Goal: Task Accomplishment & Management: Use online tool/utility

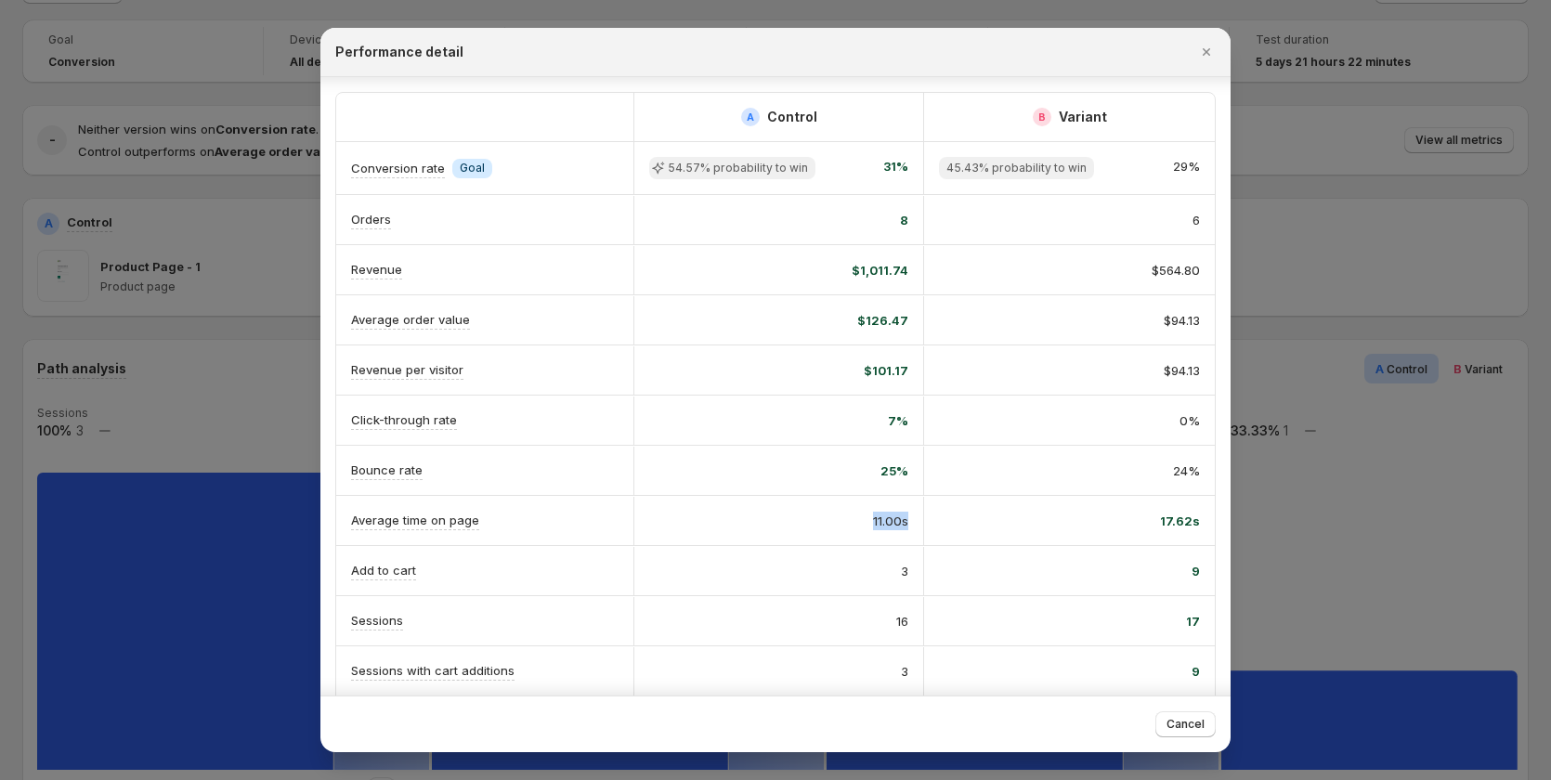
scroll to position [186, 0]
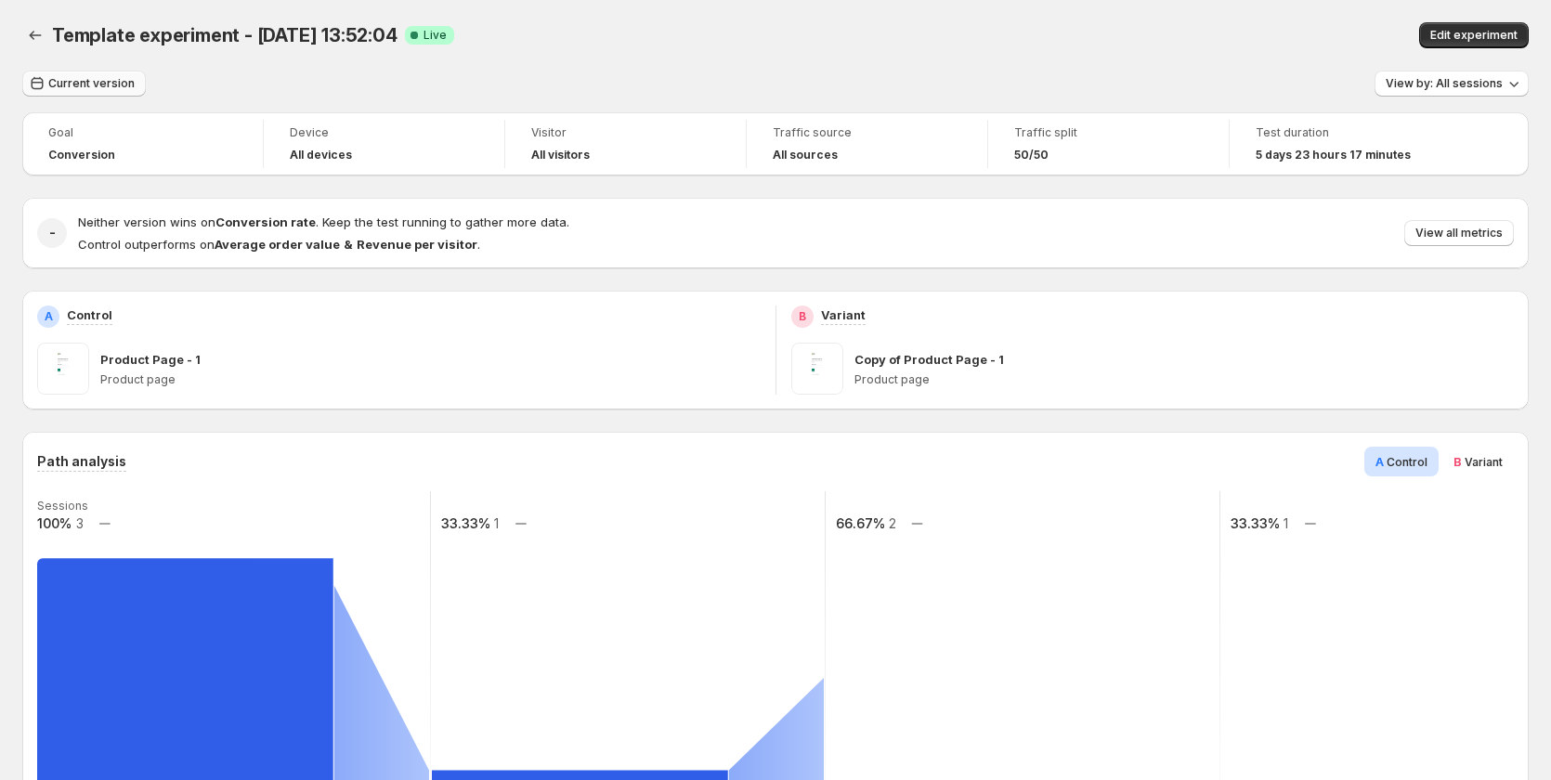
click at [72, 85] on span "Current version" at bounding box center [91, 83] width 86 height 15
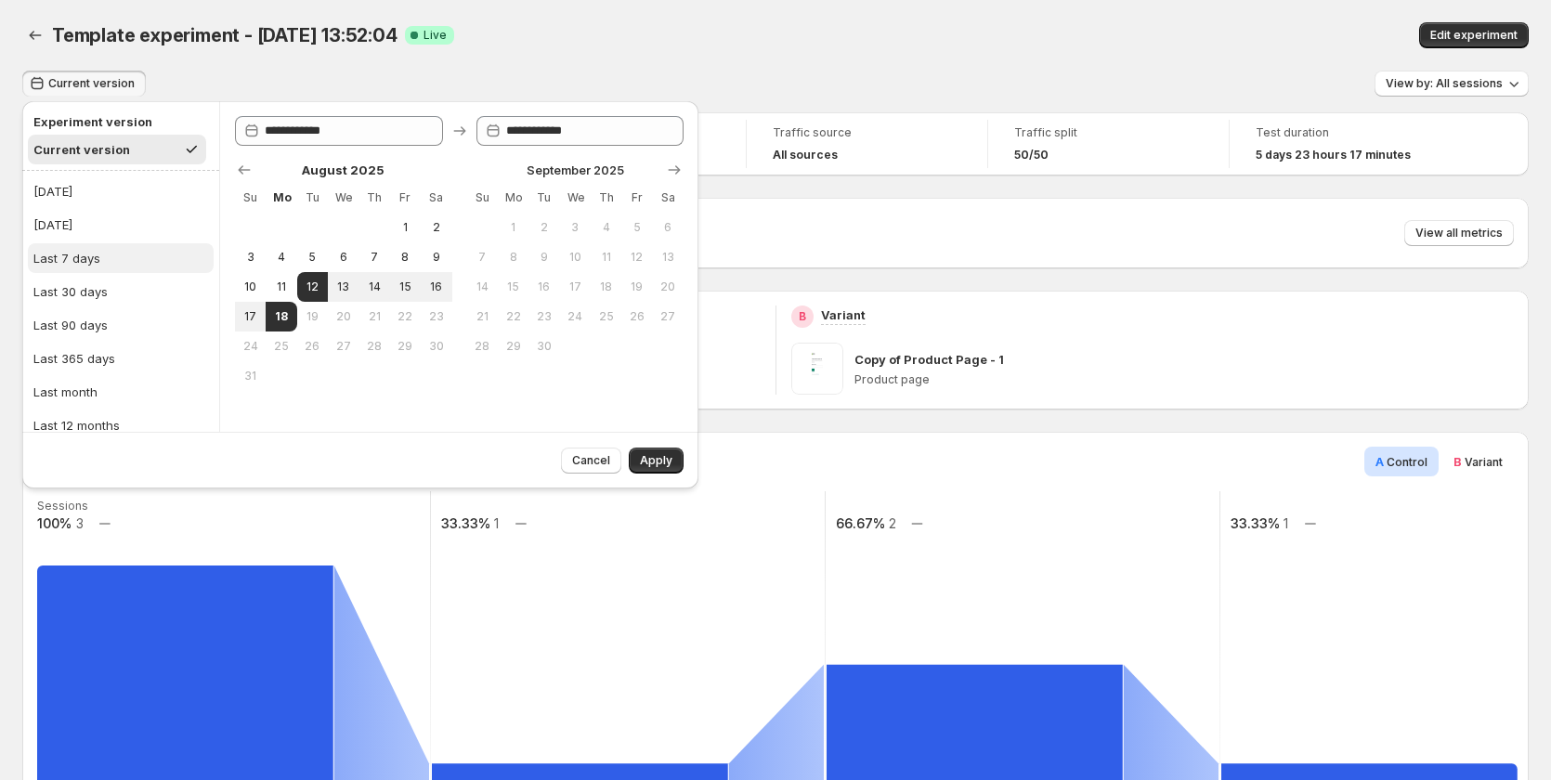
click at [143, 250] on button "Last 7 days" at bounding box center [121, 258] width 186 height 30
click at [661, 457] on span "Apply" at bounding box center [656, 460] width 33 height 15
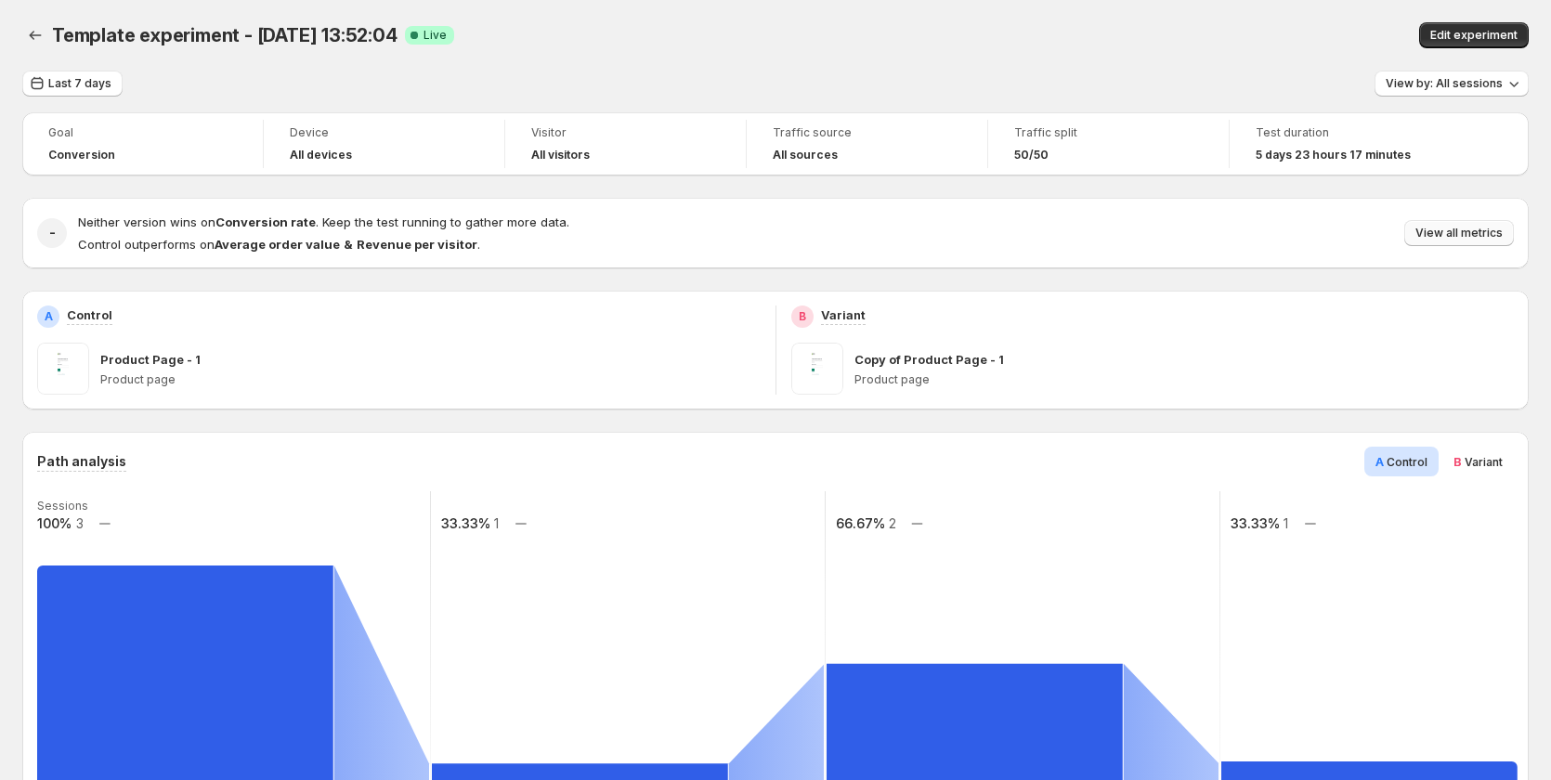
click at [1445, 229] on span "View all metrics" at bounding box center [1459, 233] width 87 height 15
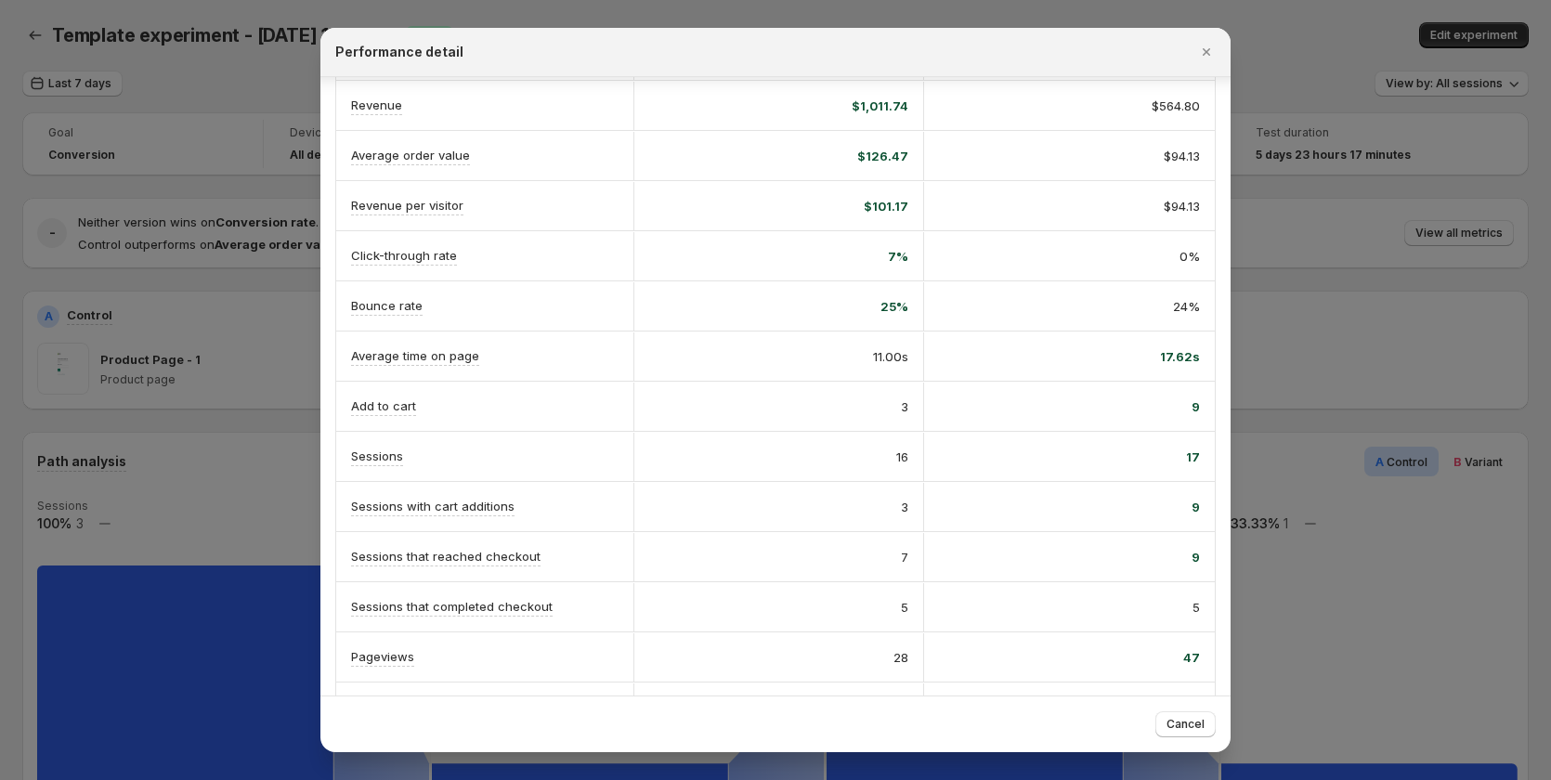
scroll to position [216, 0]
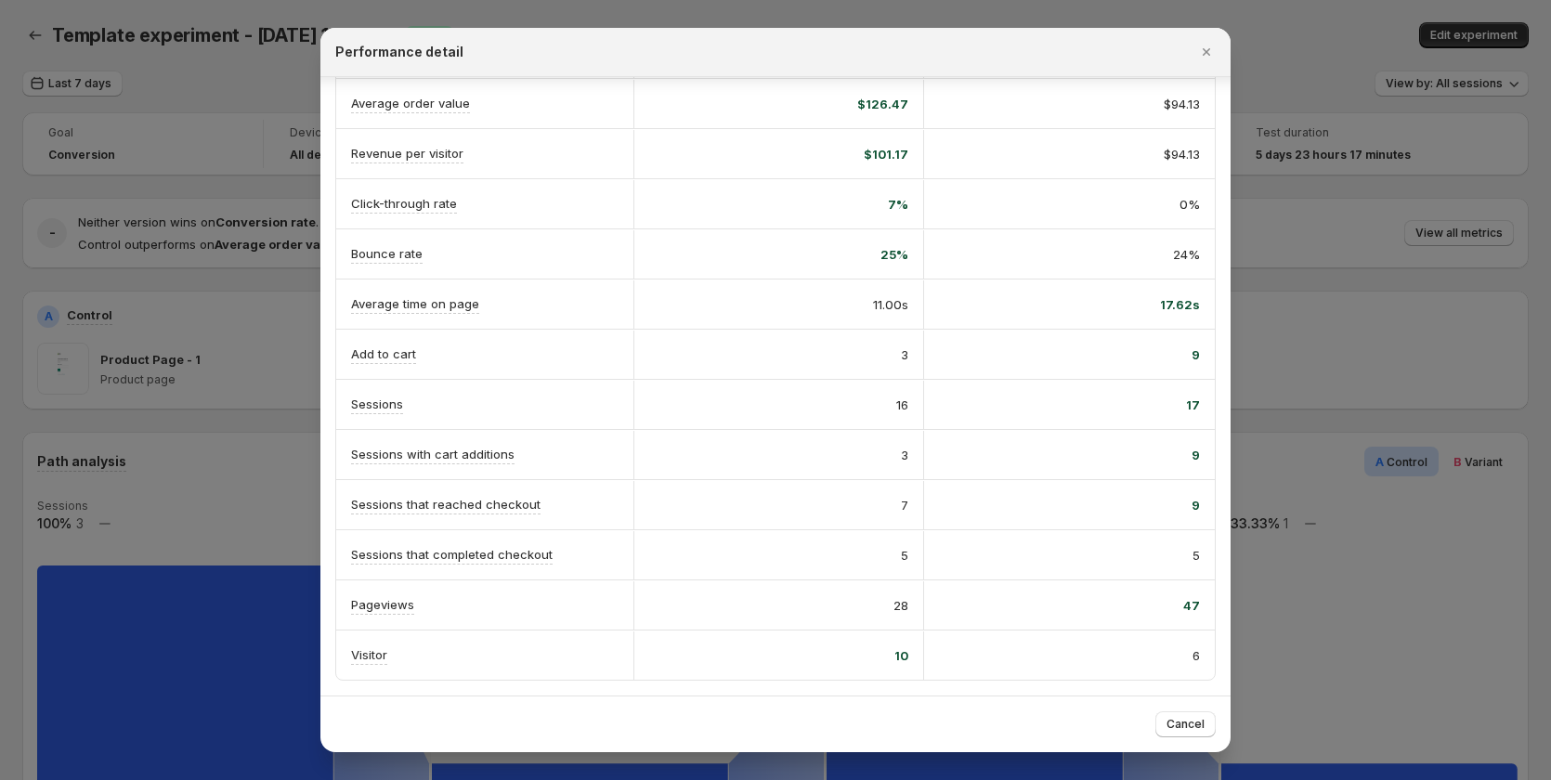
click at [156, 608] on div at bounding box center [775, 390] width 1551 height 780
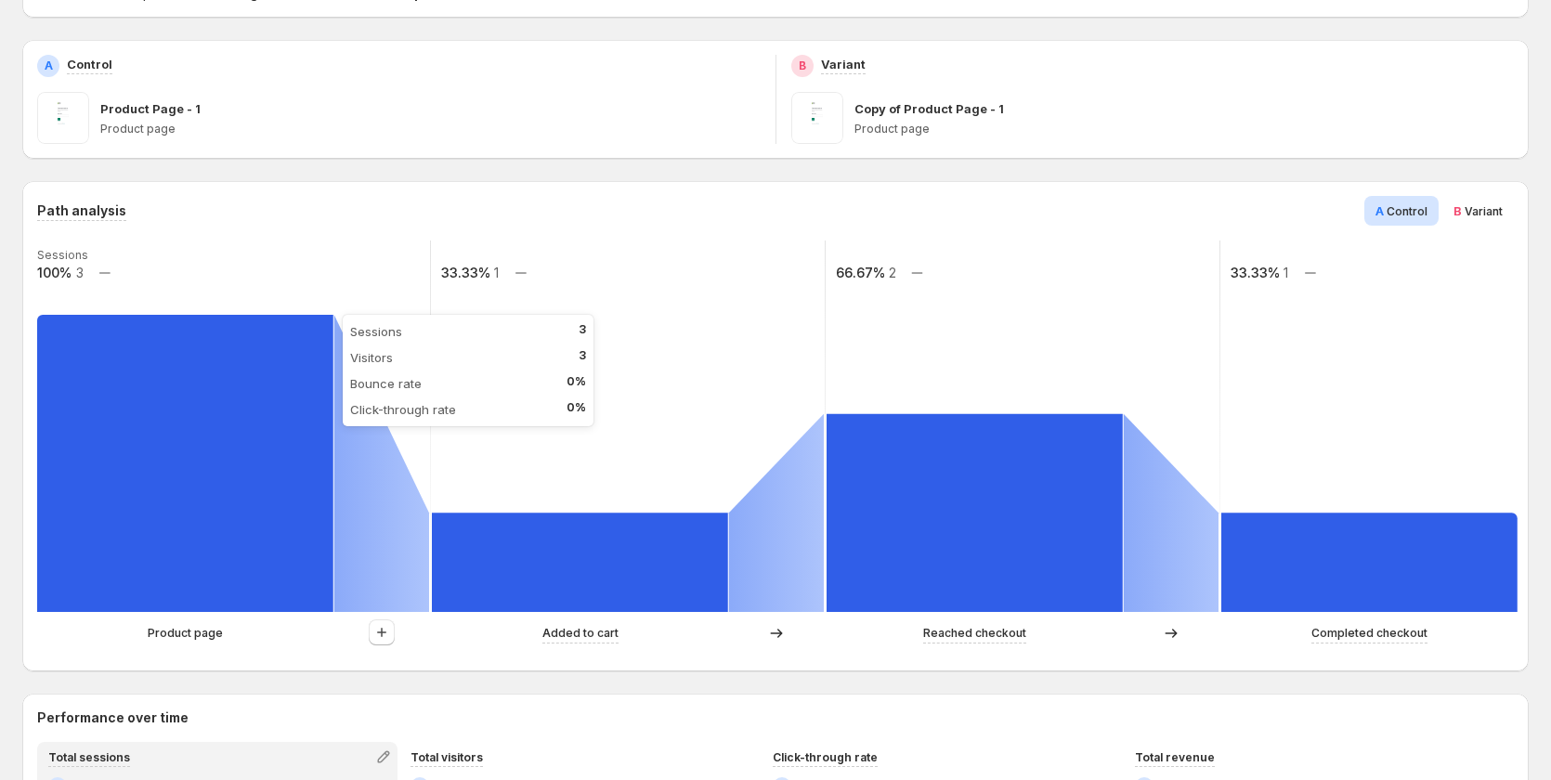
scroll to position [279, 0]
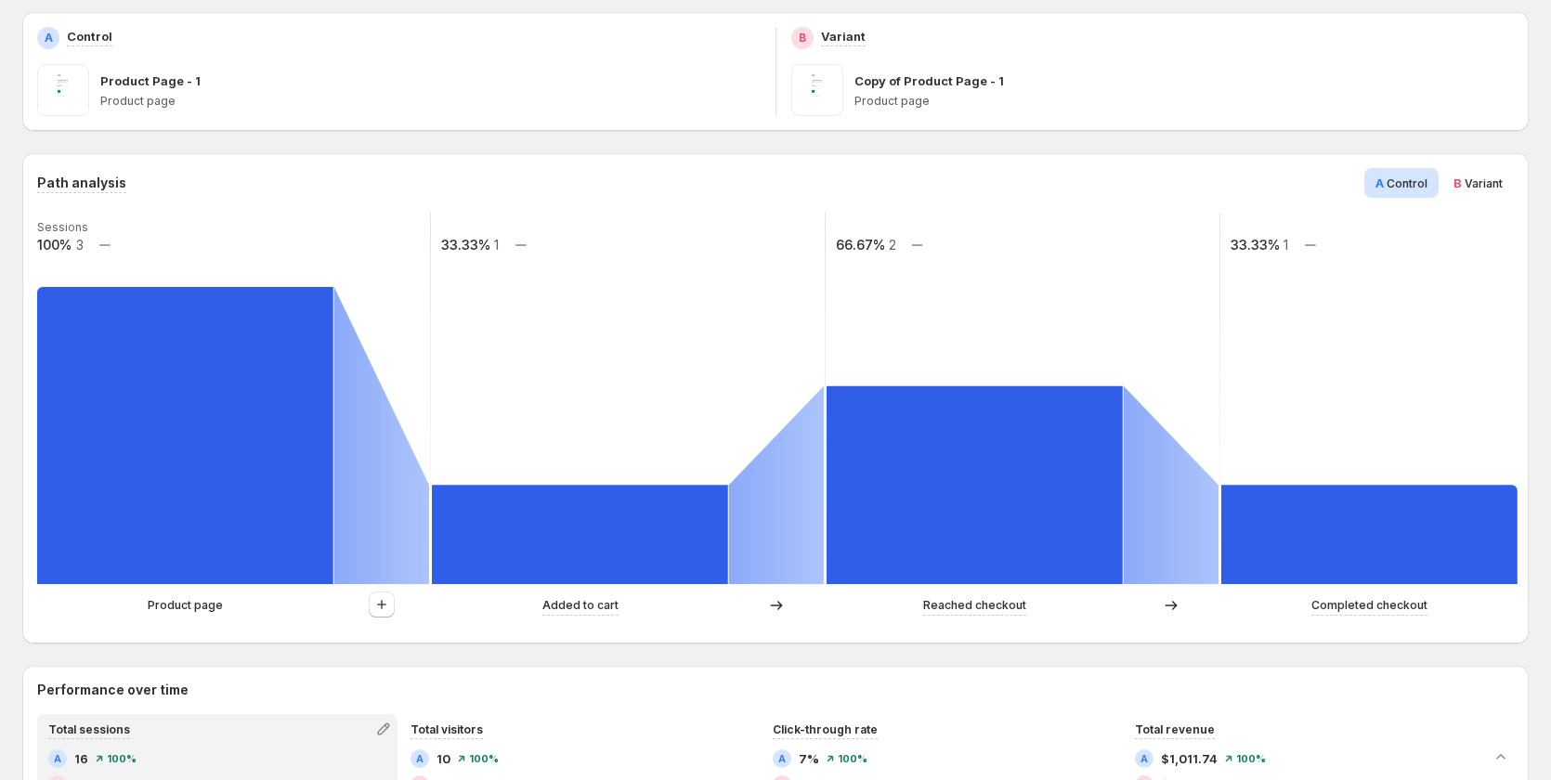
click at [1482, 187] on span "Variant" at bounding box center [1484, 184] width 38 height 14
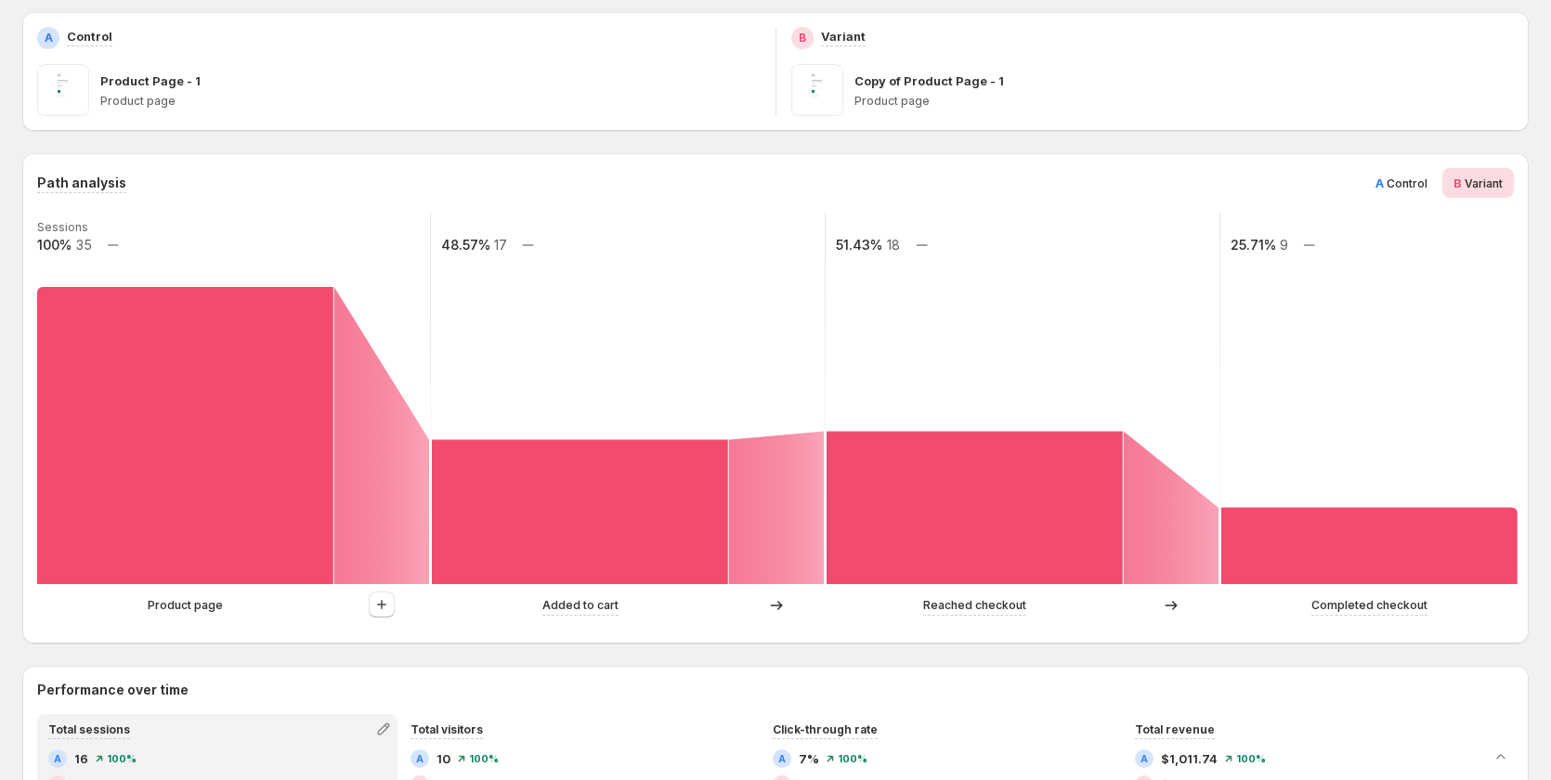
click at [1416, 191] on span "A Control" at bounding box center [1402, 183] width 52 height 19
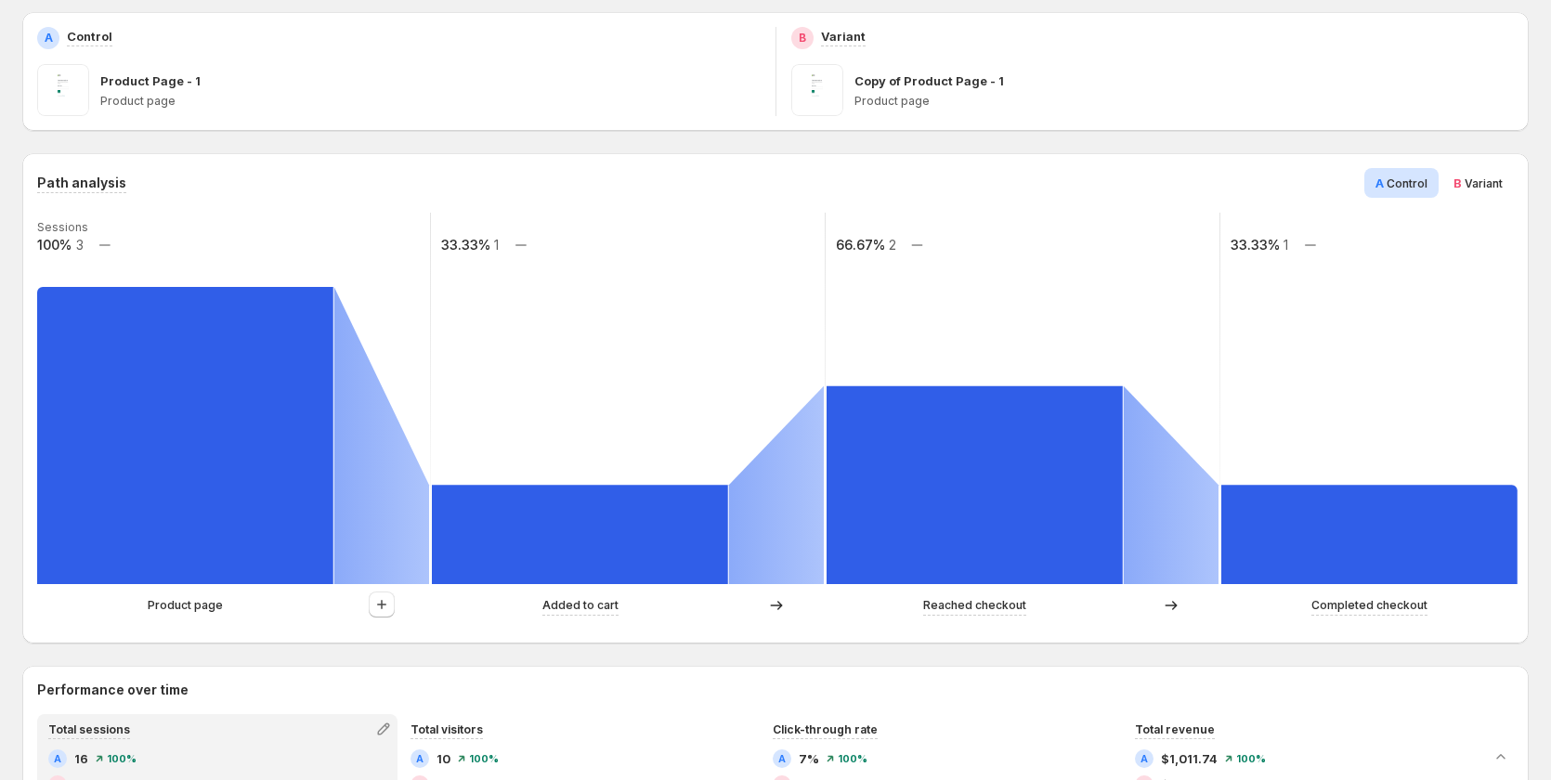
click at [1497, 187] on span "Variant" at bounding box center [1484, 184] width 38 height 14
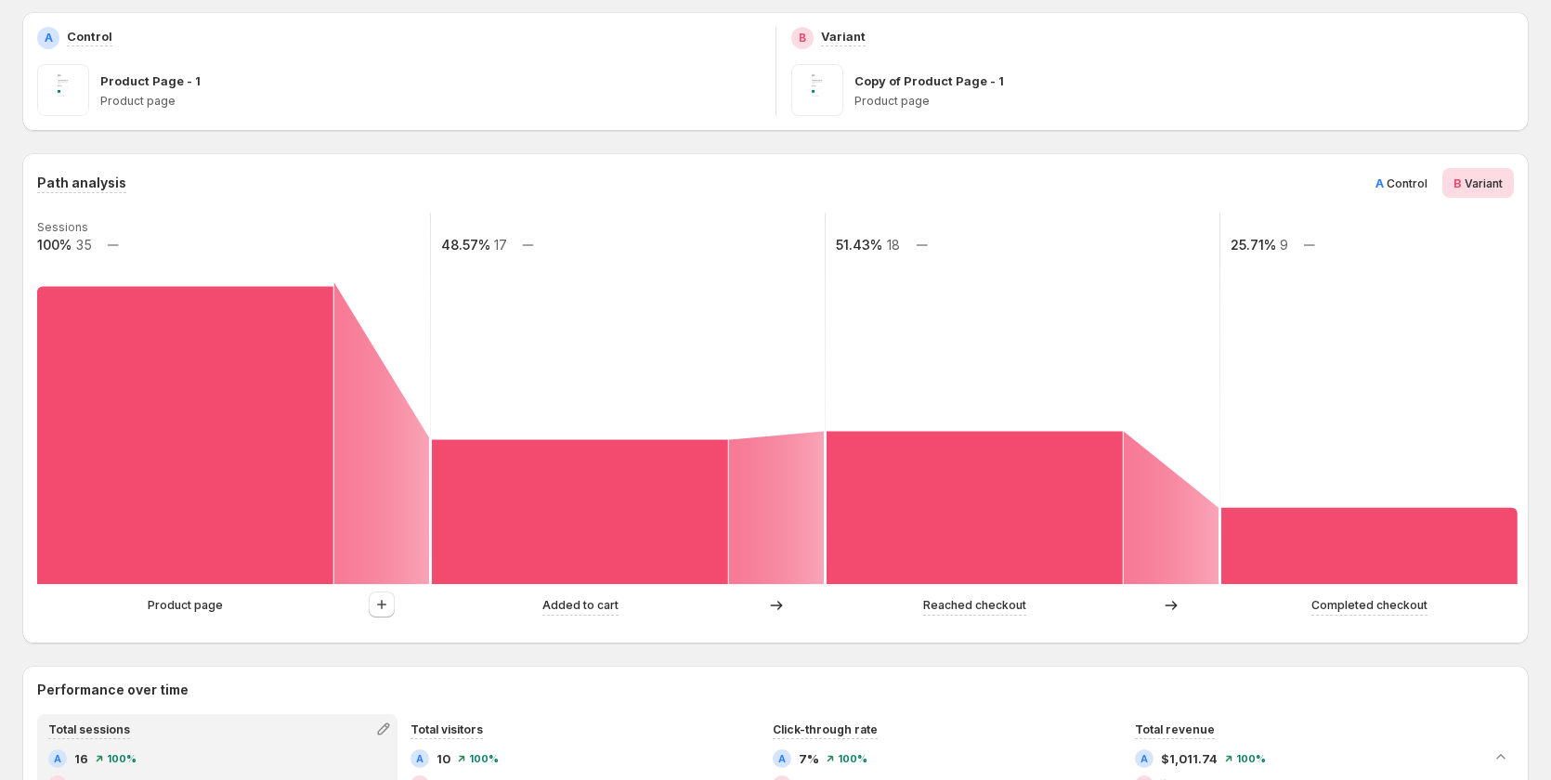
click at [1410, 189] on span "Control" at bounding box center [1407, 184] width 41 height 14
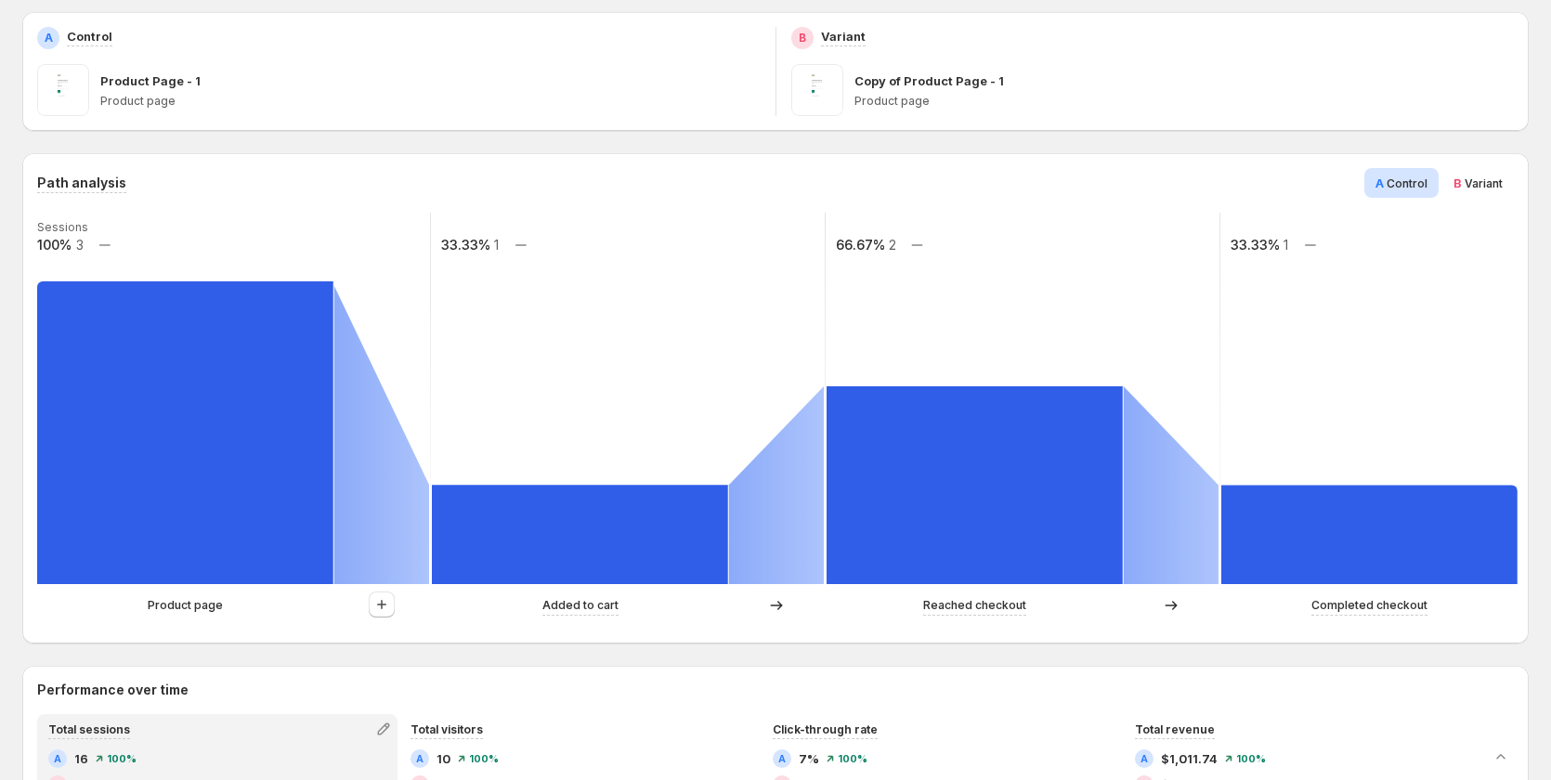
click at [1439, 186] on div "A Control" at bounding box center [1402, 183] width 74 height 30
click at [1462, 177] on span "B" at bounding box center [1458, 183] width 8 height 15
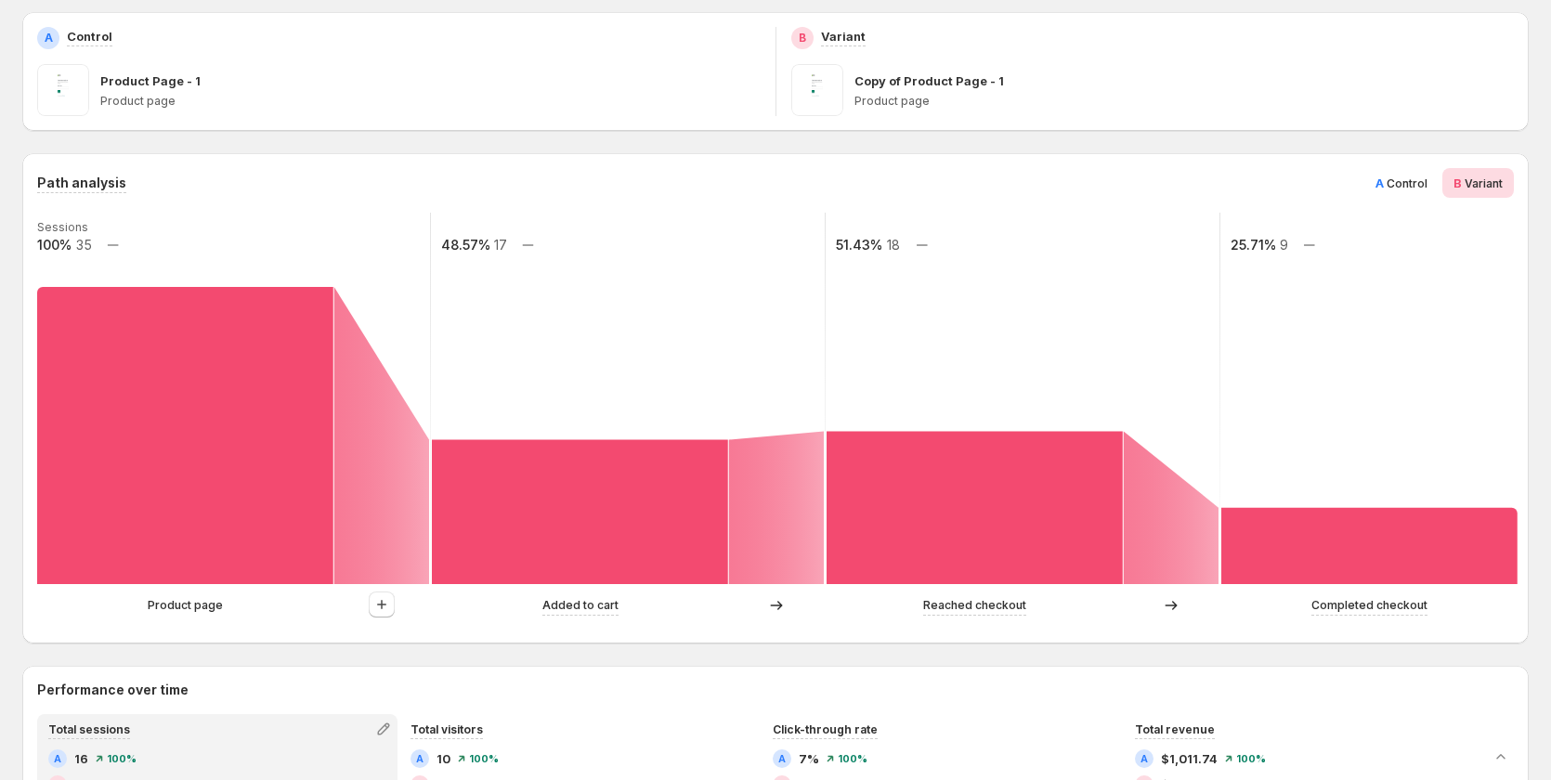
click at [1428, 178] on span "Control" at bounding box center [1407, 184] width 41 height 14
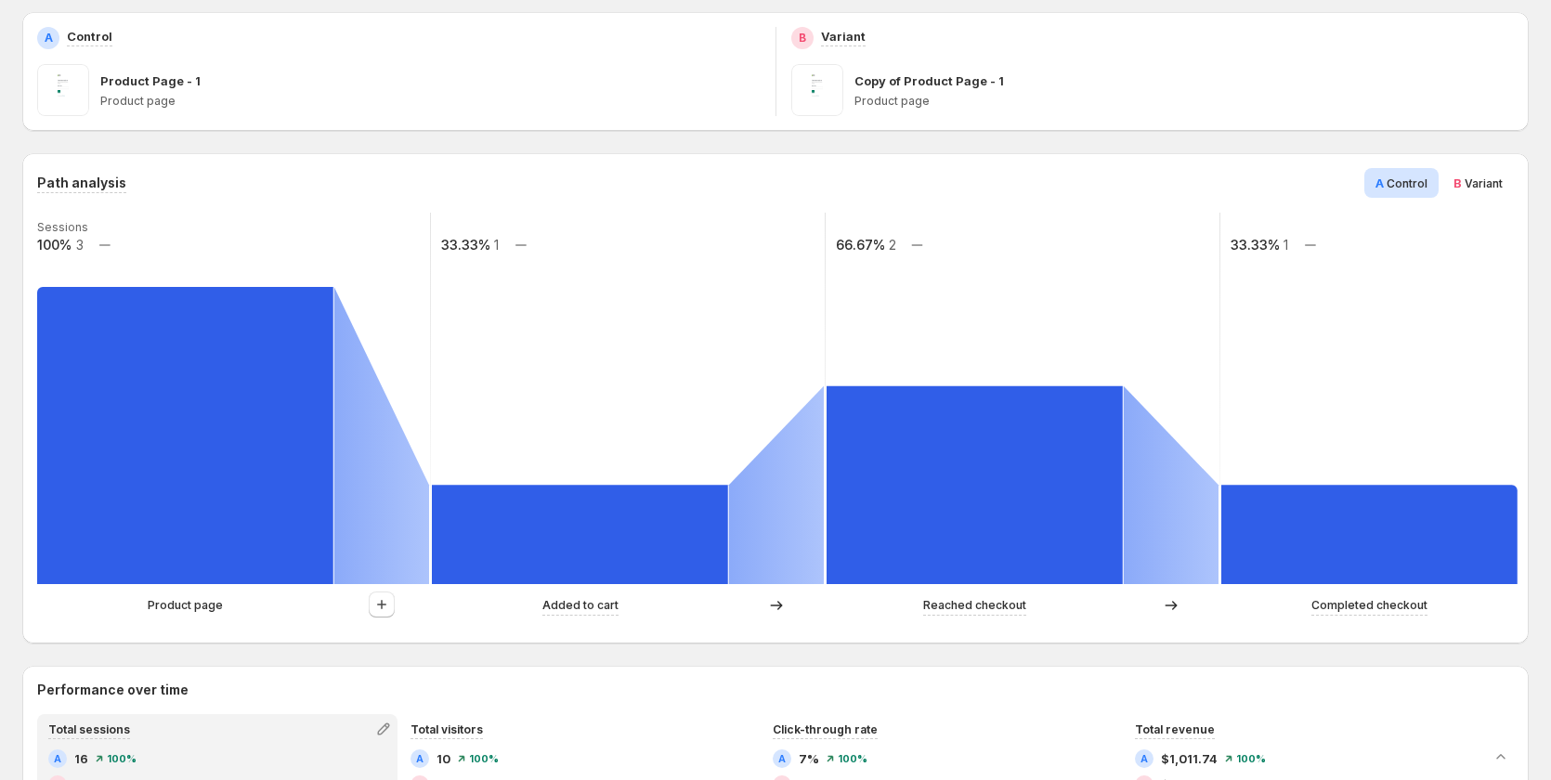
click at [1497, 180] on span "Variant" at bounding box center [1484, 184] width 38 height 14
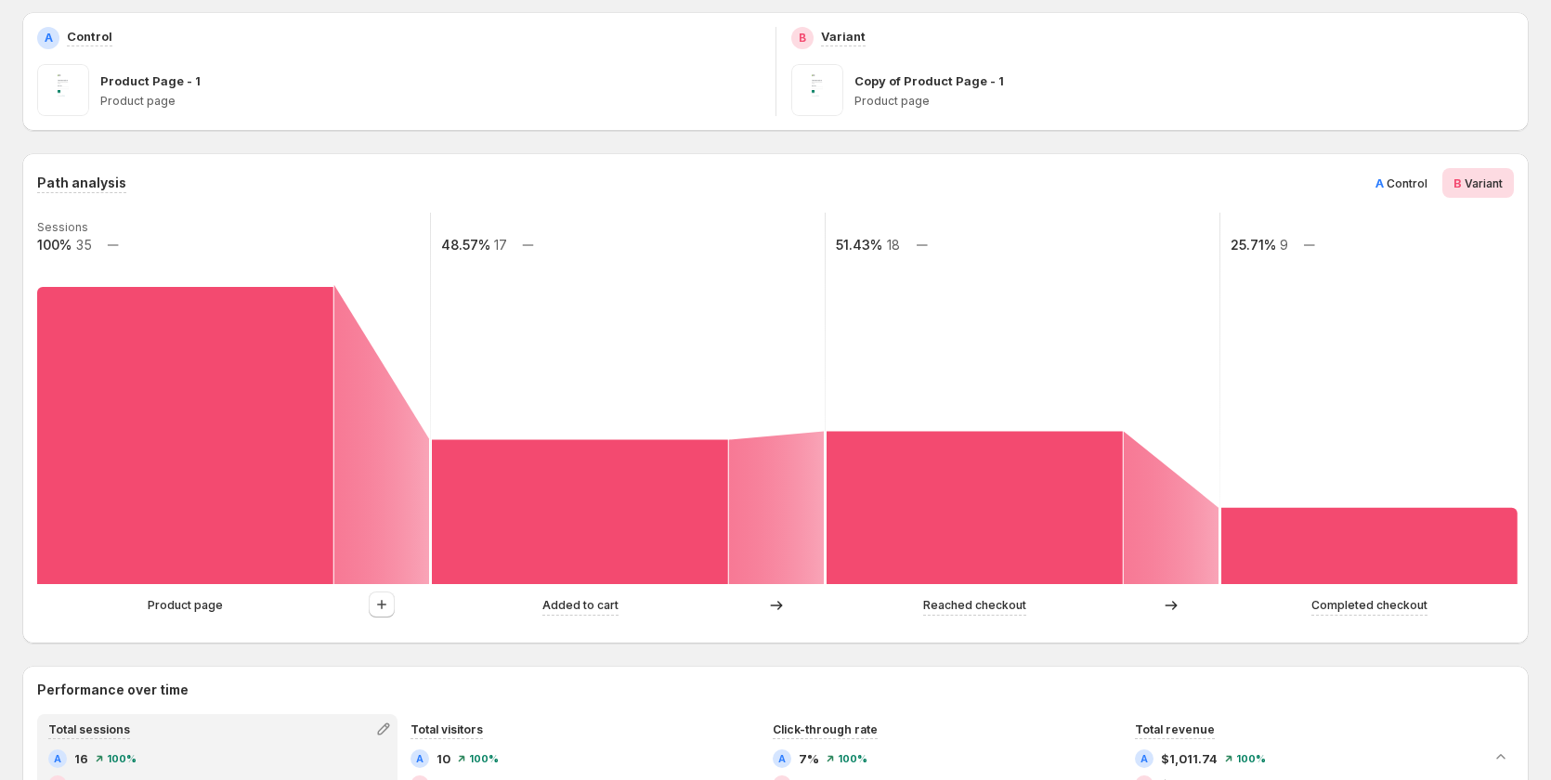
click at [1412, 178] on span "Control" at bounding box center [1407, 184] width 41 height 14
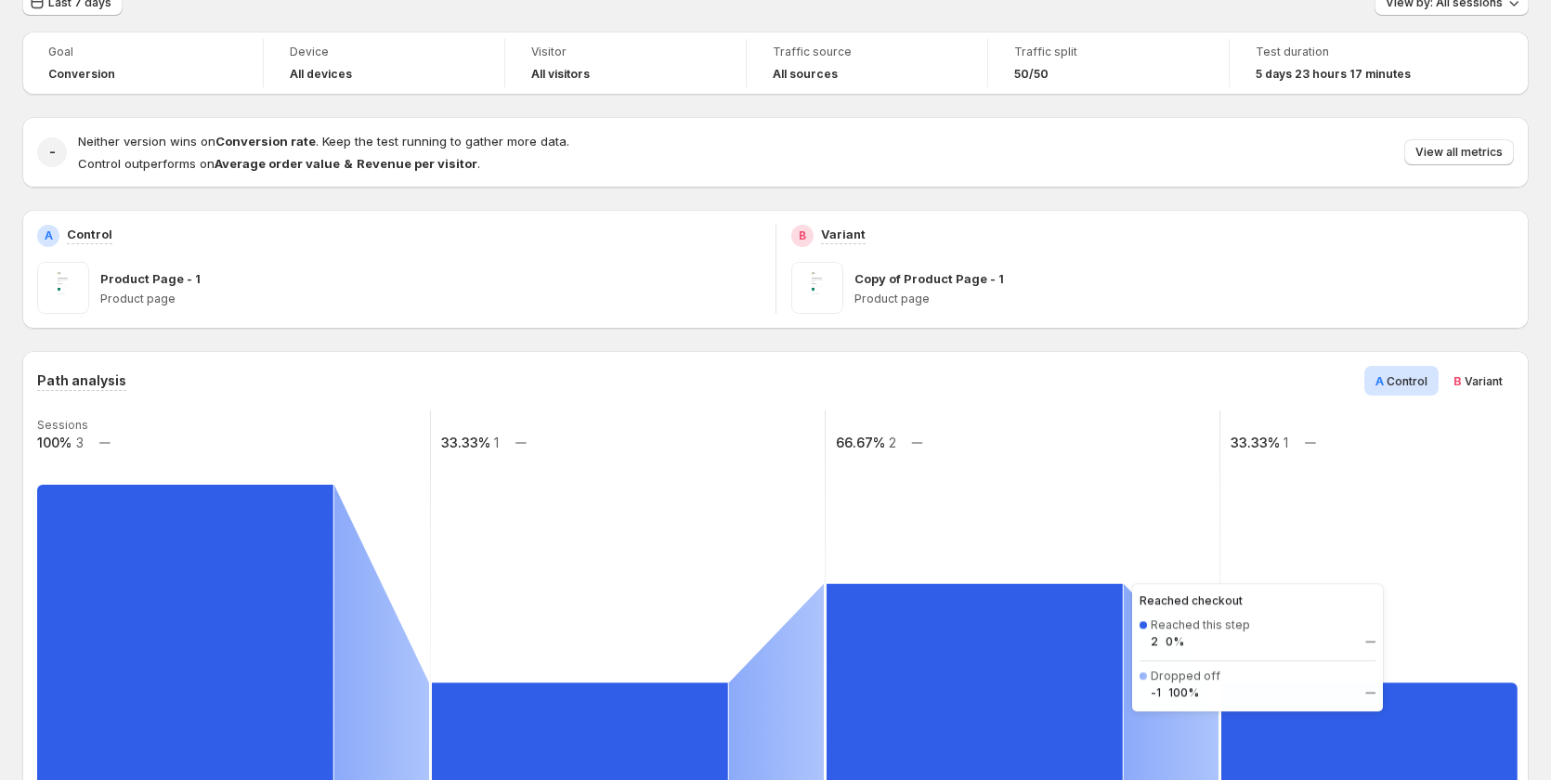
scroll to position [76, 0]
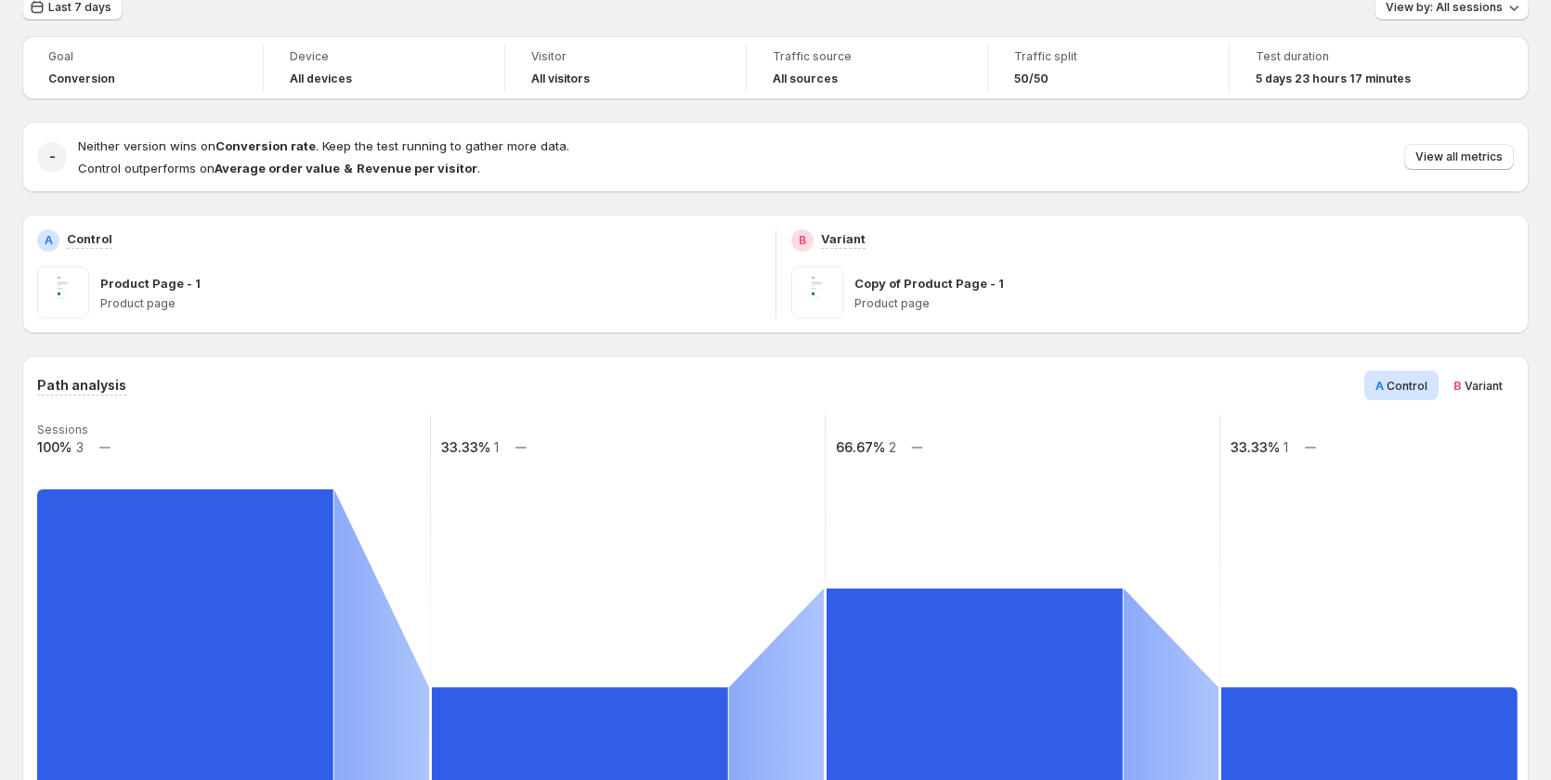
click at [1476, 387] on span "Variant" at bounding box center [1484, 386] width 38 height 14
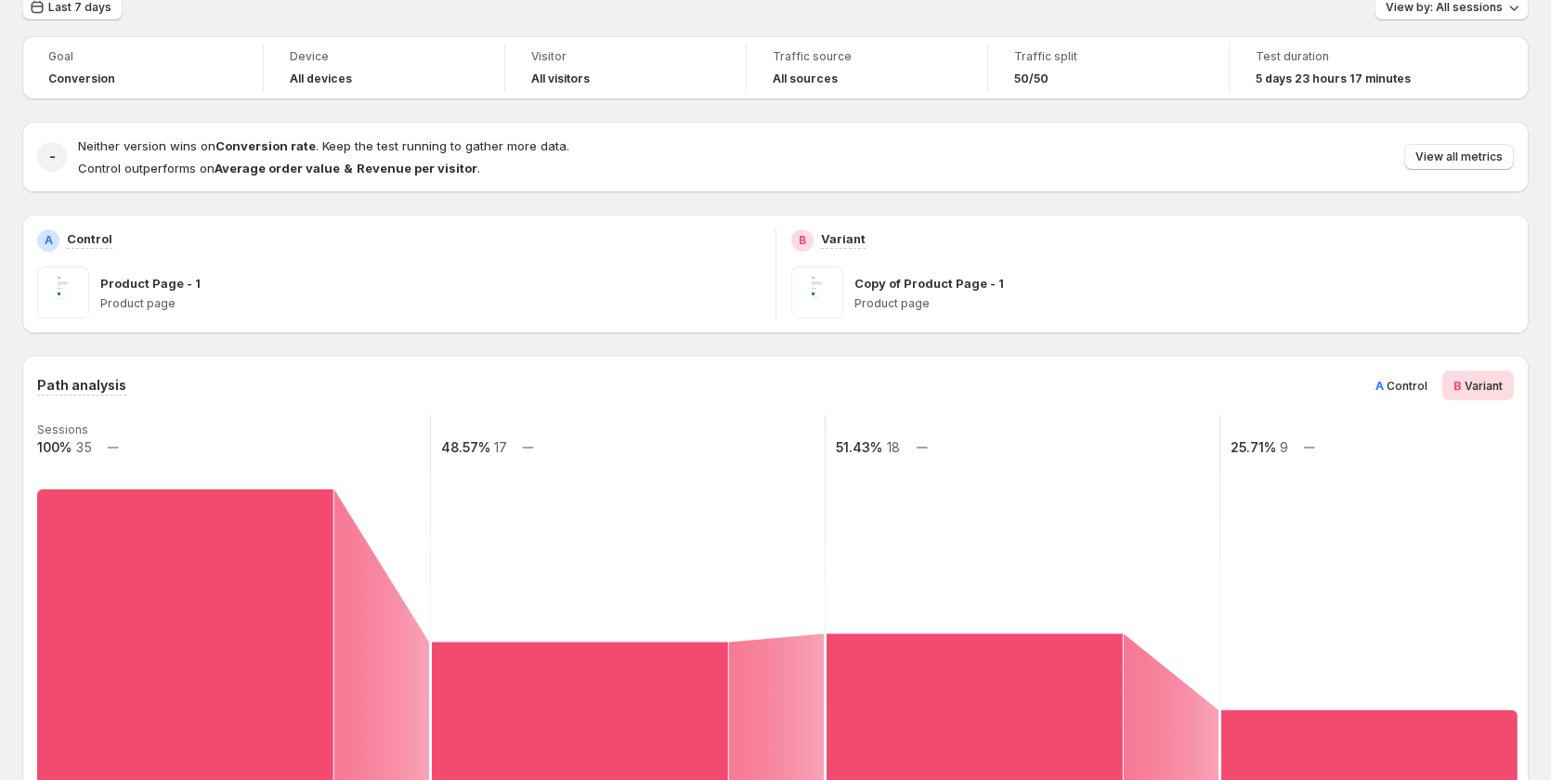
click at [1395, 396] on div "A Control" at bounding box center [1402, 386] width 74 height 30
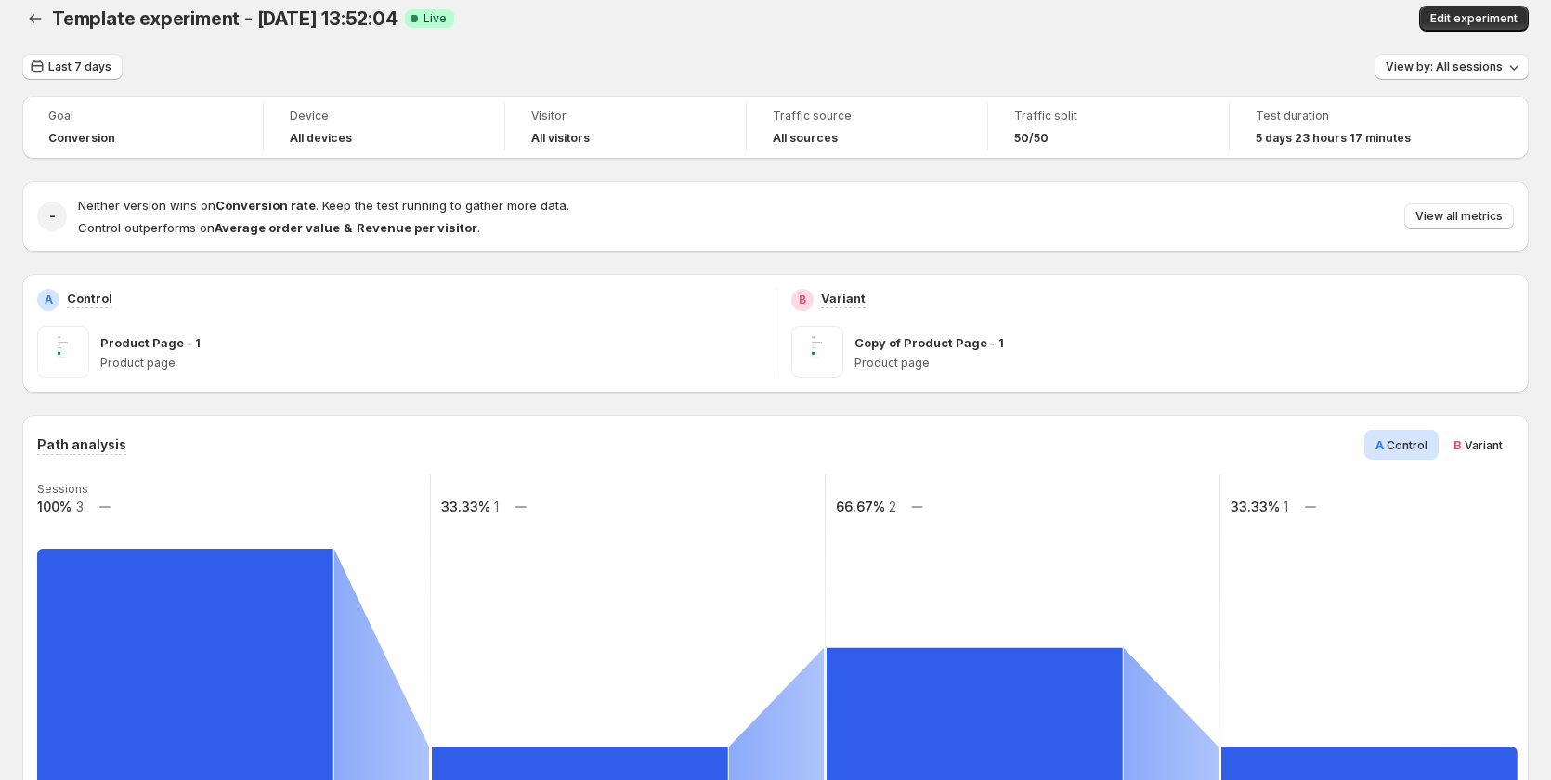
scroll to position [0, 0]
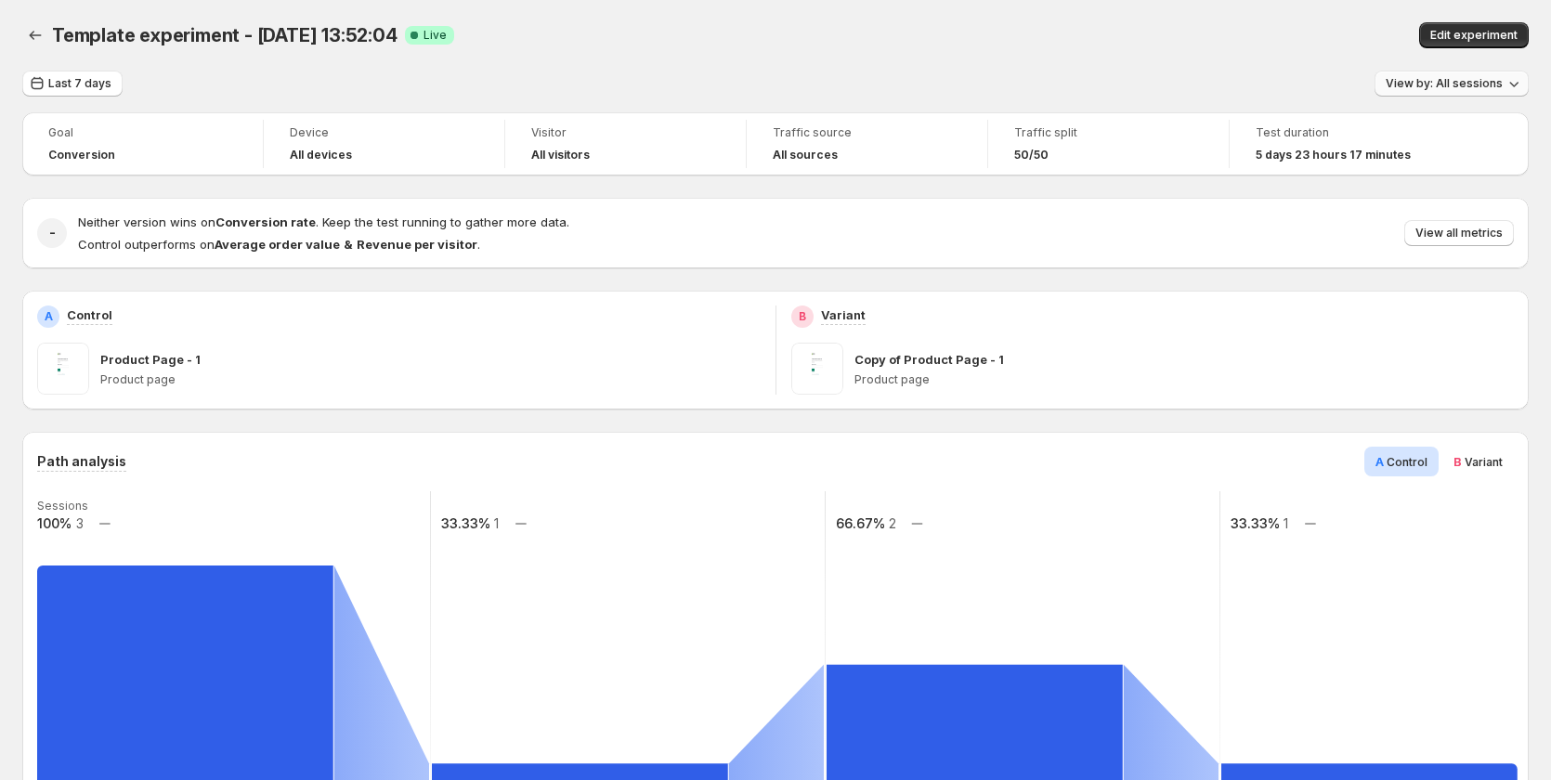
click at [1473, 79] on span "View by: All sessions" at bounding box center [1444, 83] width 117 height 15
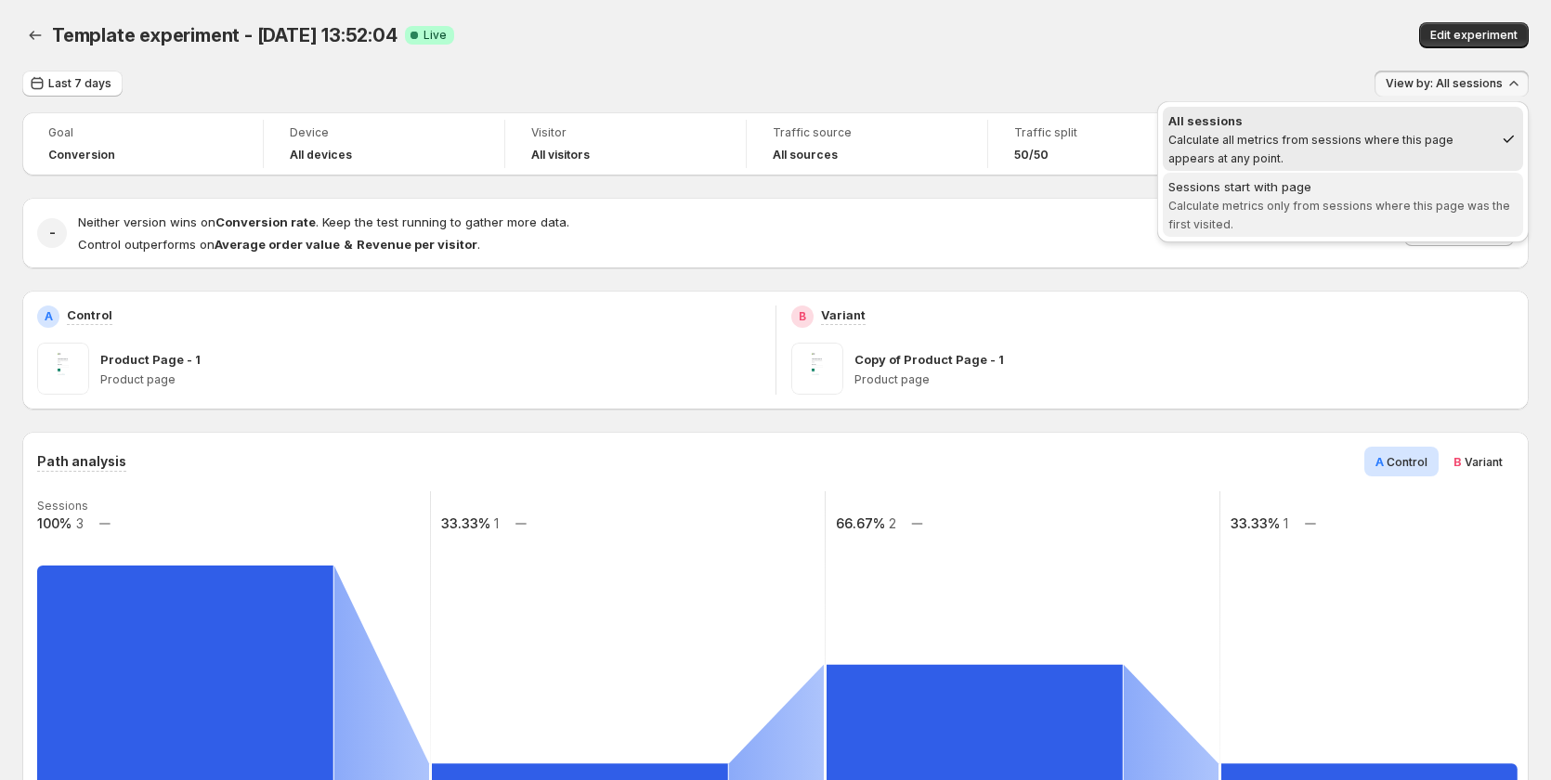
click at [1420, 201] on span "Calculate metrics only from sessions where this page was the first visited." at bounding box center [1340, 215] width 342 height 33
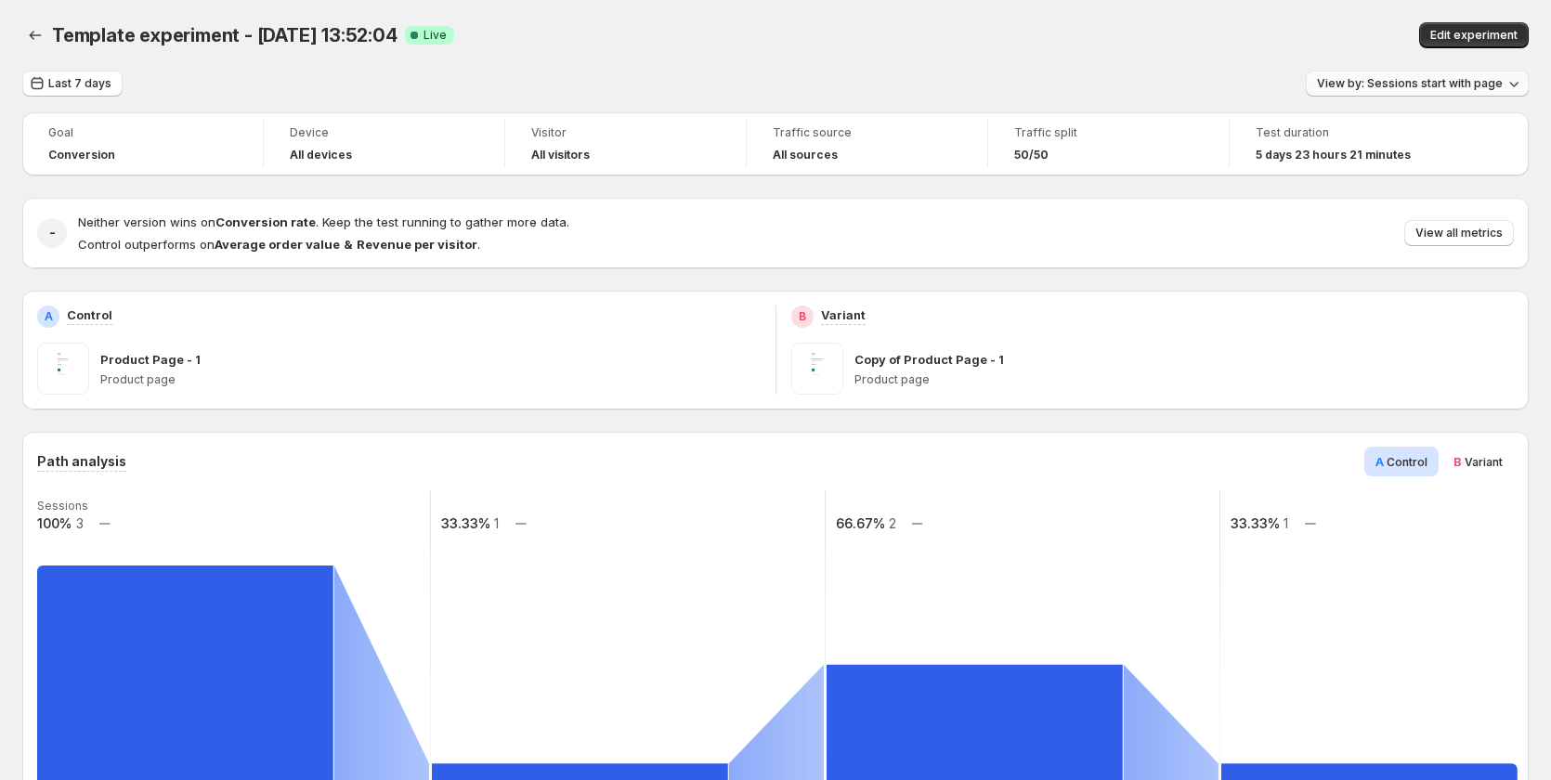
click at [1409, 83] on span "View by: Sessions start with page" at bounding box center [1410, 83] width 186 height 15
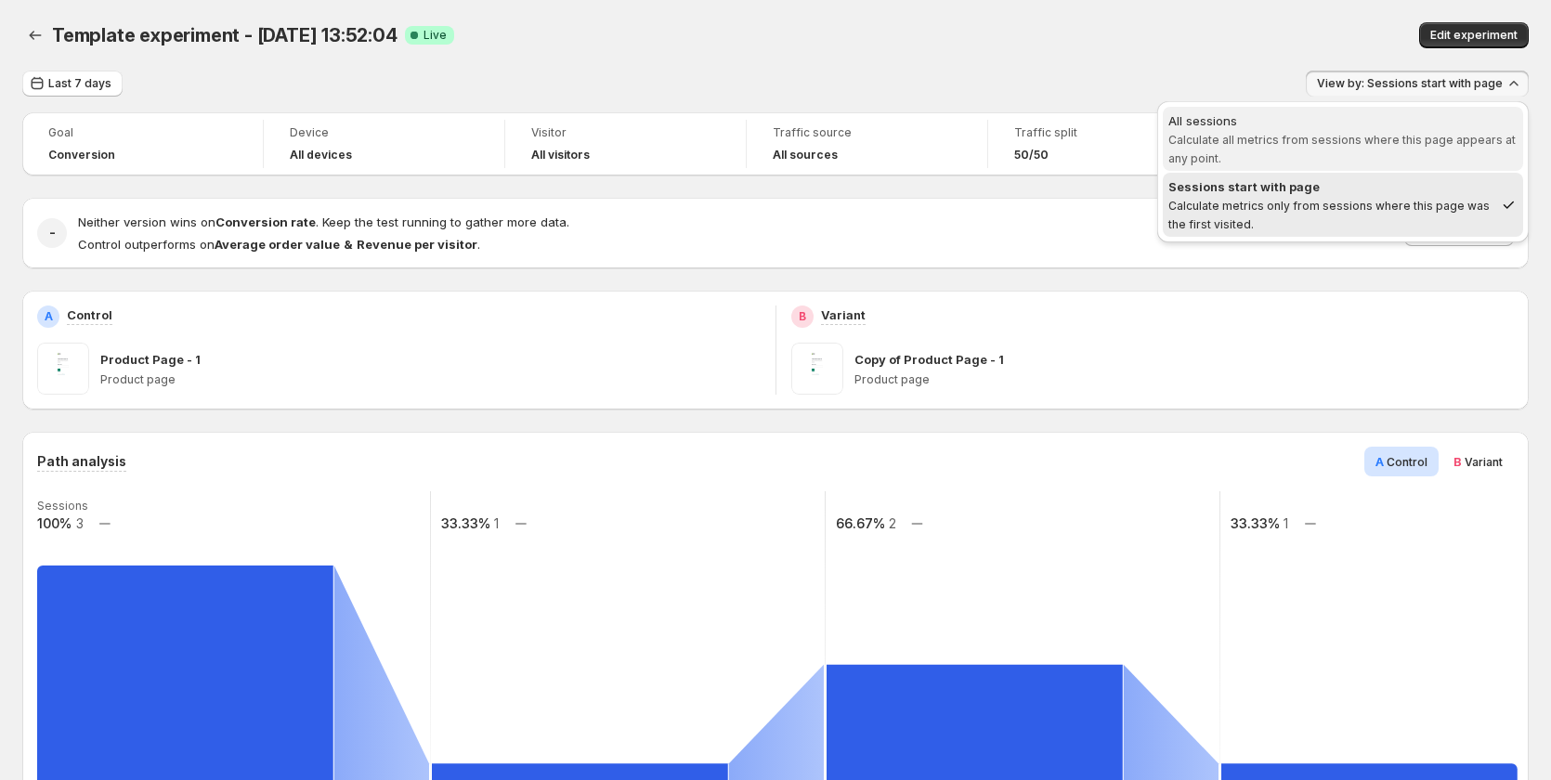
click at [1383, 160] on span "All sessions Calculate all metrics from sessions where this page appears at any…" at bounding box center [1343, 139] width 349 height 56
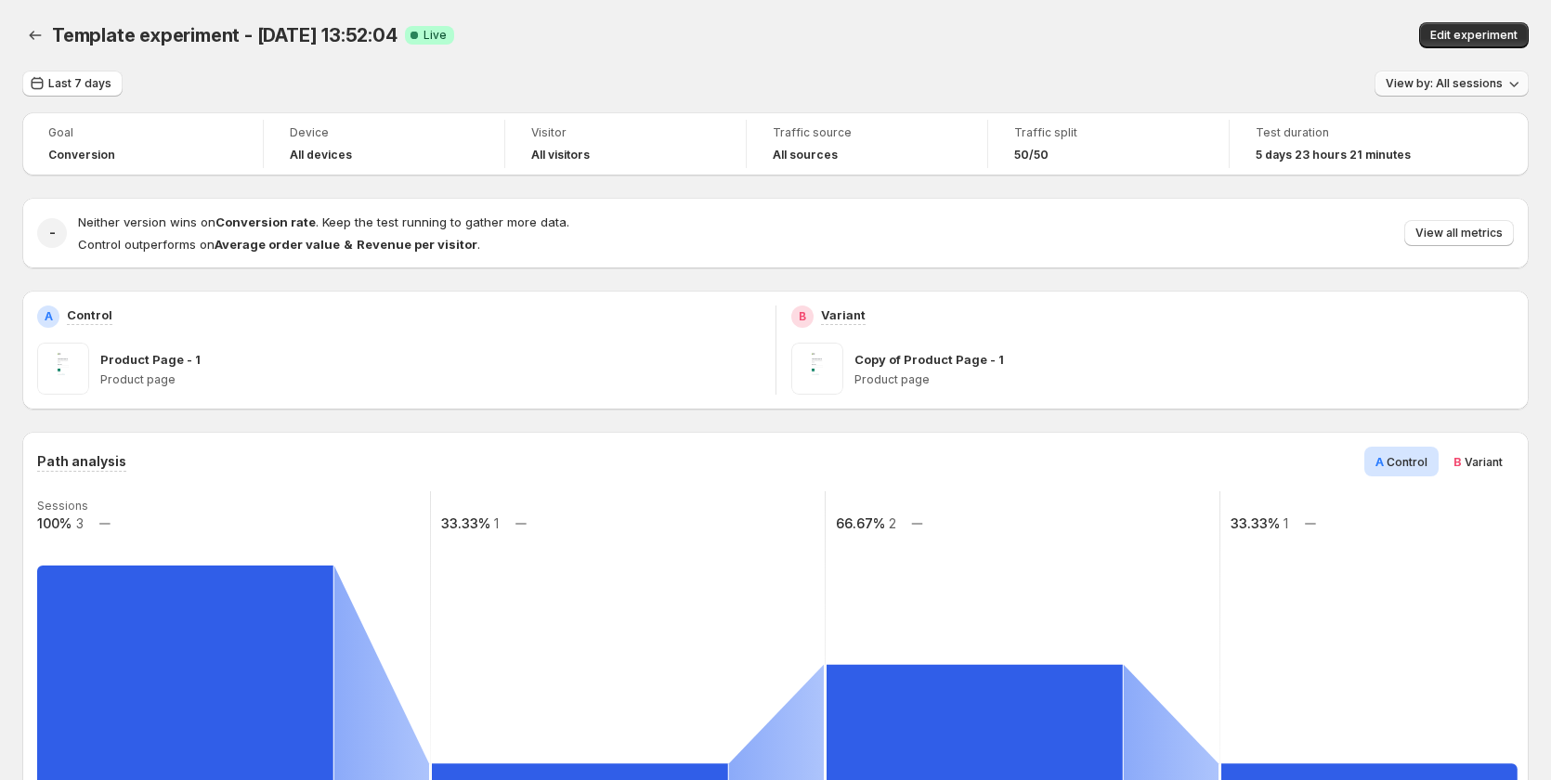
click at [1432, 86] on span "View by: All sessions" at bounding box center [1444, 83] width 117 height 15
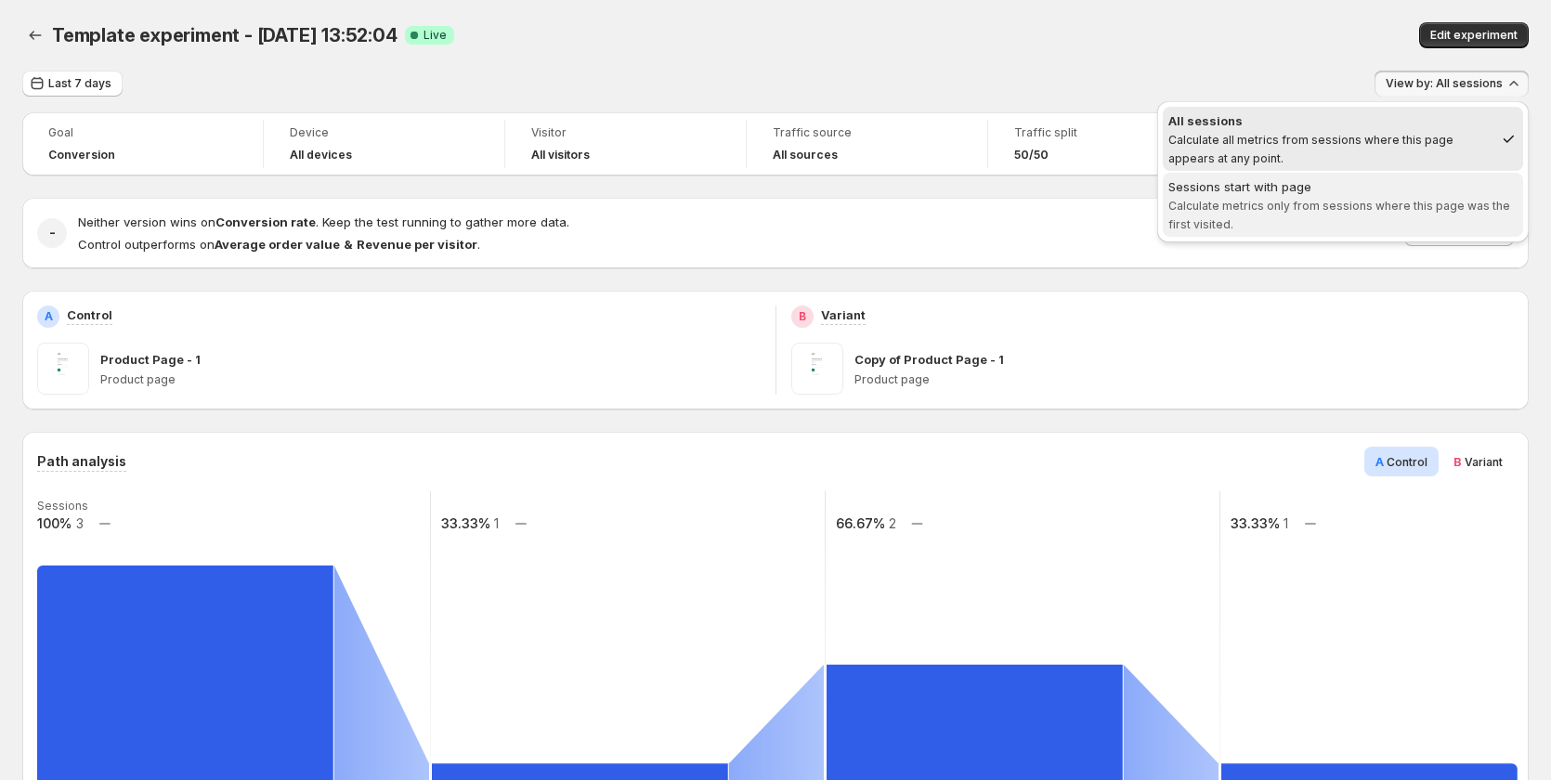
click at [1376, 197] on span "Sessions start with page Calculate metrics only from sessions where this page w…" at bounding box center [1343, 205] width 349 height 56
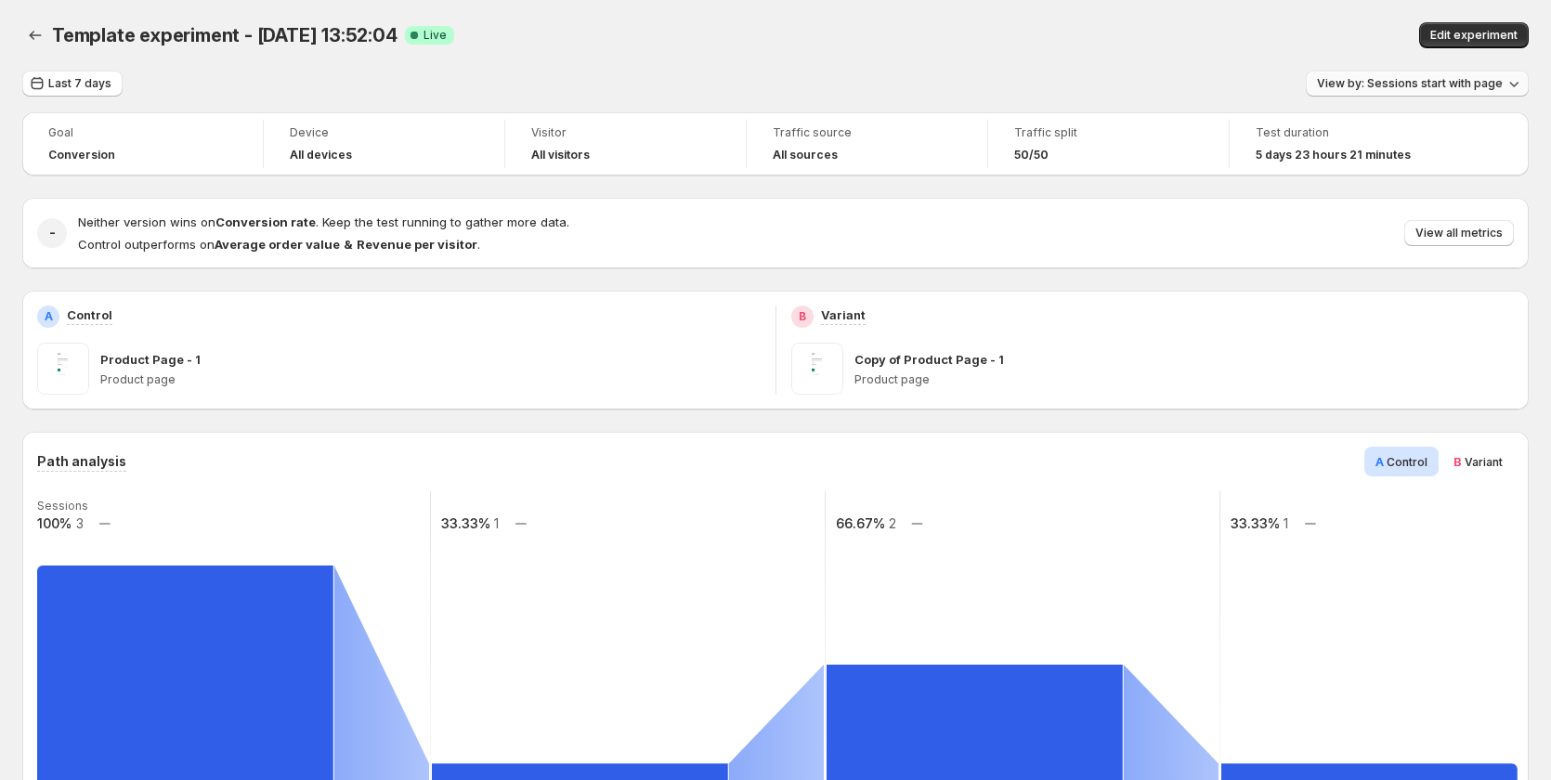
click at [1463, 82] on span "View by: Sessions start with page" at bounding box center [1410, 83] width 186 height 15
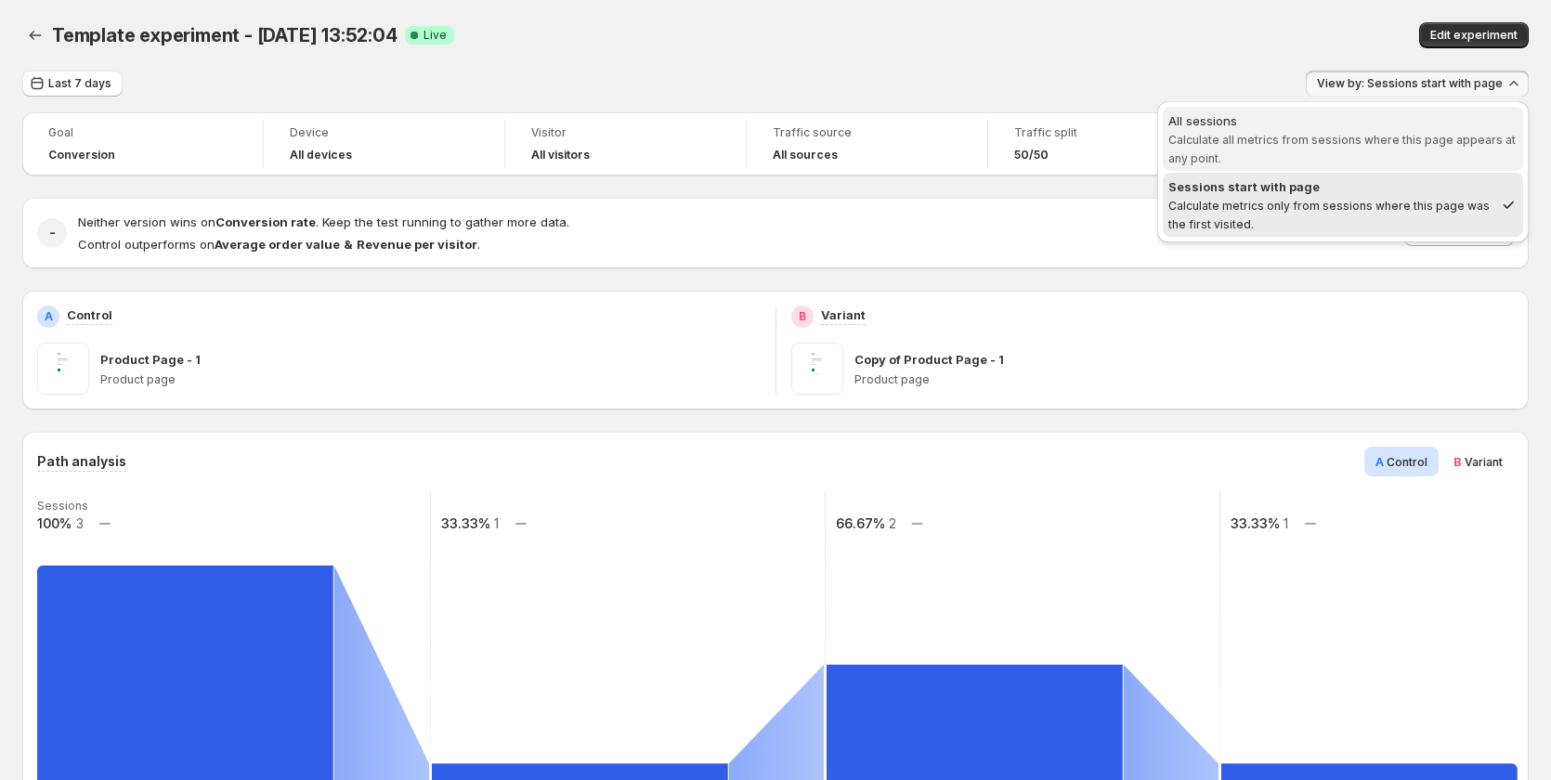
click at [1295, 148] on span "All sessions Calculate all metrics from sessions where this page appears at any…" at bounding box center [1343, 139] width 349 height 56
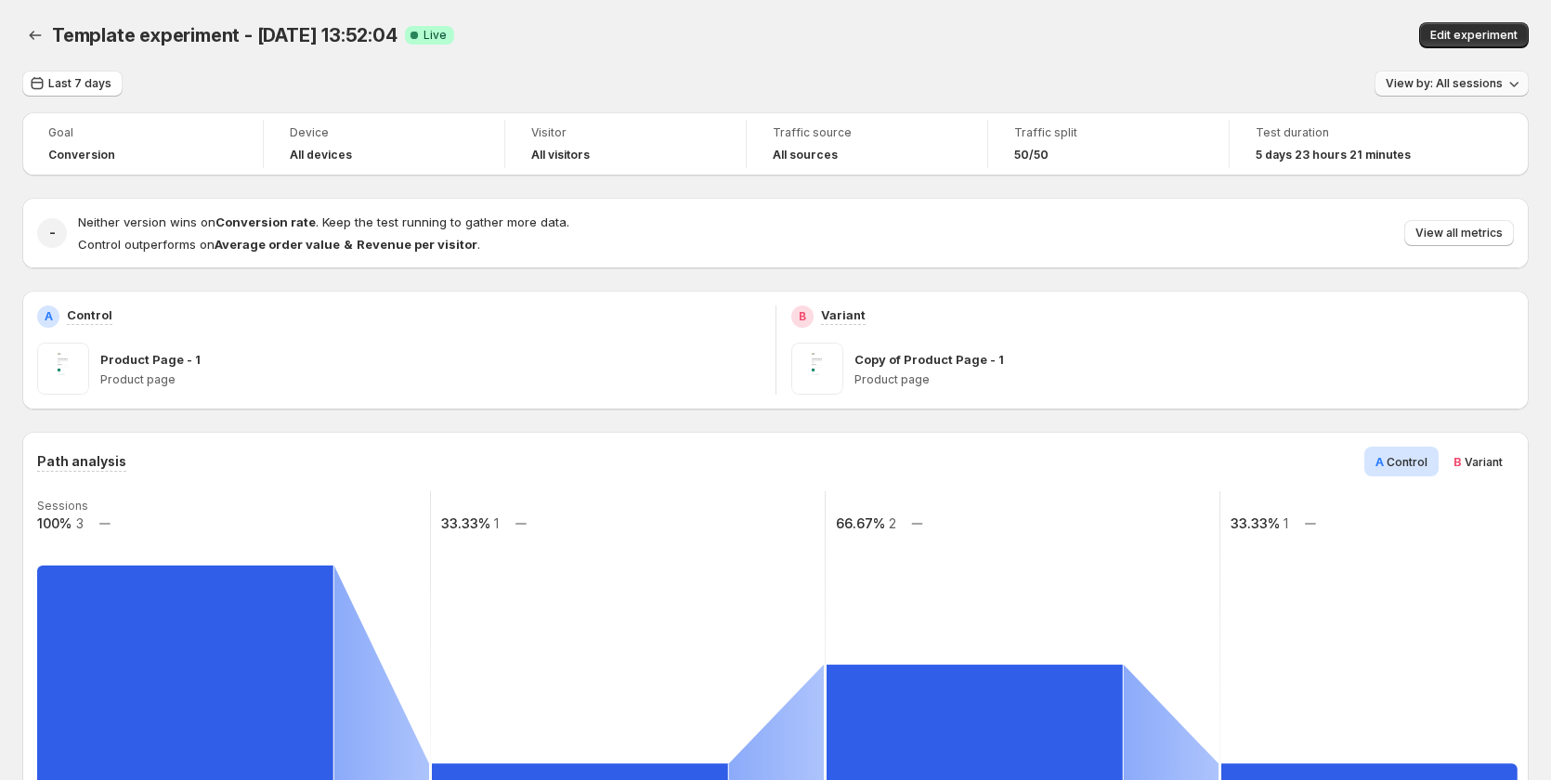
click at [1431, 83] on span "View by: All sessions" at bounding box center [1444, 83] width 117 height 15
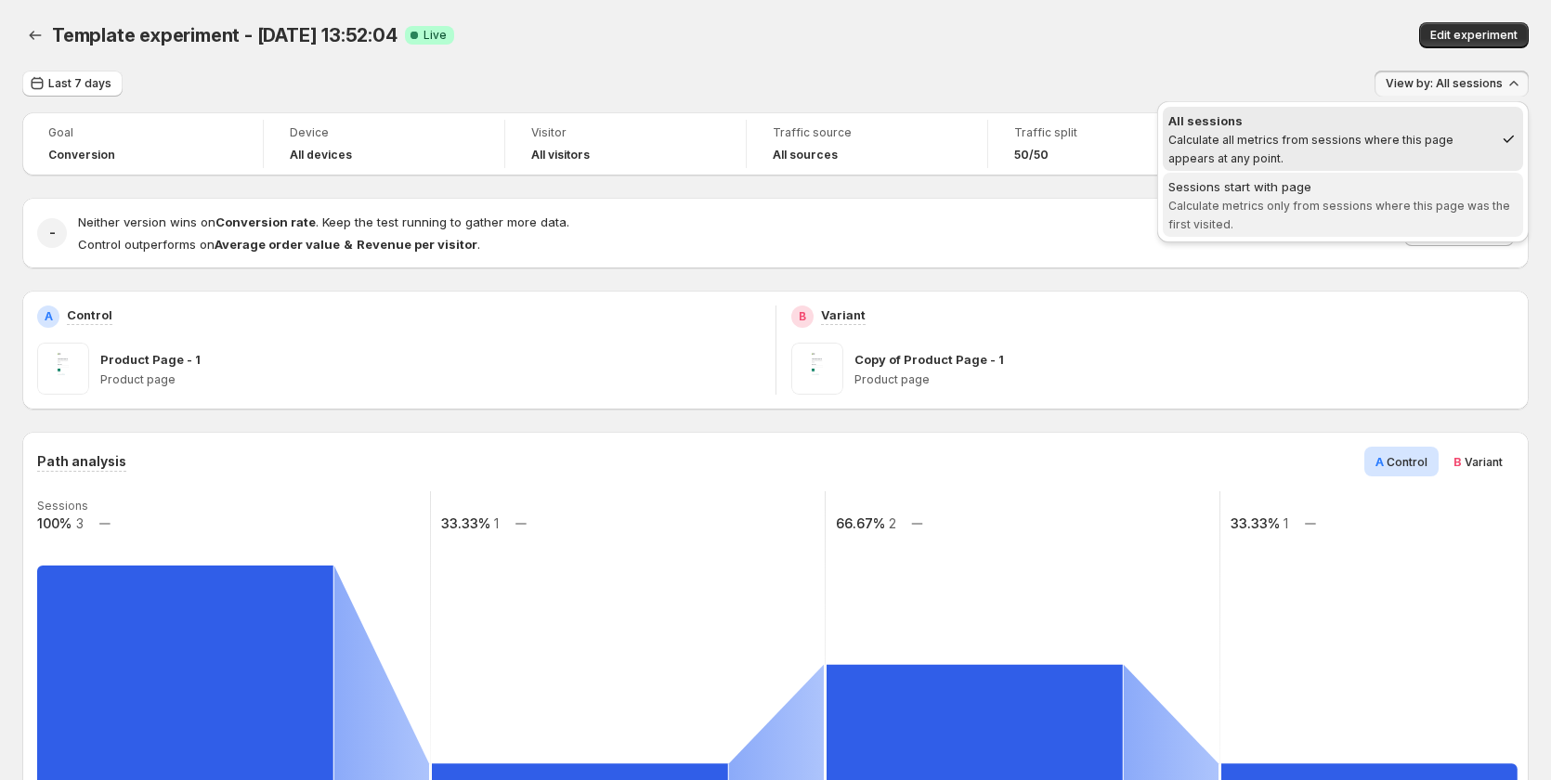
click at [1389, 193] on div "Sessions start with page" at bounding box center [1343, 186] width 349 height 19
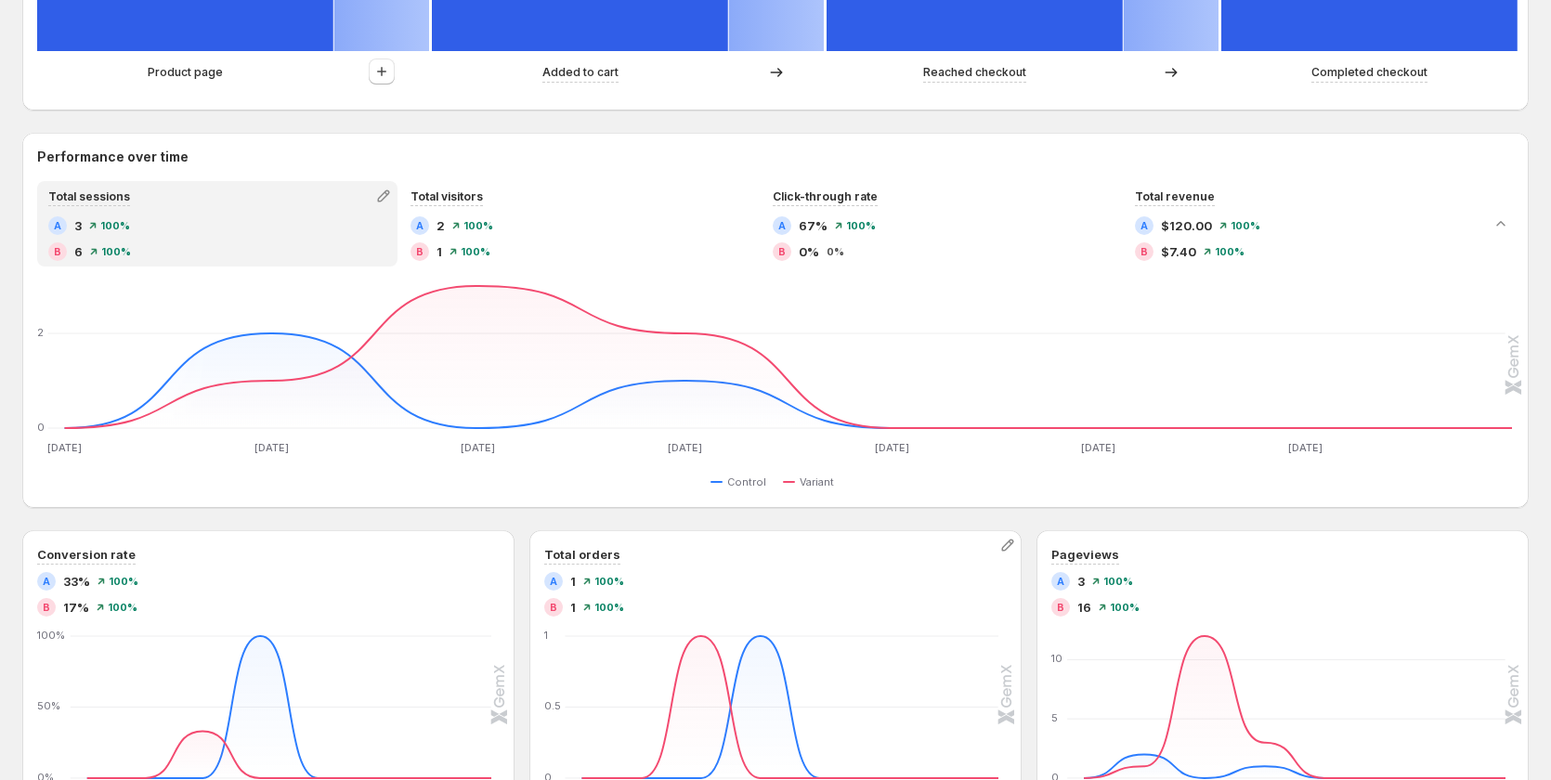
scroll to position [819, 0]
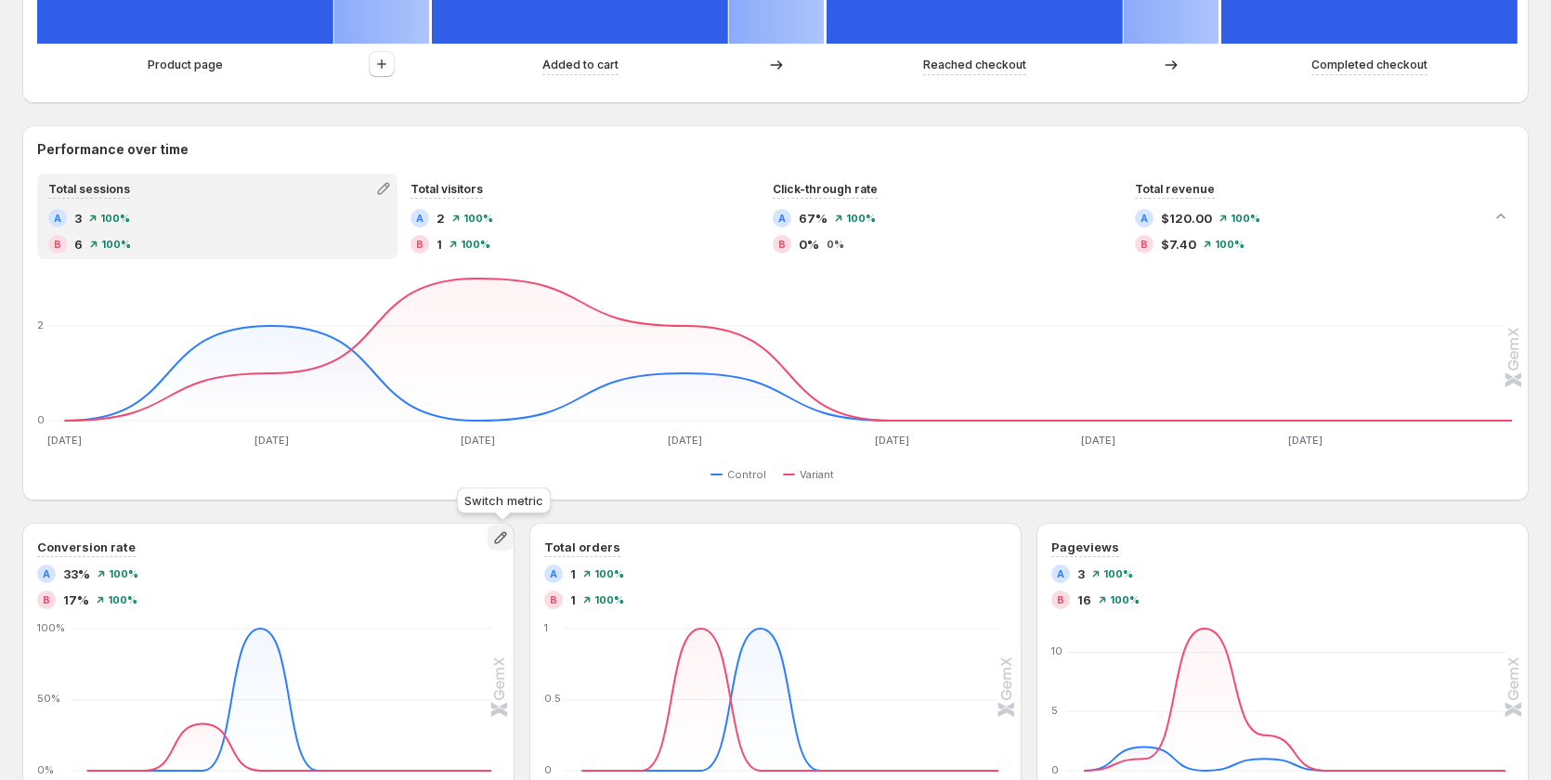
click at [501, 543] on icon "button" at bounding box center [500, 538] width 12 height 12
click at [499, 600] on span "Revenue per visitor" at bounding box center [503, 608] width 256 height 19
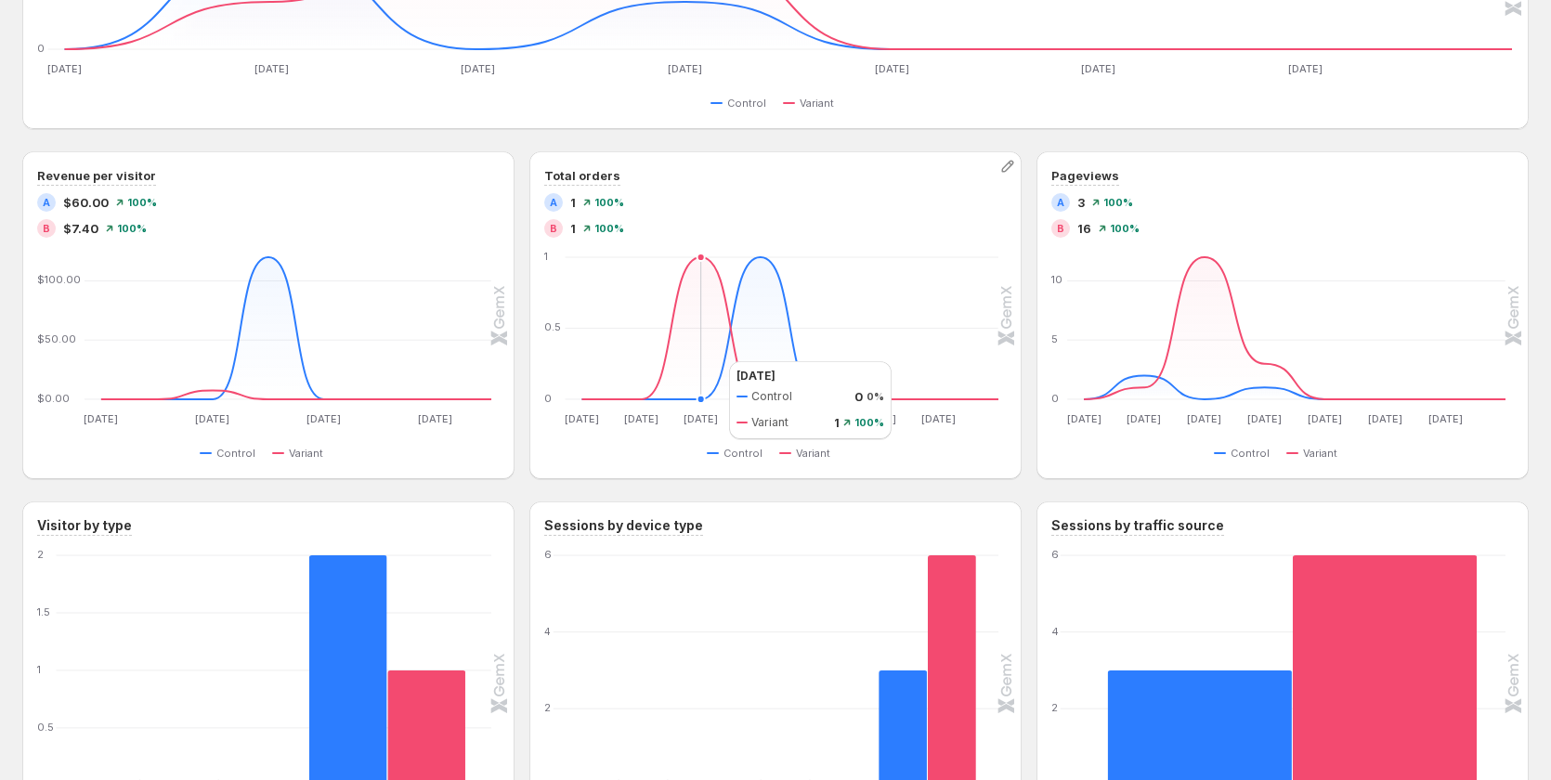
scroll to position [912, 0]
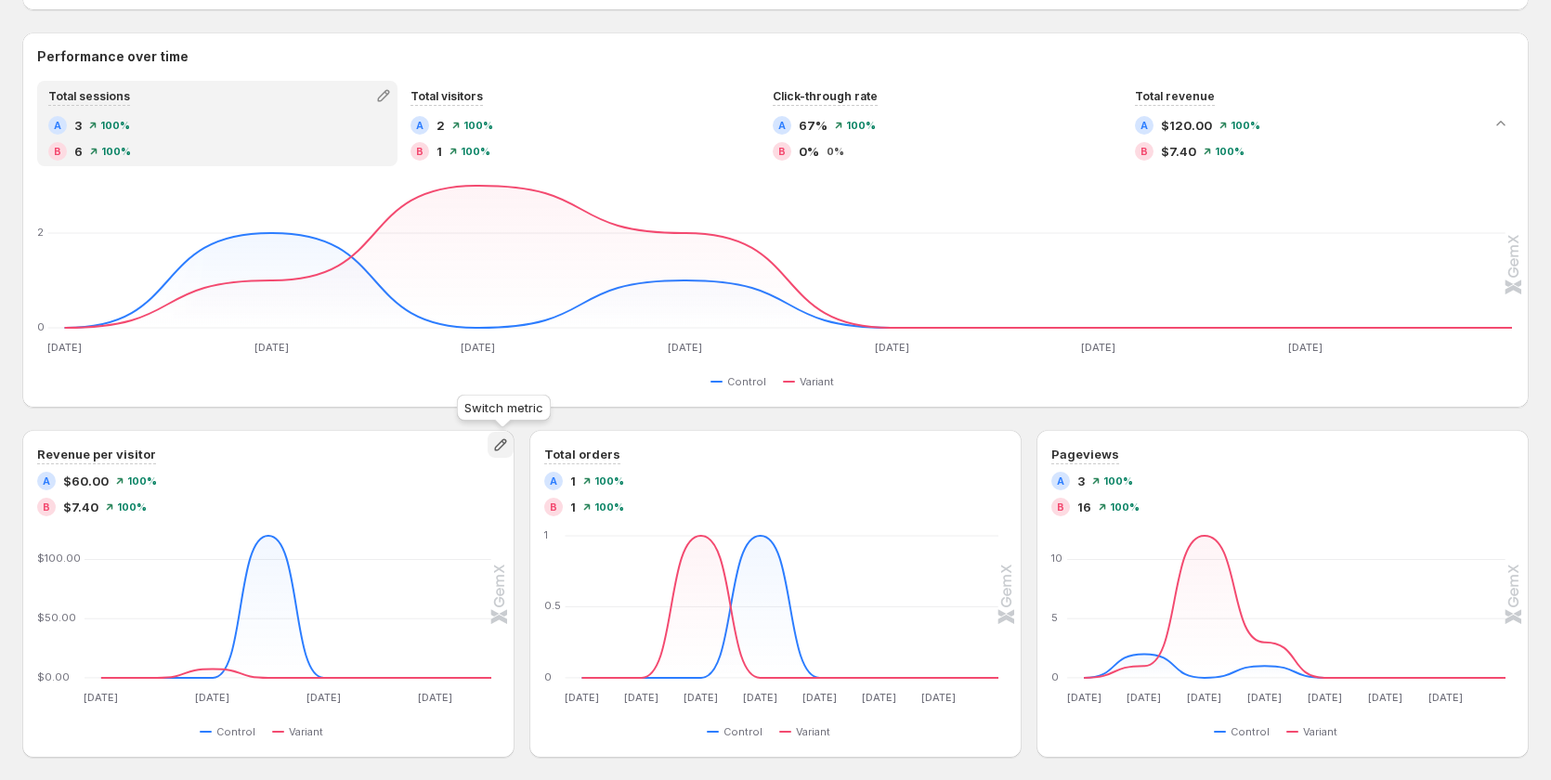
click at [498, 447] on icon "button" at bounding box center [500, 445] width 19 height 19
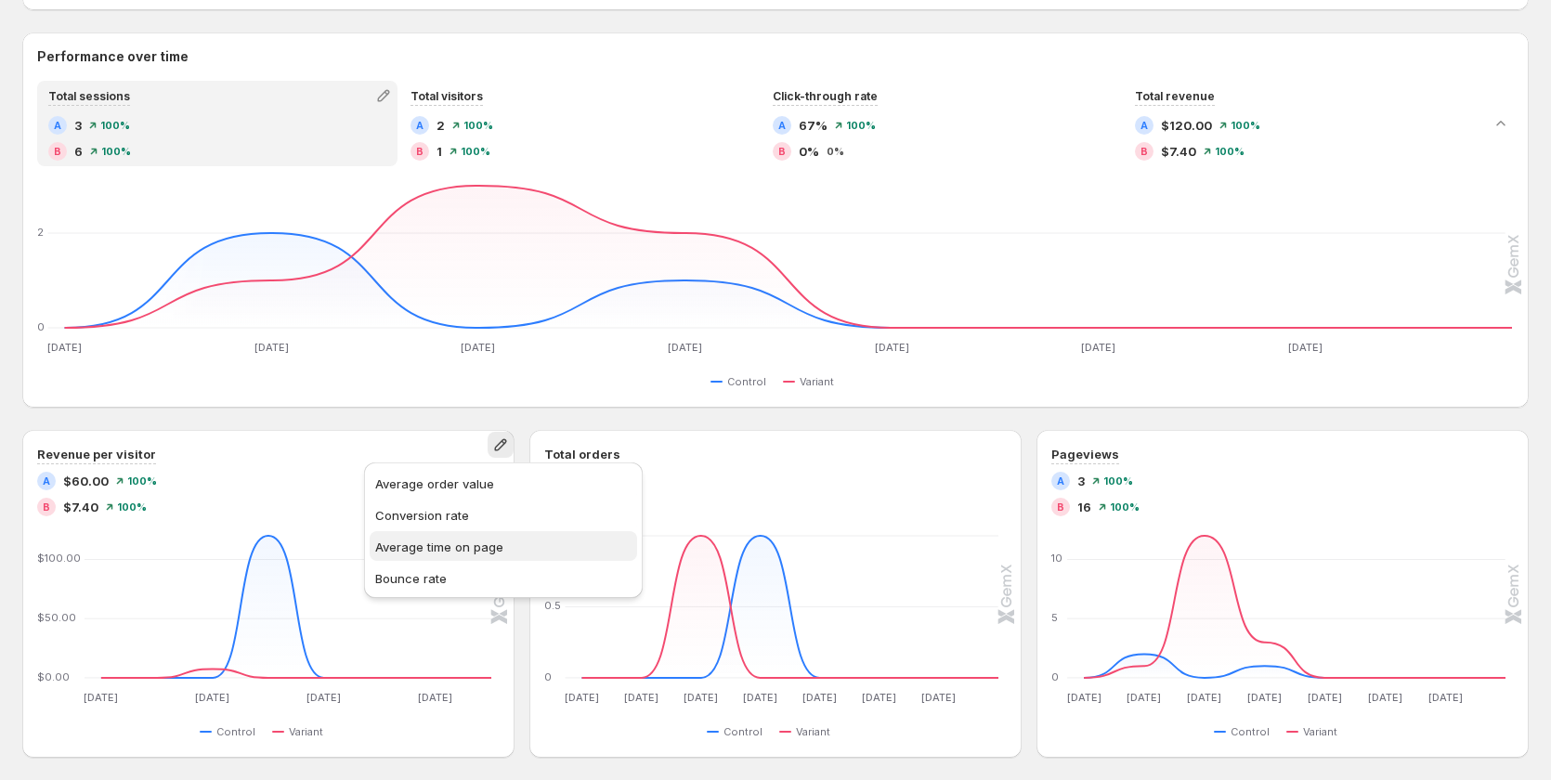
click at [447, 540] on span "Average time on page" at bounding box center [439, 547] width 128 height 15
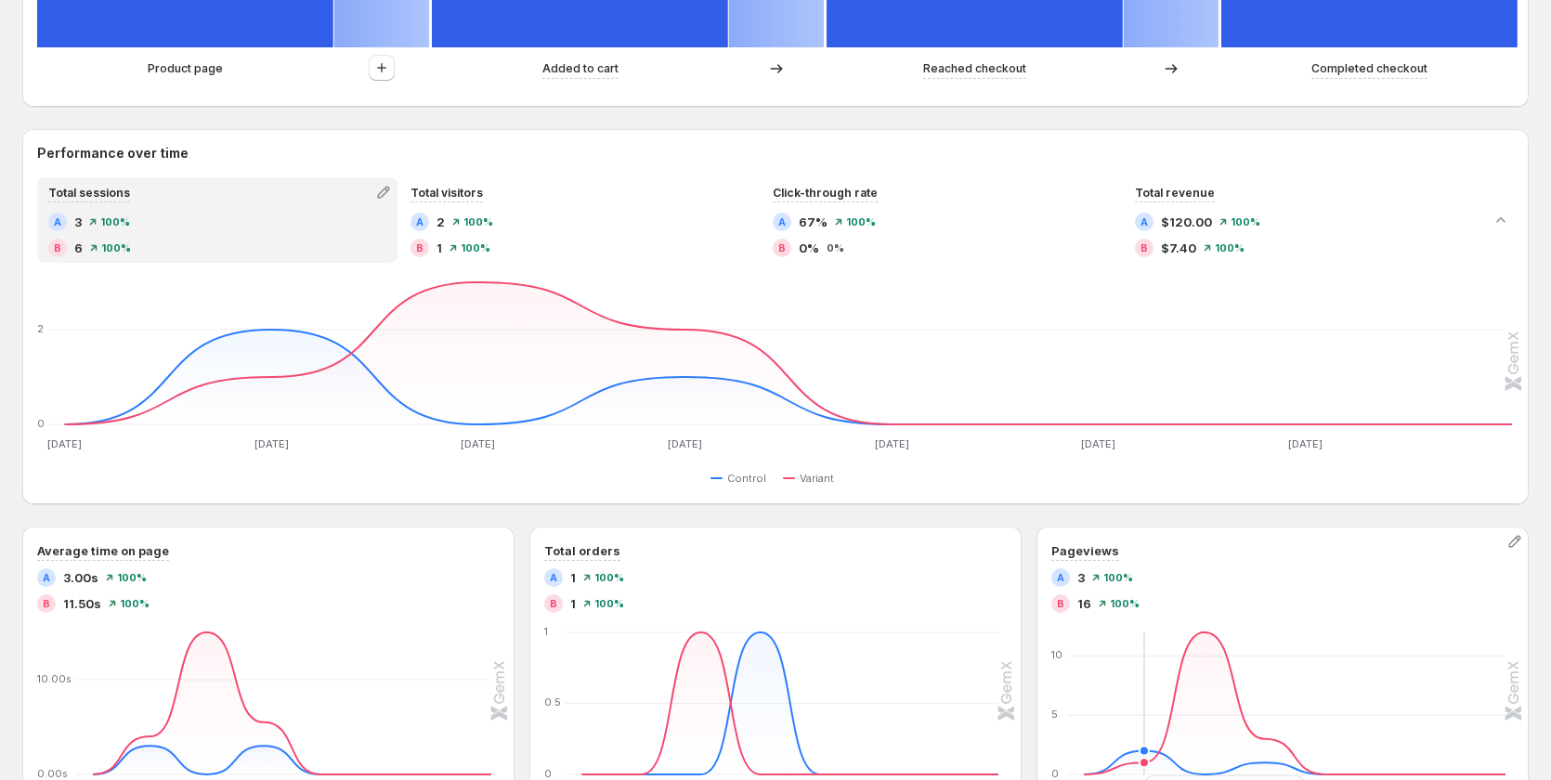
scroll to position [836, 0]
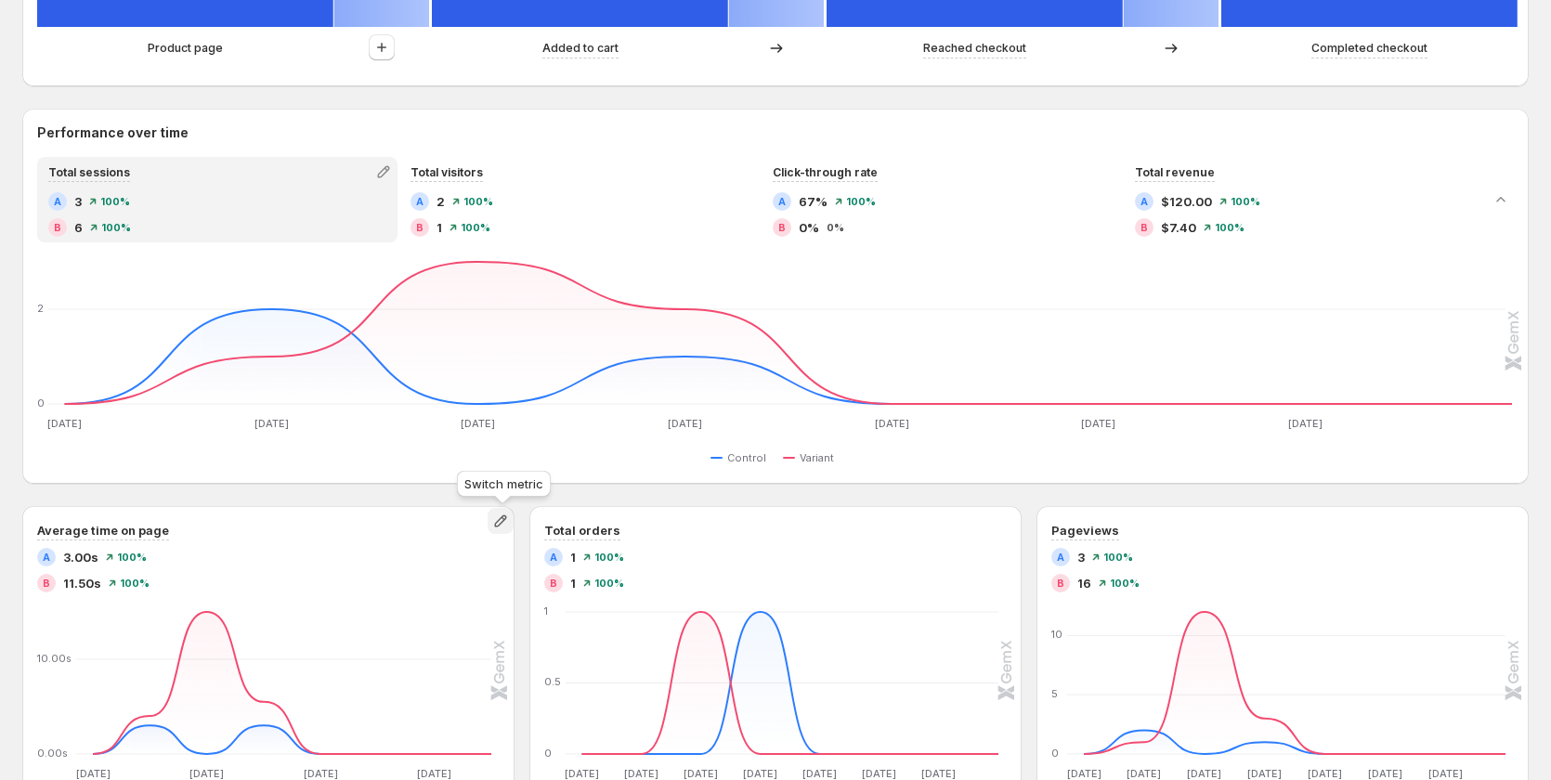
click at [506, 520] on icon "button" at bounding box center [500, 522] width 12 height 12
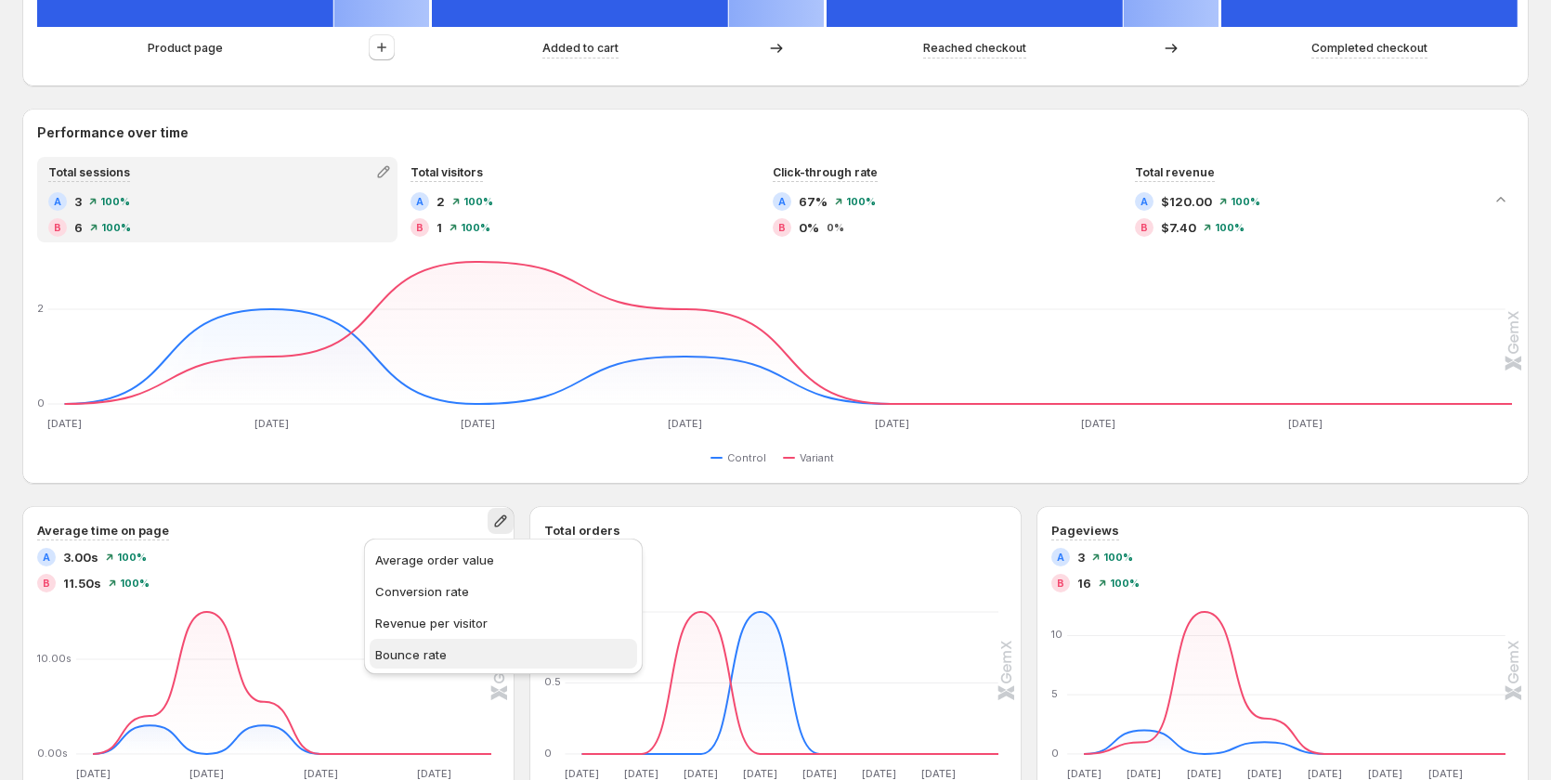
click at [468, 646] on span "Bounce rate" at bounding box center [503, 655] width 256 height 19
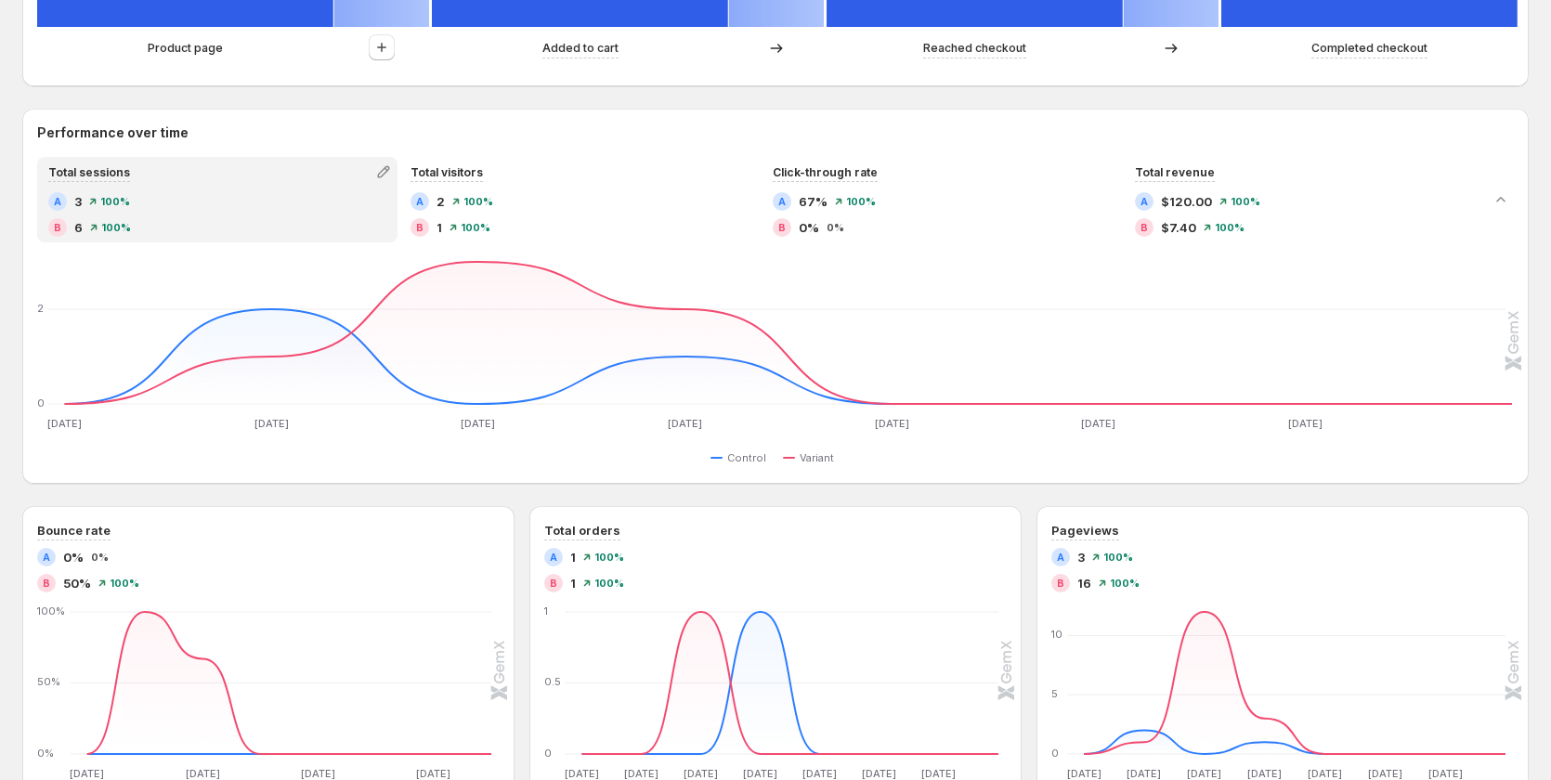
click at [353, 469] on div "Performance over time Total sessions A 3 100% B 6 100% Total visitors A 2 100% …" at bounding box center [775, 296] width 1507 height 375
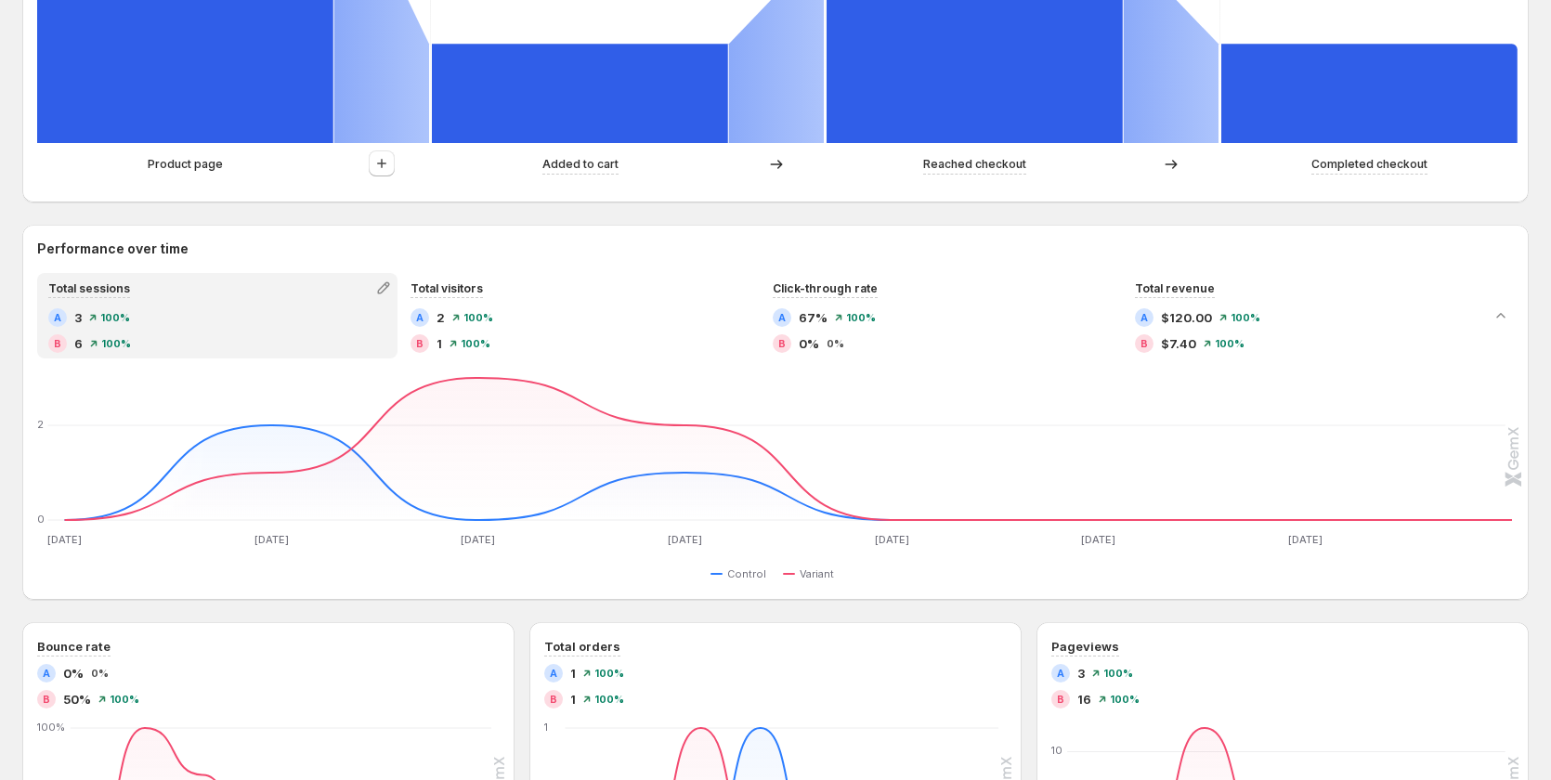
scroll to position [929, 0]
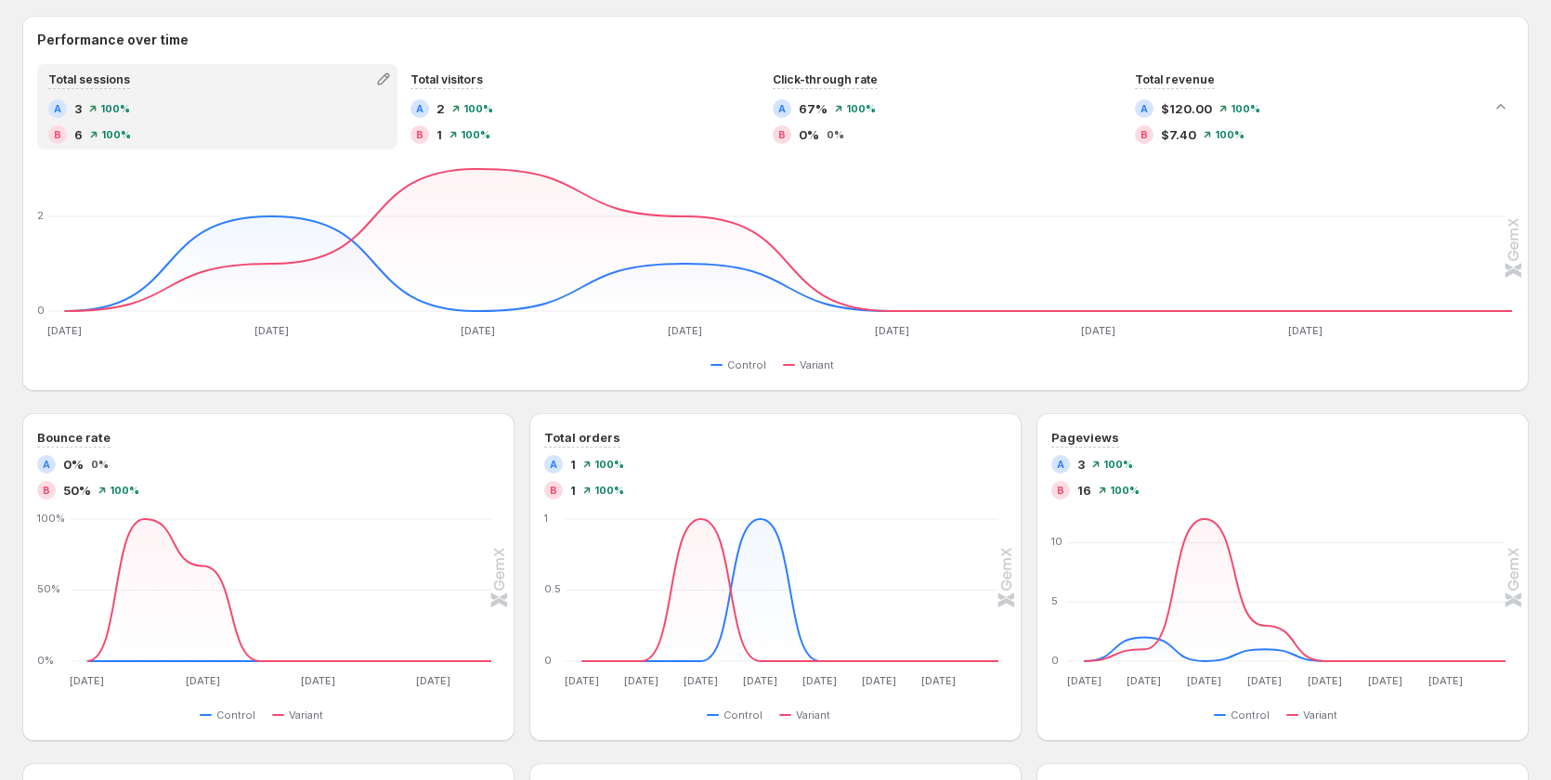
click at [267, 400] on div "Path analysis A Control B Variant Sessions 100% 3 33.33% 1 66.67% 2 33.33% 1 Pr…" at bounding box center [775, 315] width 1507 height 1625
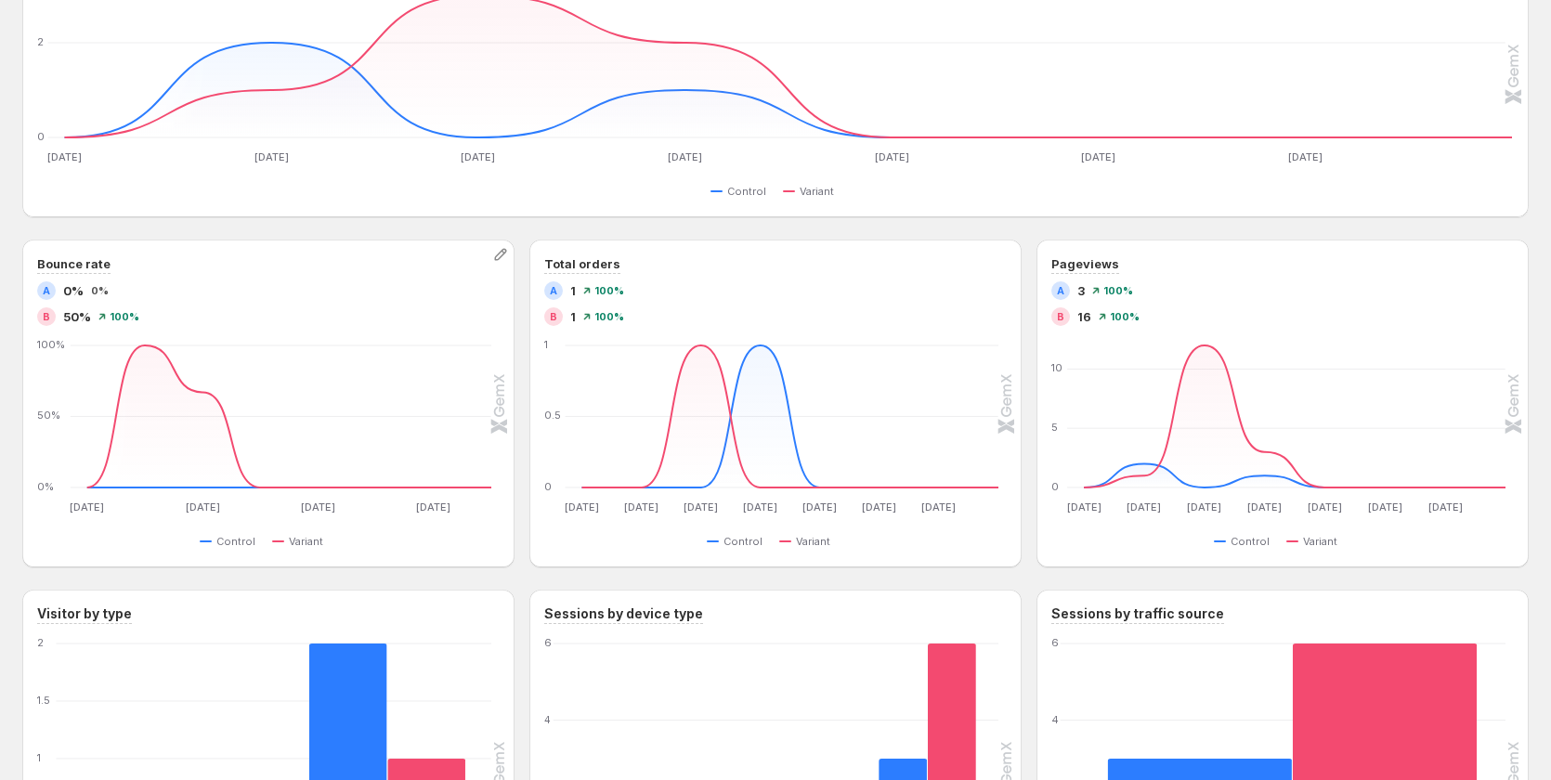
scroll to position [1115, 0]
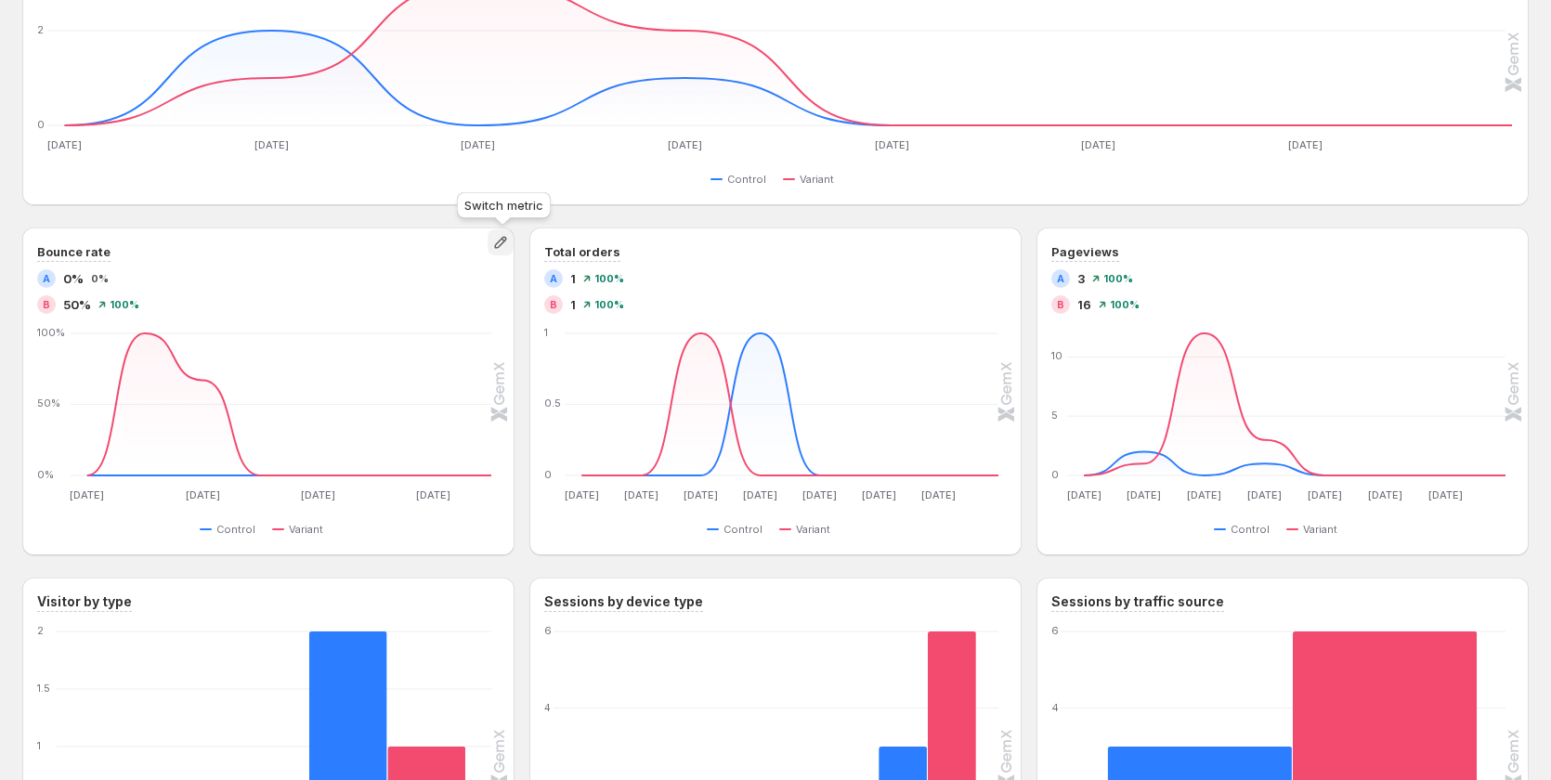
click at [508, 242] on icon "button" at bounding box center [500, 242] width 19 height 19
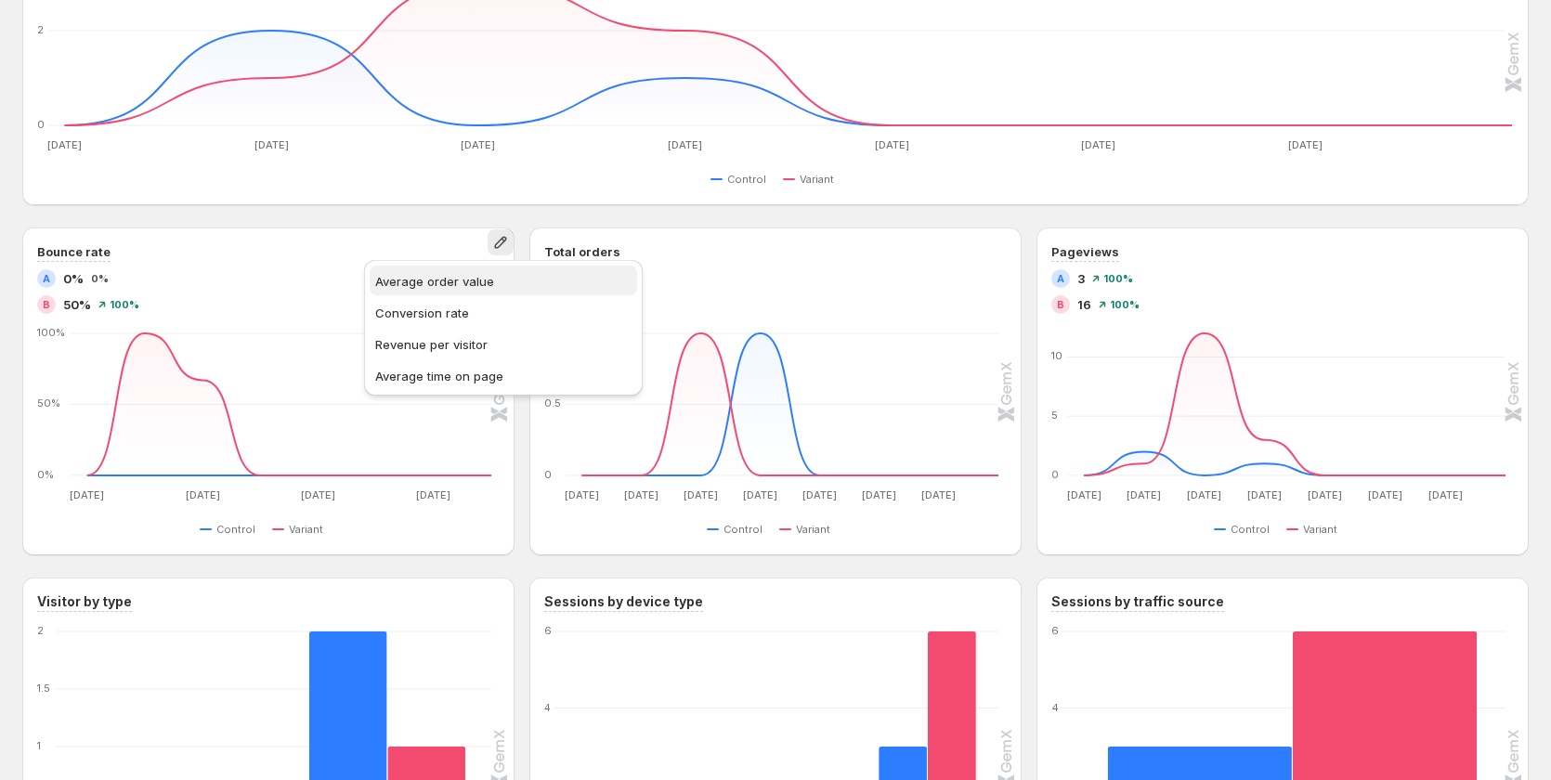
click at [429, 285] on span "Average order value" at bounding box center [503, 281] width 256 height 19
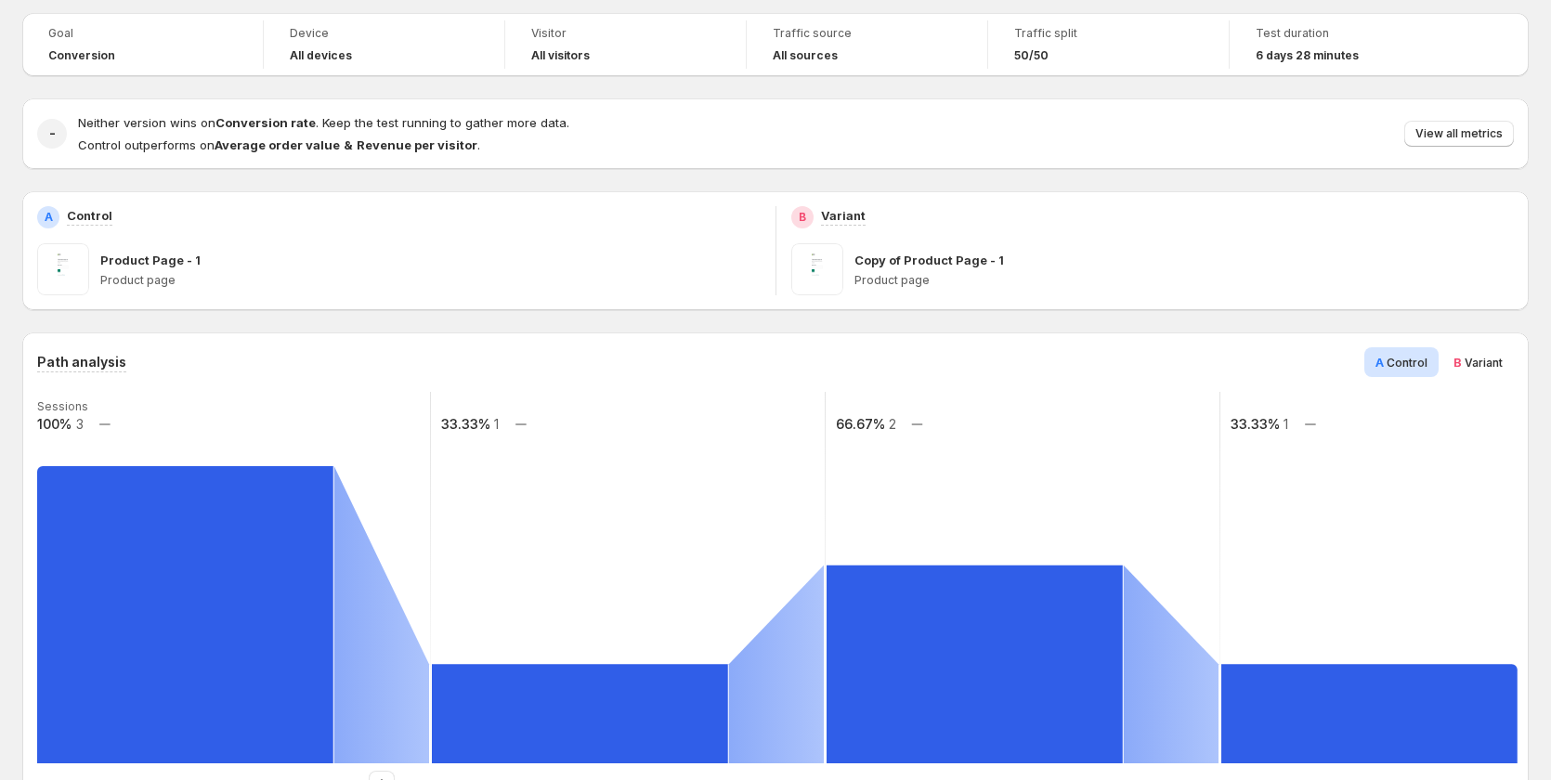
scroll to position [0, 0]
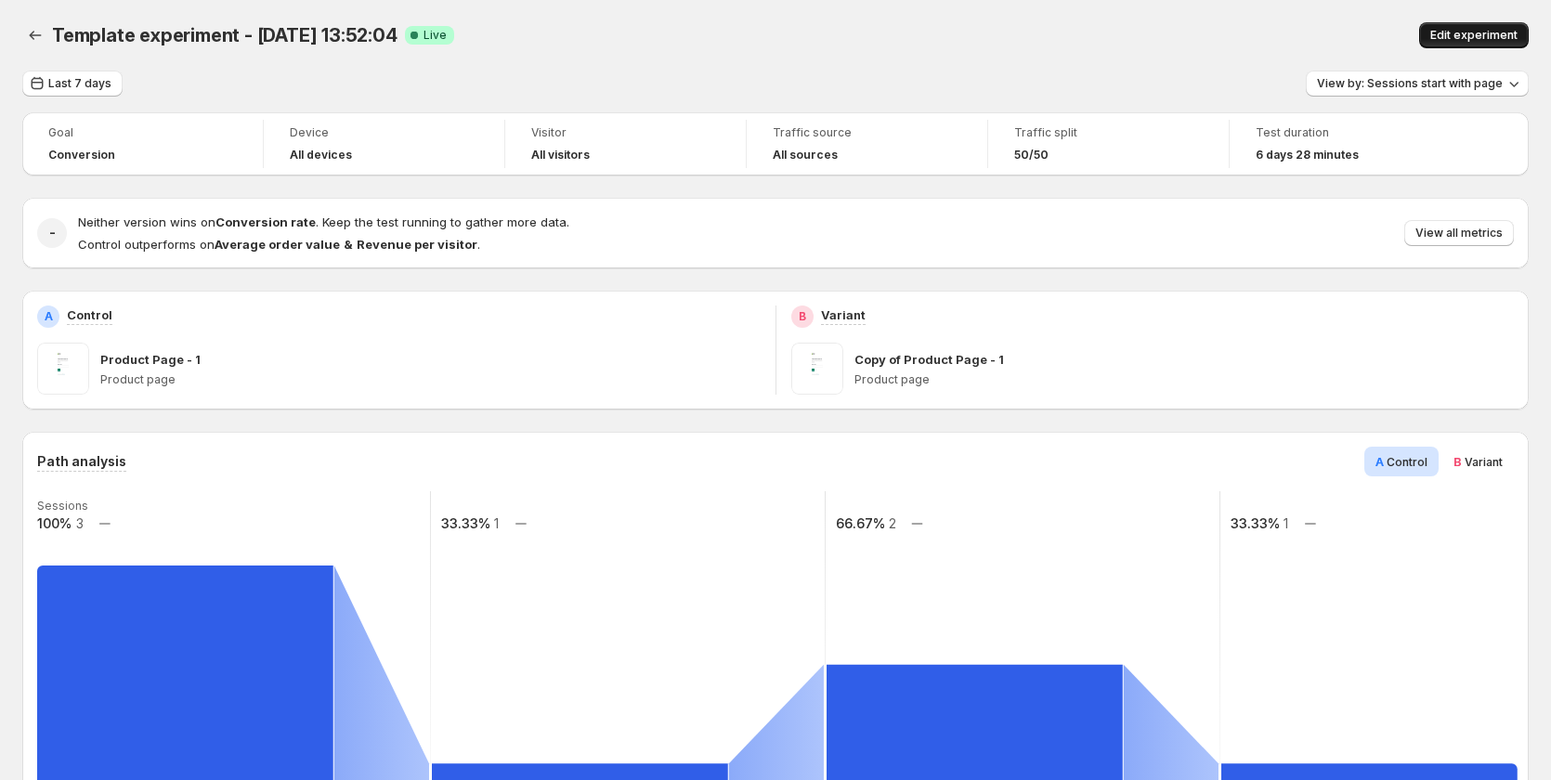
click at [1480, 31] on span "Edit experiment" at bounding box center [1474, 35] width 87 height 15
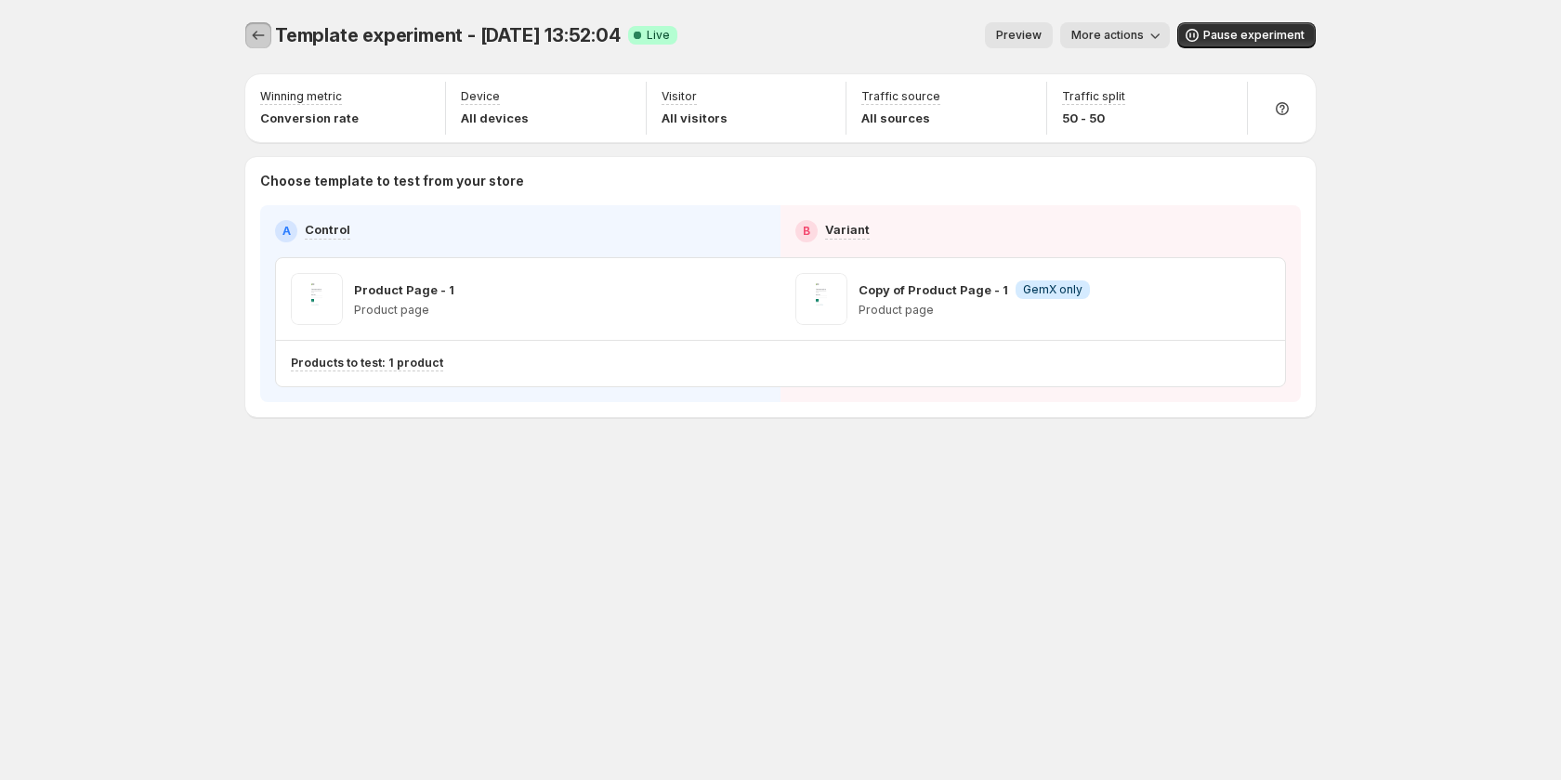
click at [263, 36] on icon "Experiments" at bounding box center [258, 35] width 19 height 19
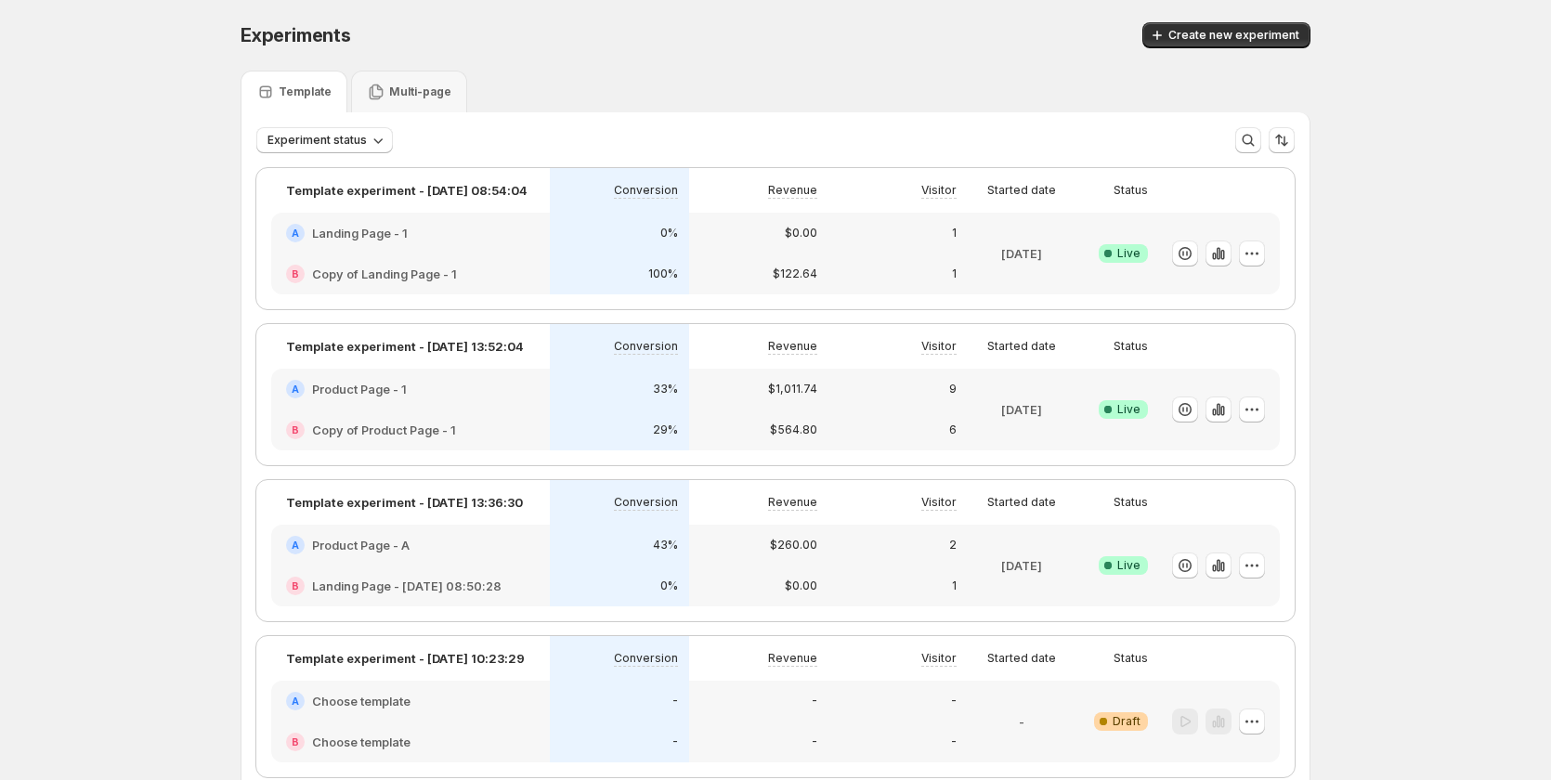
click at [569, 563] on div "43%" at bounding box center [619, 545] width 139 height 41
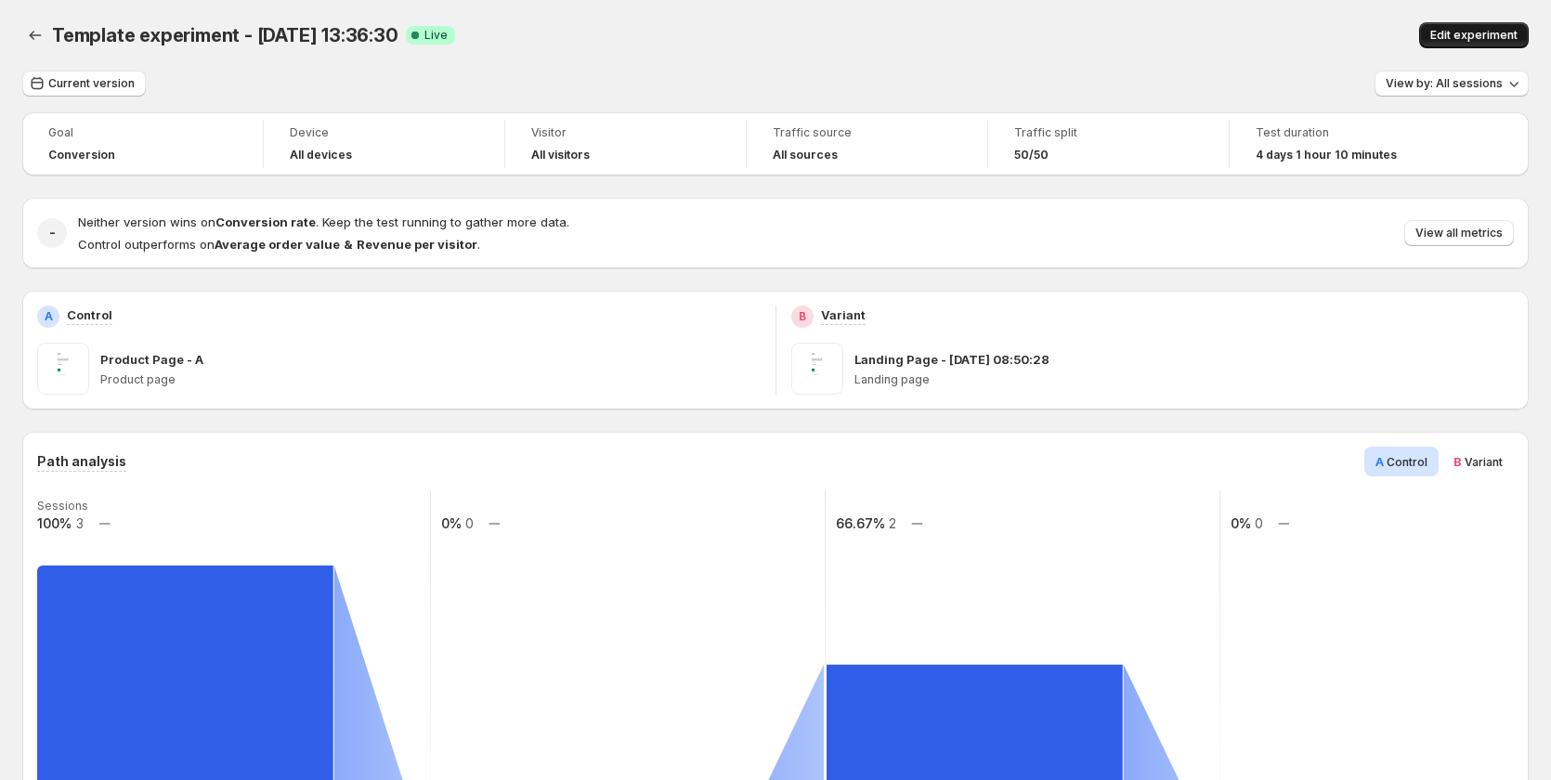
click at [1462, 35] on span "Edit experiment" at bounding box center [1474, 35] width 87 height 15
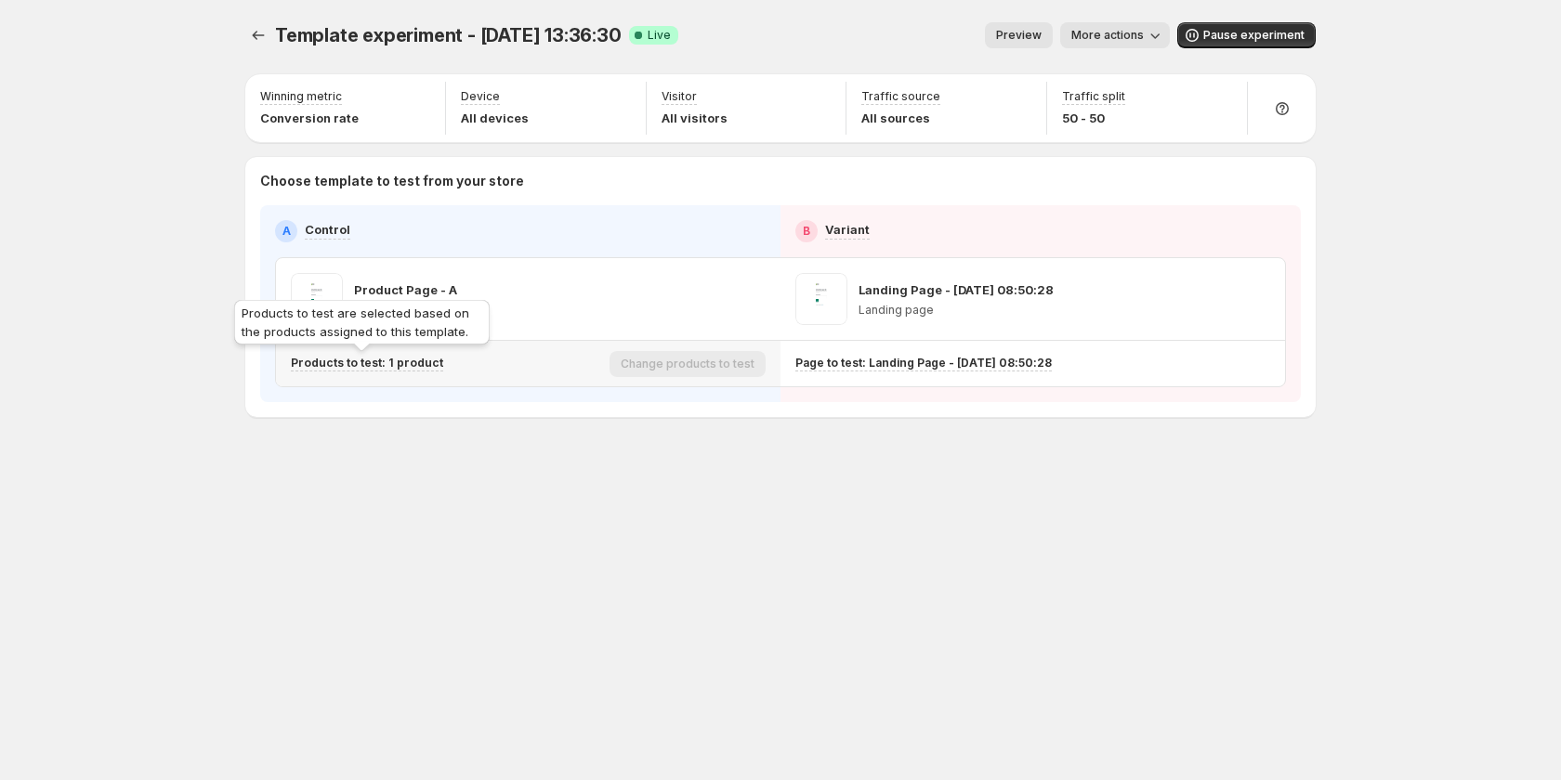
click at [411, 364] on p "Products to test: 1 product" at bounding box center [367, 363] width 152 height 15
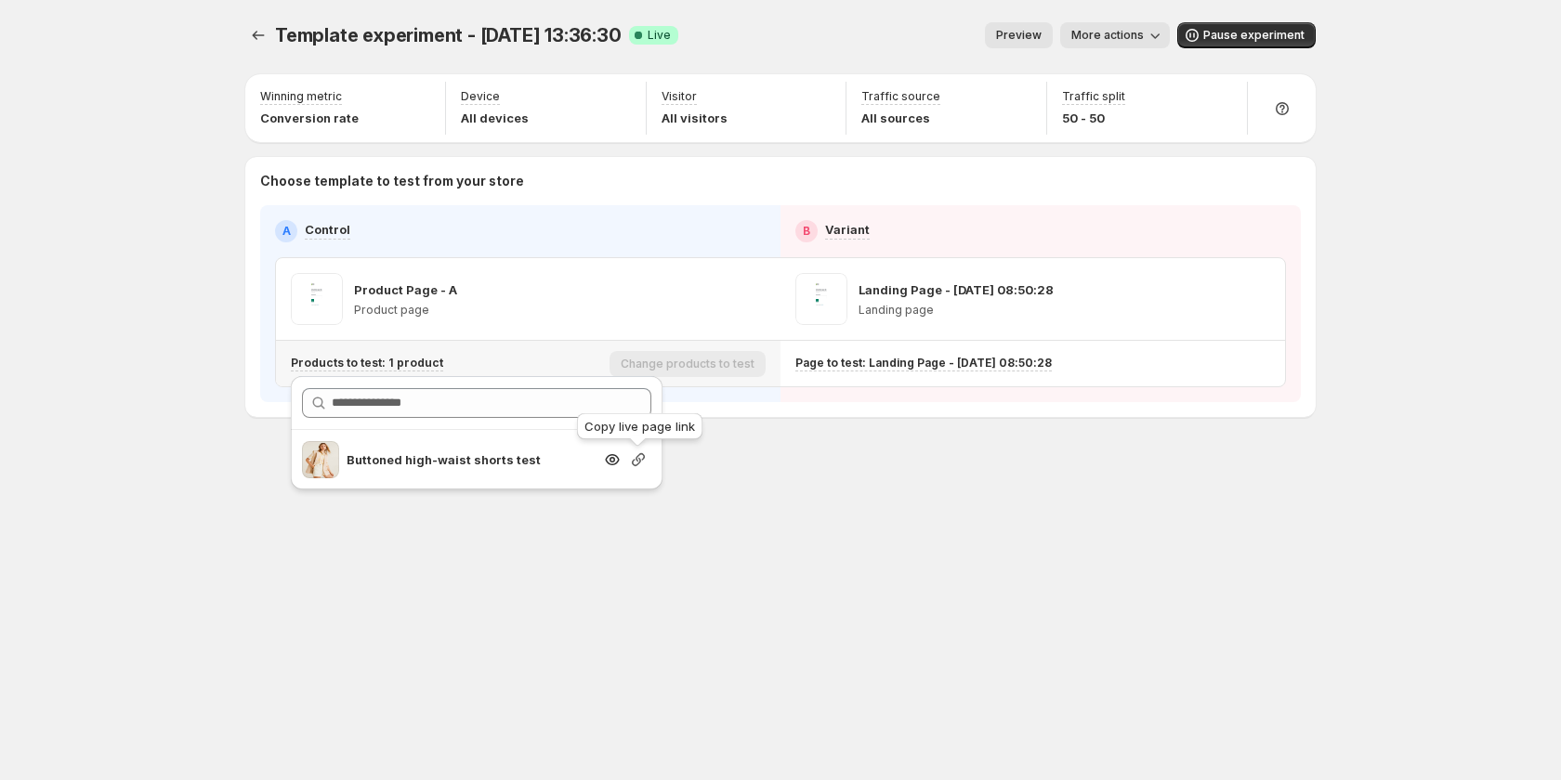
click at [641, 462] on icon "button" at bounding box center [638, 460] width 19 height 19
click at [1096, 33] on span "More actions" at bounding box center [1107, 35] width 72 height 15
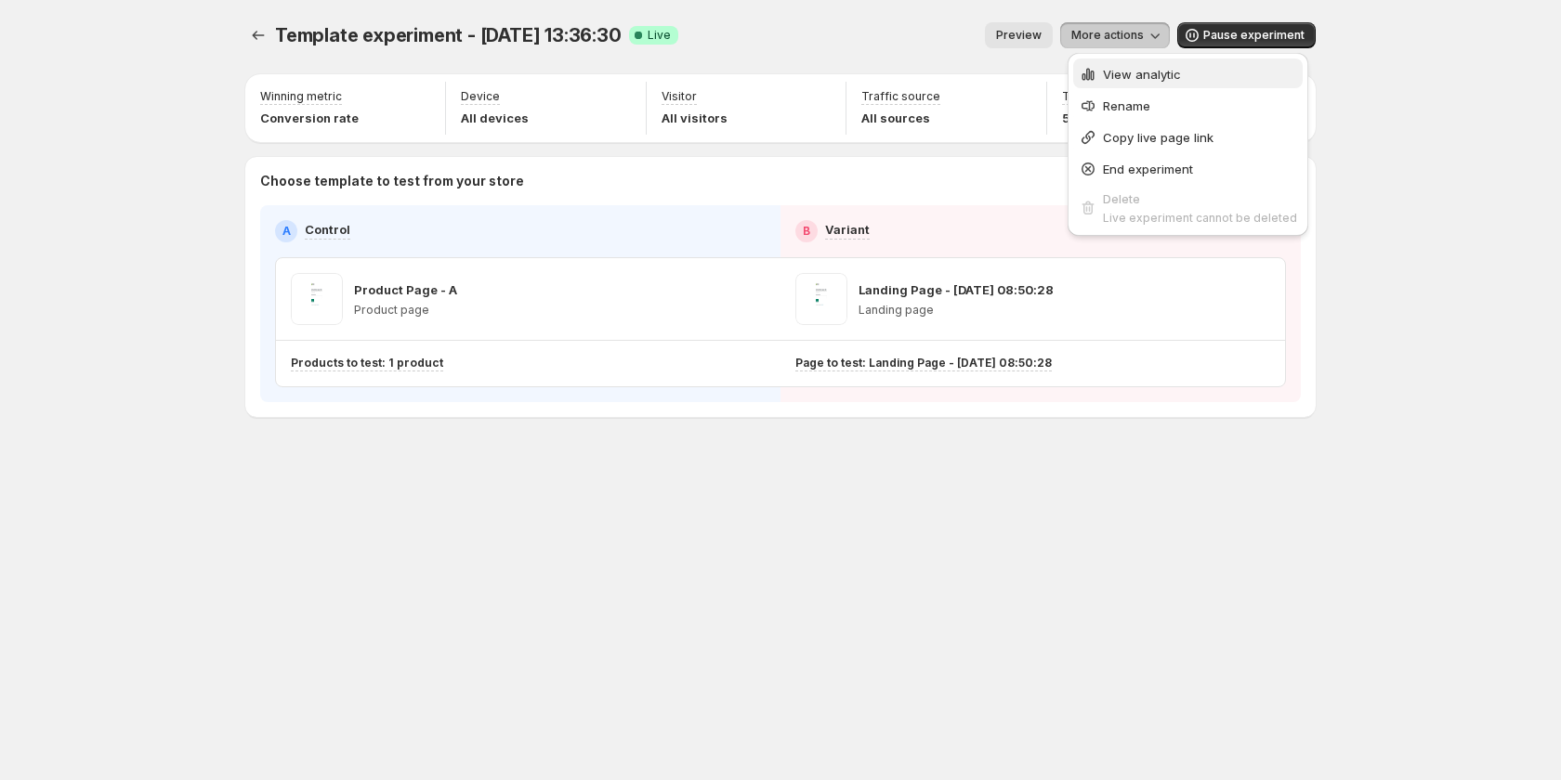
click at [1140, 60] on button "View analytic" at bounding box center [1187, 74] width 229 height 30
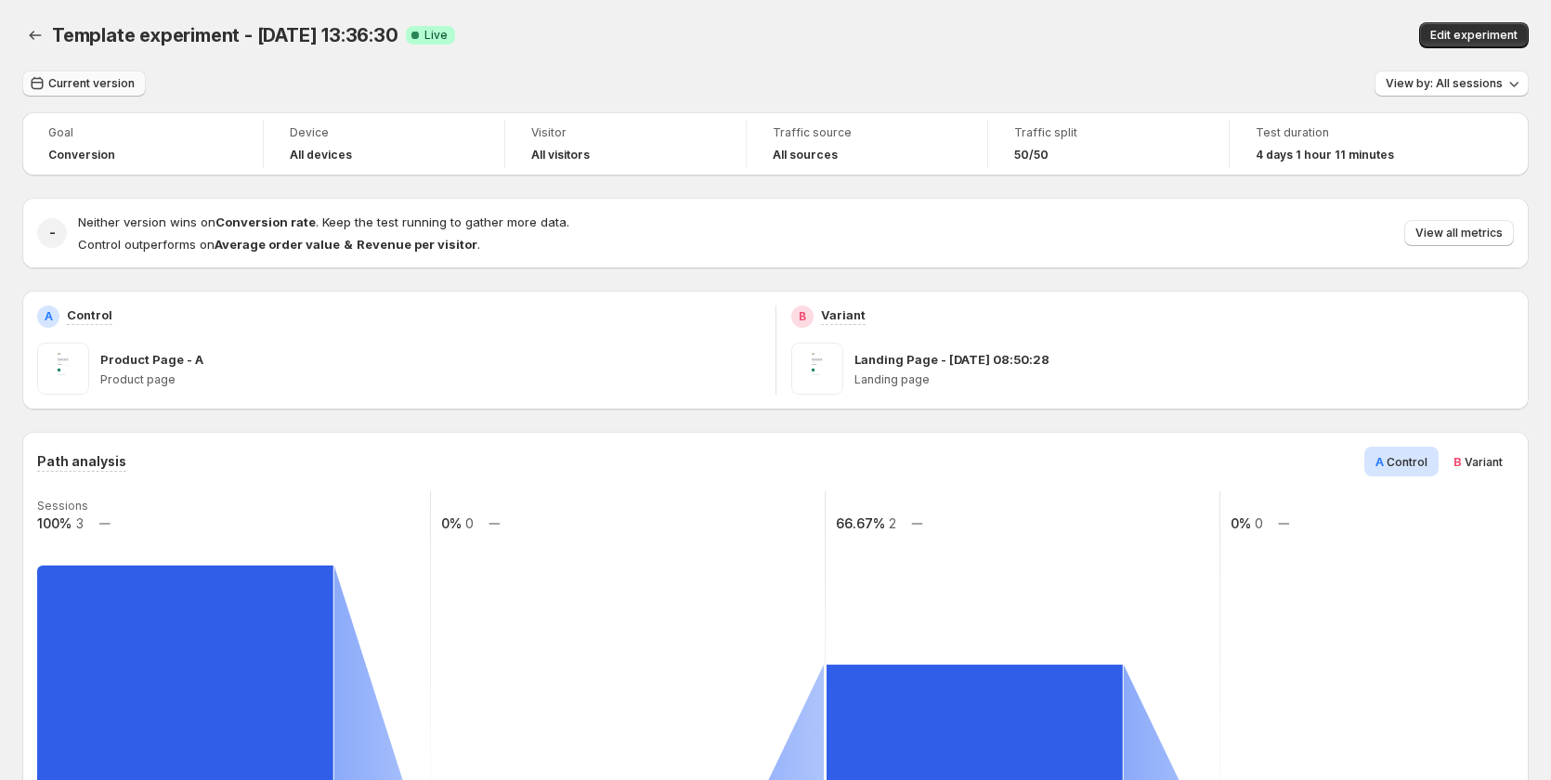
click at [119, 83] on span "Current version" at bounding box center [91, 83] width 86 height 15
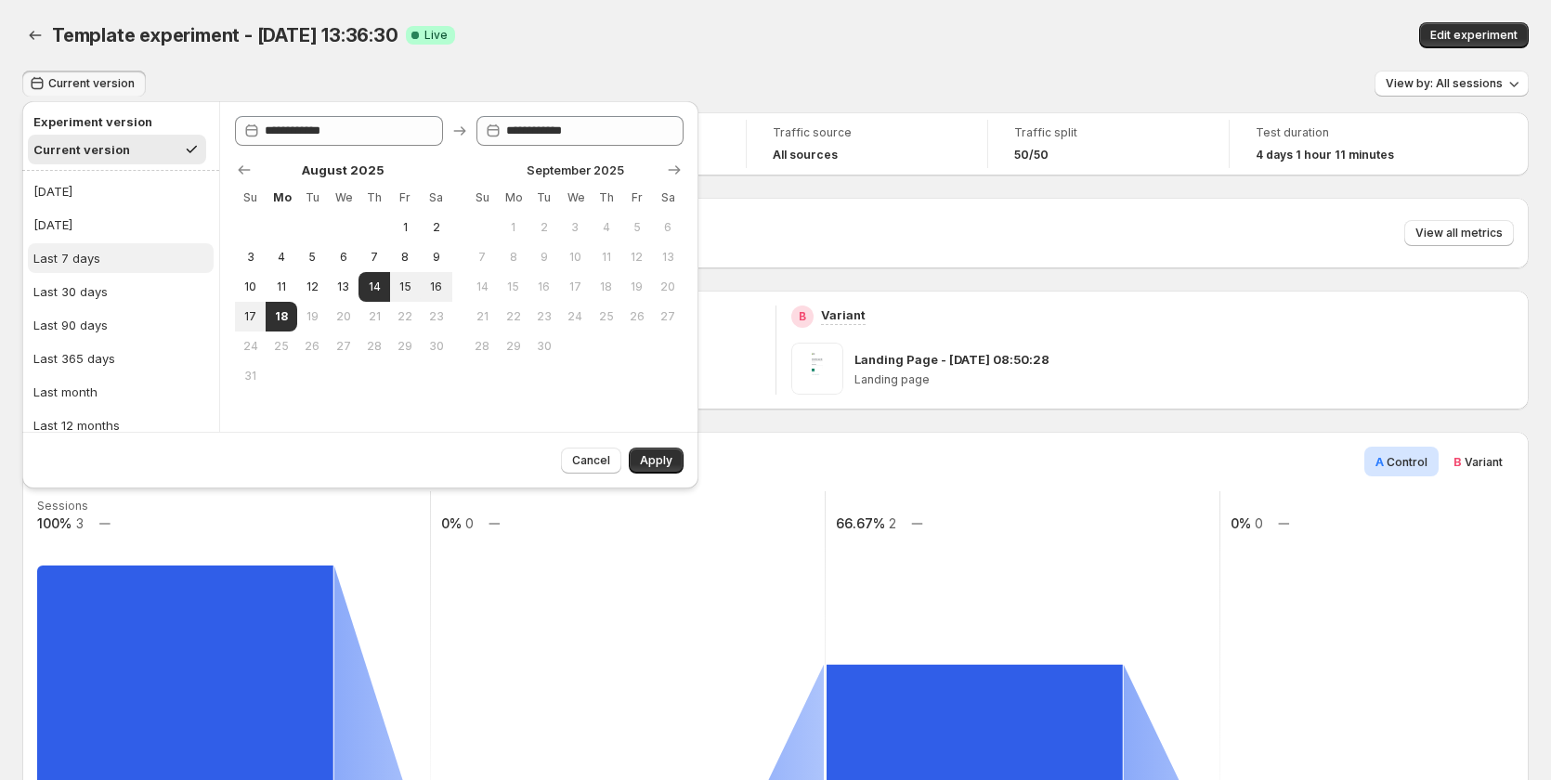
click at [119, 254] on button "Last 7 days" at bounding box center [121, 258] width 186 height 30
type input "**********"
click at [660, 460] on span "Apply" at bounding box center [656, 460] width 33 height 15
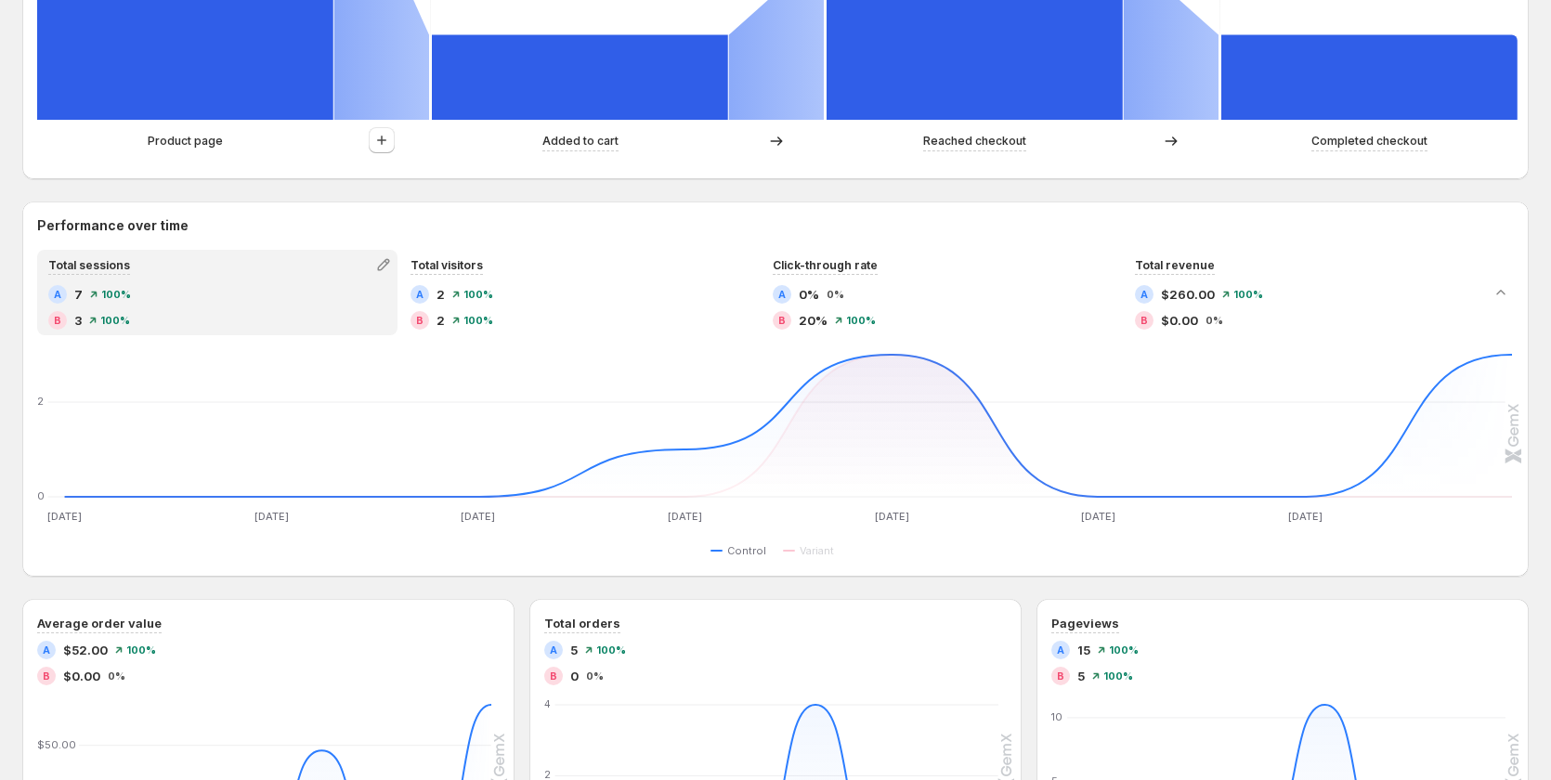
scroll to position [372, 0]
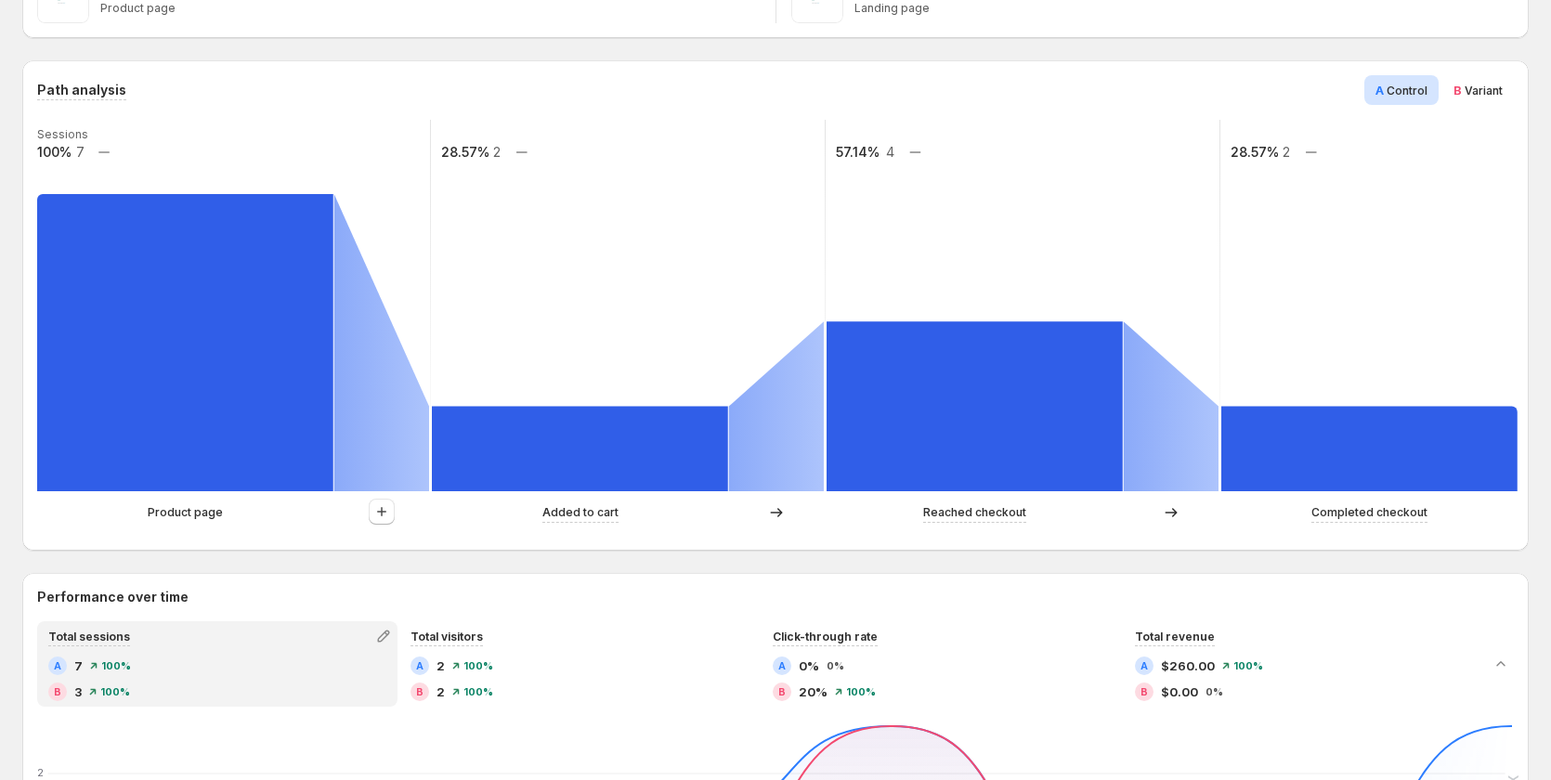
click at [1488, 88] on span "Variant" at bounding box center [1484, 91] width 38 height 14
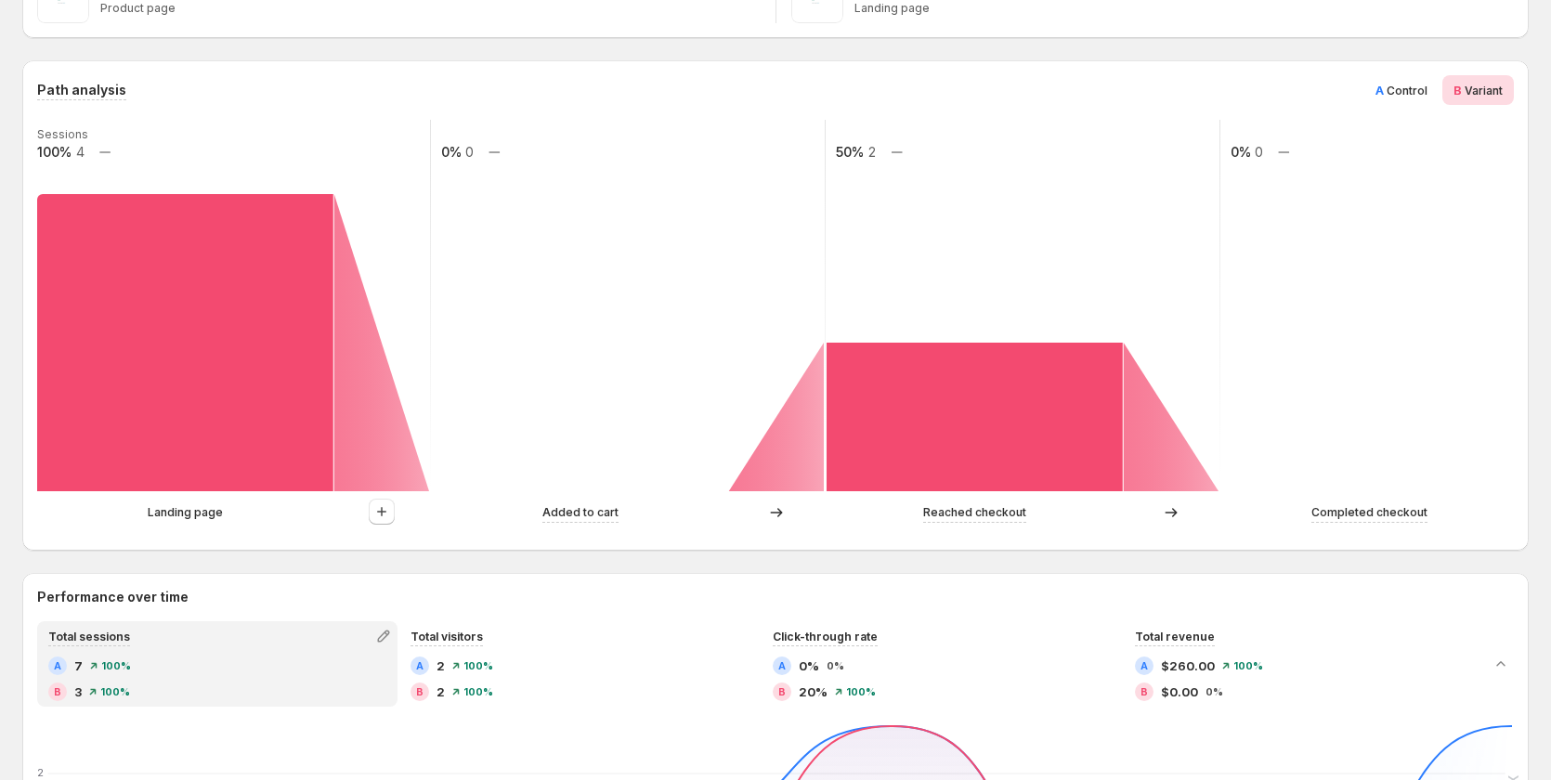
click at [1418, 87] on span "Control" at bounding box center [1407, 91] width 41 height 14
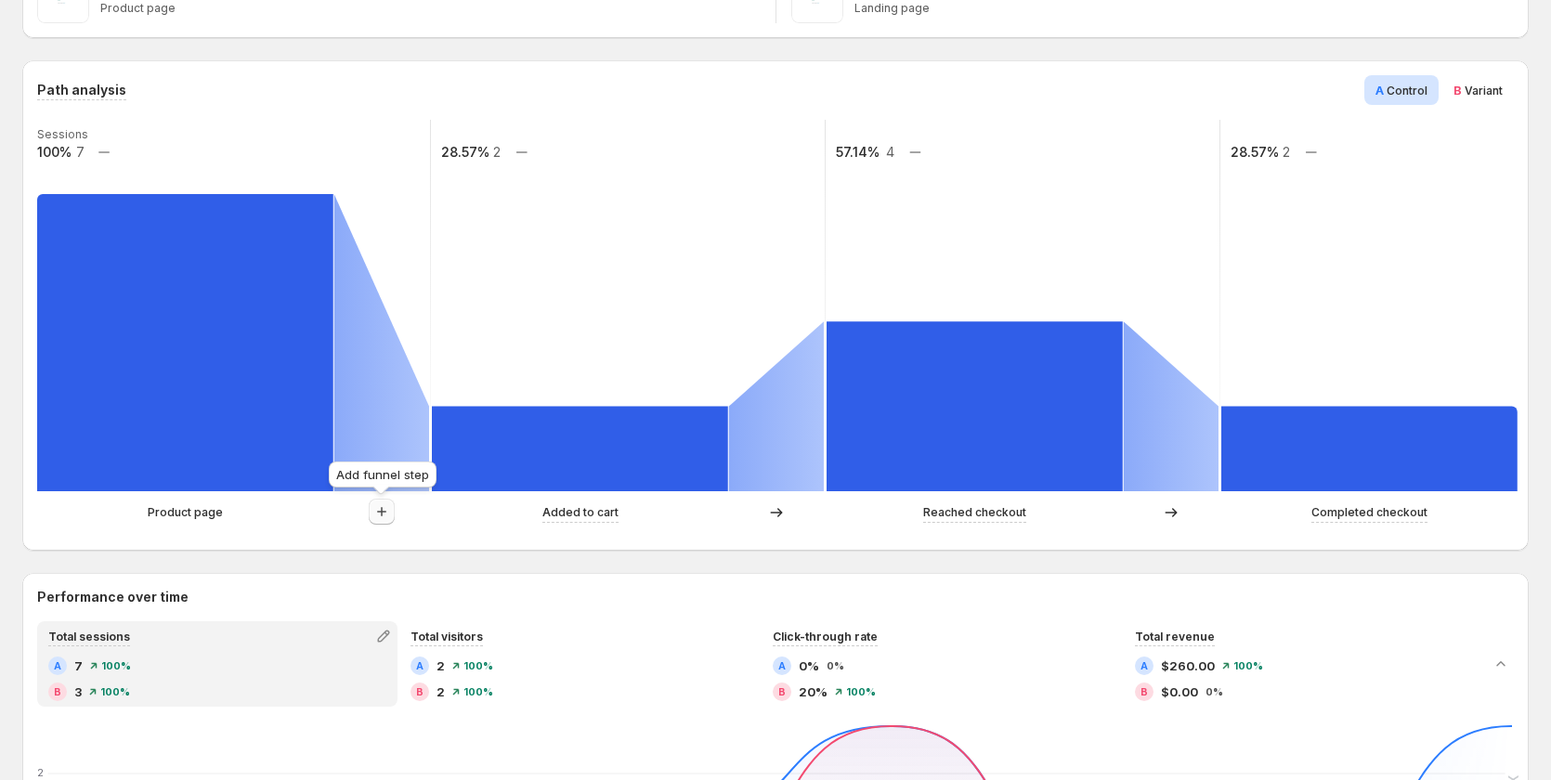
click at [376, 509] on icon "button" at bounding box center [382, 512] width 19 height 19
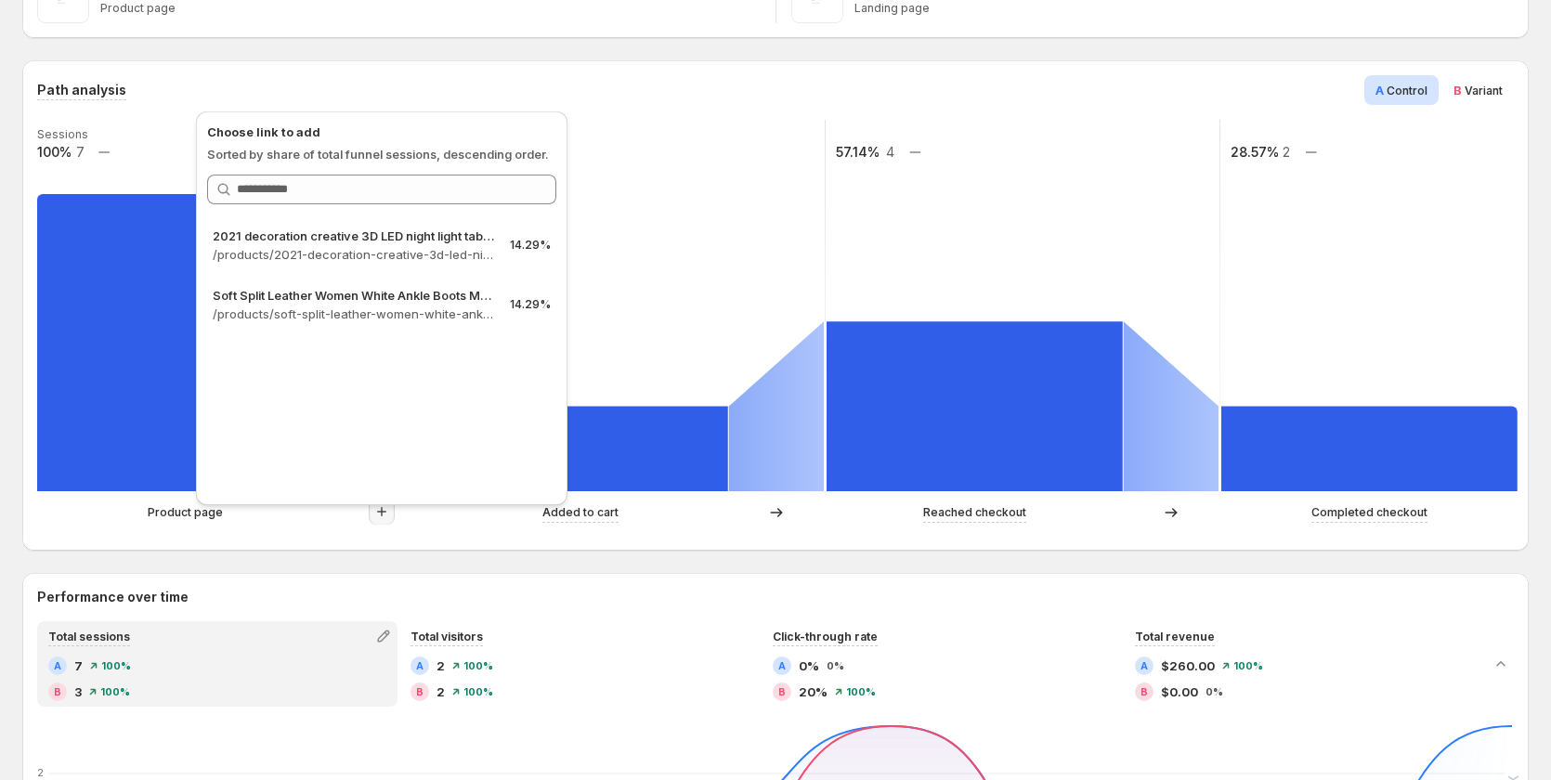
click at [738, 318] on rect at bounding box center [628, 306] width 397 height 372
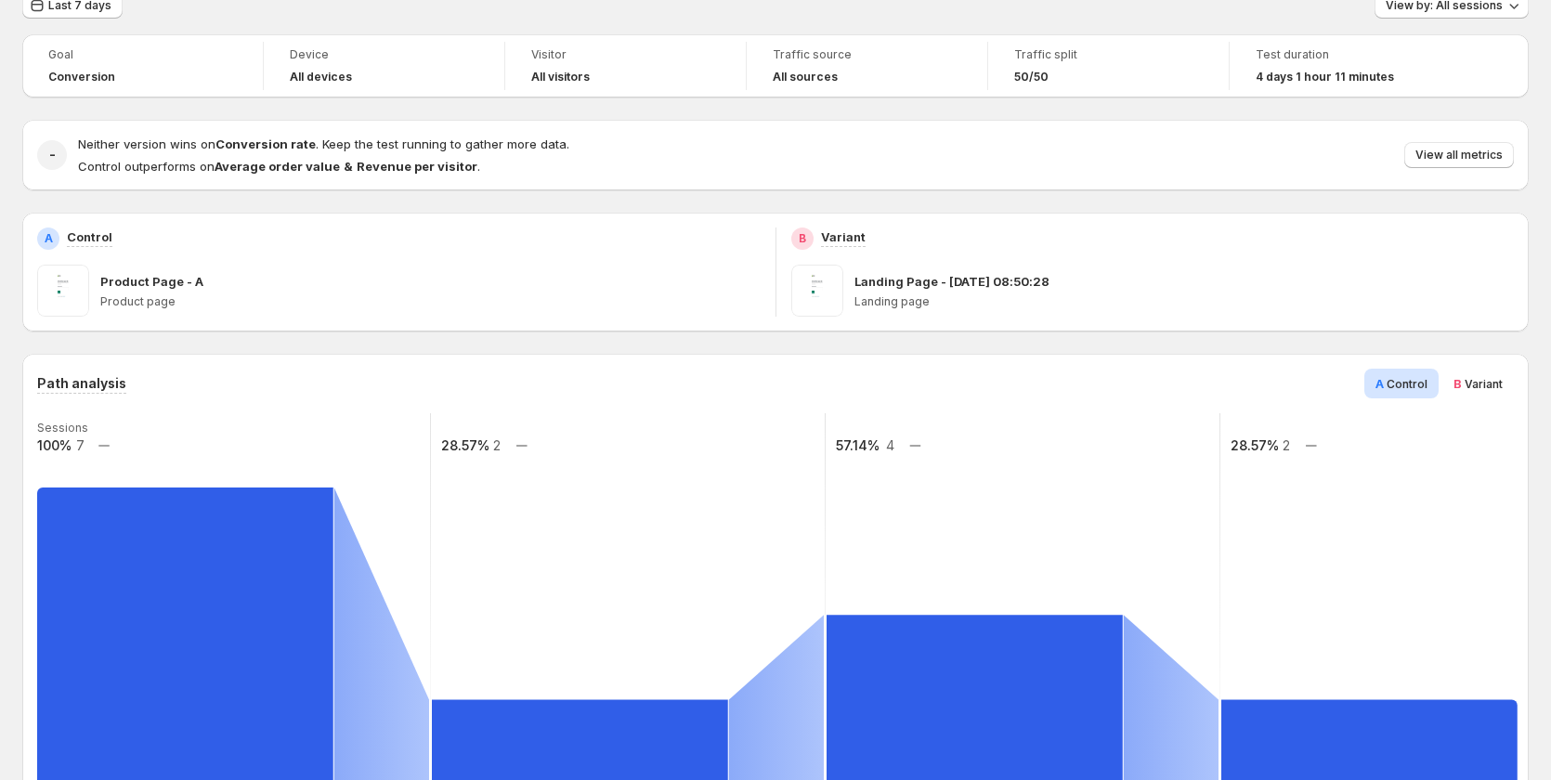
scroll to position [0, 0]
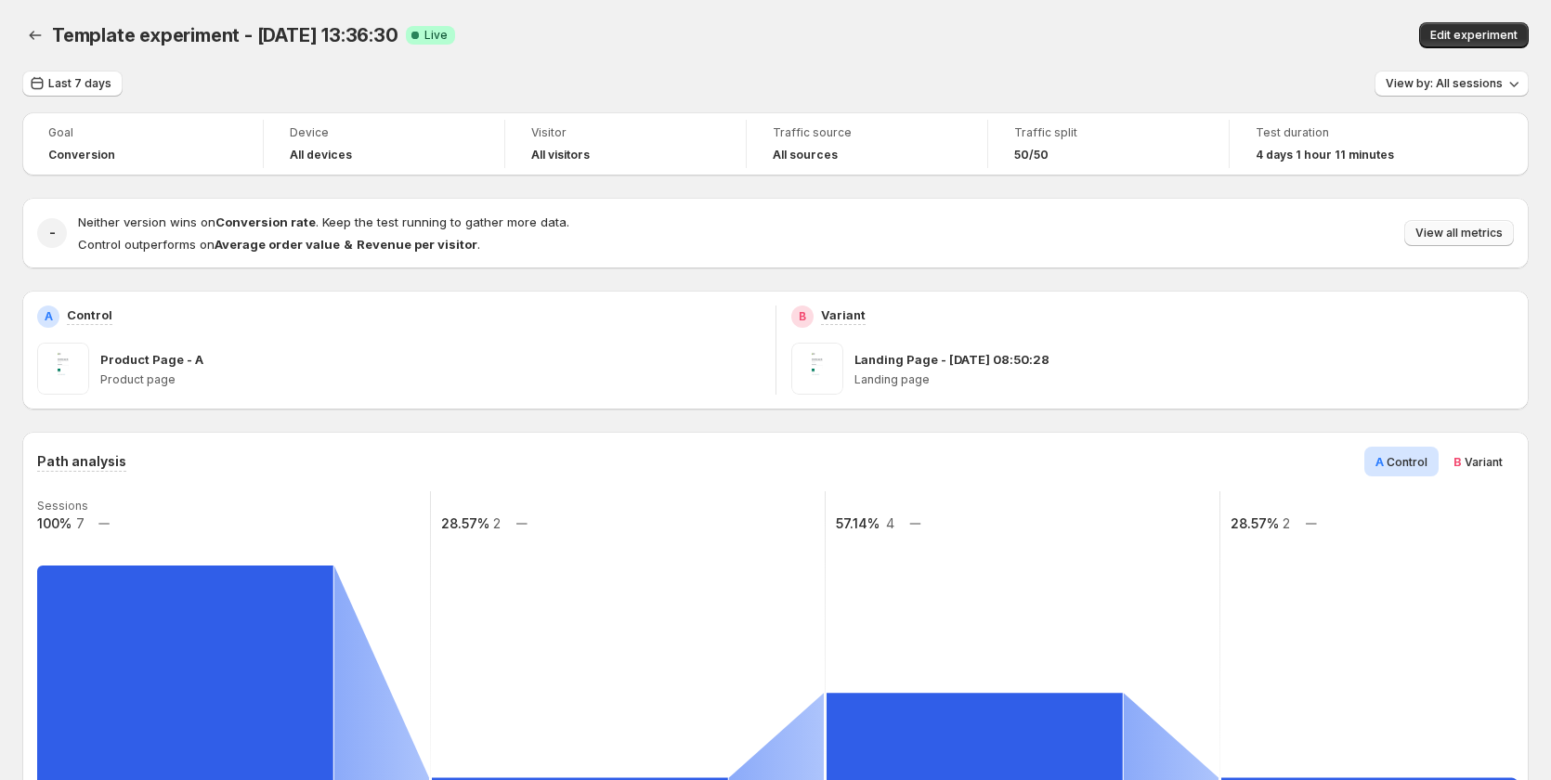
click at [1503, 238] on span "View all metrics" at bounding box center [1459, 233] width 87 height 15
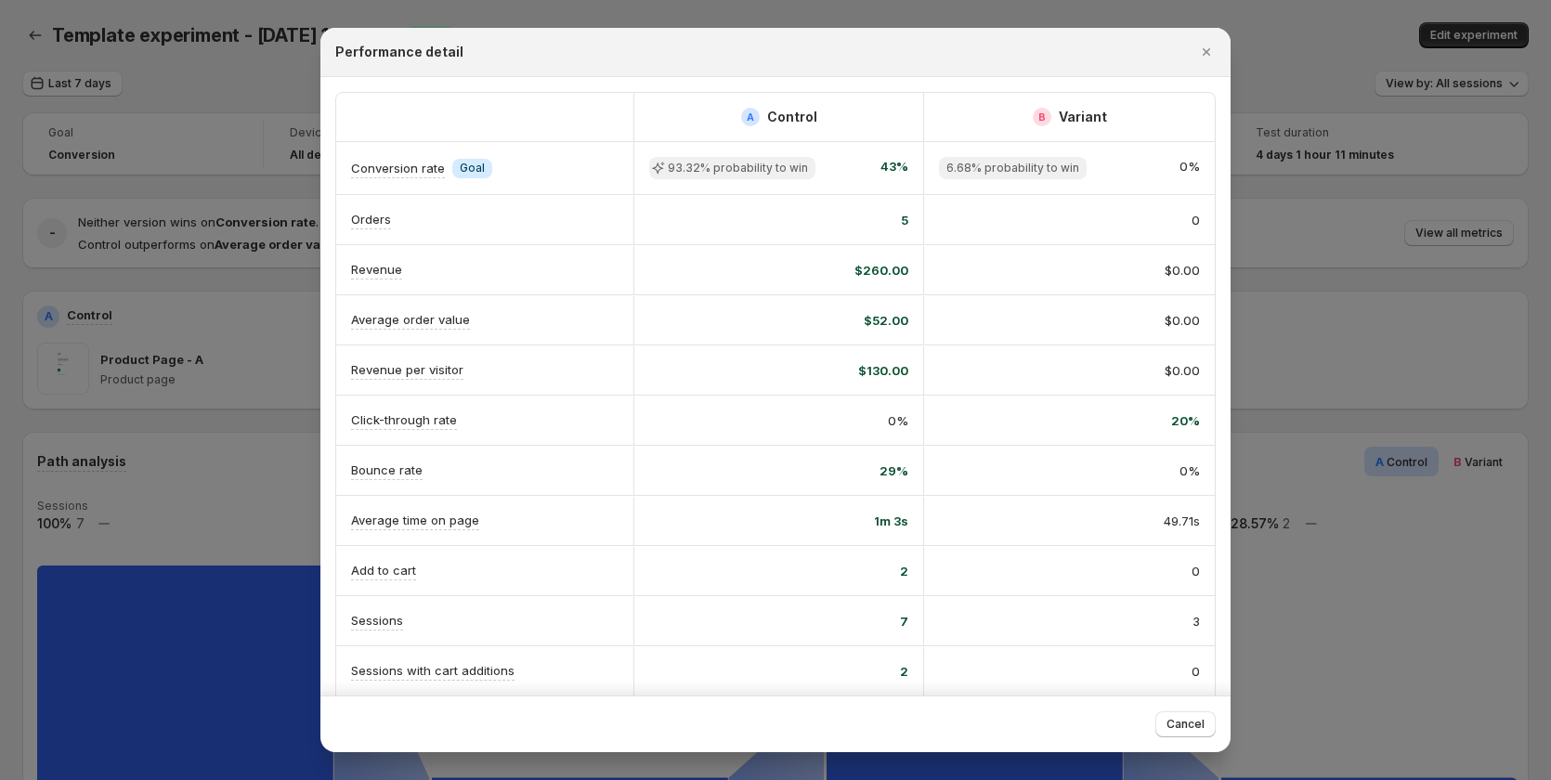
click at [182, 496] on div at bounding box center [775, 390] width 1551 height 780
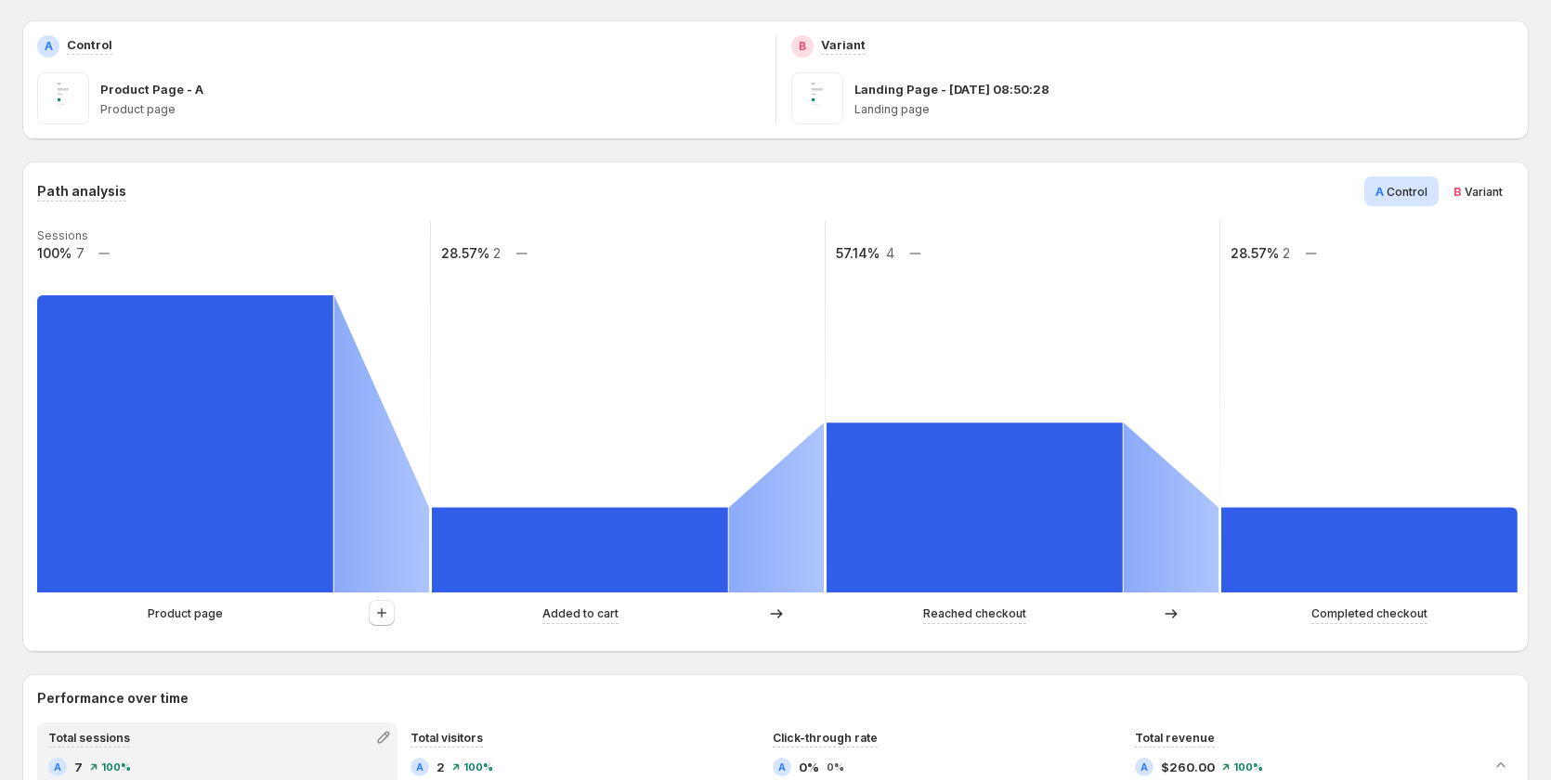
scroll to position [93, 0]
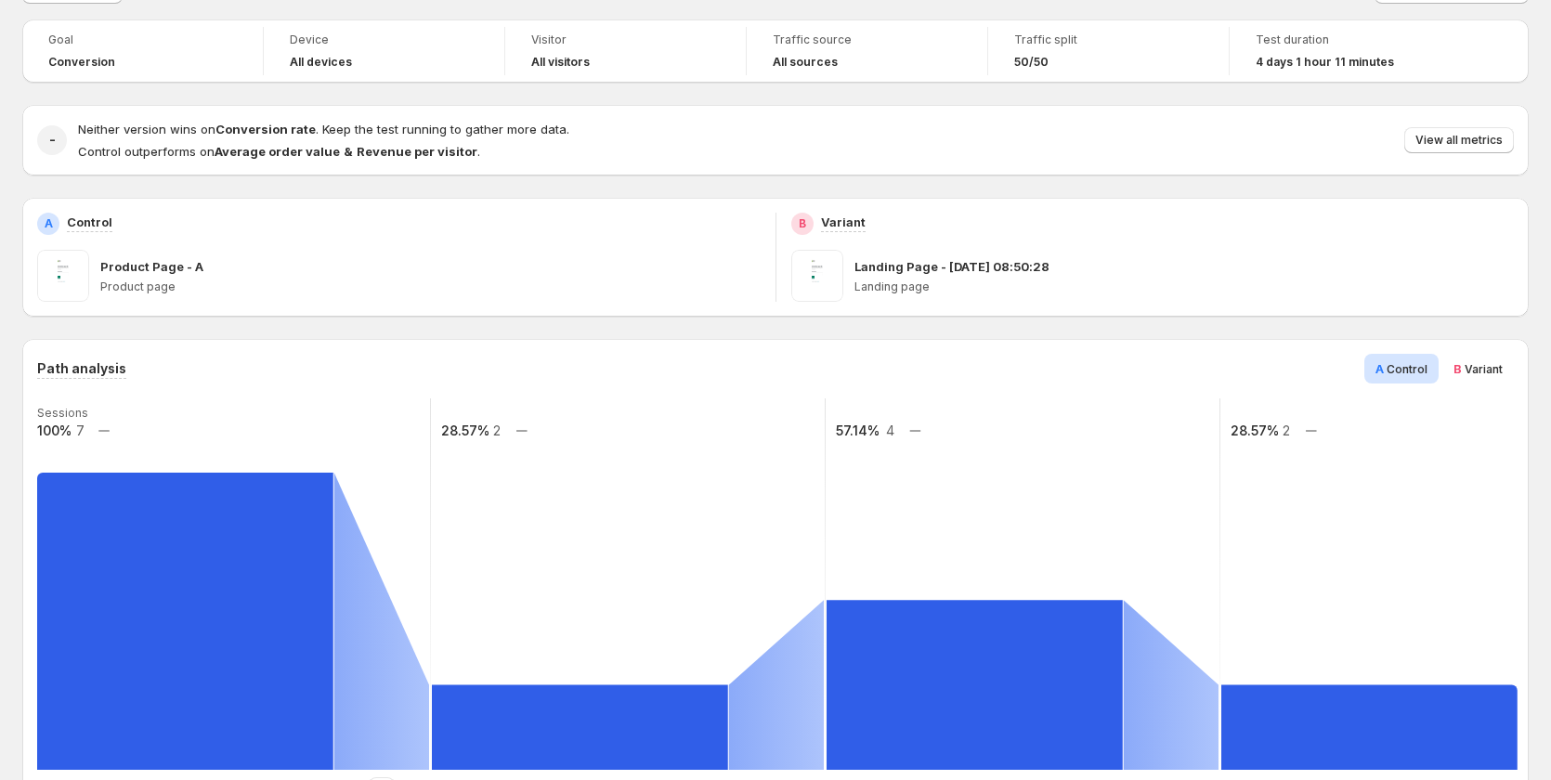
click at [1484, 372] on span "Variant" at bounding box center [1484, 369] width 38 height 14
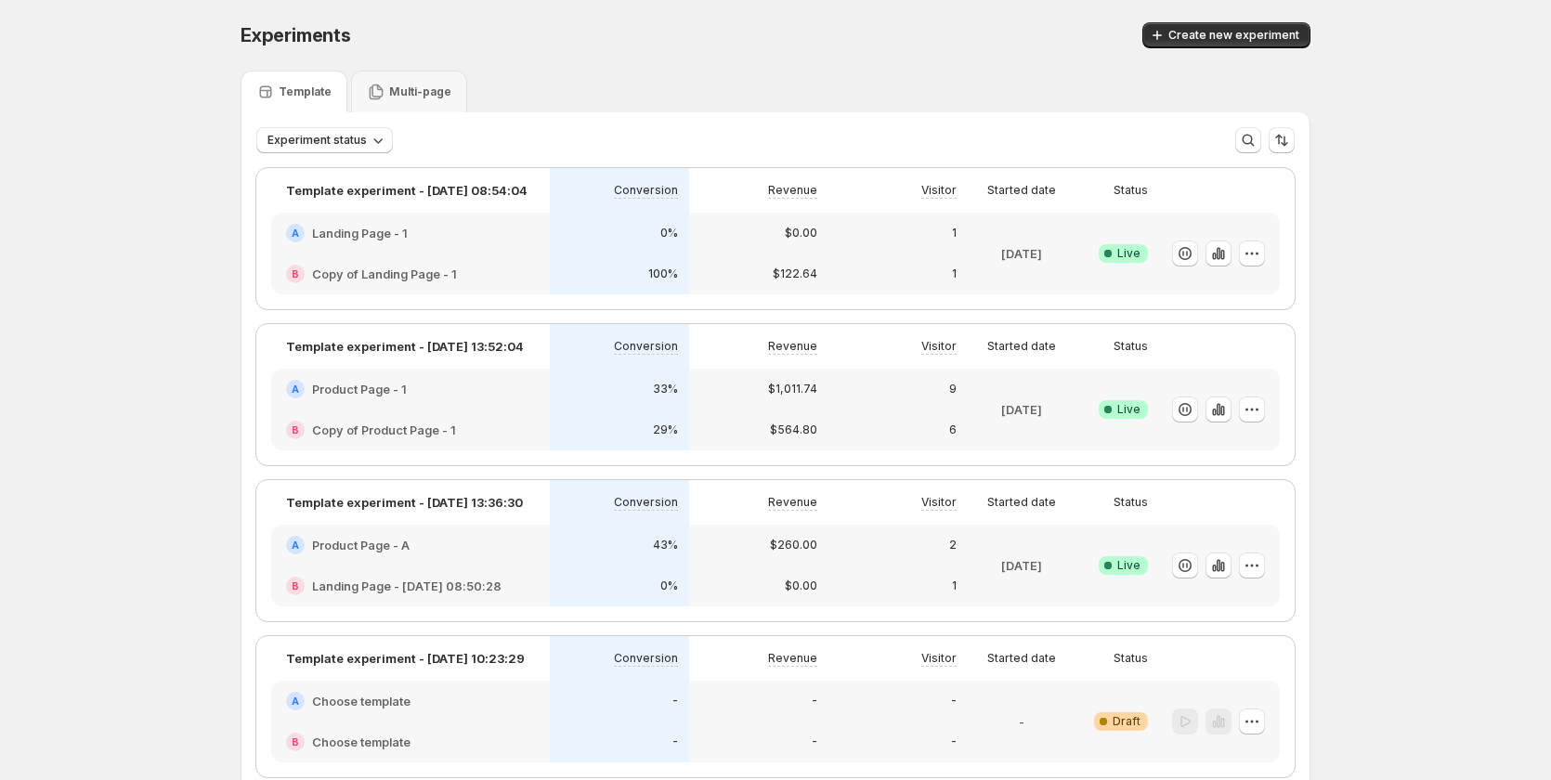
click at [566, 248] on div "0%" at bounding box center [619, 233] width 139 height 41
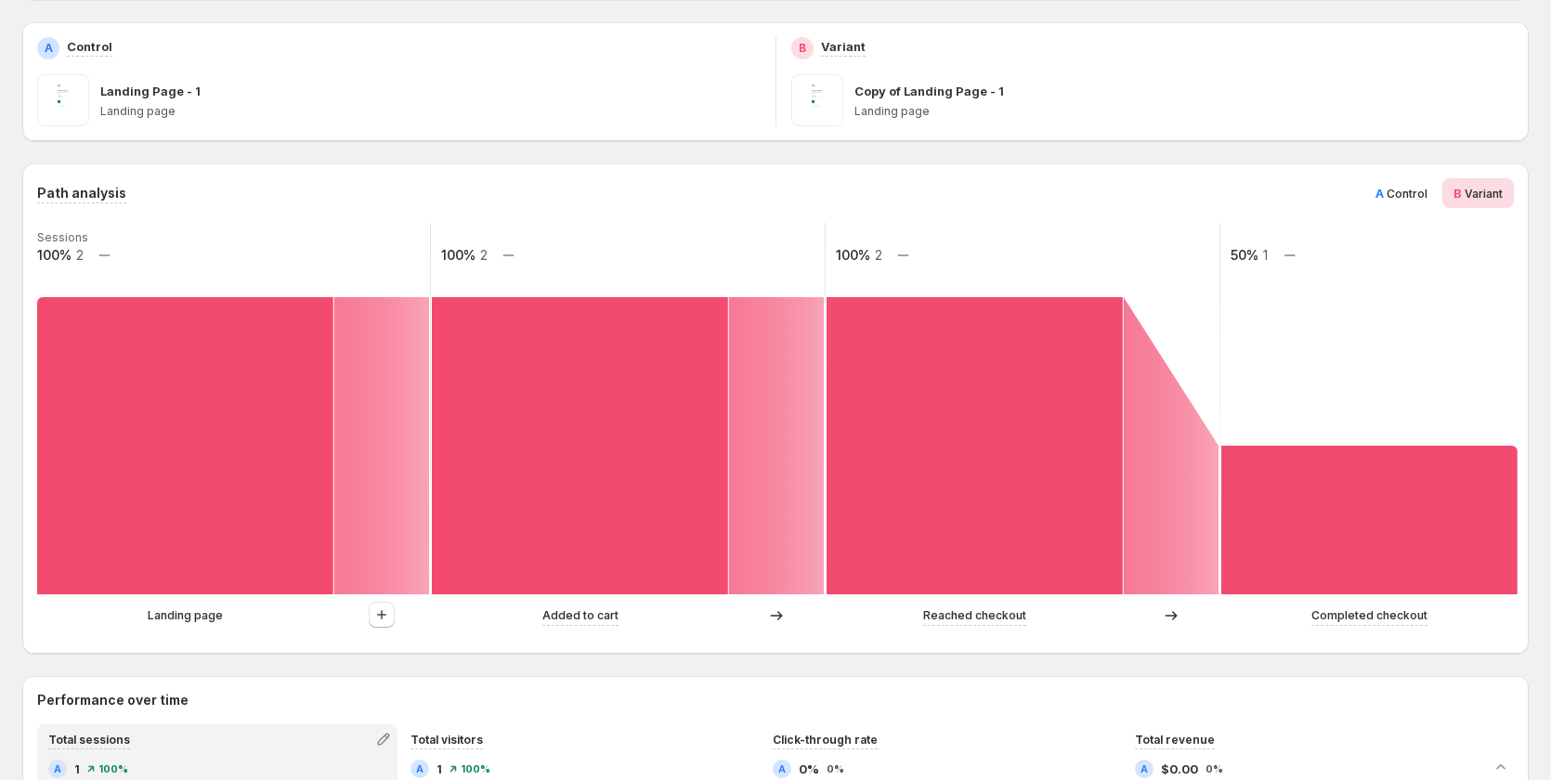
scroll to position [279, 0]
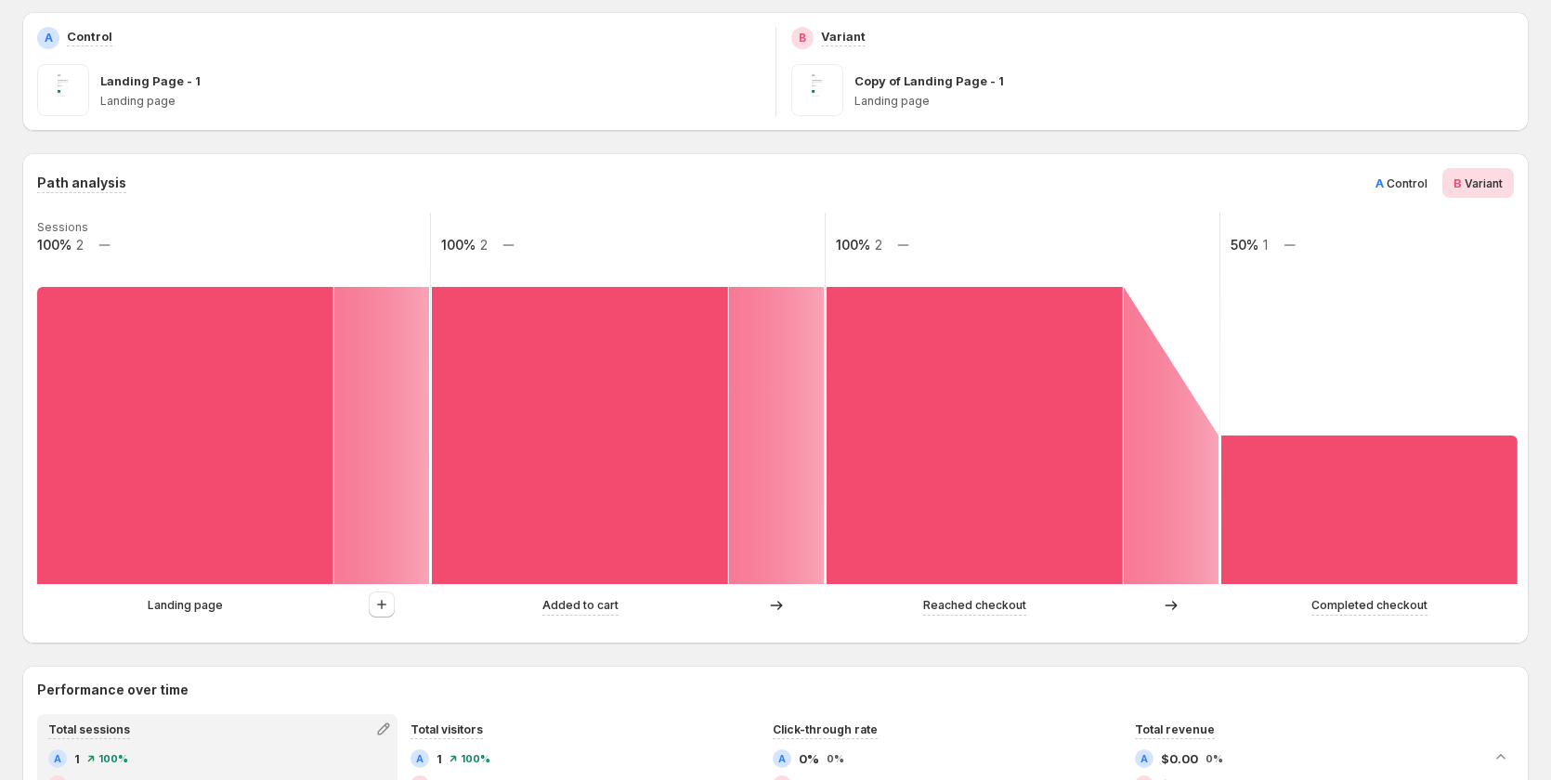
click at [1426, 185] on span "Control" at bounding box center [1407, 184] width 41 height 14
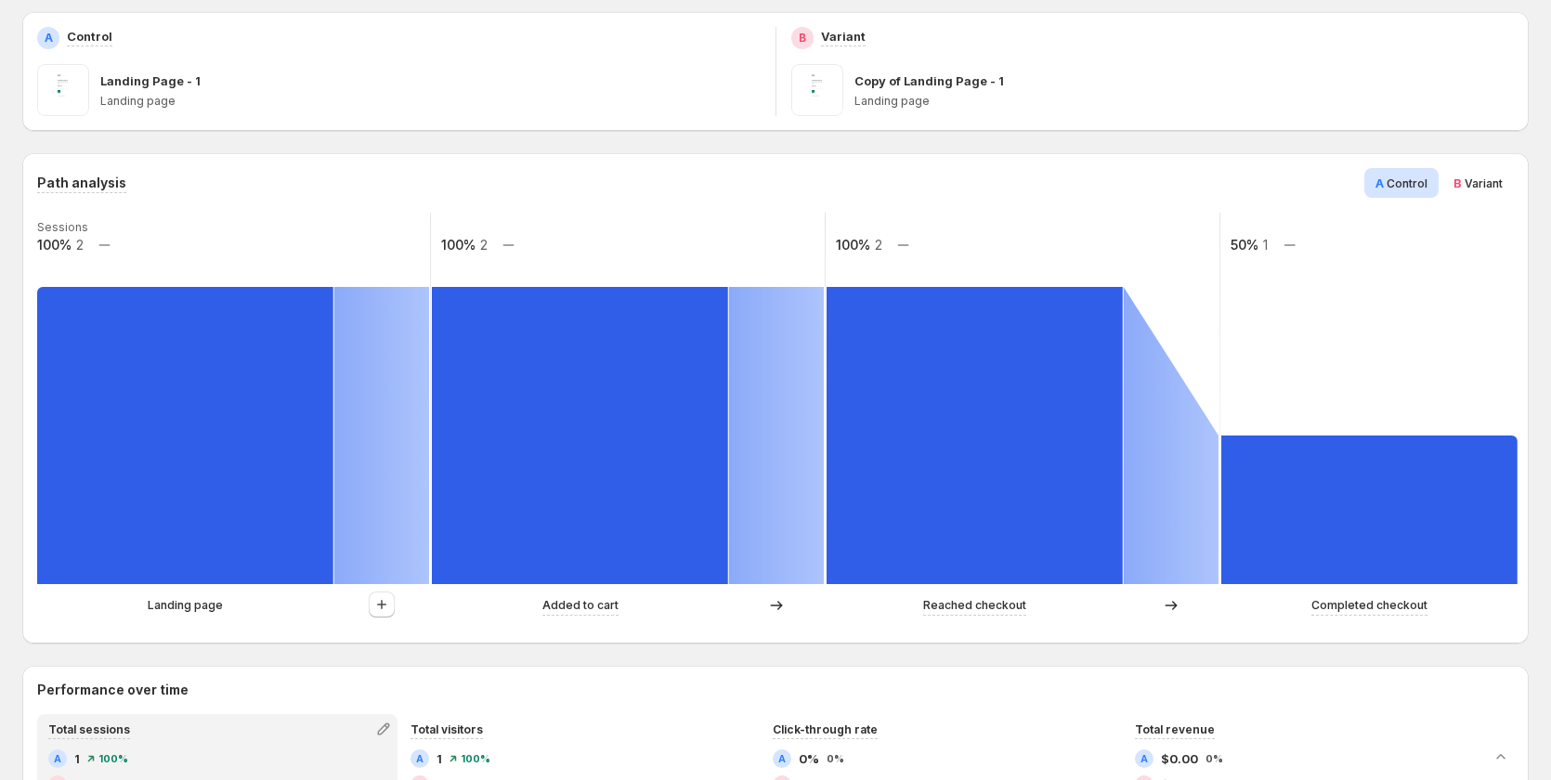
click at [1483, 185] on span "Variant" at bounding box center [1484, 184] width 38 height 14
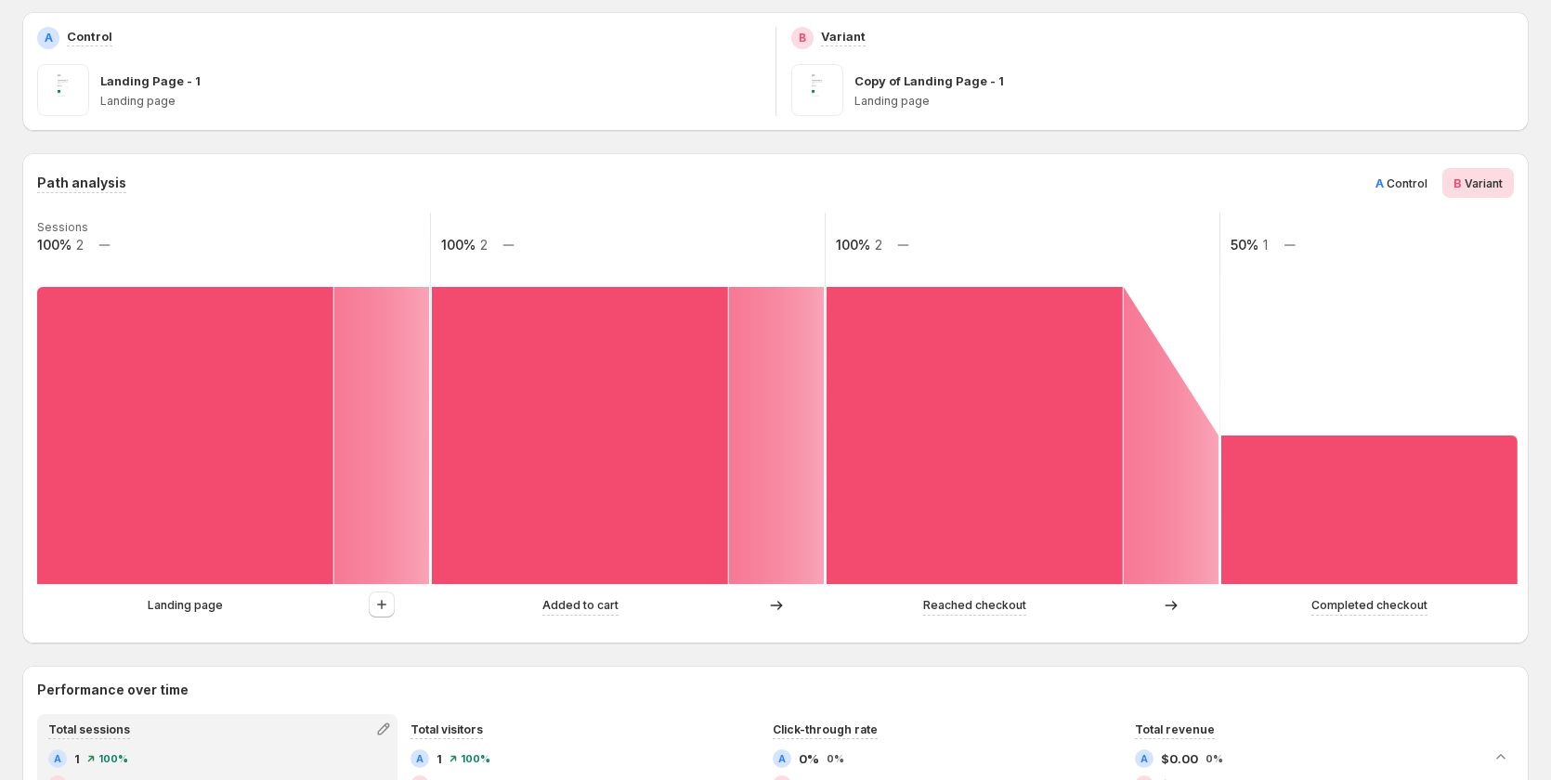
click at [1384, 186] on span "A" at bounding box center [1380, 183] width 8 height 15
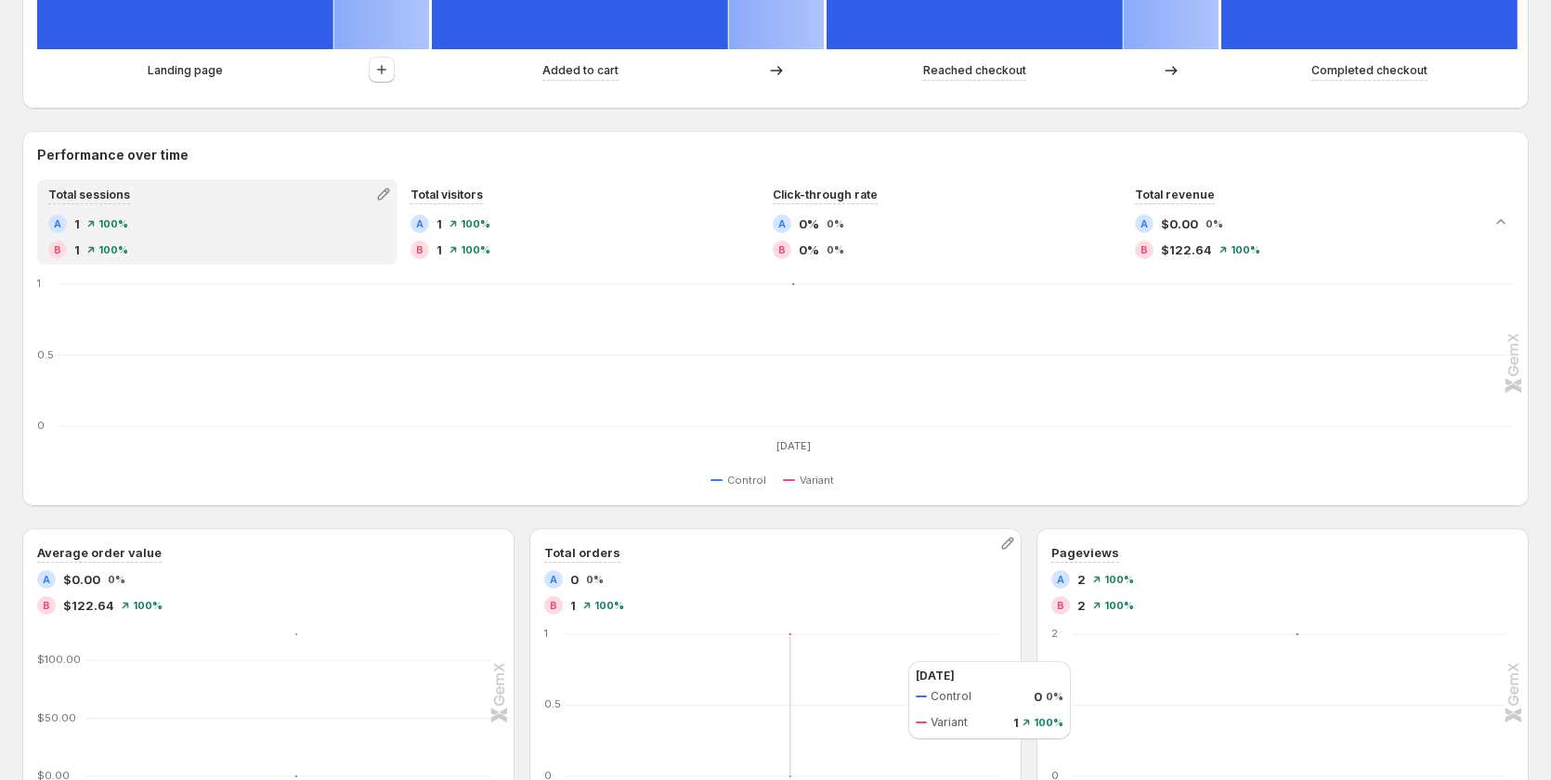
scroll to position [634, 0]
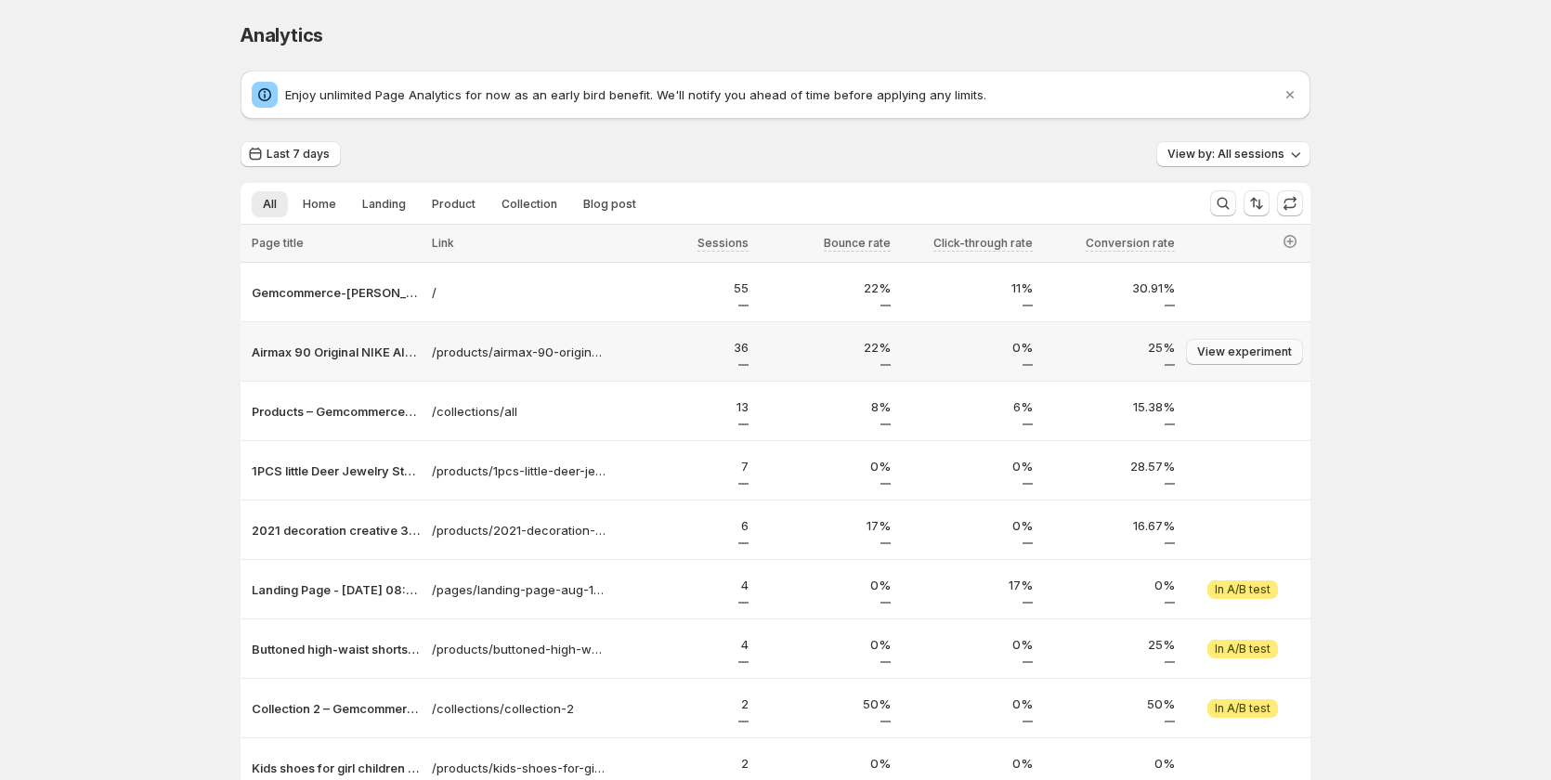
click at [1241, 353] on span "View experiment" at bounding box center [1244, 352] width 95 height 15
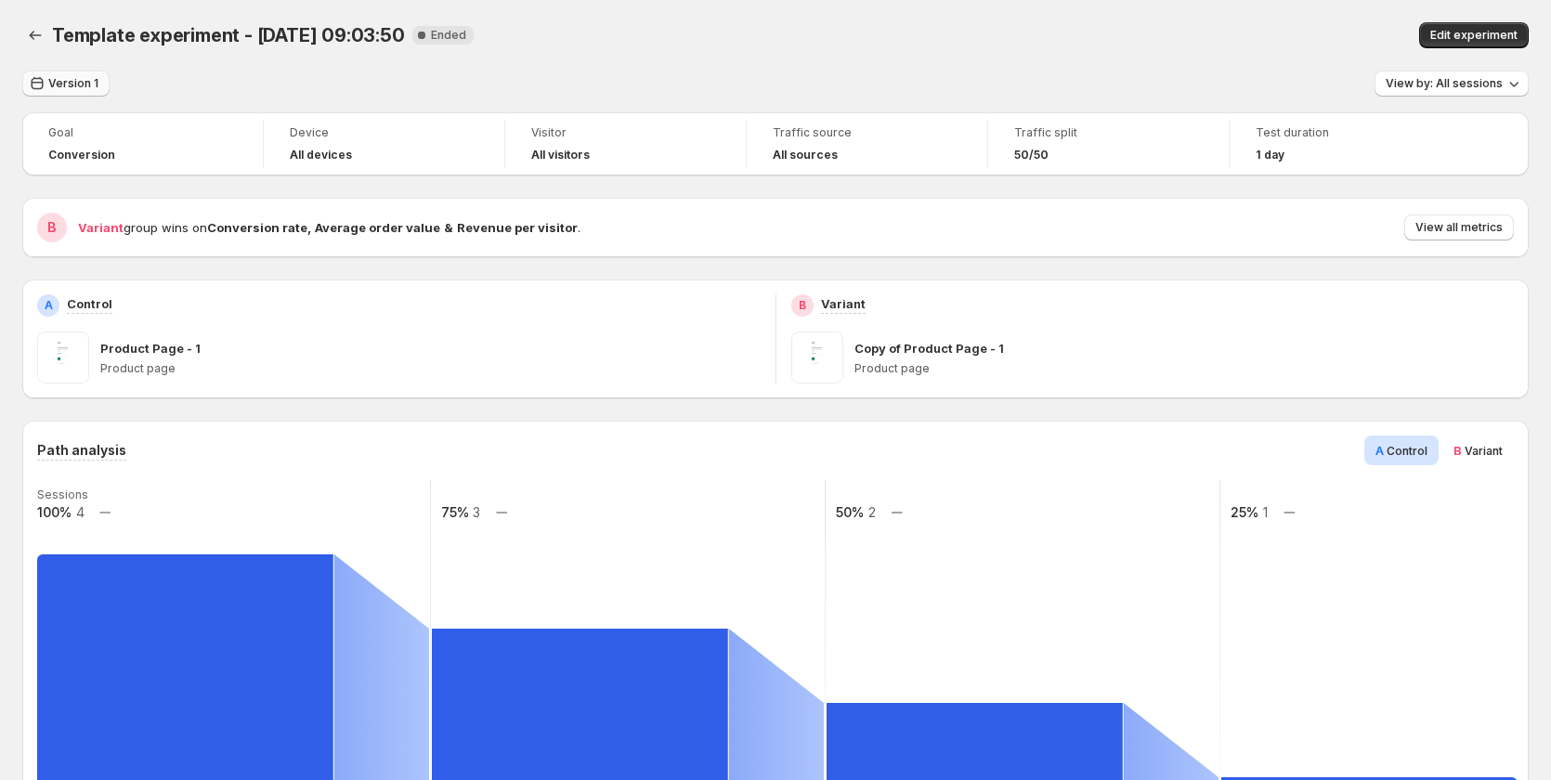
click at [72, 85] on span "Version 1" at bounding box center [73, 83] width 50 height 15
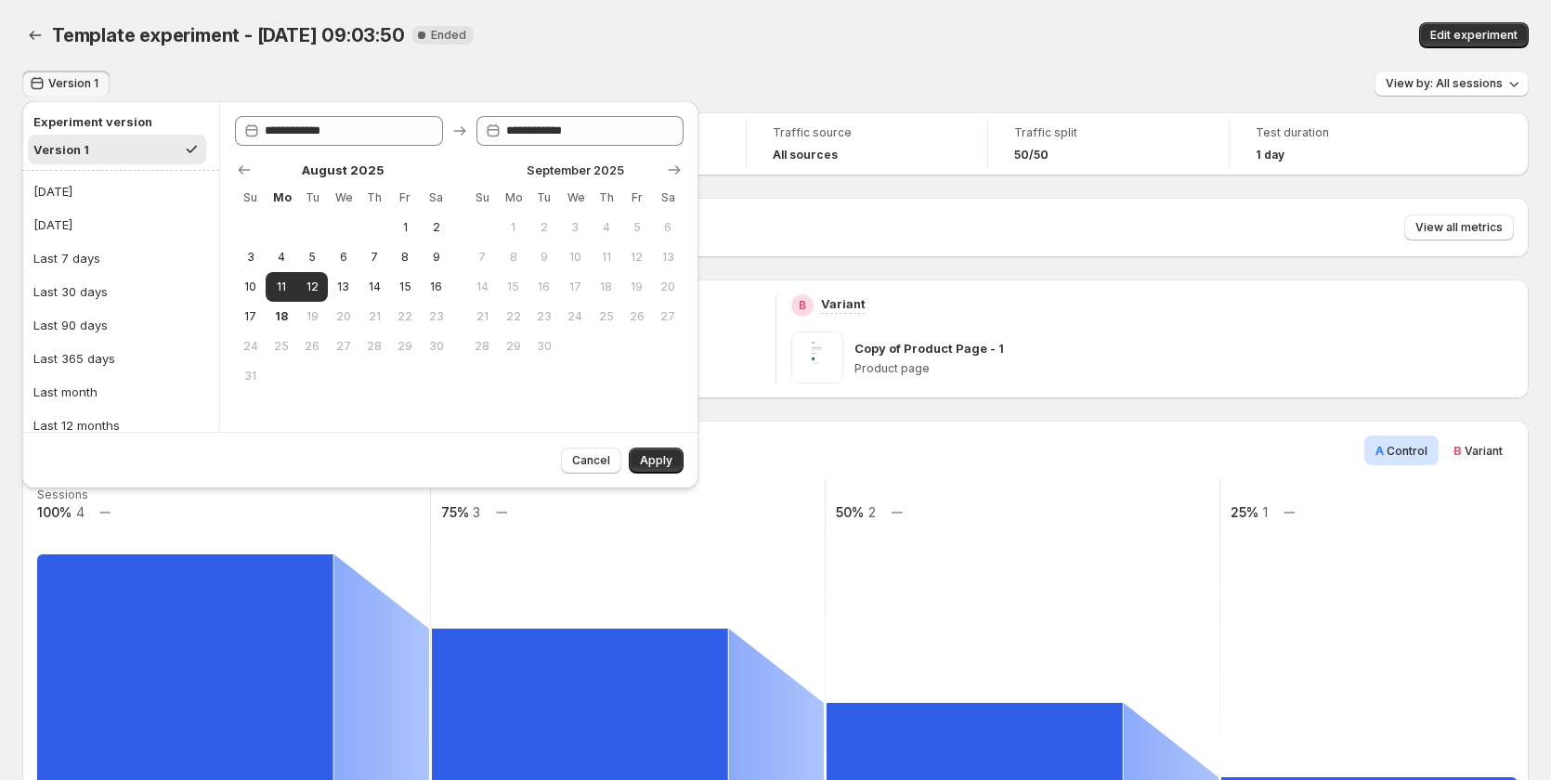
click at [188, 90] on div "Version 1 View by: All sessions" at bounding box center [775, 84] width 1507 height 27
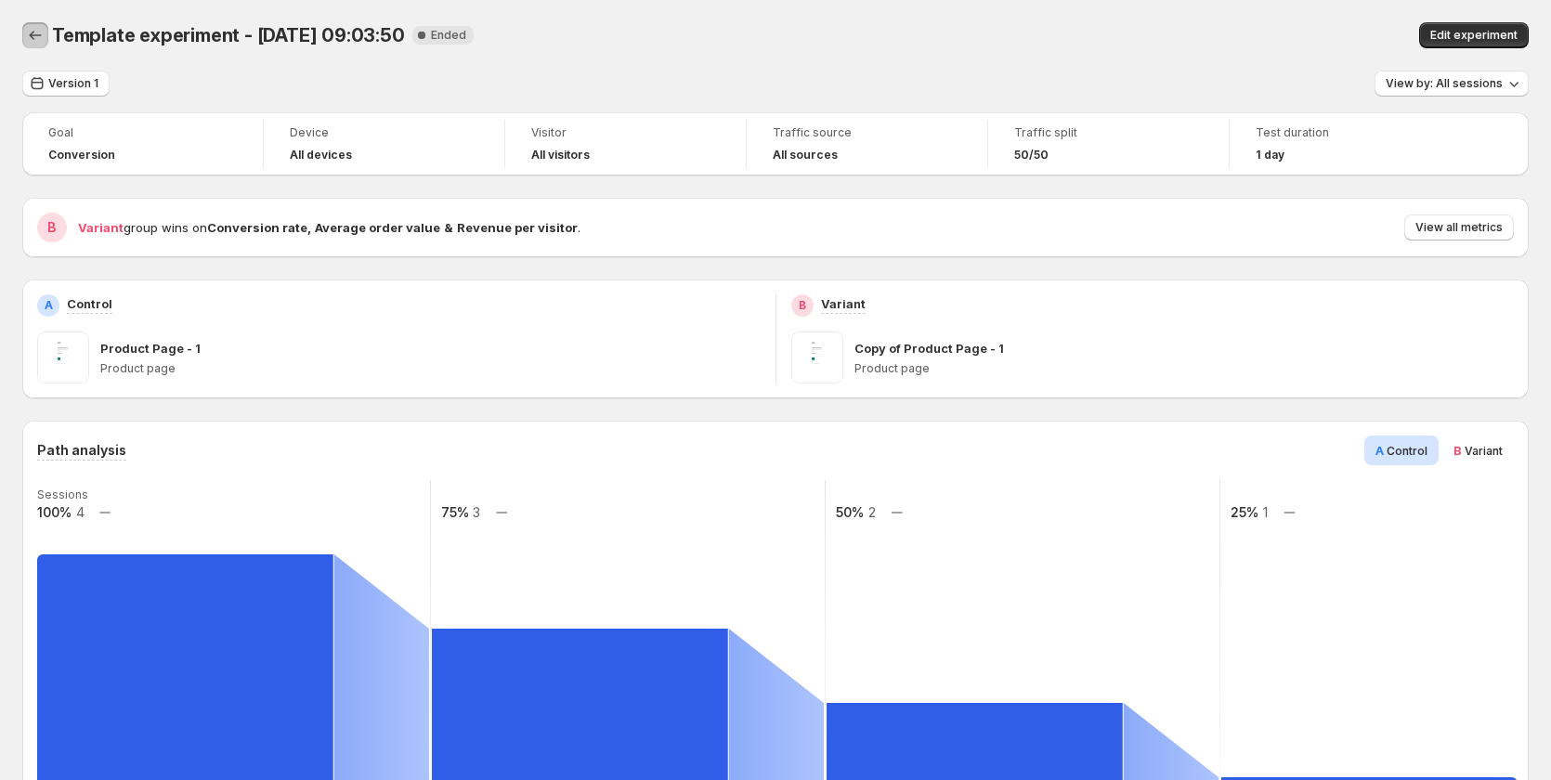
click at [33, 40] on icon "Back" at bounding box center [35, 35] width 19 height 19
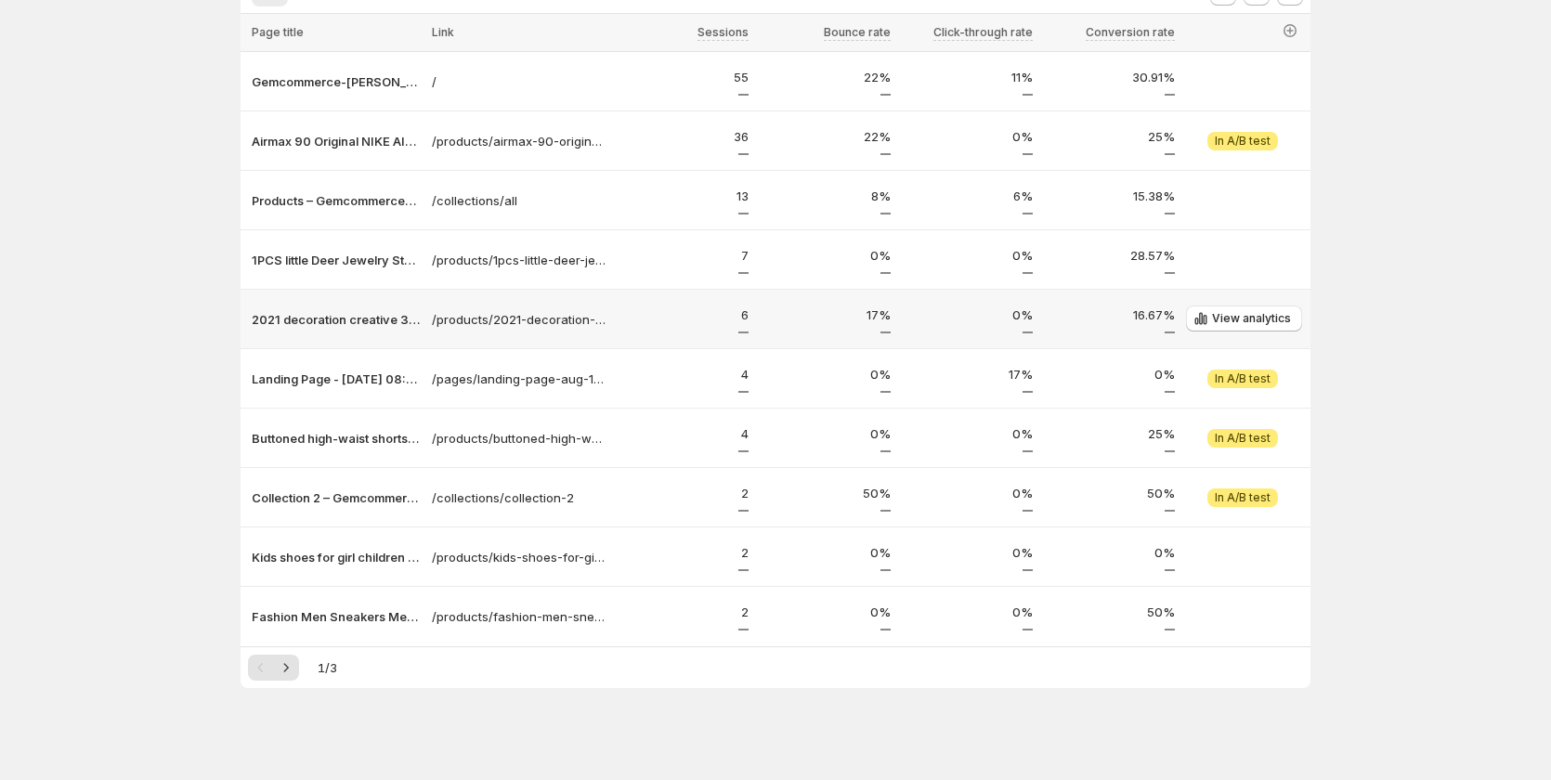
scroll to position [219, 0]
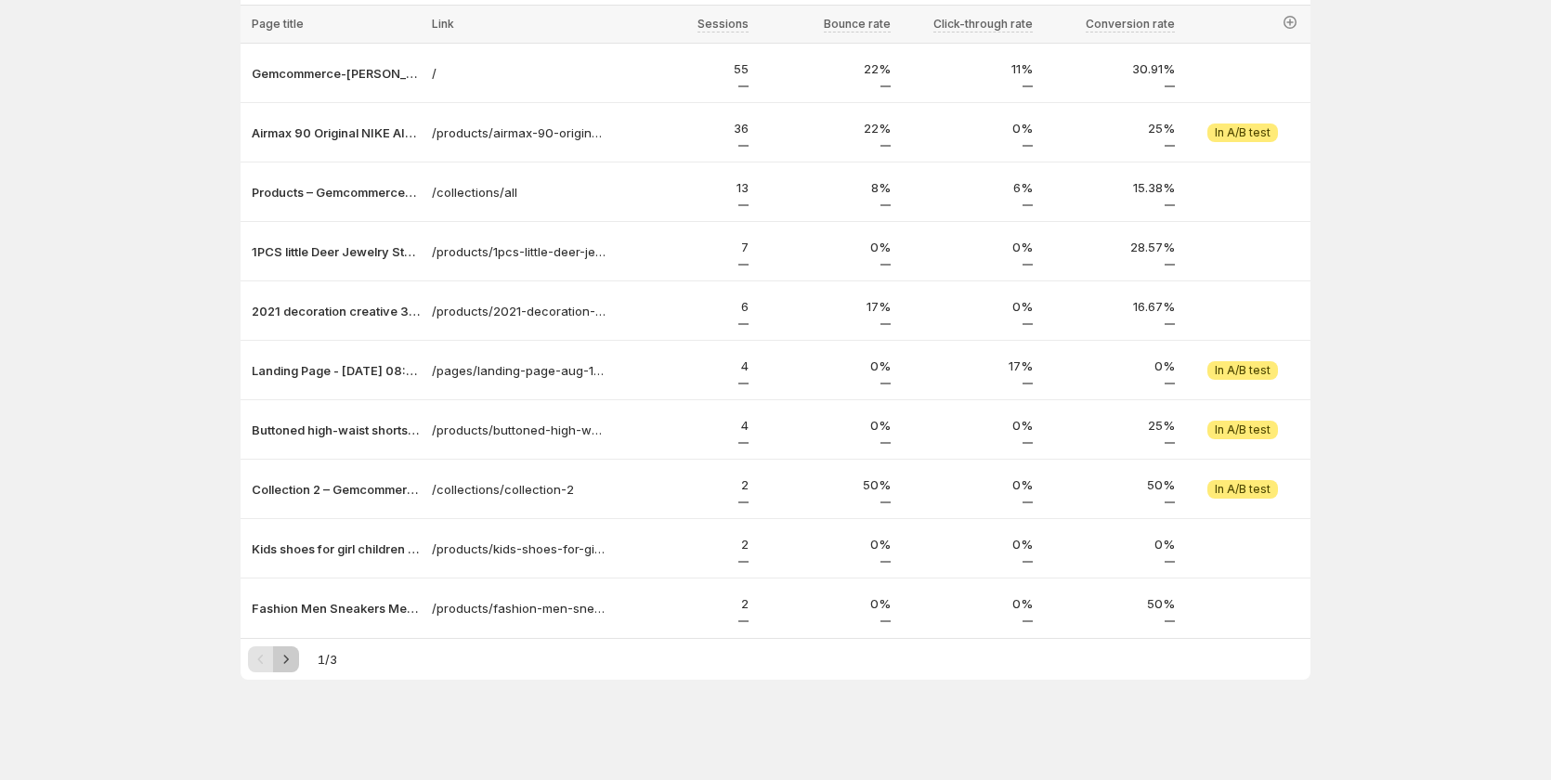
click at [283, 660] on icon "Next" at bounding box center [286, 659] width 19 height 19
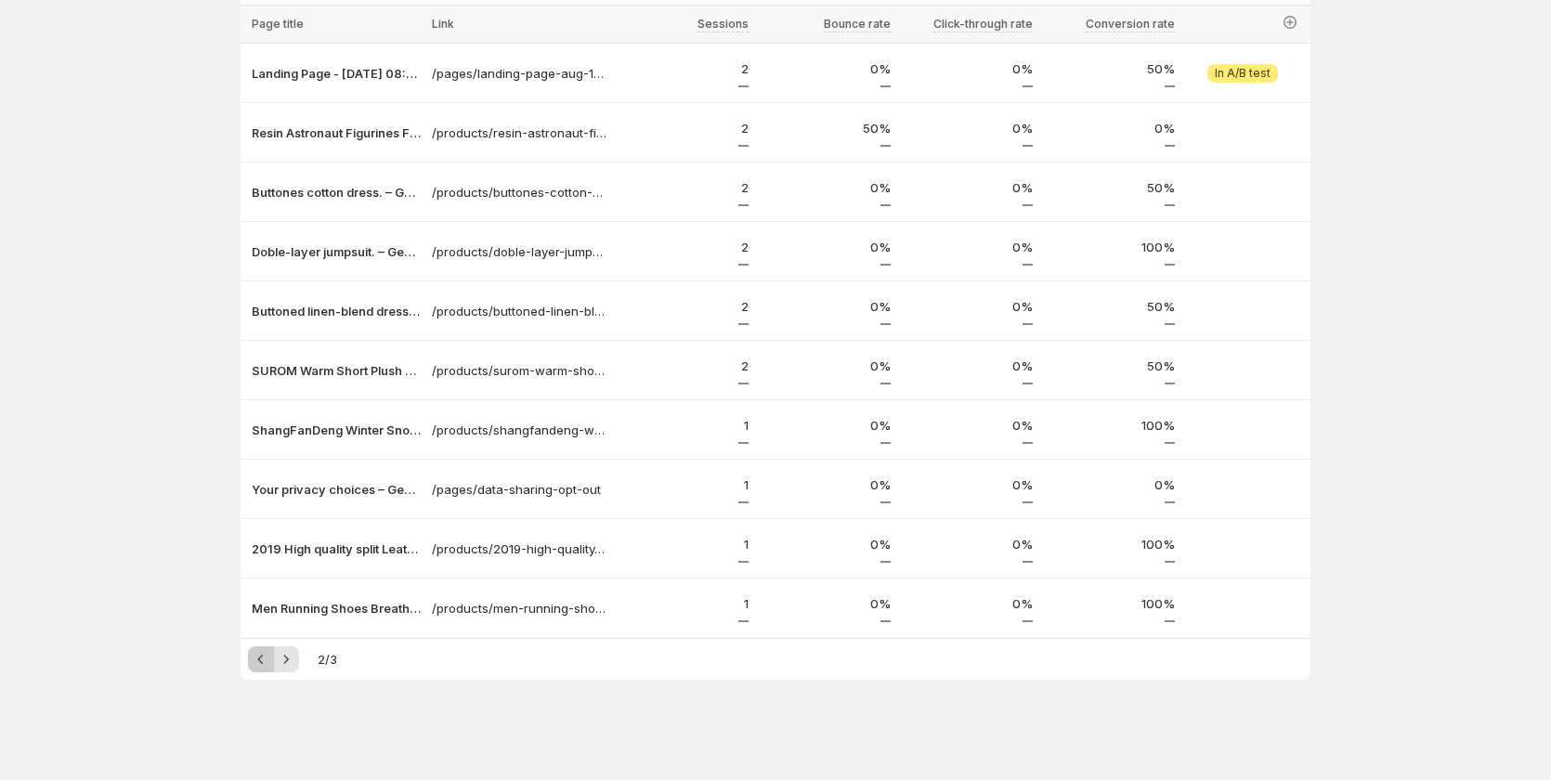
click at [255, 663] on button "Previous" at bounding box center [261, 660] width 26 height 26
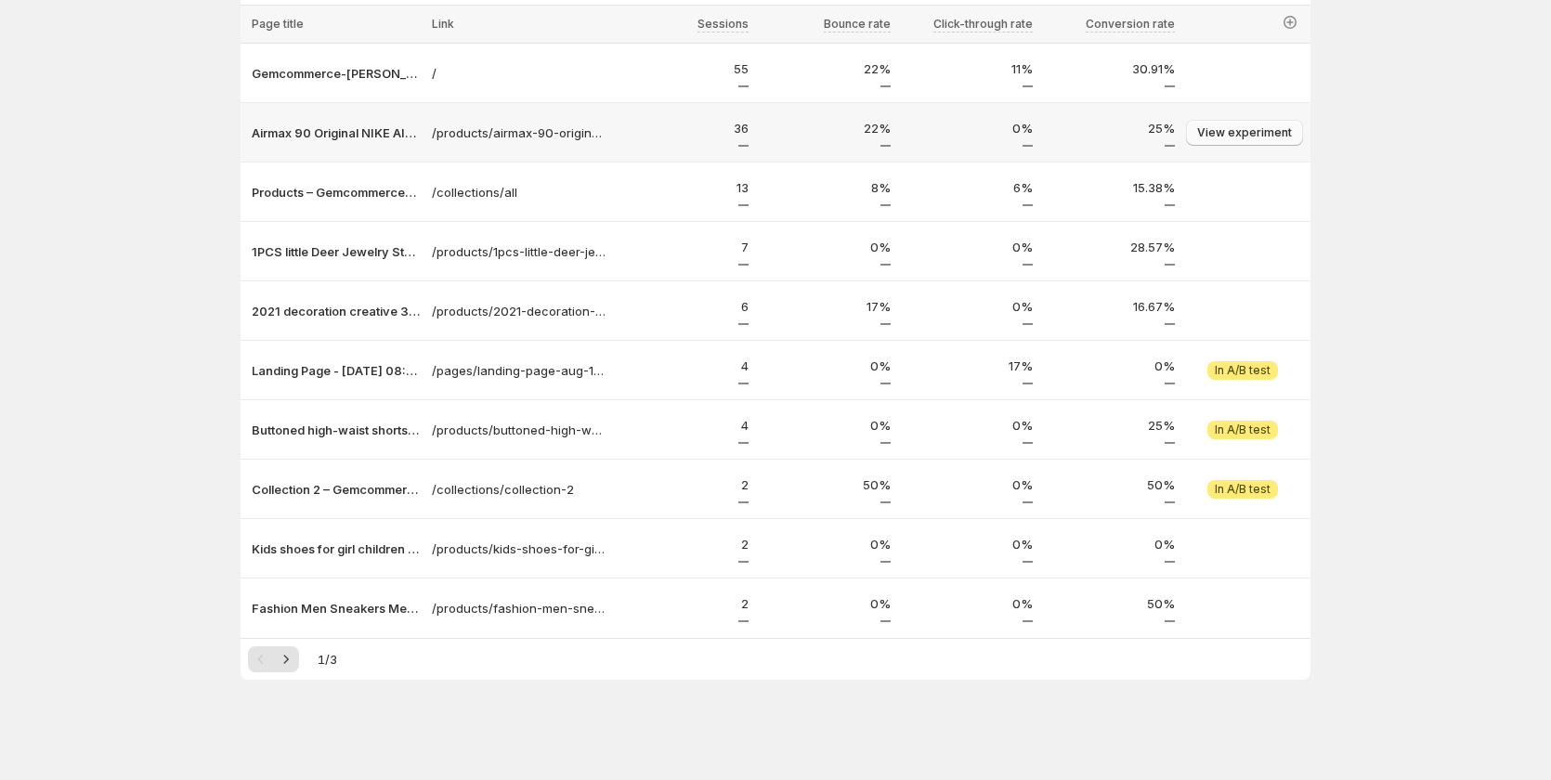
click at [1225, 123] on button "View experiment" at bounding box center [1244, 133] width 117 height 26
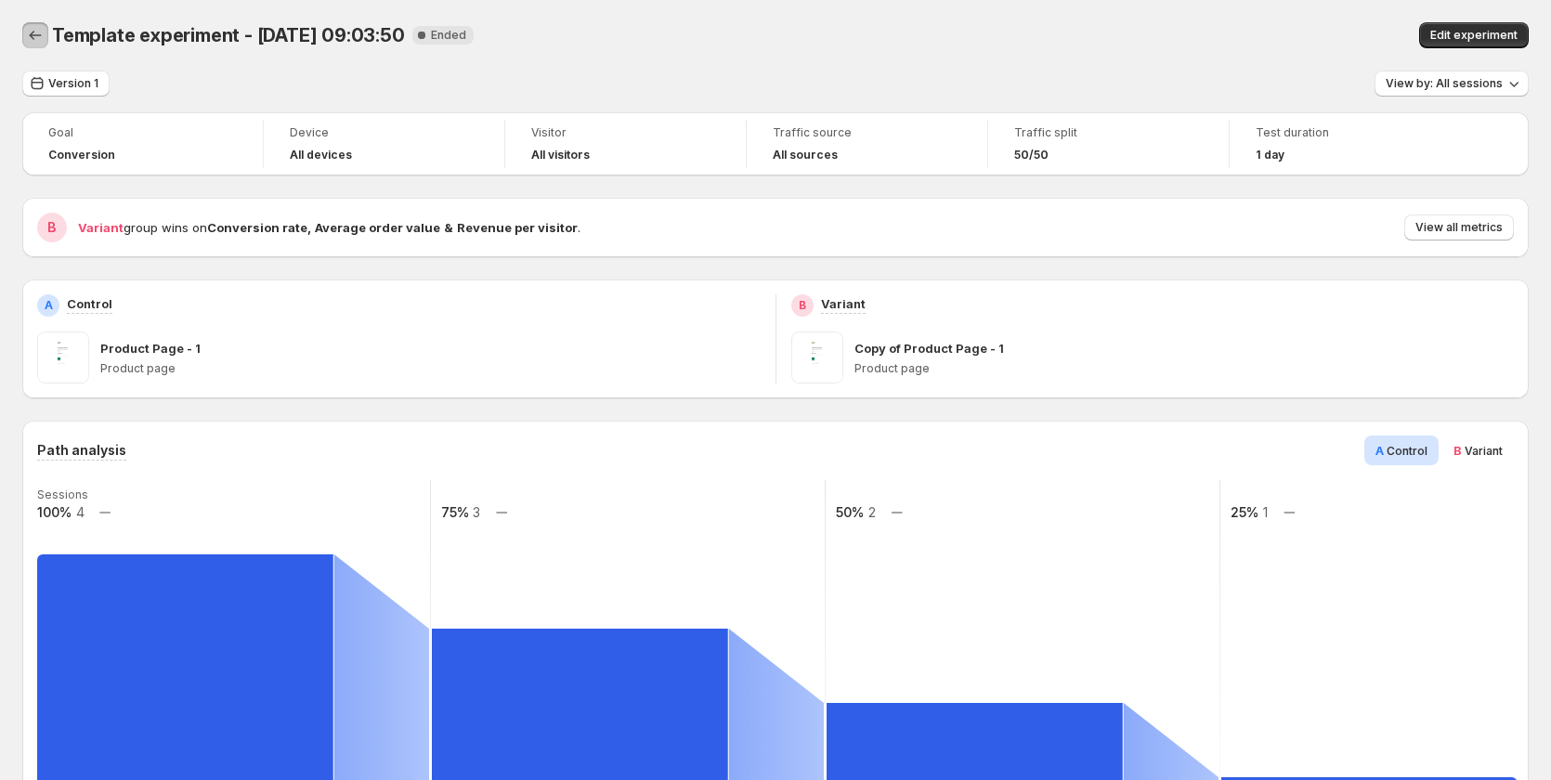
click at [37, 42] on icon "Back" at bounding box center [35, 35] width 19 height 19
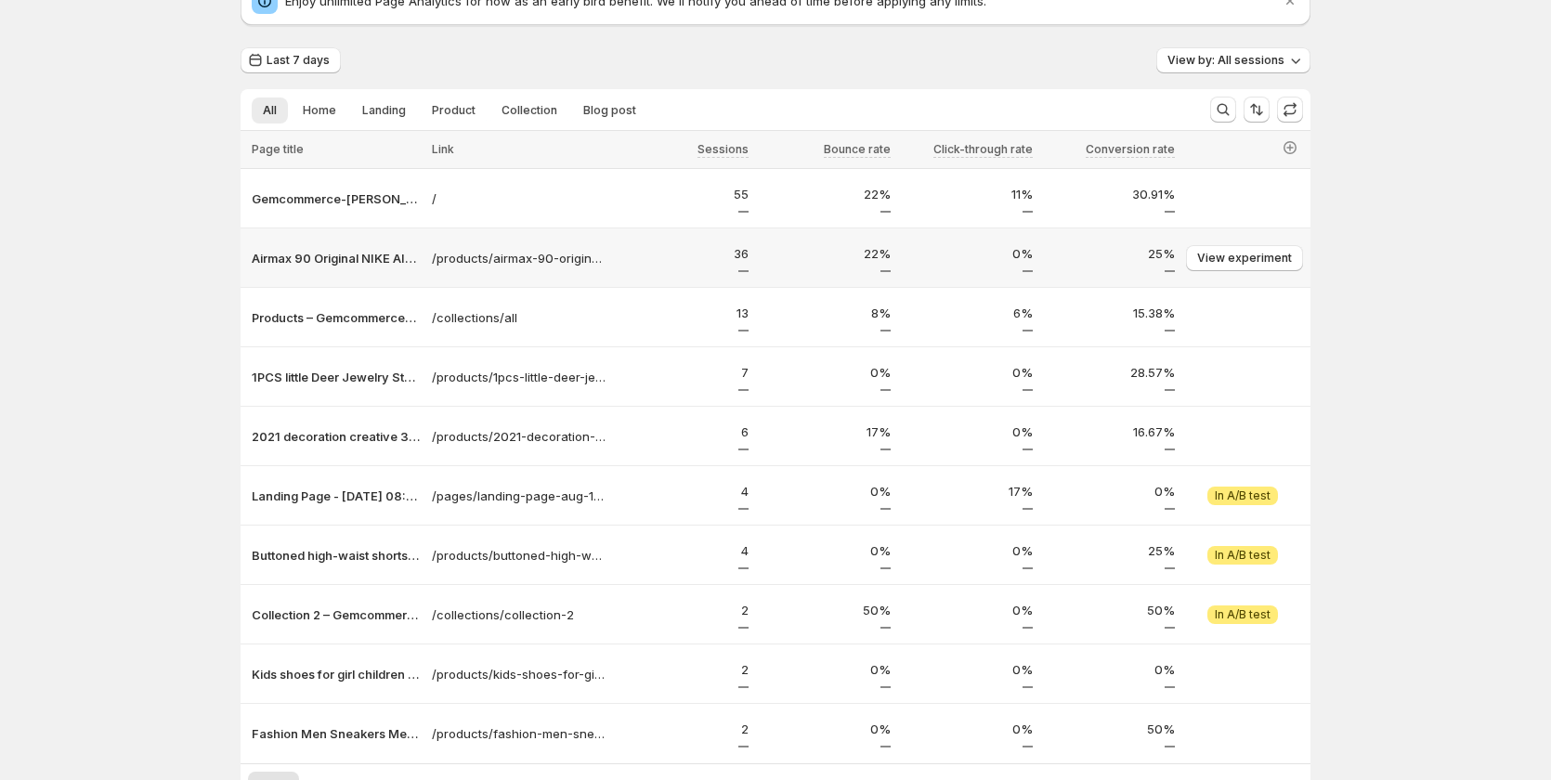
scroll to position [93, 0]
click at [1224, 378] on span "View analytics" at bounding box center [1251, 377] width 79 height 15
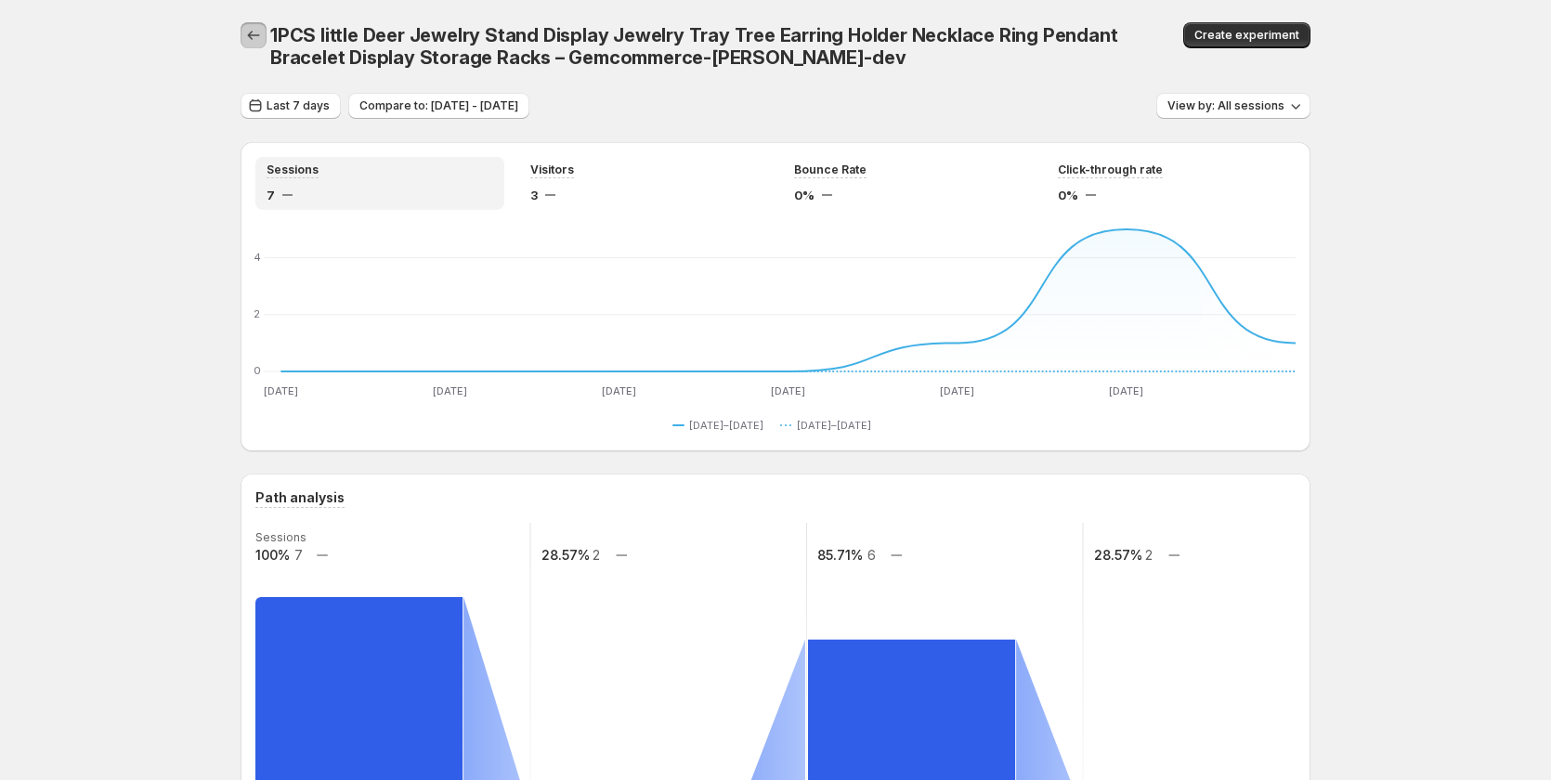
click at [254, 33] on icon "button" at bounding box center [253, 35] width 19 height 19
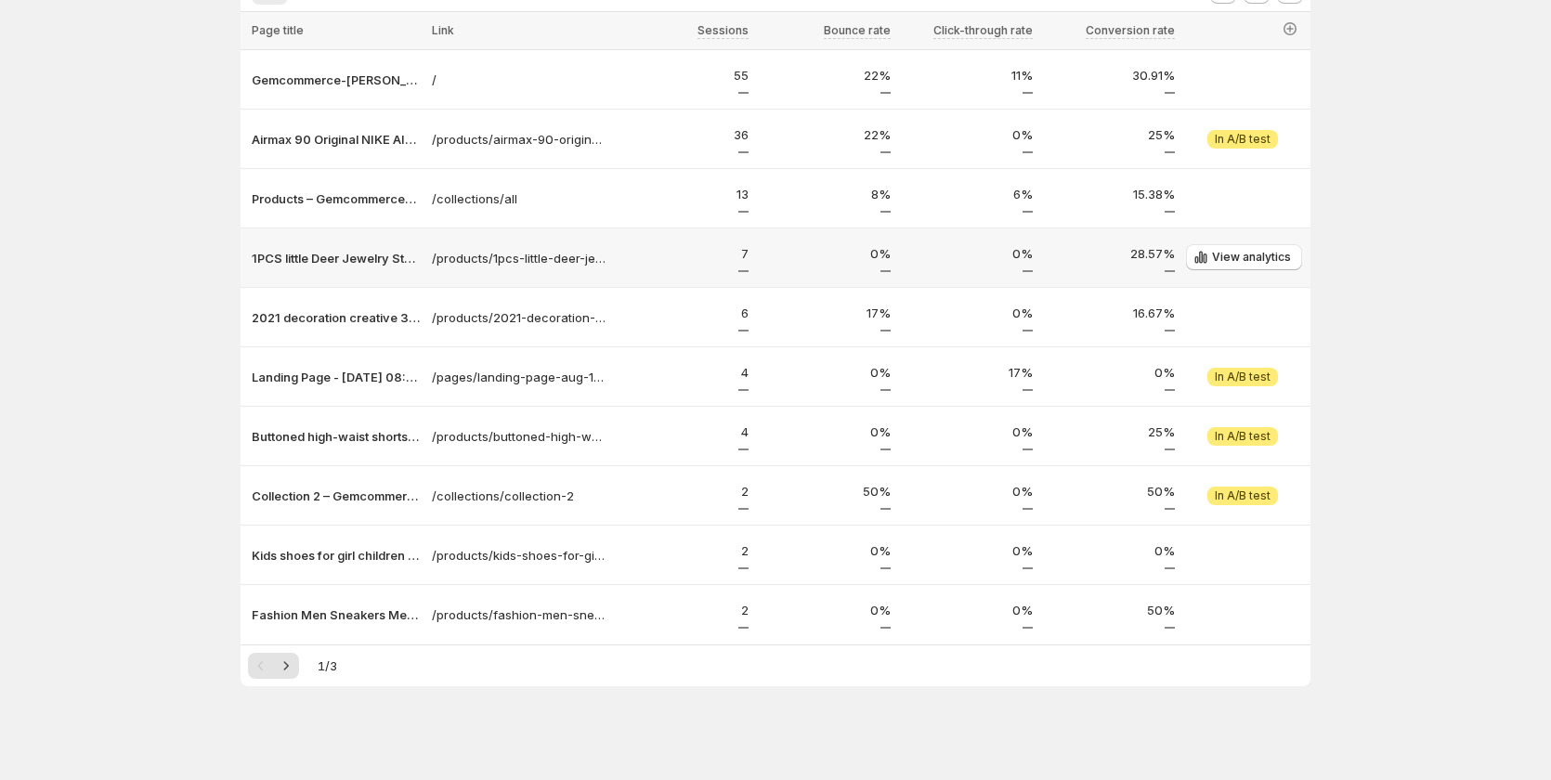
scroll to position [219, 0]
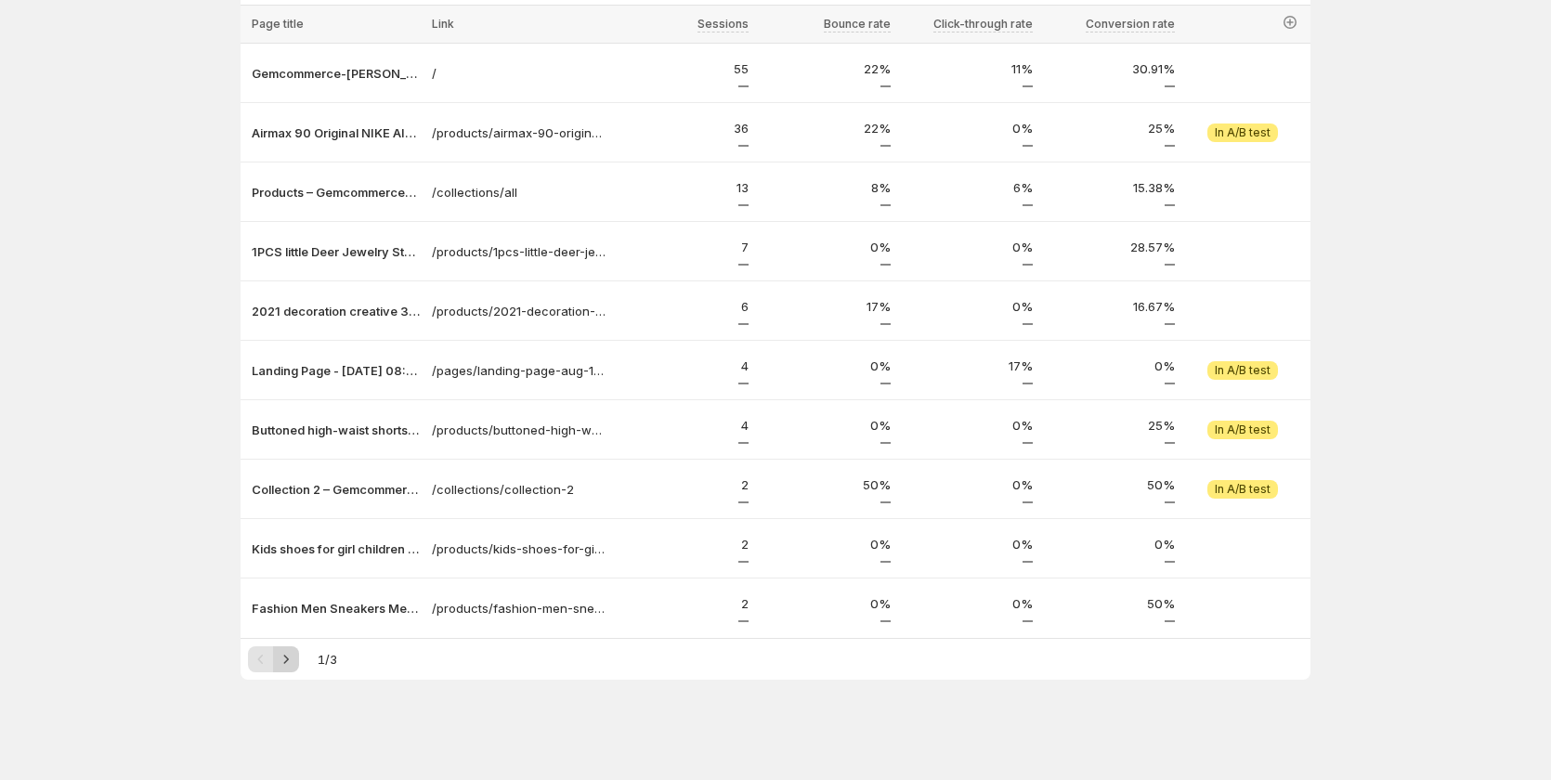
click at [289, 660] on icon "Next" at bounding box center [286, 659] width 5 height 8
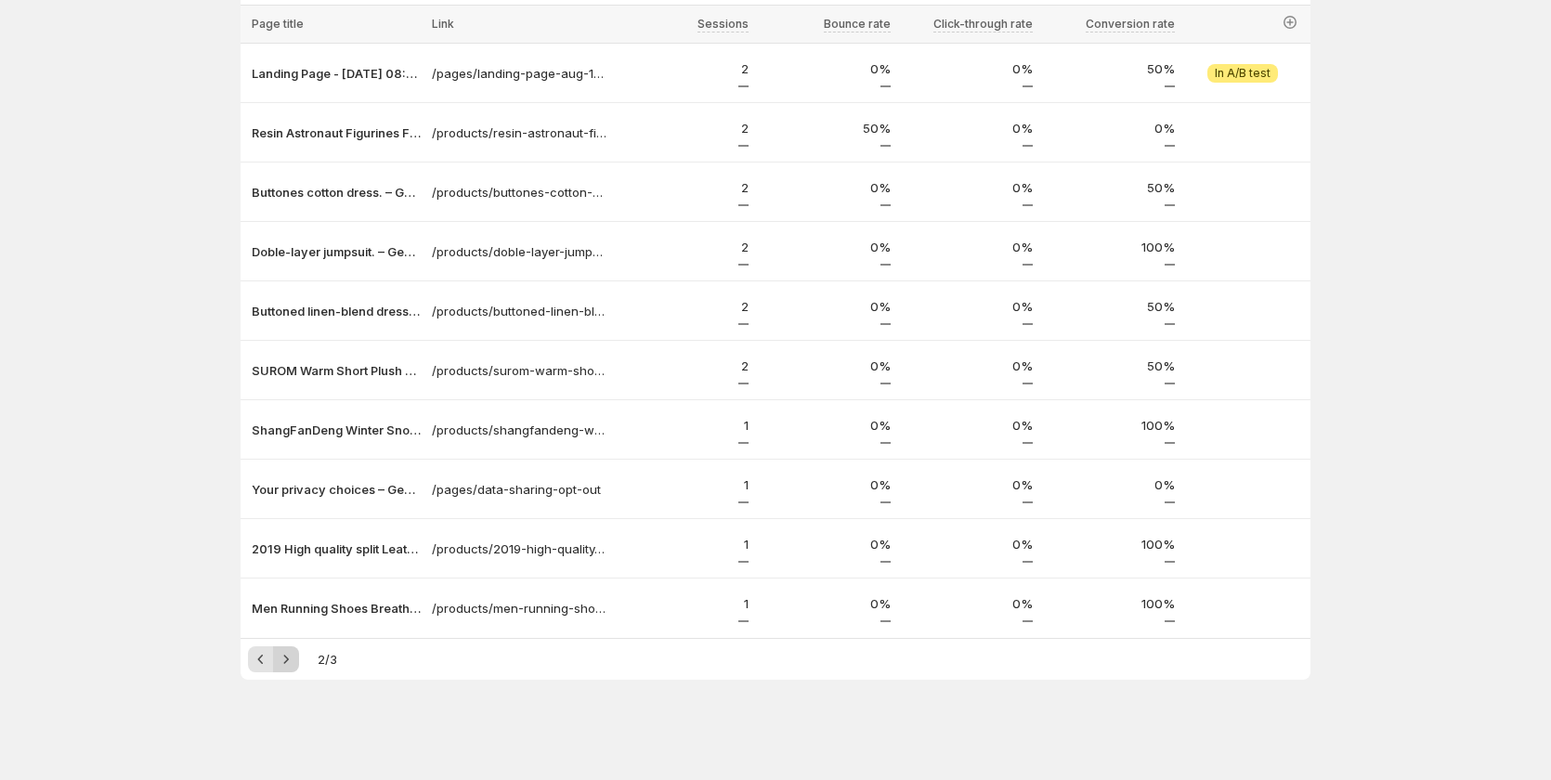
click at [290, 655] on icon "Next" at bounding box center [286, 659] width 19 height 19
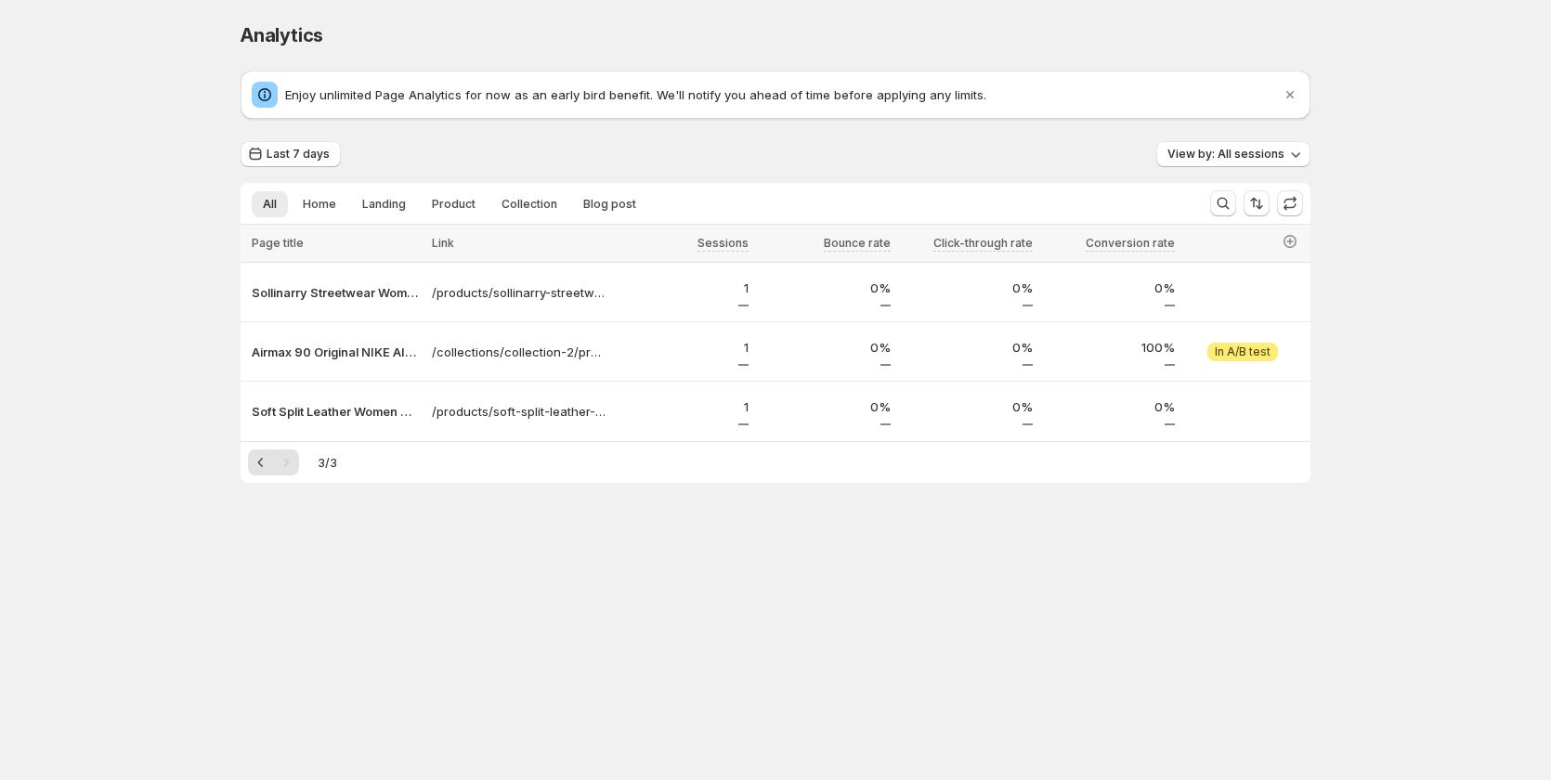
scroll to position [0, 0]
click at [1232, 354] on span "View experiment" at bounding box center [1249, 352] width 95 height 15
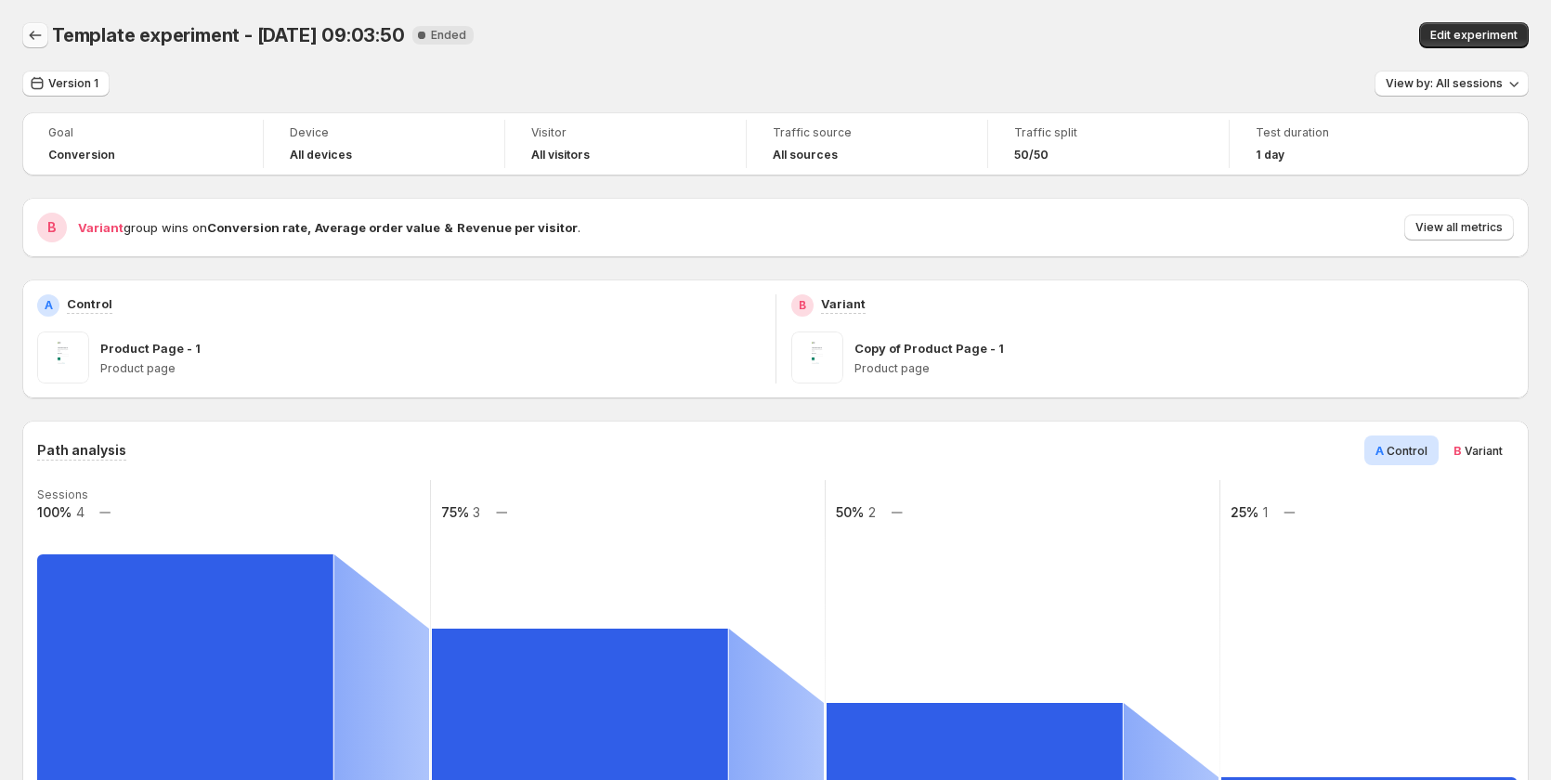
click at [39, 38] on icon "Back" at bounding box center [35, 35] width 19 height 19
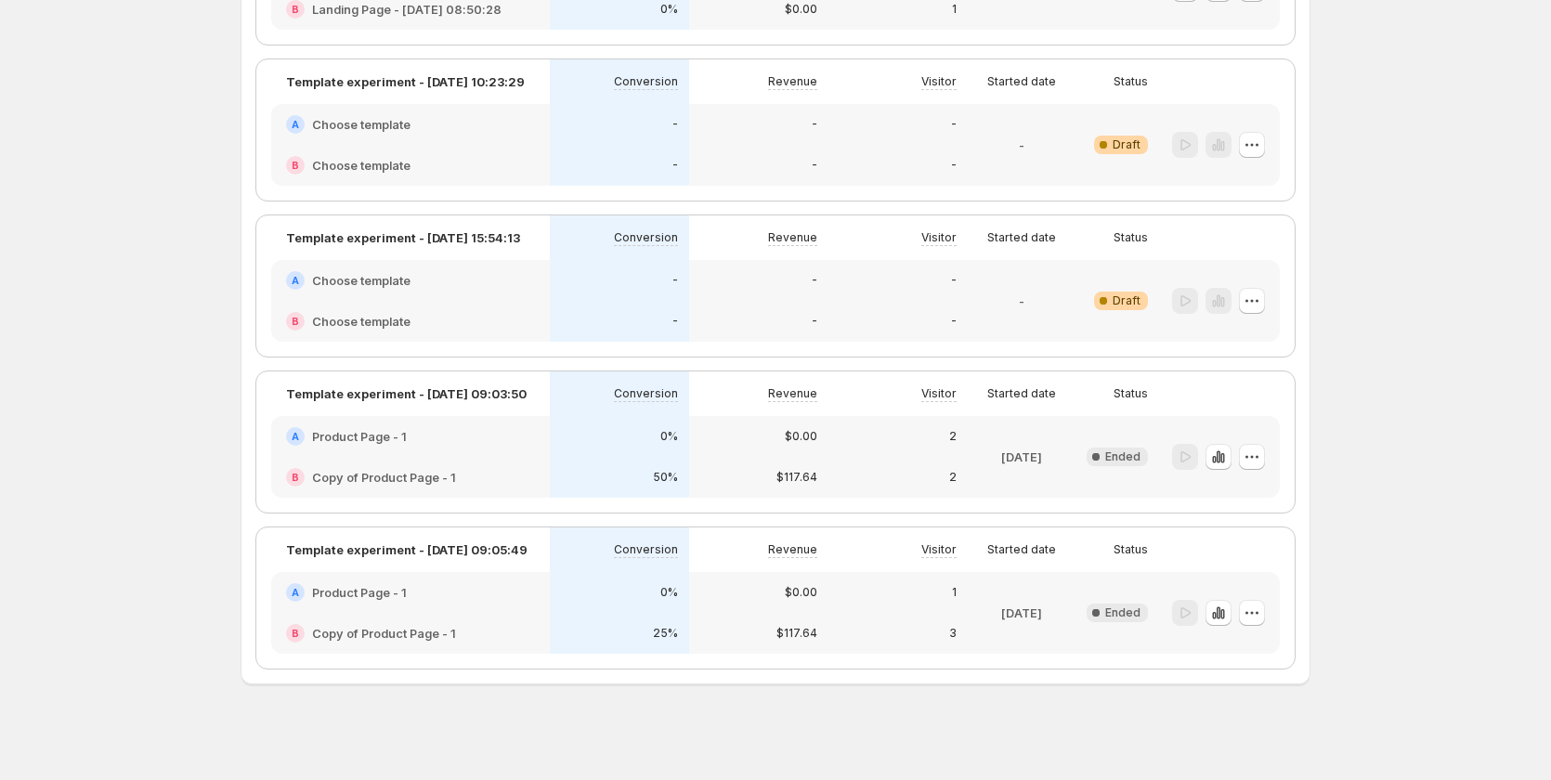
scroll to position [582, 0]
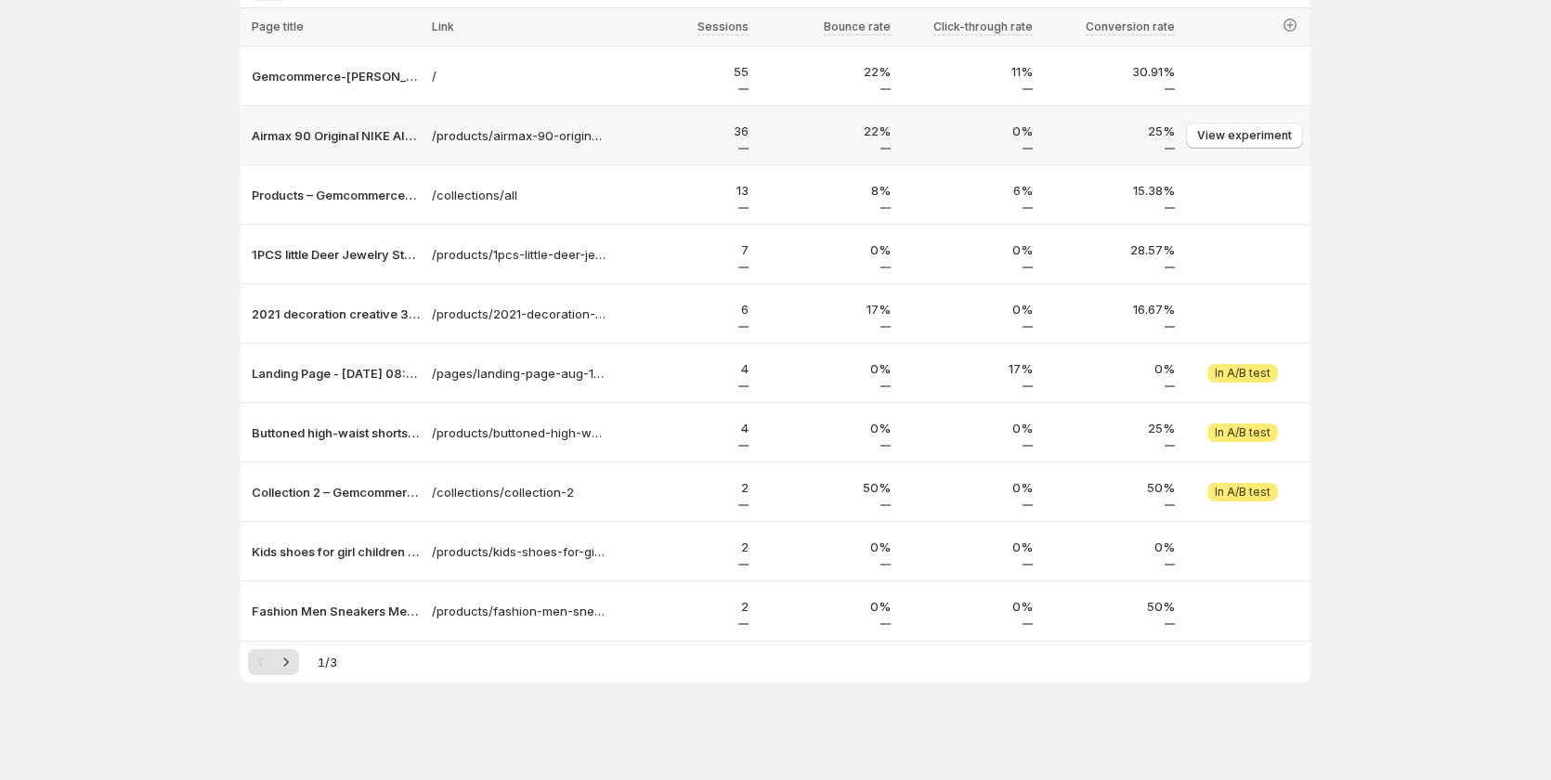
scroll to position [219, 0]
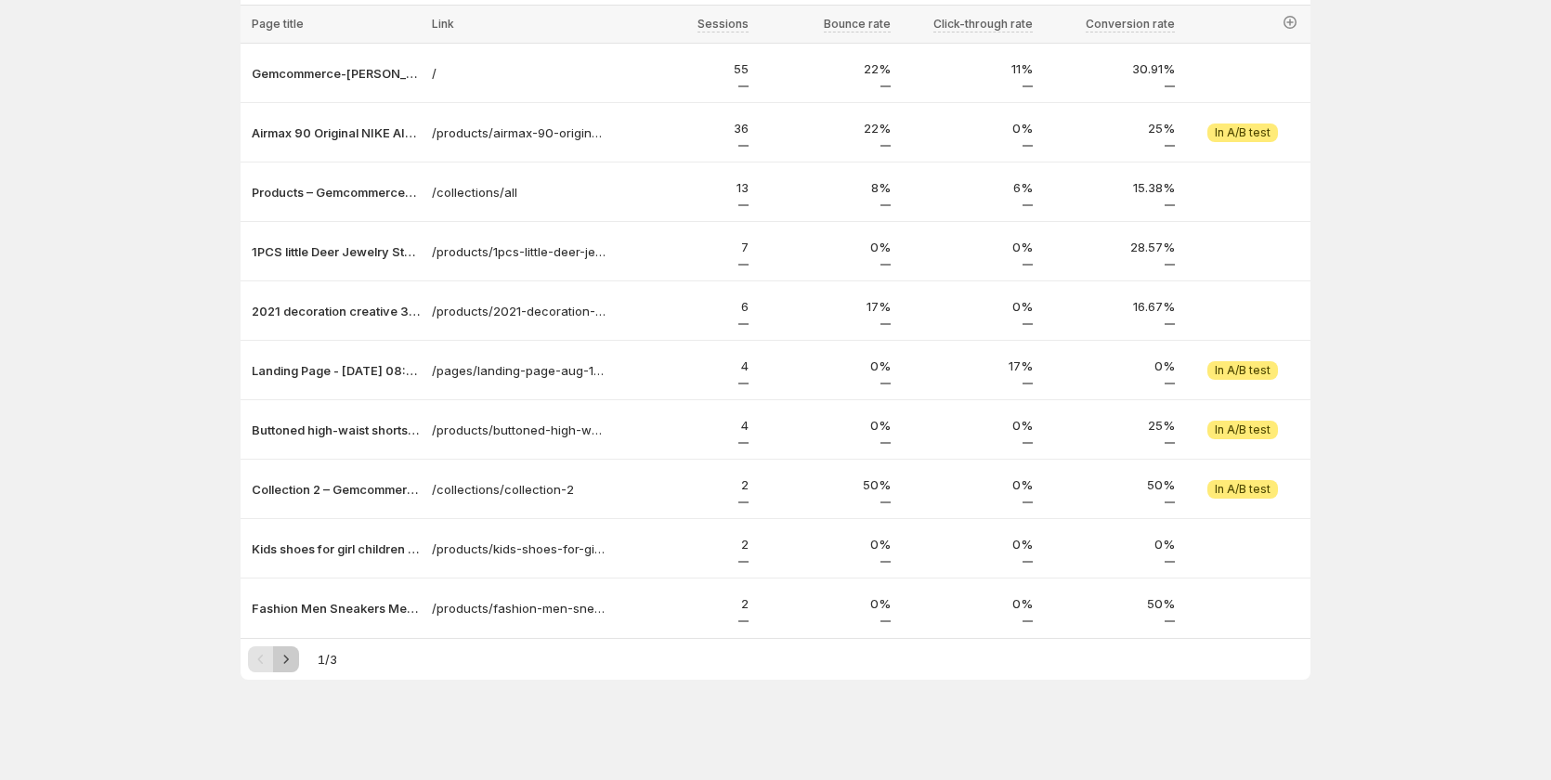
click at [283, 660] on icon "Next" at bounding box center [286, 659] width 19 height 19
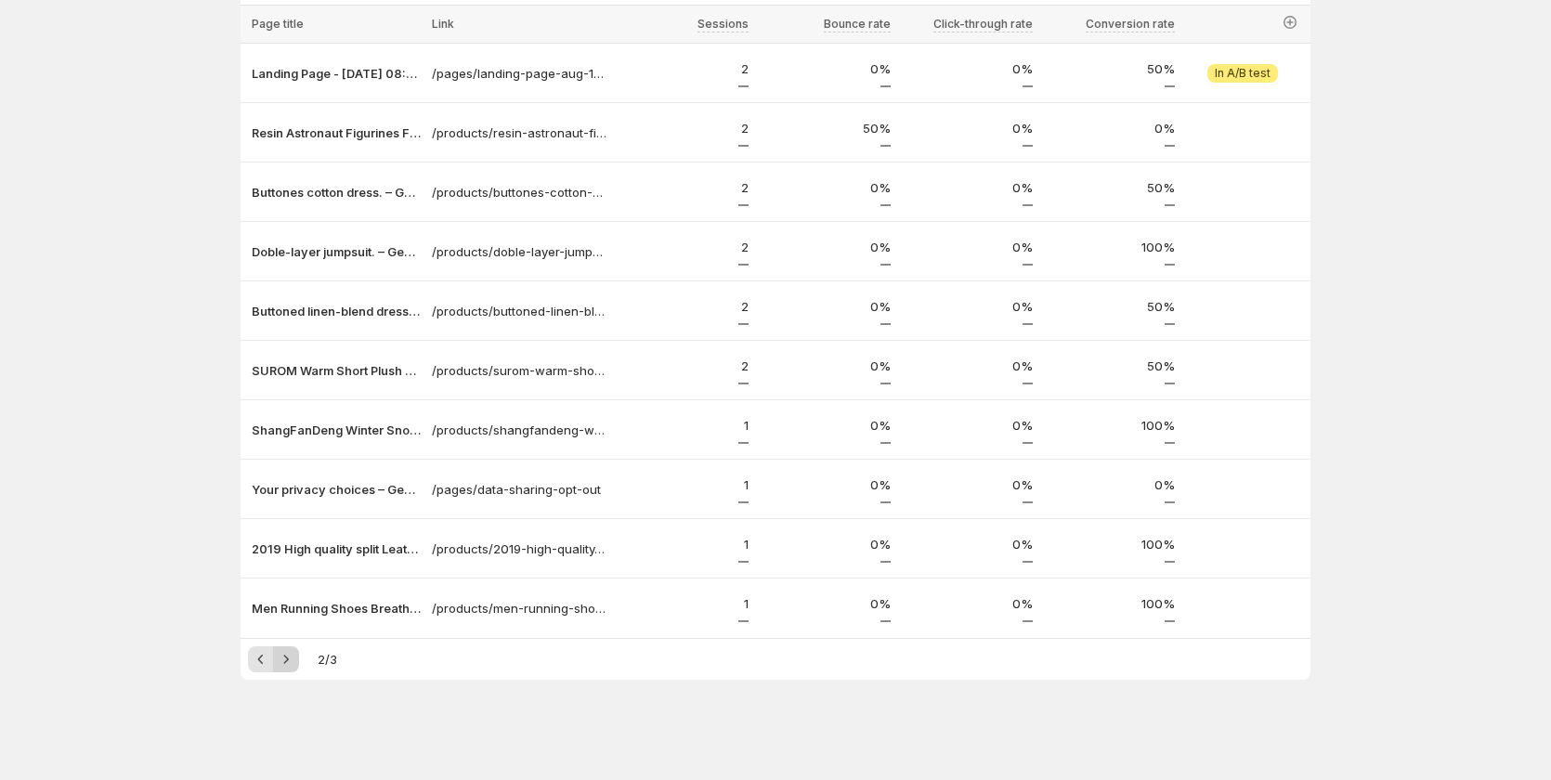
click at [283, 660] on icon "Next" at bounding box center [286, 659] width 19 height 19
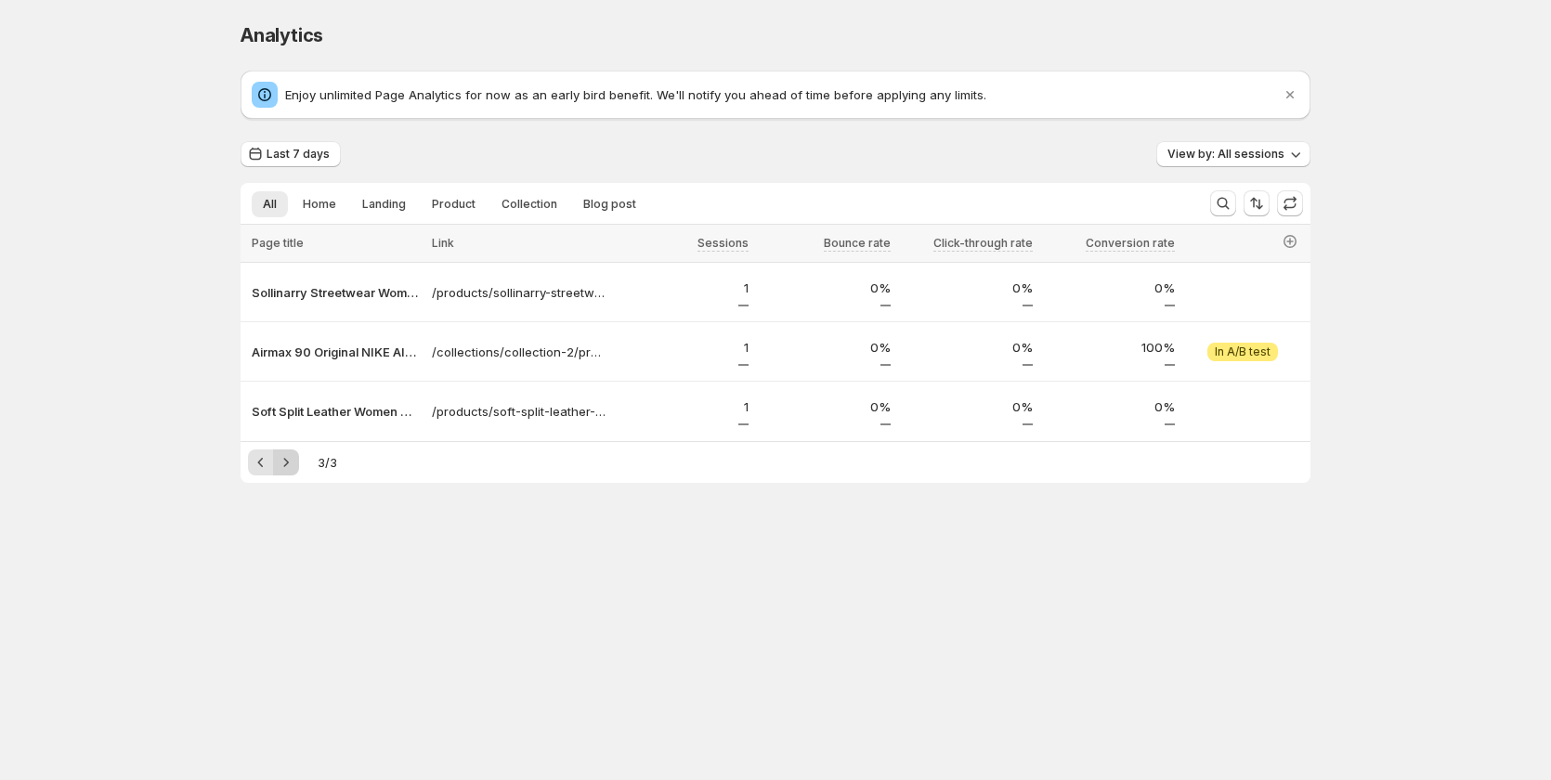
scroll to position [0, 0]
click at [270, 465] on icon "Previous" at bounding box center [265, 462] width 19 height 19
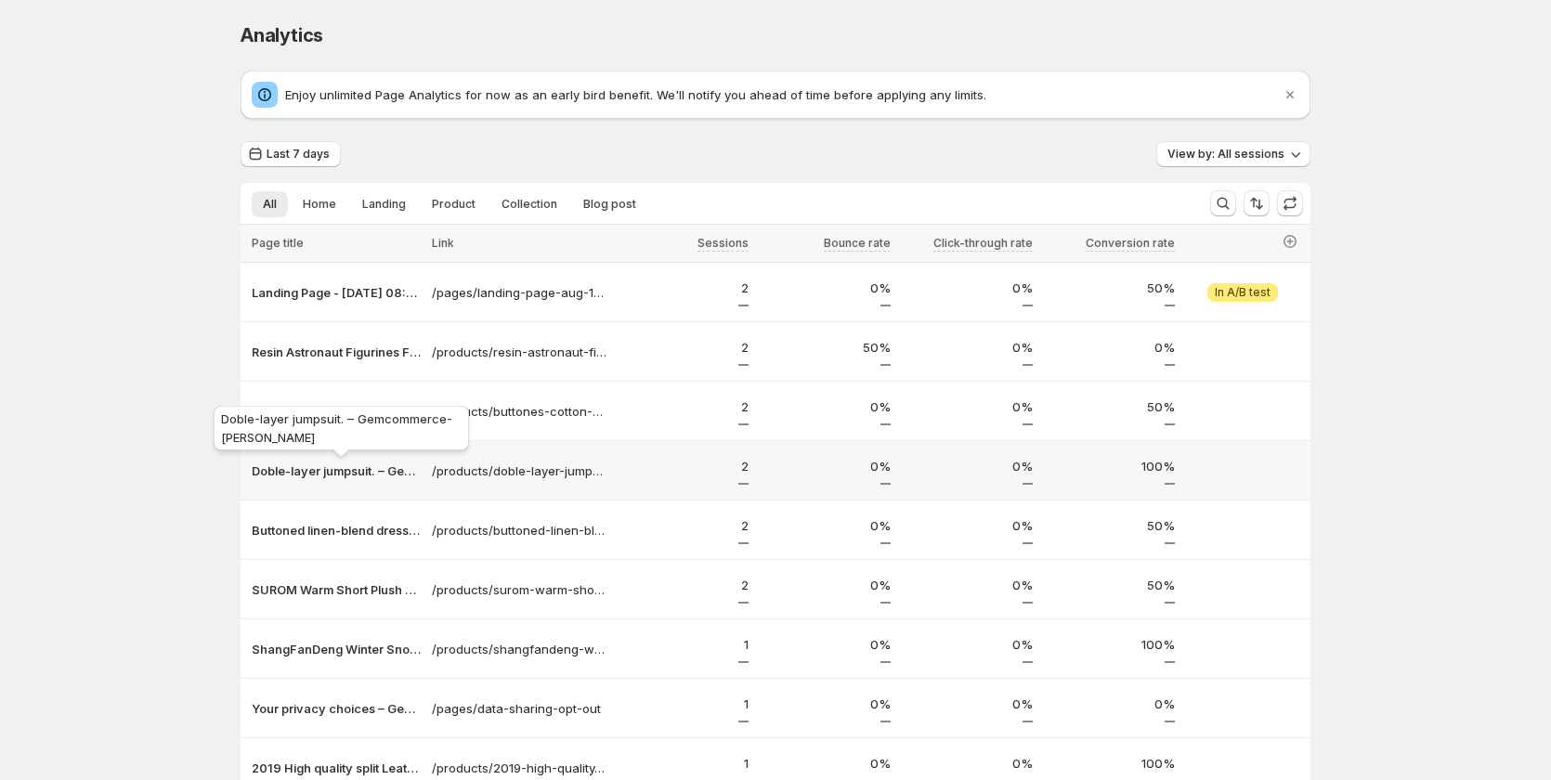
click at [270, 465] on p "Doble-layer jumpsuit. – Gemcommerce-sandy-dev" at bounding box center [336, 471] width 169 height 19
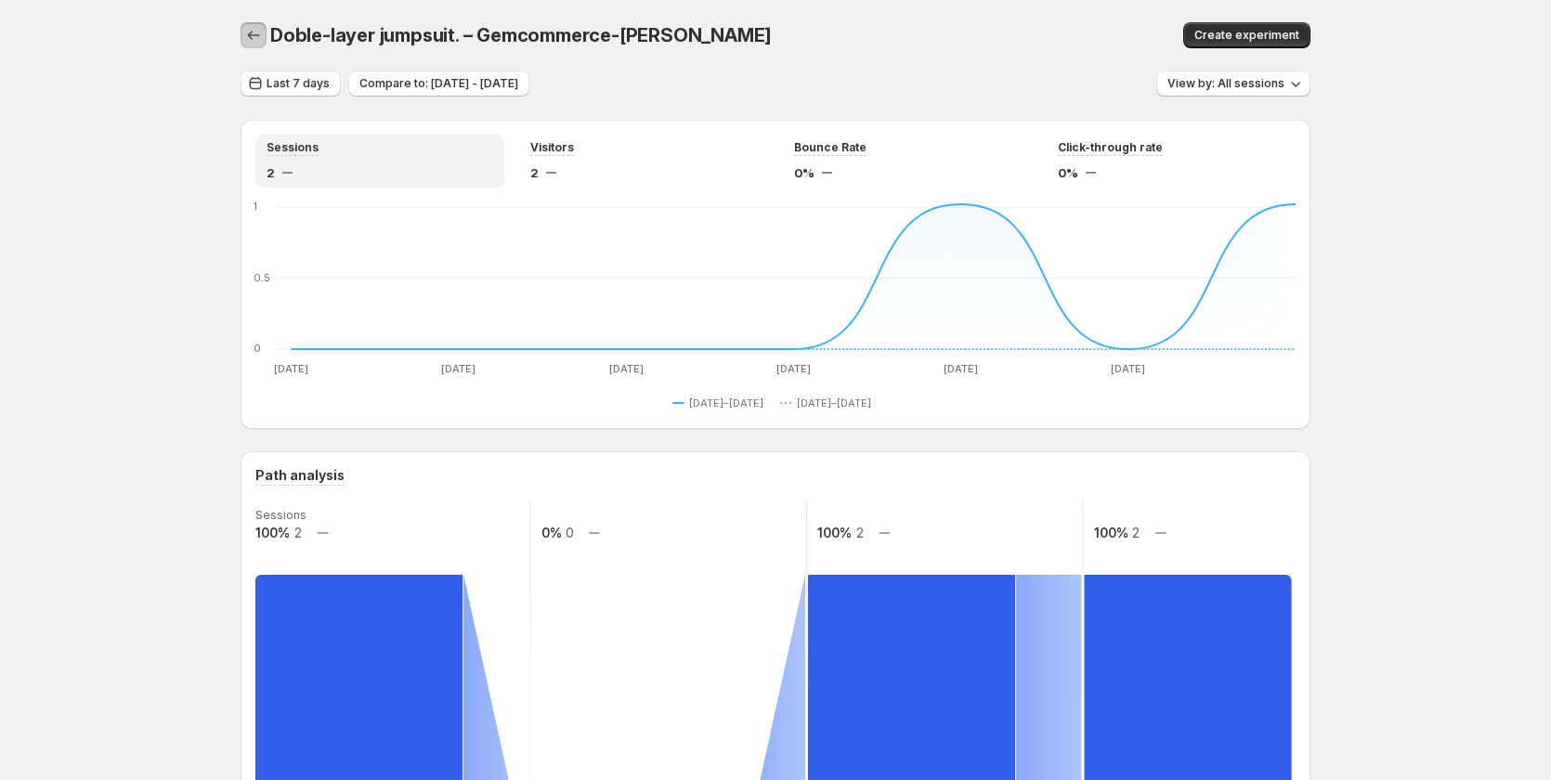
click at [256, 40] on icon "button" at bounding box center [253, 35] width 19 height 19
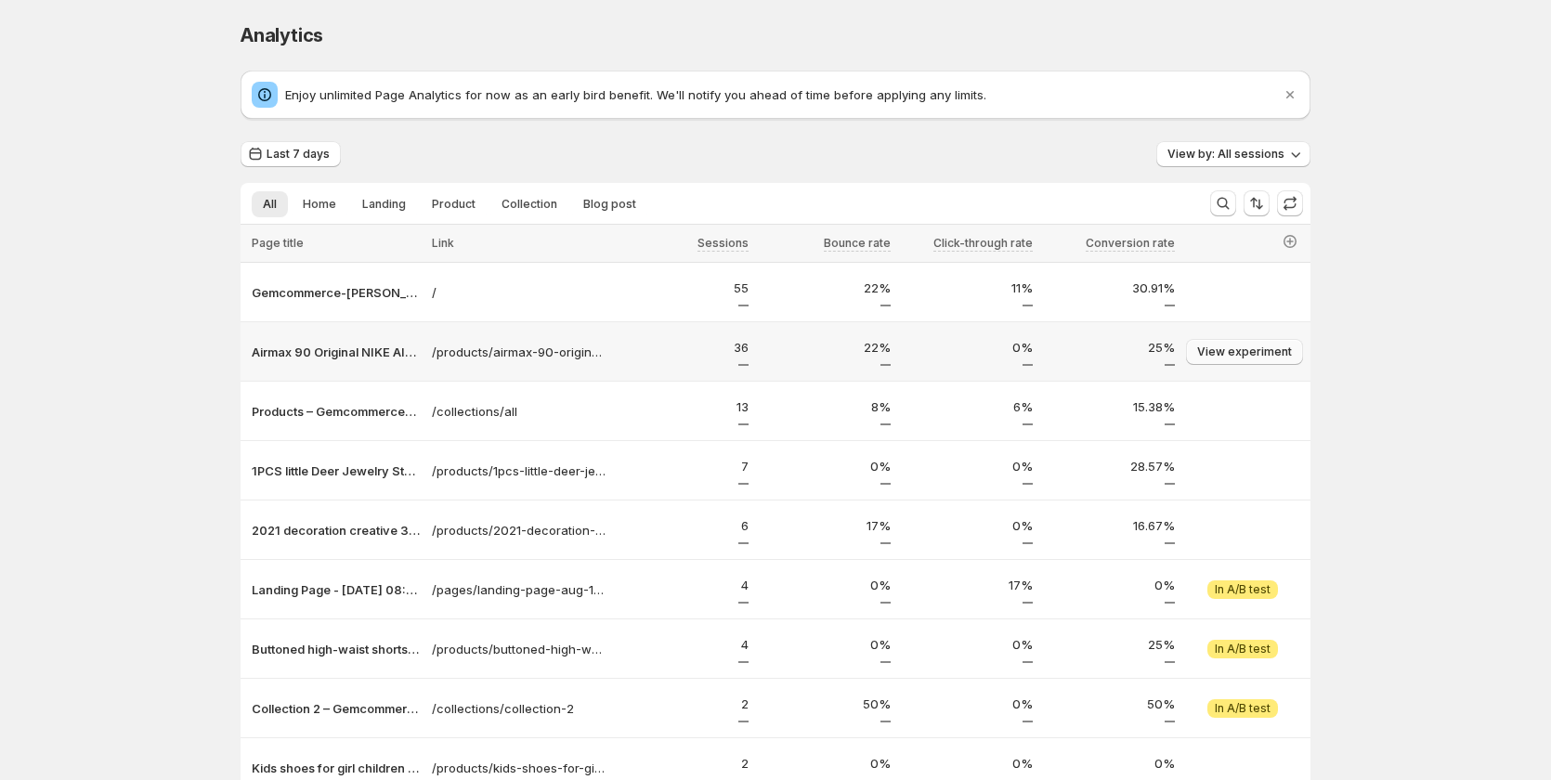
click at [1287, 352] on span "View experiment" at bounding box center [1244, 352] width 95 height 15
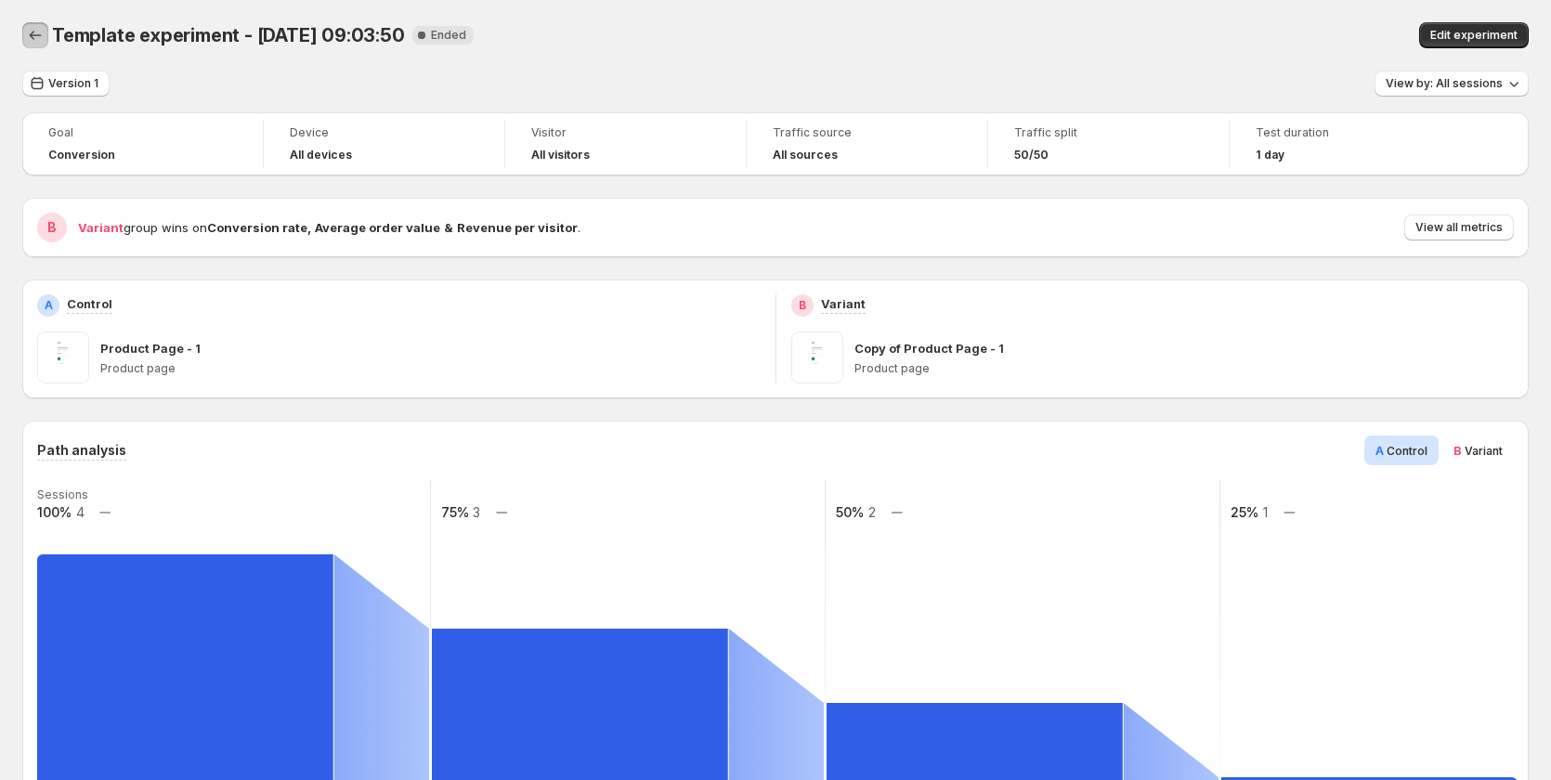
click at [33, 30] on icon "Back" at bounding box center [35, 35] width 19 height 19
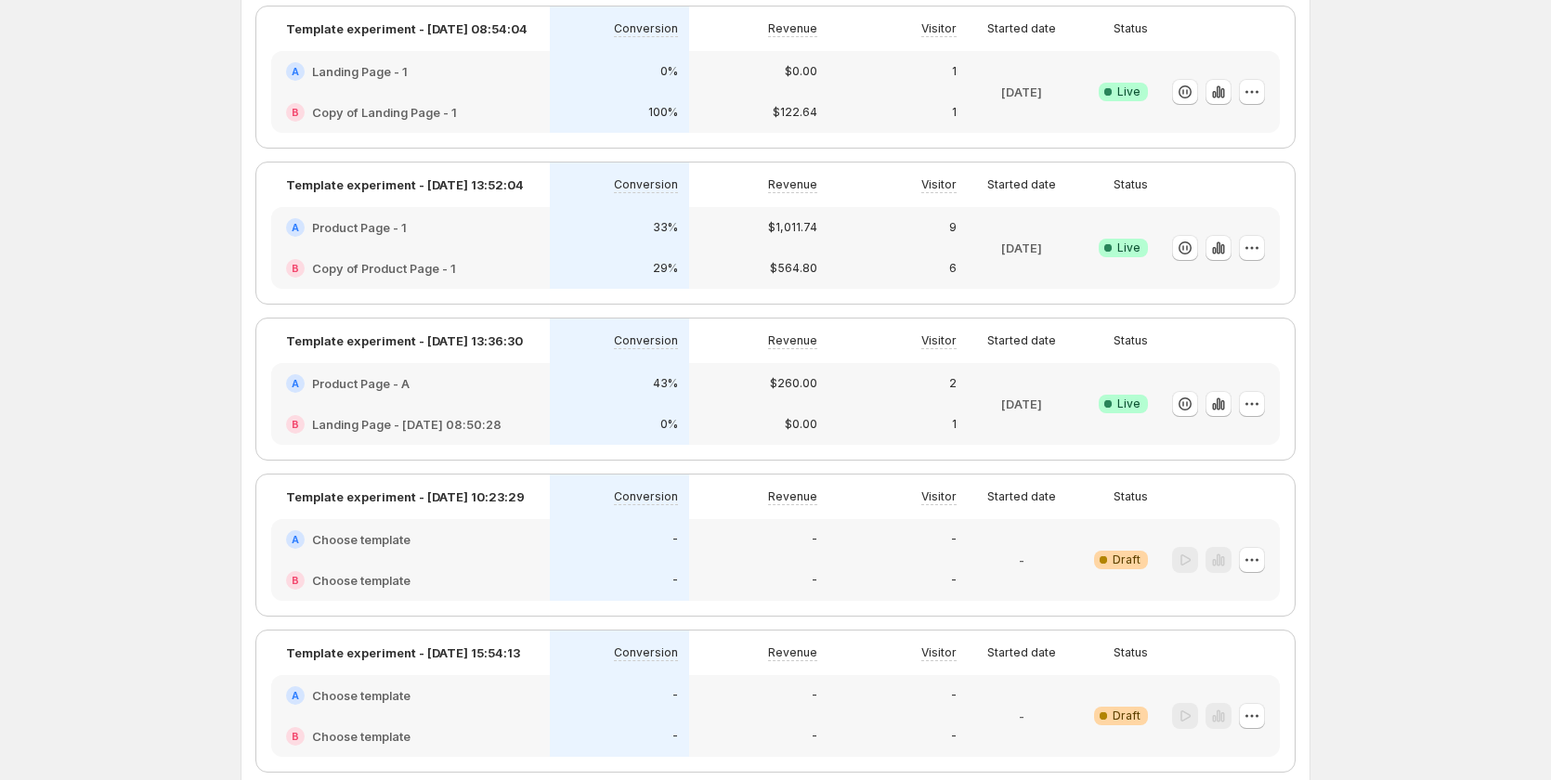
scroll to position [186, 0]
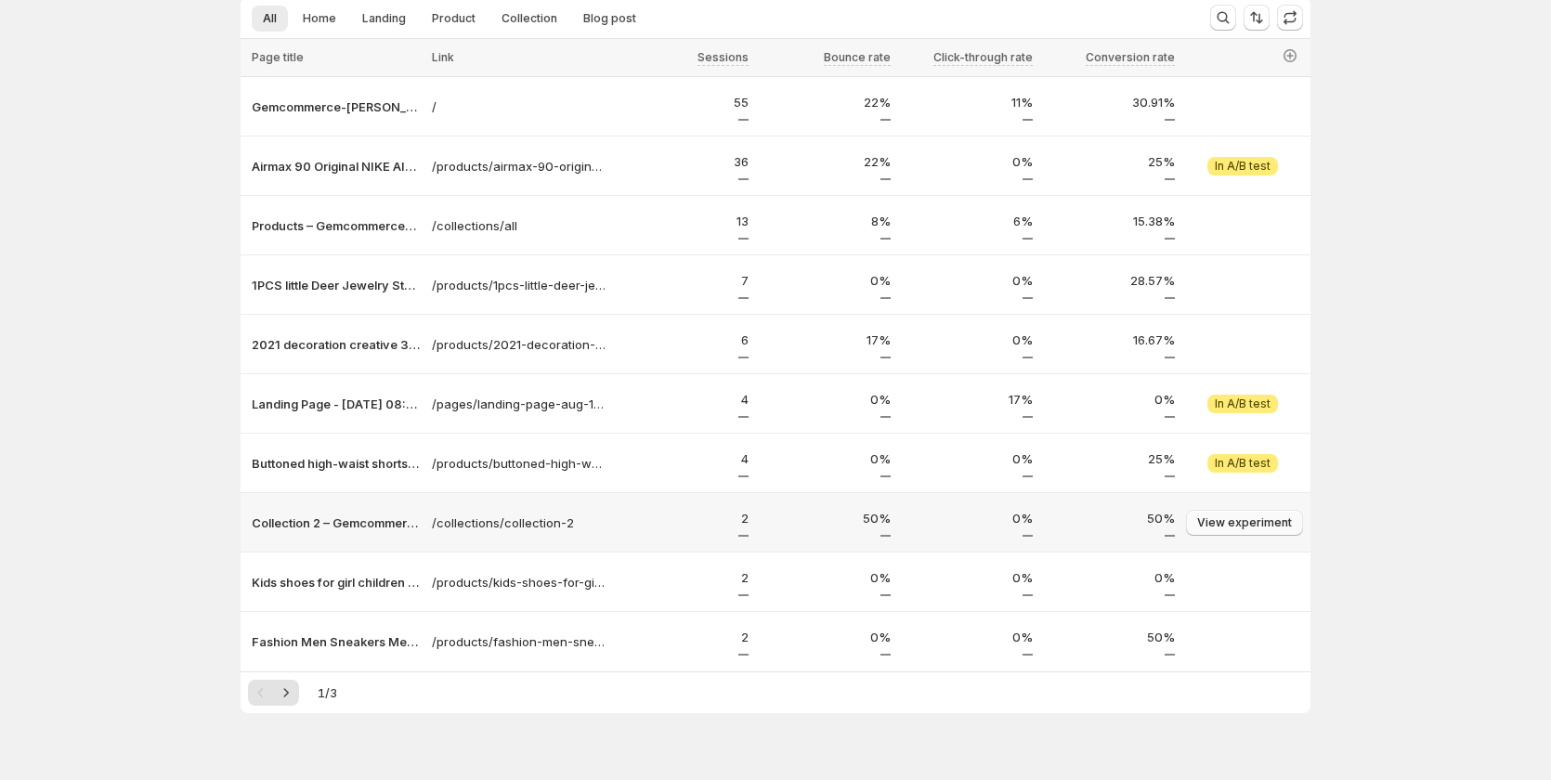
click at [1242, 521] on span "View experiment" at bounding box center [1244, 523] width 95 height 15
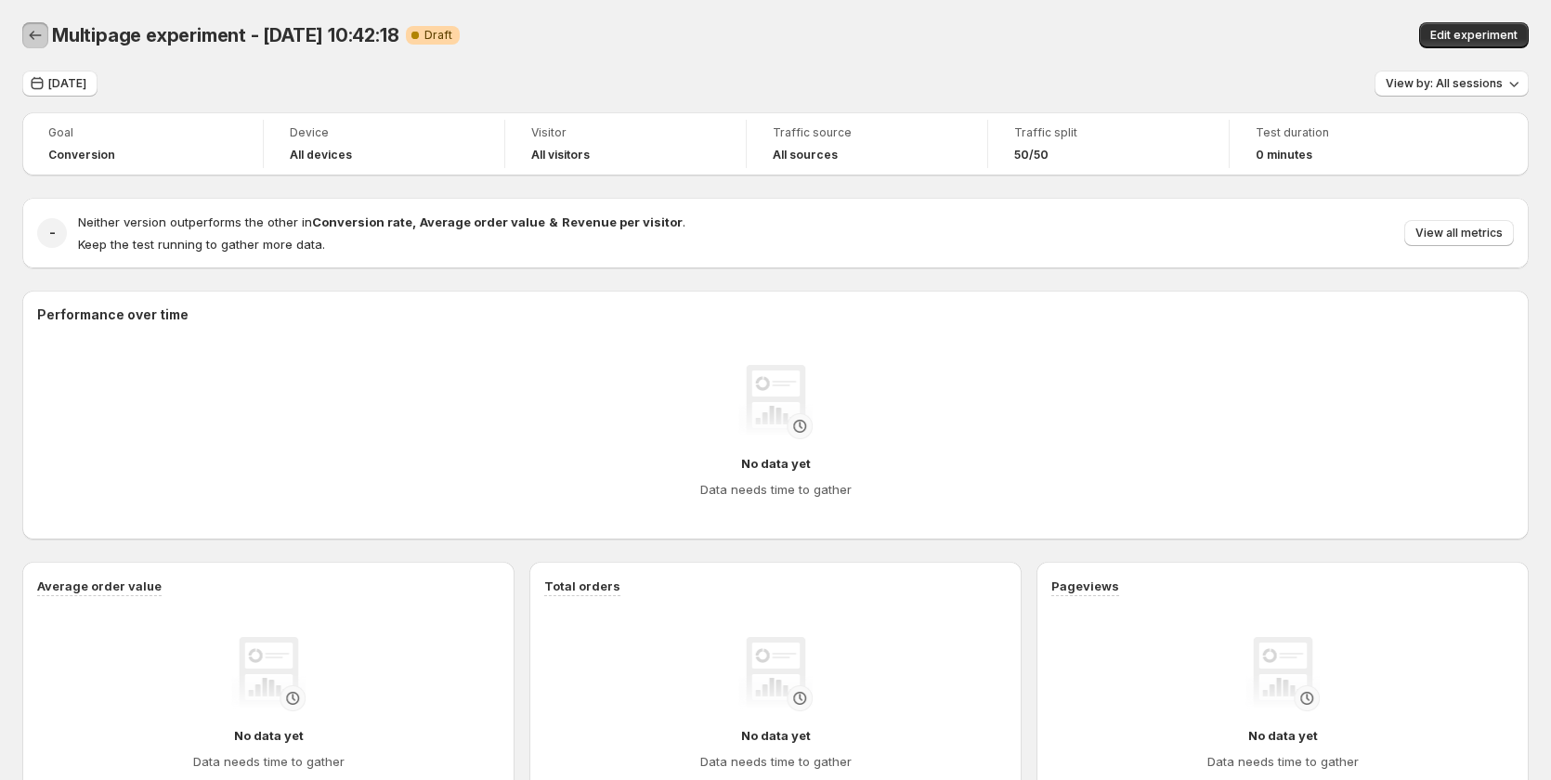
click at [37, 35] on icon "Back" at bounding box center [35, 35] width 19 height 19
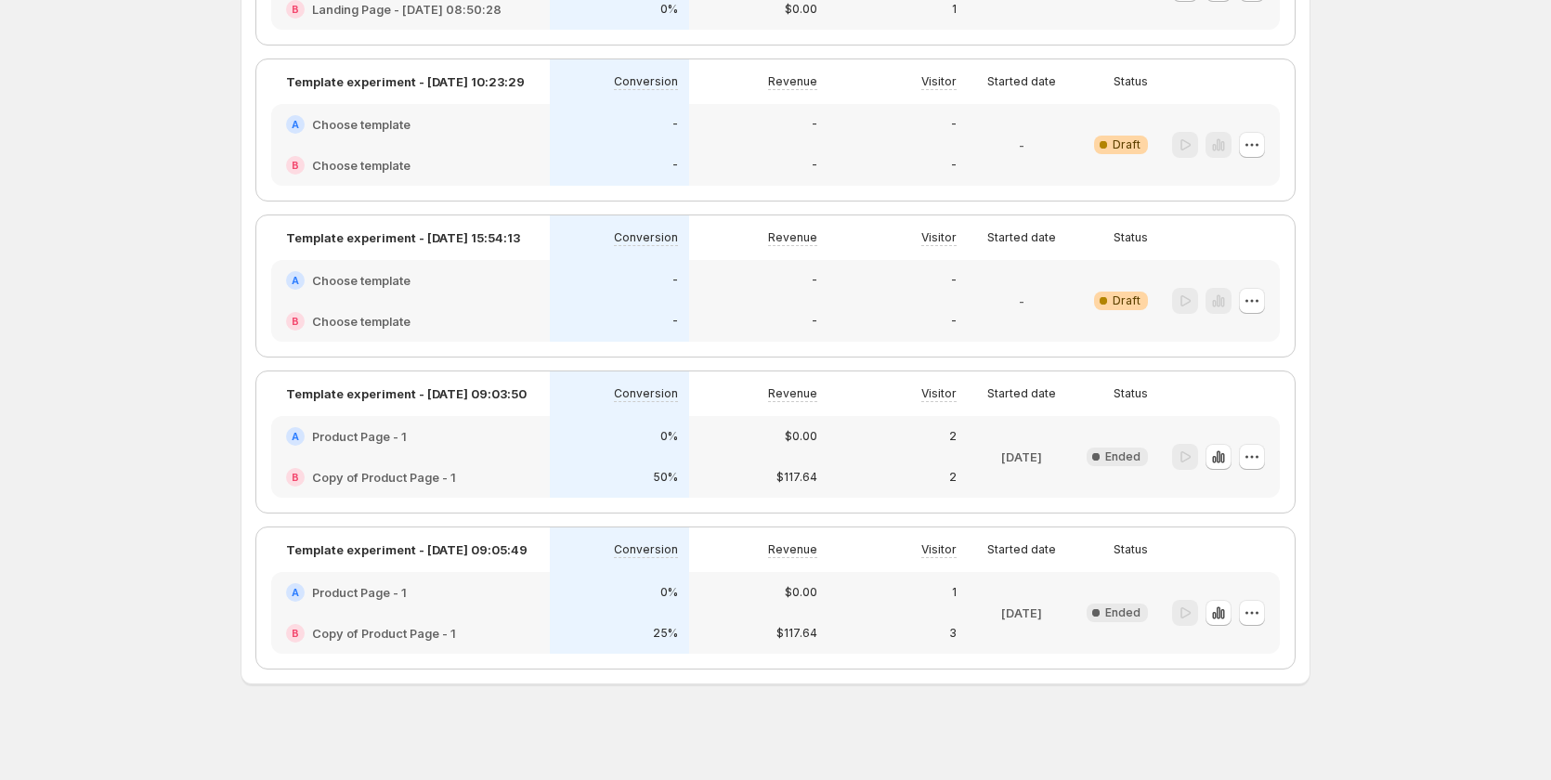
scroll to position [582, 0]
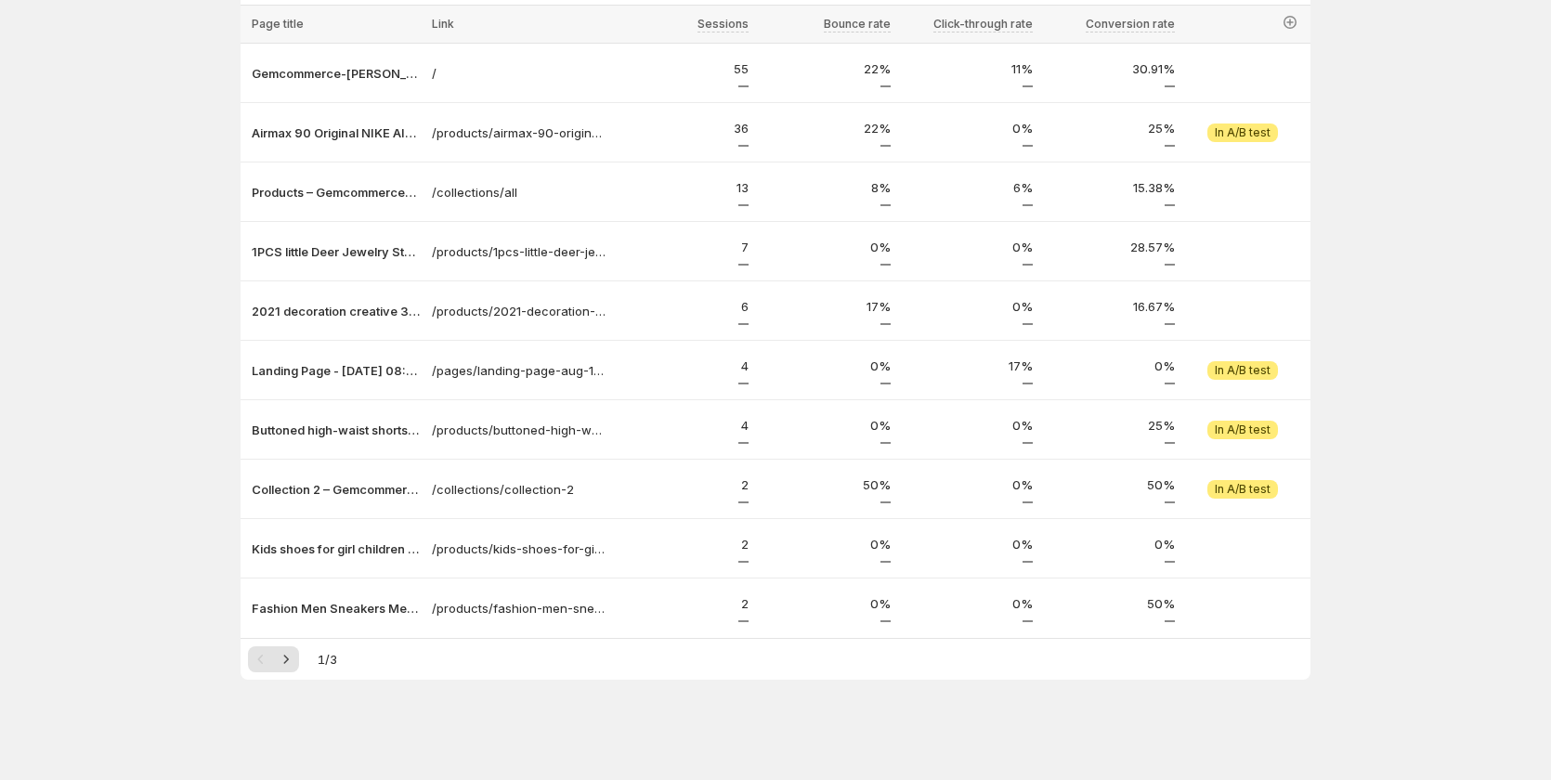
scroll to position [219, 0]
click at [1264, 426] on span "View experiment" at bounding box center [1244, 430] width 95 height 15
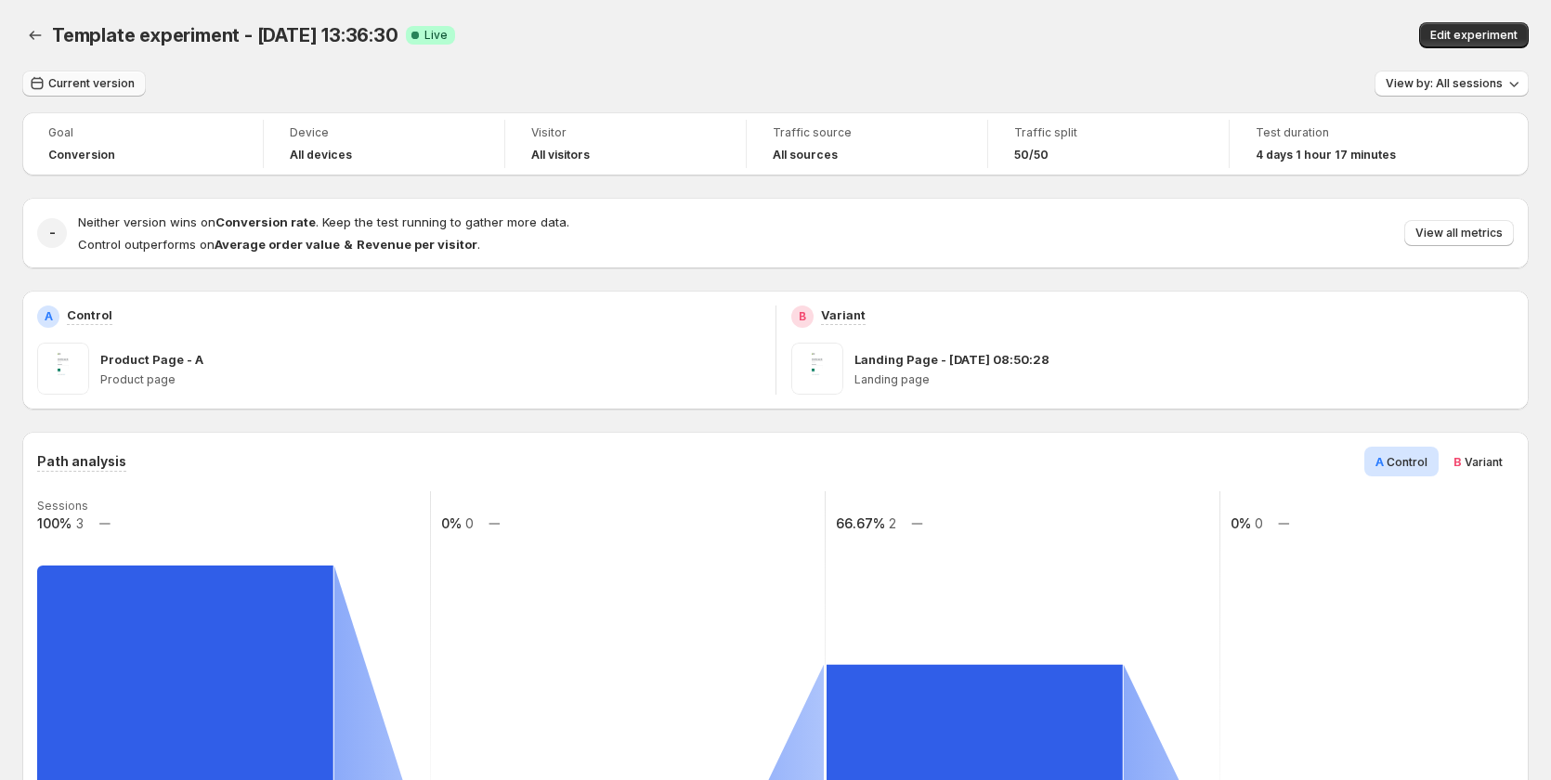
click at [85, 84] on span "Current version" at bounding box center [91, 83] width 86 height 15
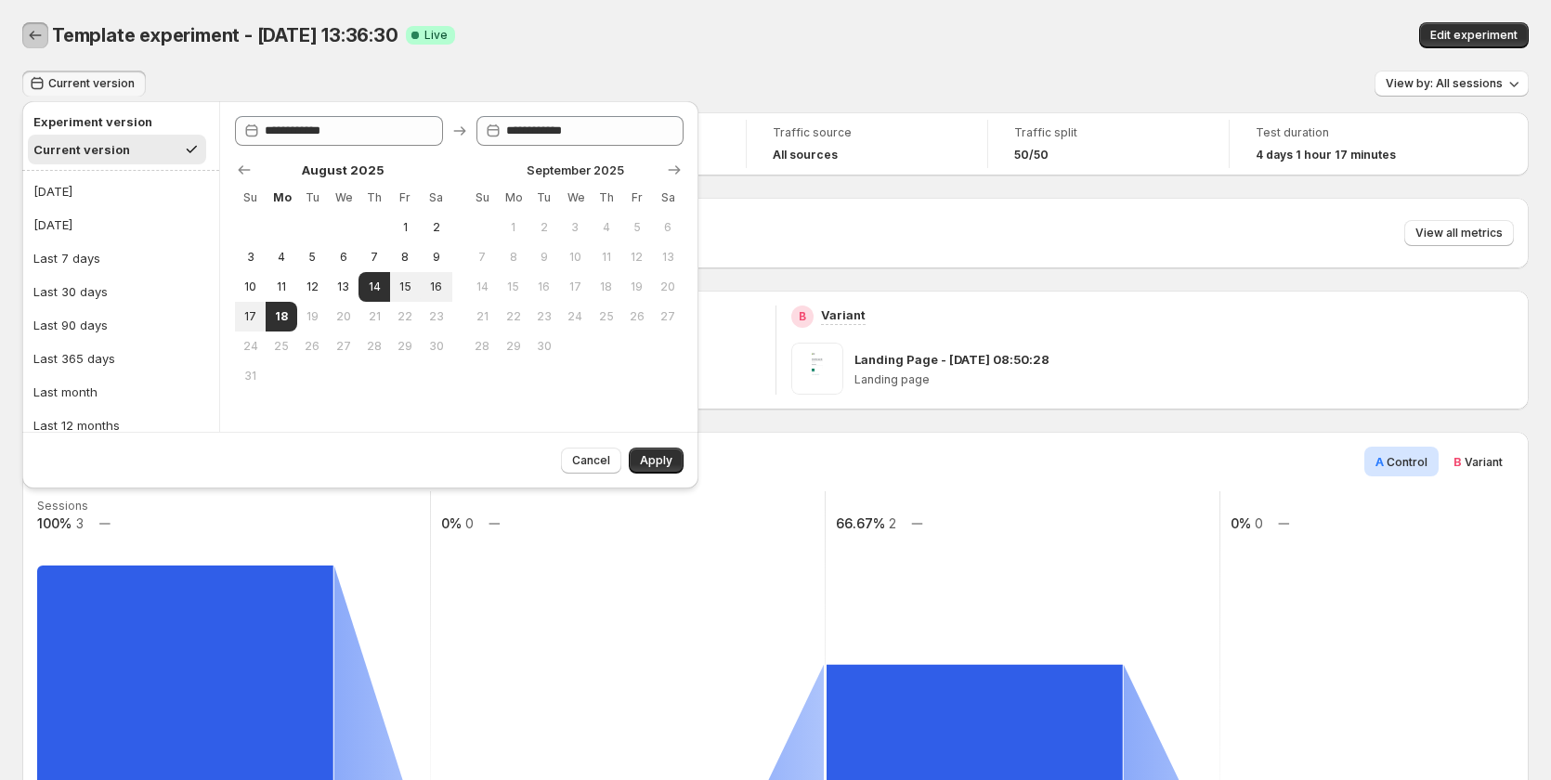
click at [30, 36] on icon "Back" at bounding box center [35, 35] width 19 height 19
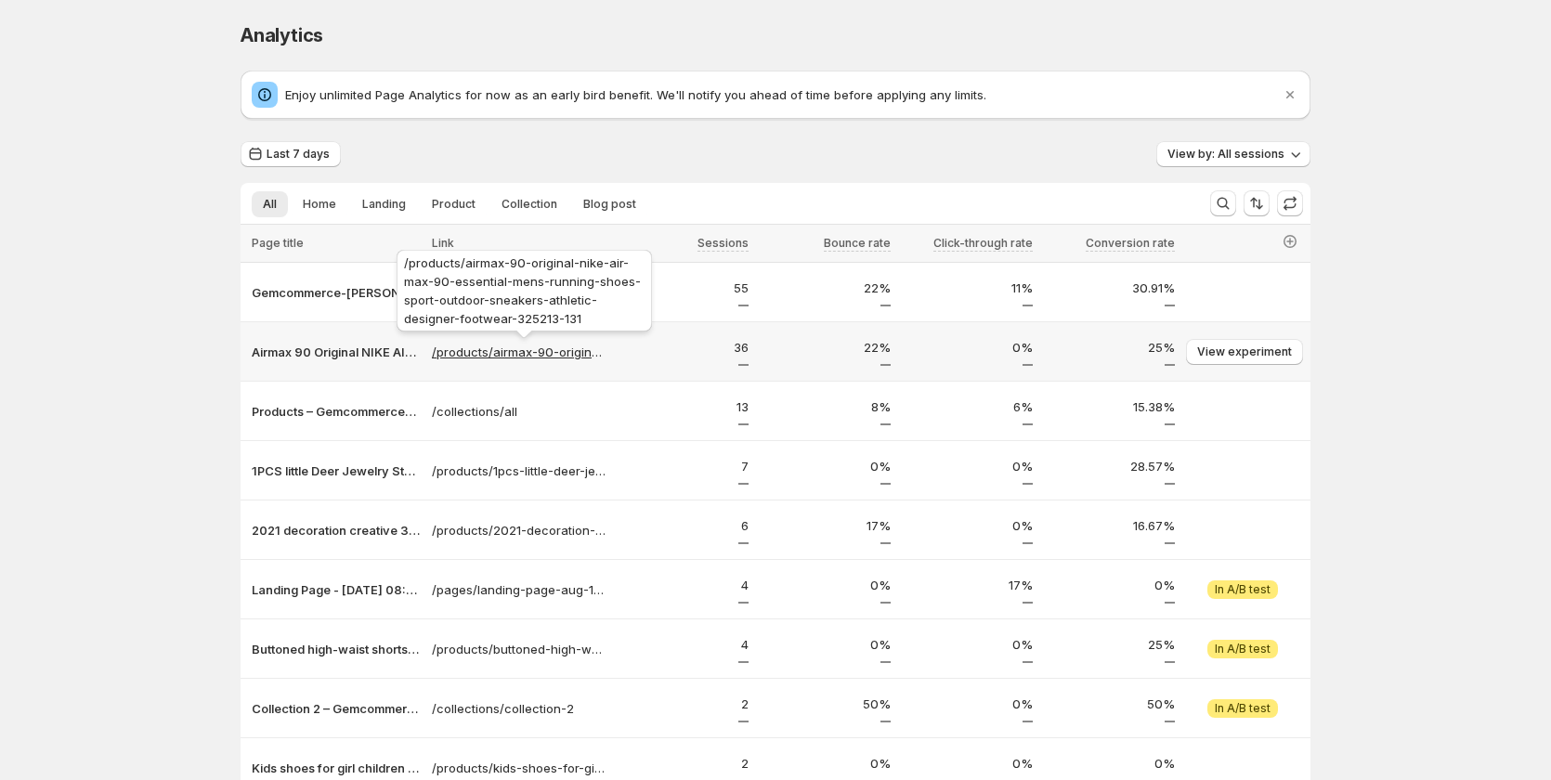
click at [504, 347] on p "/products/airmax-90-original-nike-air-max-90-essential-mens-running-shoes-sport…" at bounding box center [519, 352] width 175 height 19
click at [40, 502] on div "Analytics. This page is ready Analytics Enjoy unlimited Page Analytics for now …" at bounding box center [775, 500] width 1551 height 1000
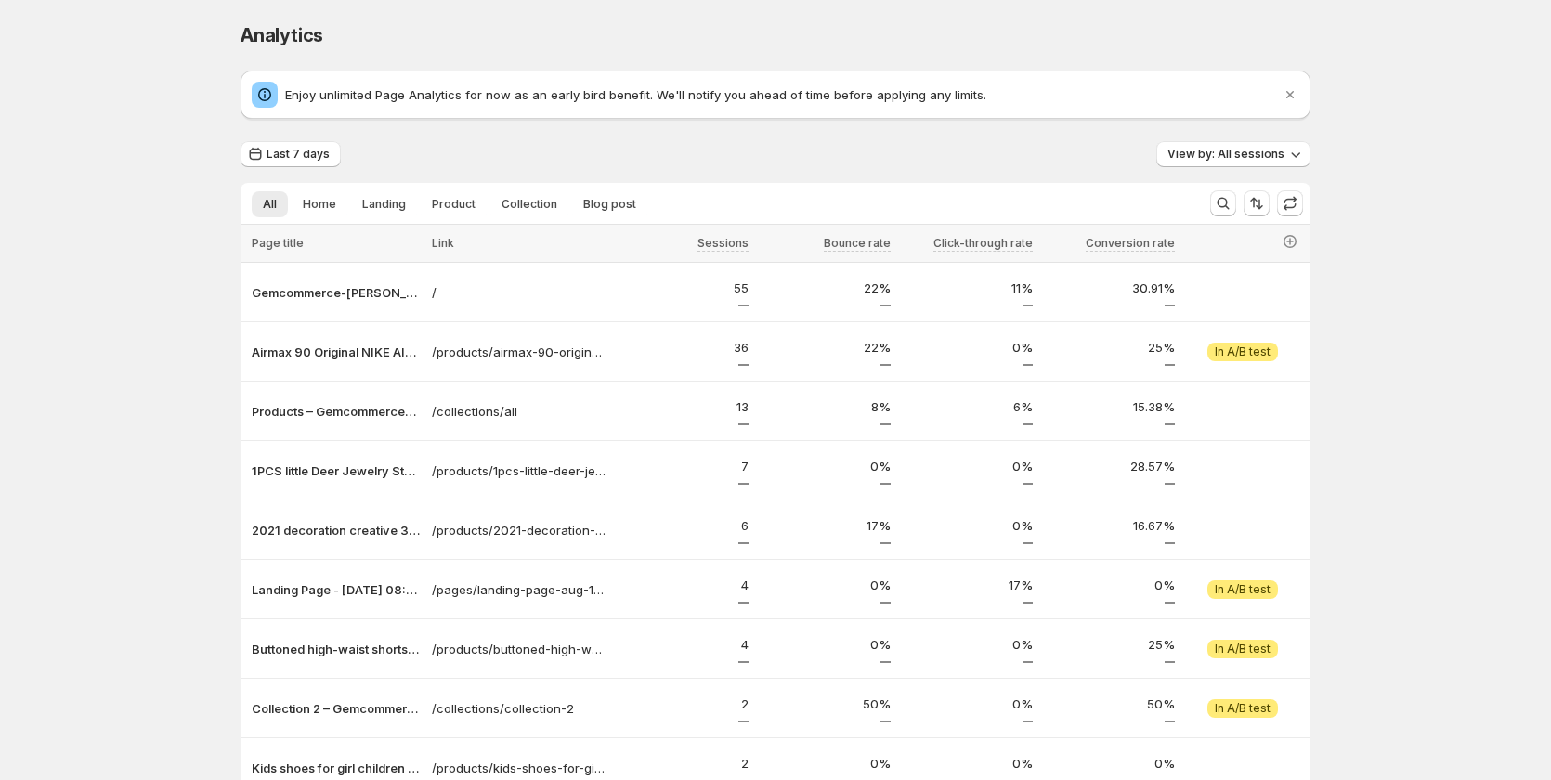
click at [1366, 375] on div "Analytics. This page is ready Analytics Enjoy unlimited Page Analytics for now …" at bounding box center [775, 500] width 1551 height 1000
click at [1287, 411] on span "View analytics" at bounding box center [1251, 410] width 79 height 15
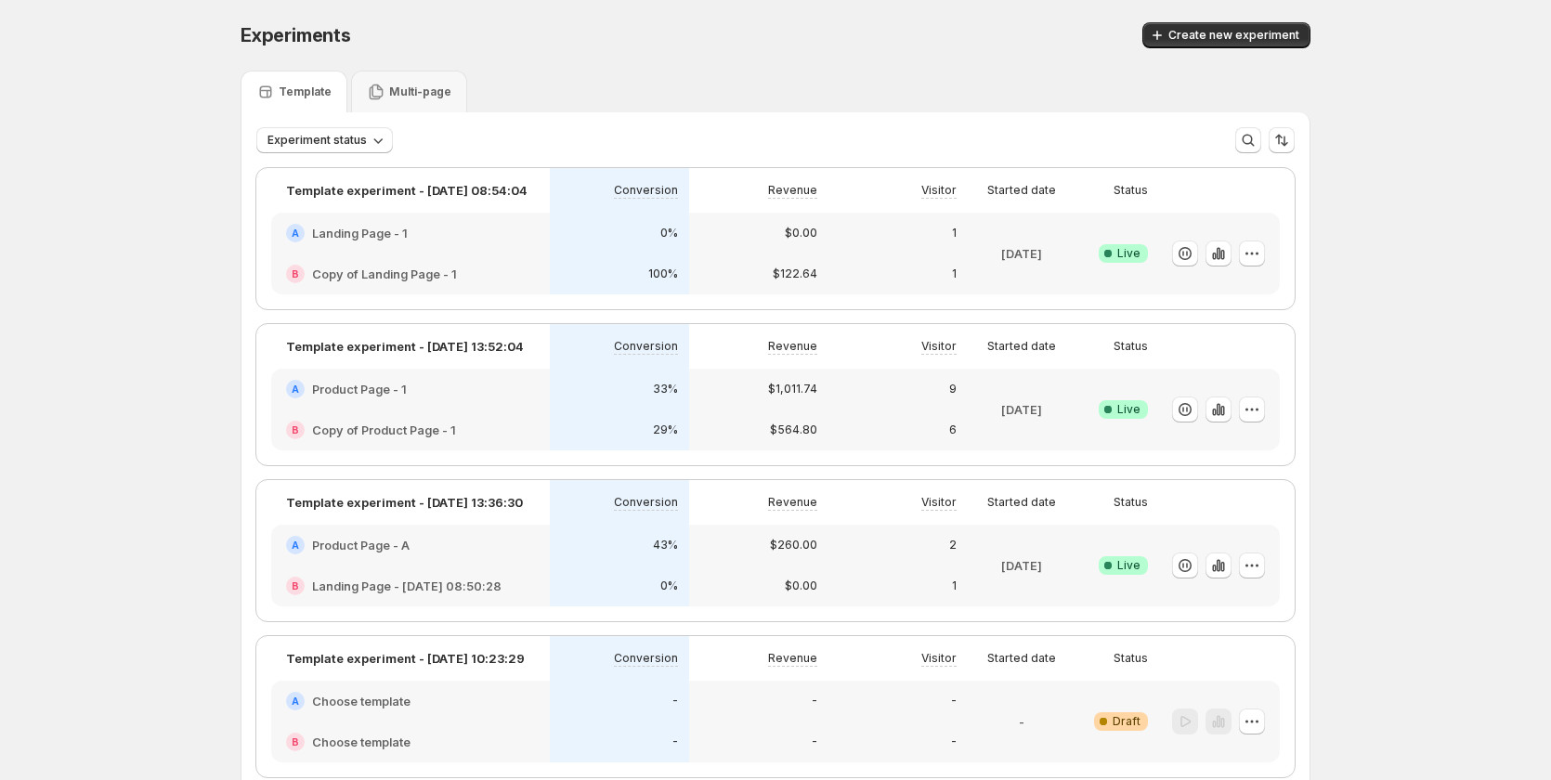
click at [591, 578] on div "0%" at bounding box center [619, 586] width 117 height 19
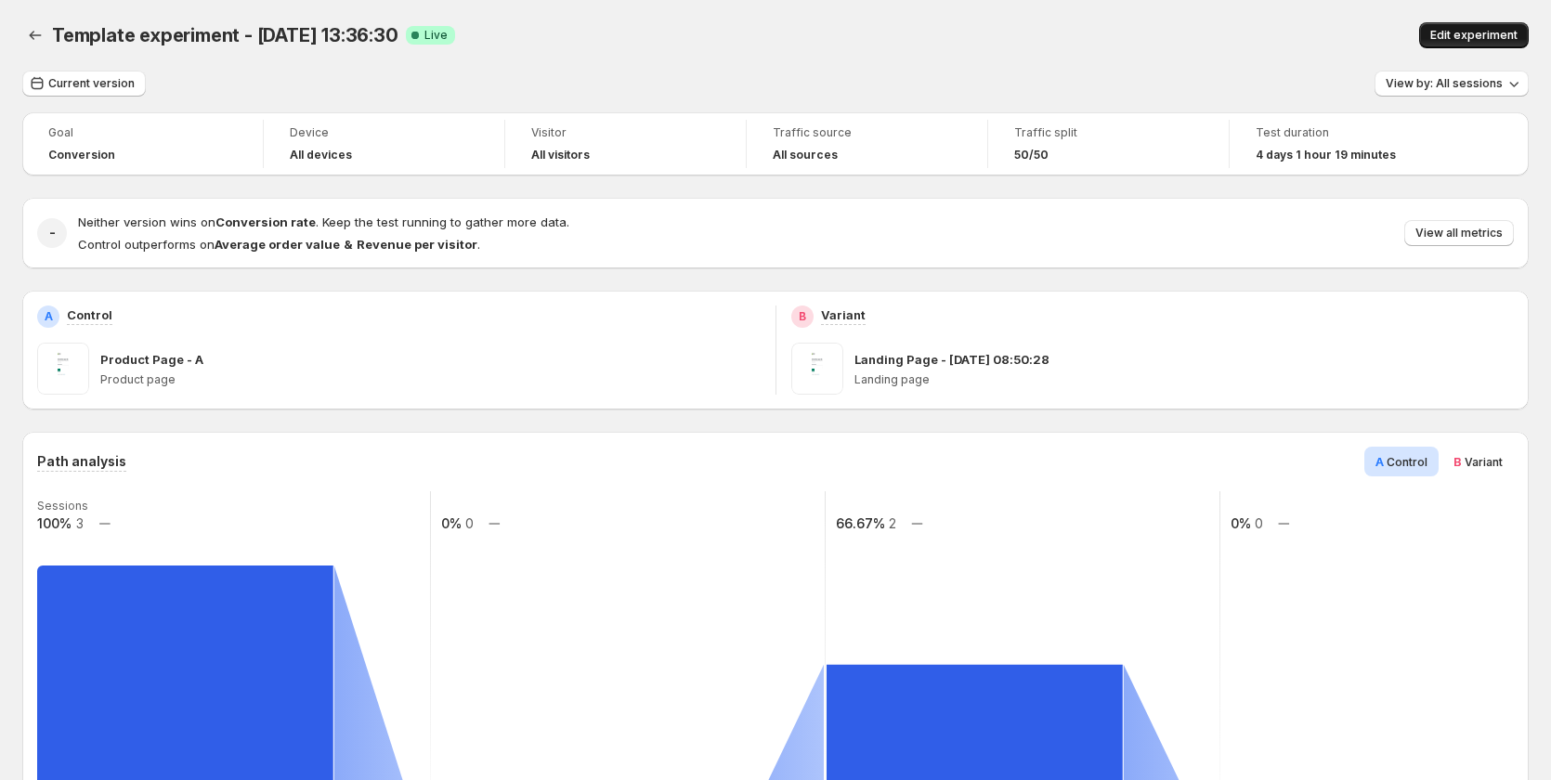
click at [1495, 25] on button "Edit experiment" at bounding box center [1474, 35] width 110 height 26
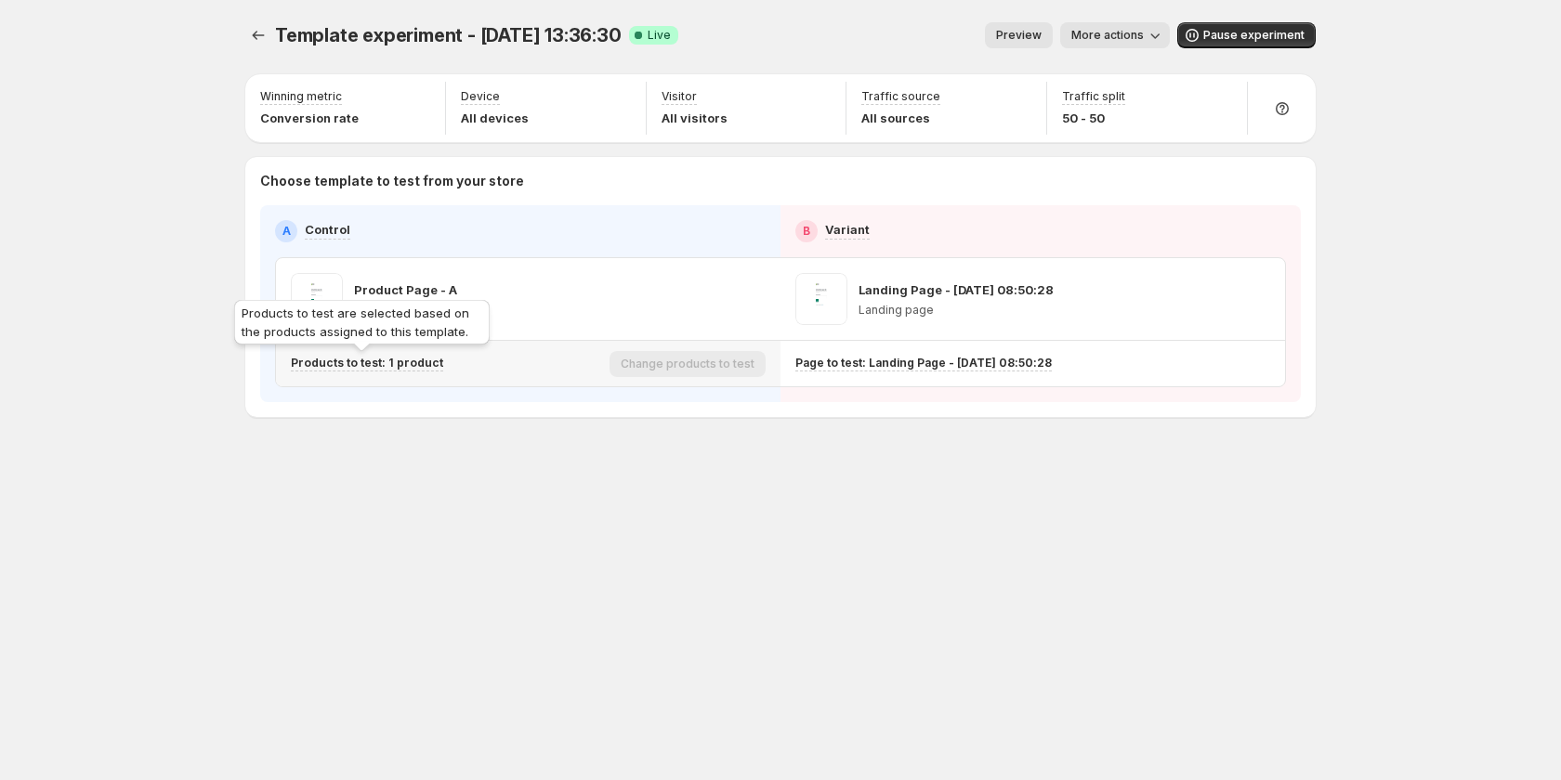
click at [405, 367] on p "Products to test: 1 product" at bounding box center [367, 363] width 152 height 15
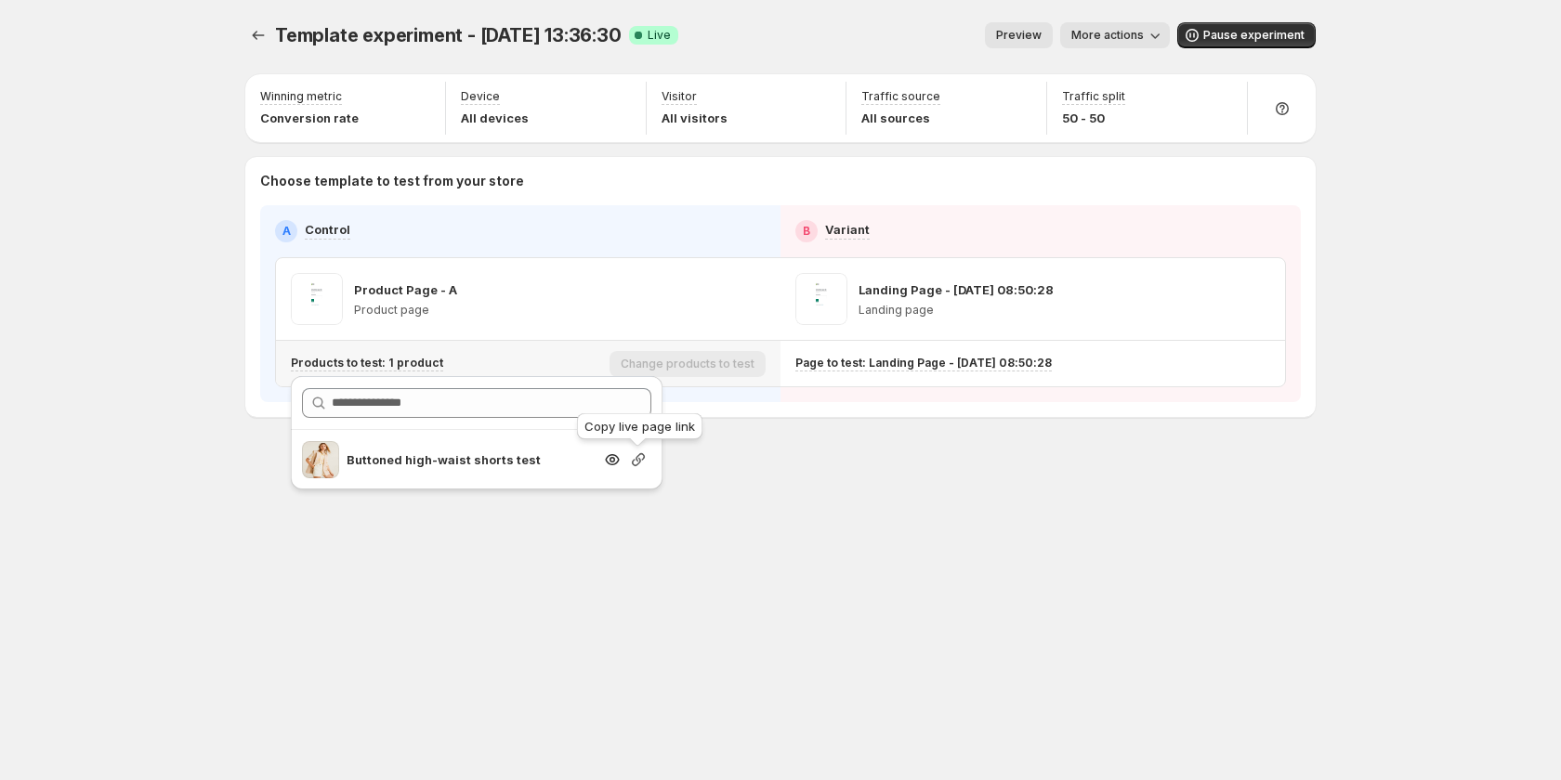
click at [631, 458] on icon "button" at bounding box center [638, 460] width 19 height 19
click at [1077, 36] on button "More actions" at bounding box center [1115, 35] width 110 height 26
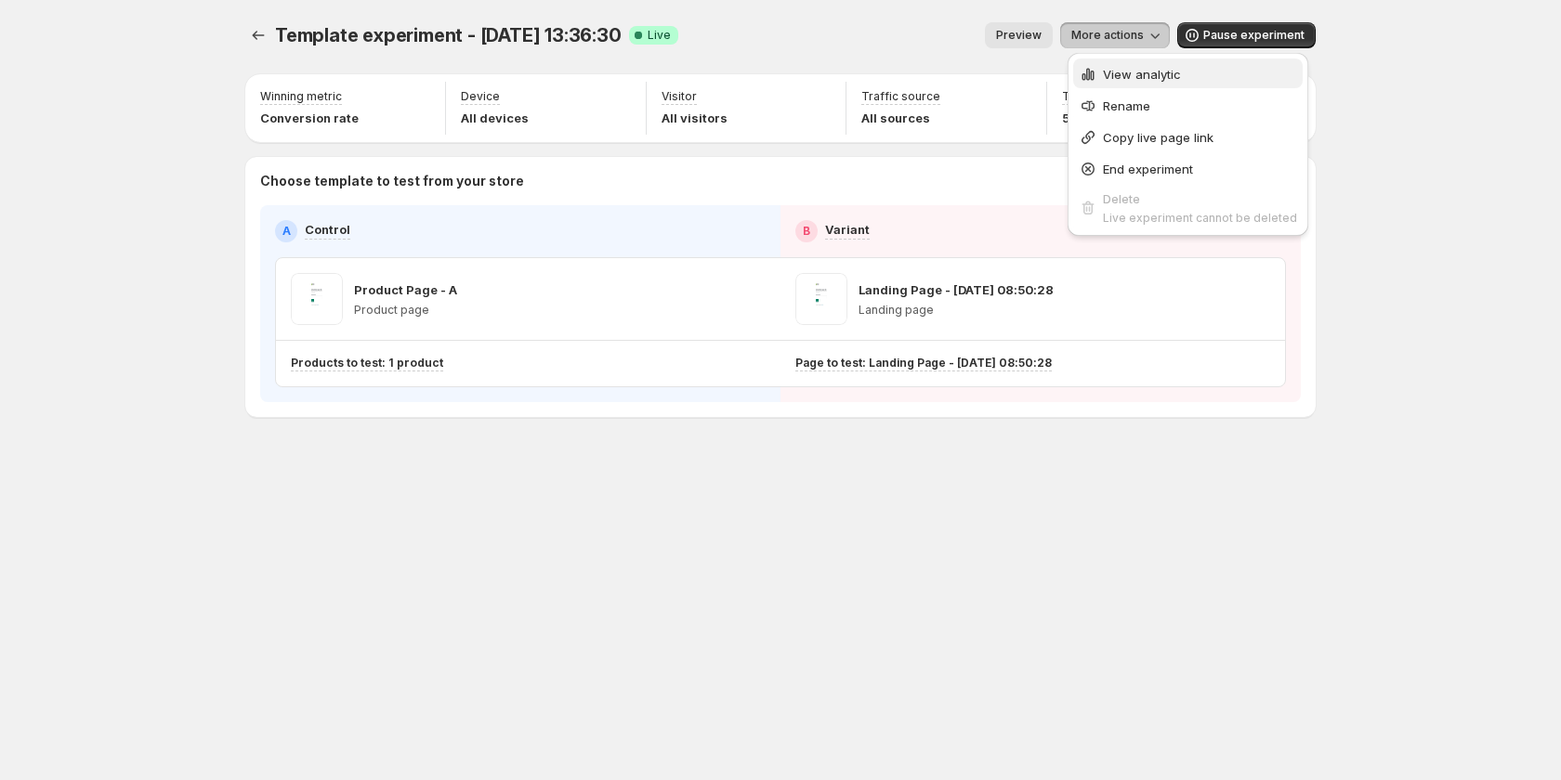
click at [1081, 69] on icon "button" at bounding box center [1088, 74] width 19 height 19
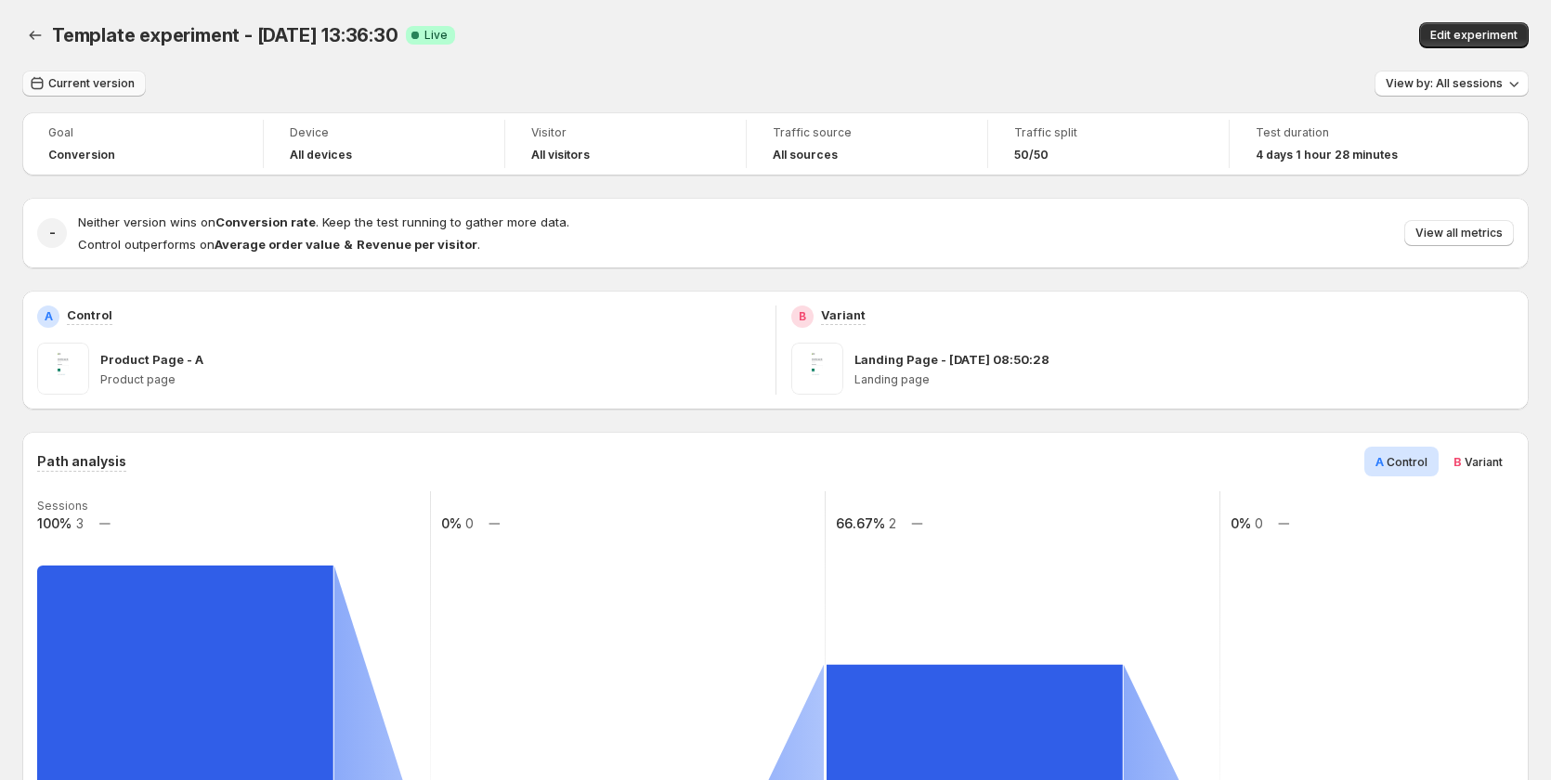
click at [81, 82] on span "Current version" at bounding box center [91, 83] width 86 height 15
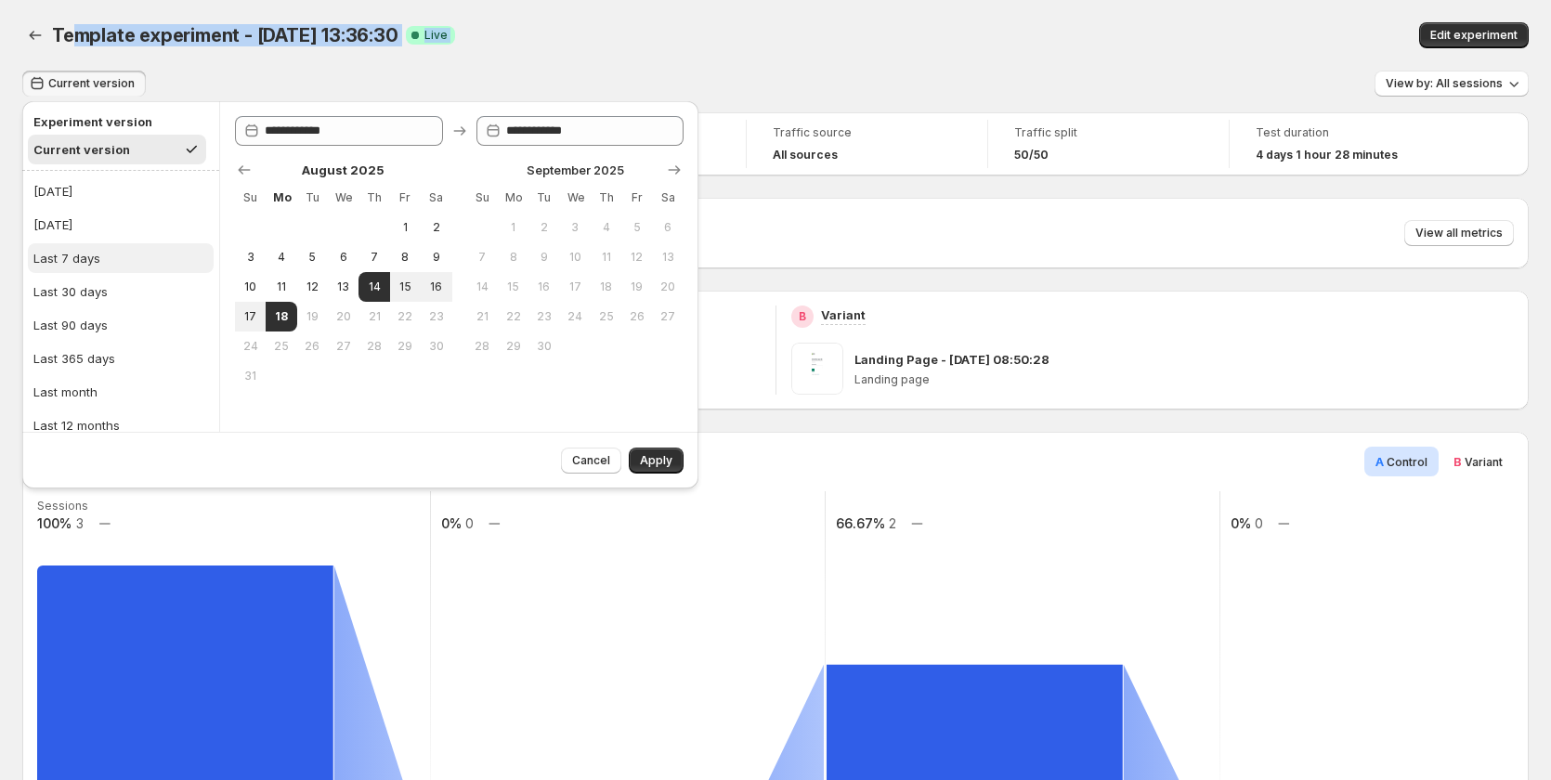
click at [99, 253] on button "Last 7 days" at bounding box center [121, 258] width 186 height 30
type input "**********"
click at [673, 467] on button "Apply" at bounding box center [656, 461] width 55 height 26
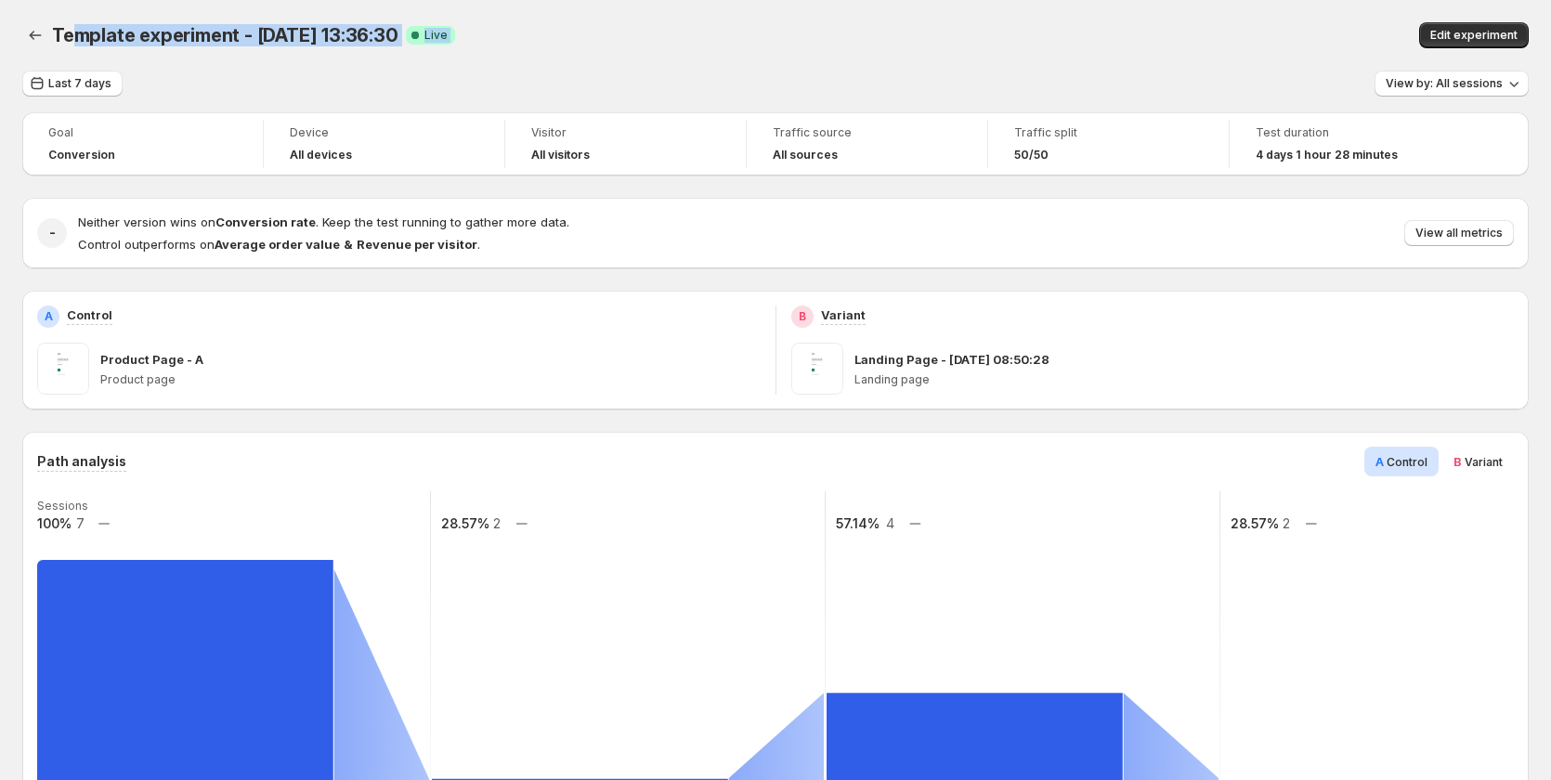
click at [704, 62] on div "Template experiment - Aug 14, 13:36:30. This page is ready Template experiment …" at bounding box center [775, 35] width 1507 height 71
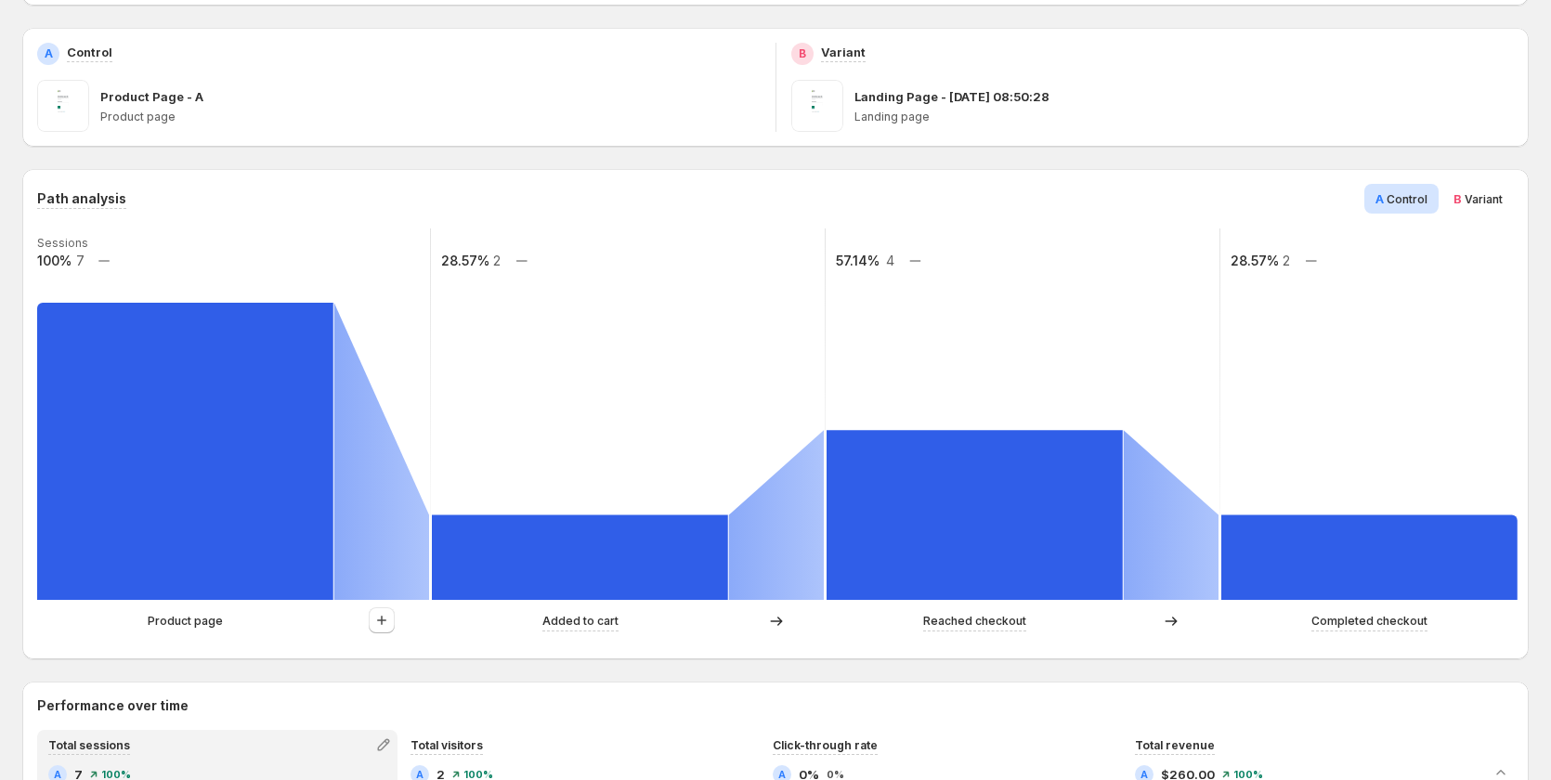
scroll to position [93, 0]
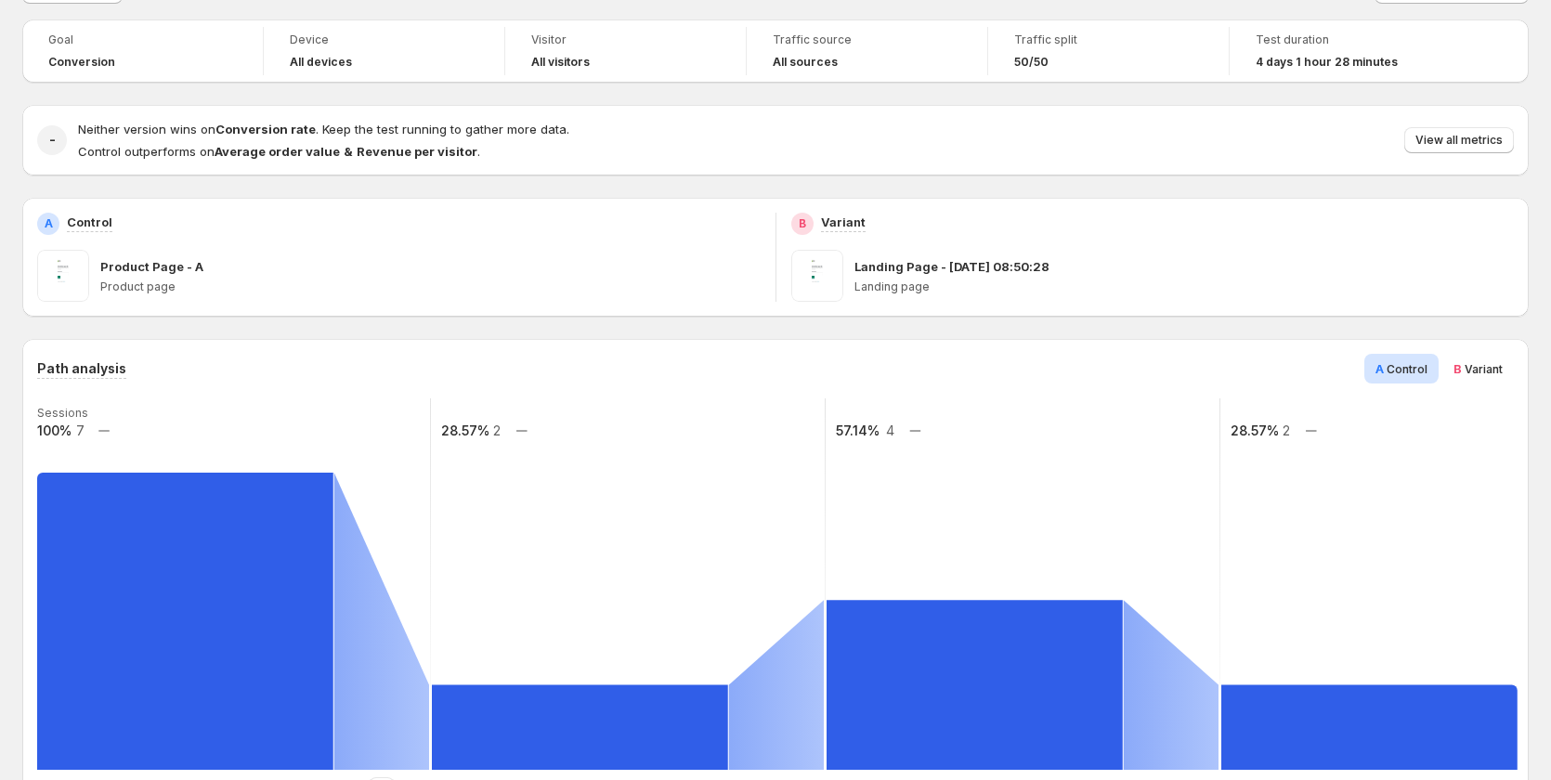
click at [1474, 373] on span "Variant" at bounding box center [1484, 369] width 38 height 14
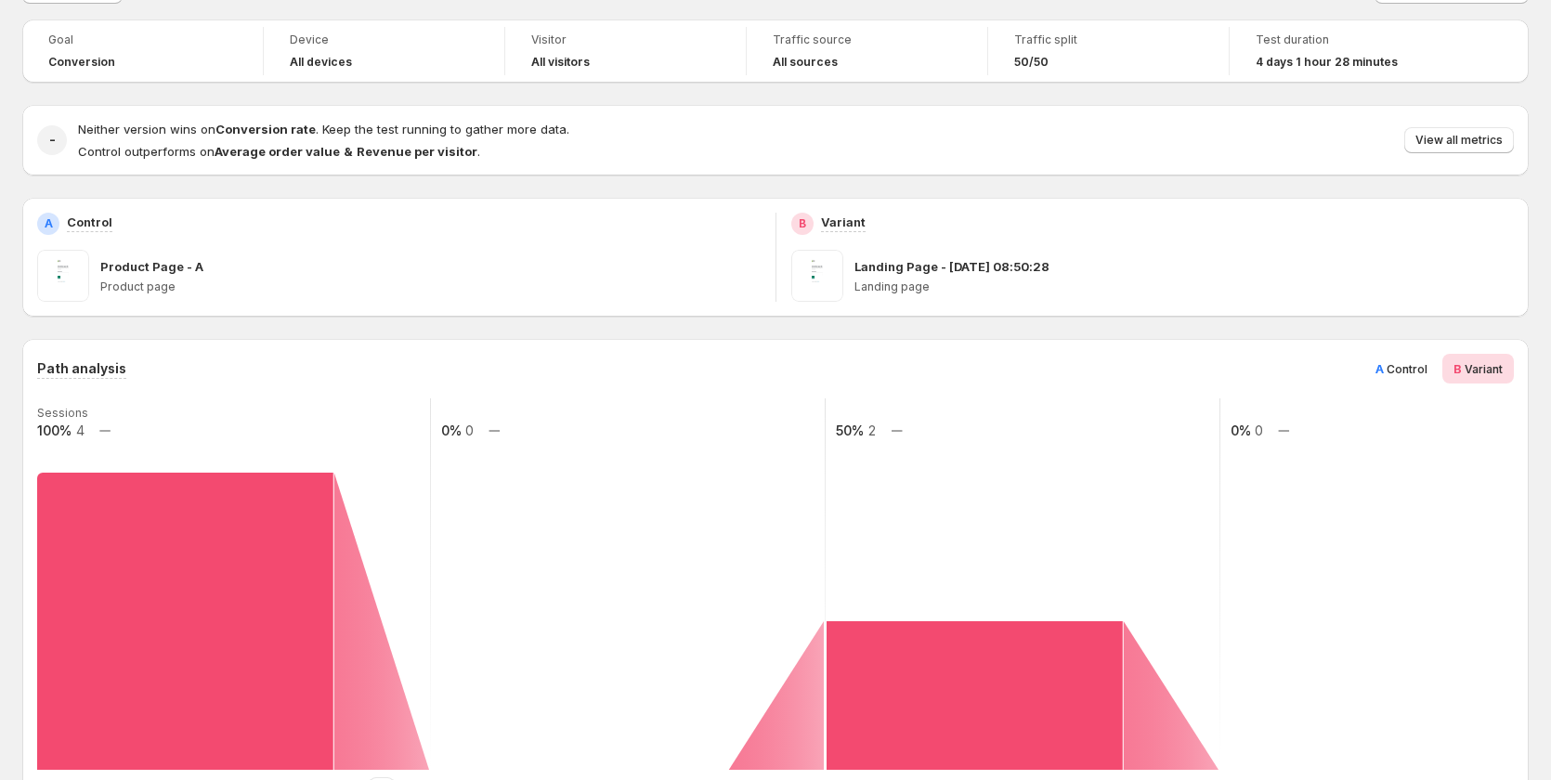
click at [1422, 367] on span "Control" at bounding box center [1407, 369] width 41 height 14
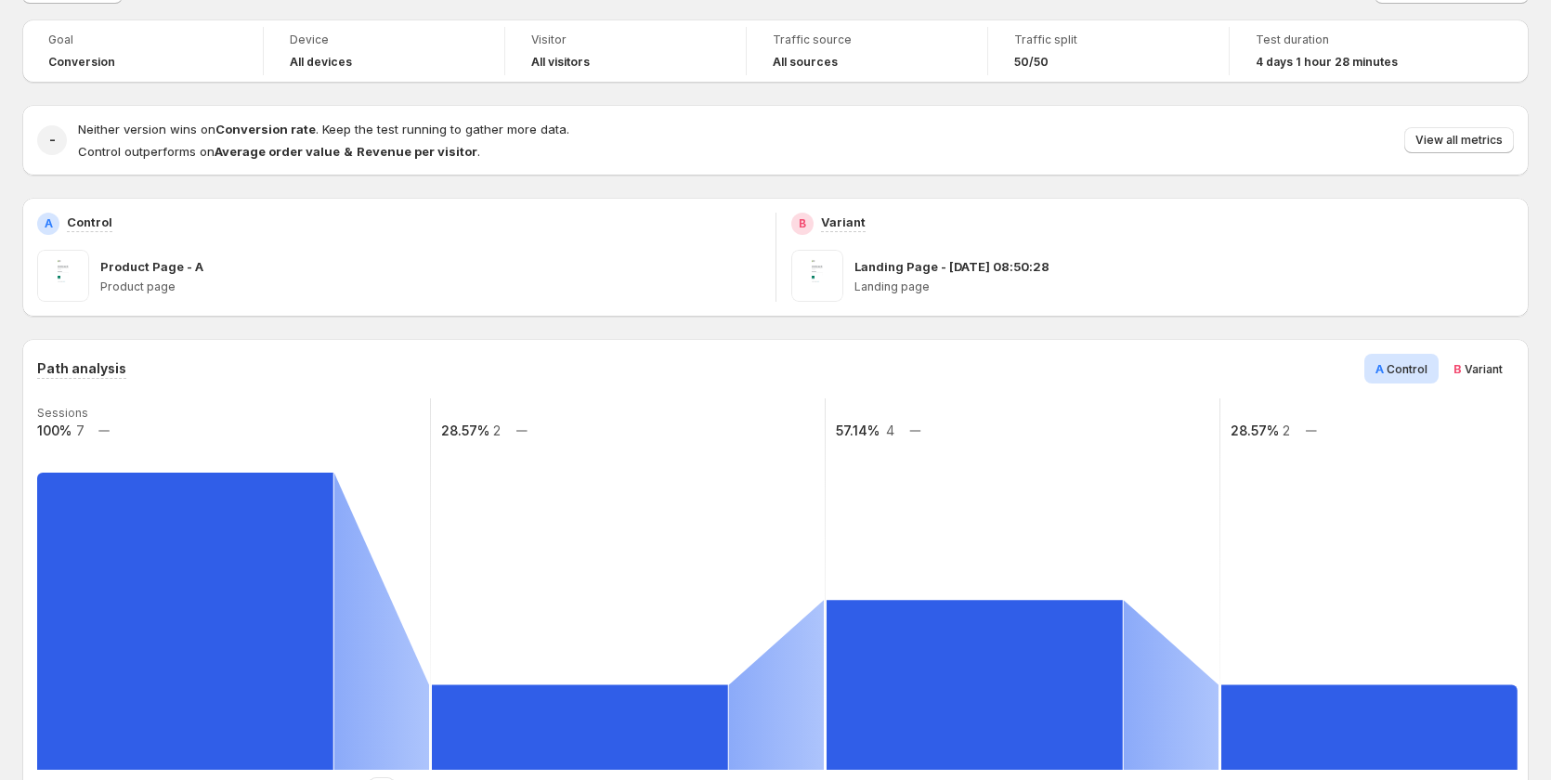
click at [1475, 363] on span "Variant" at bounding box center [1484, 369] width 38 height 14
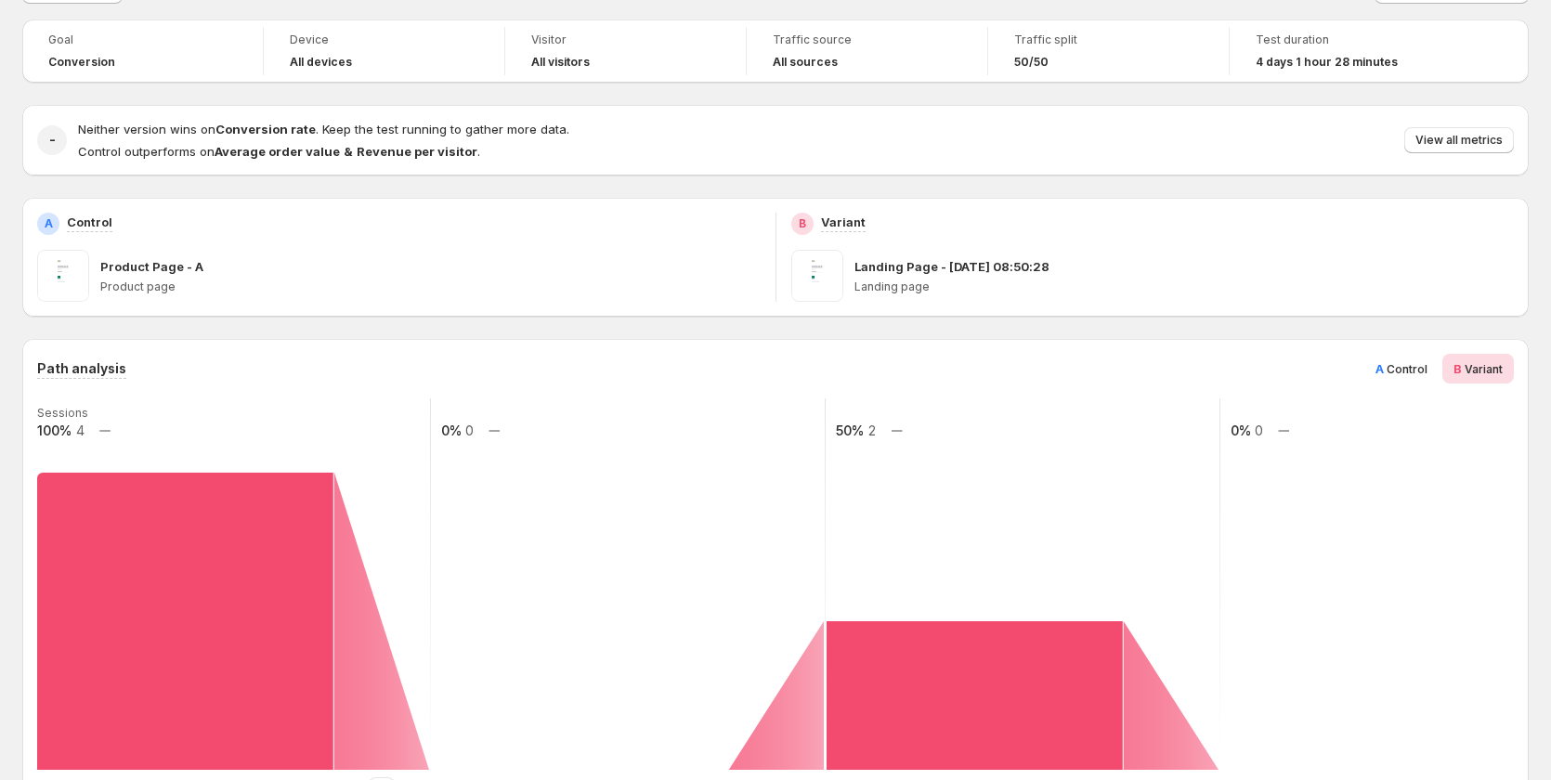
click at [1405, 360] on span "A Control" at bounding box center [1402, 369] width 52 height 19
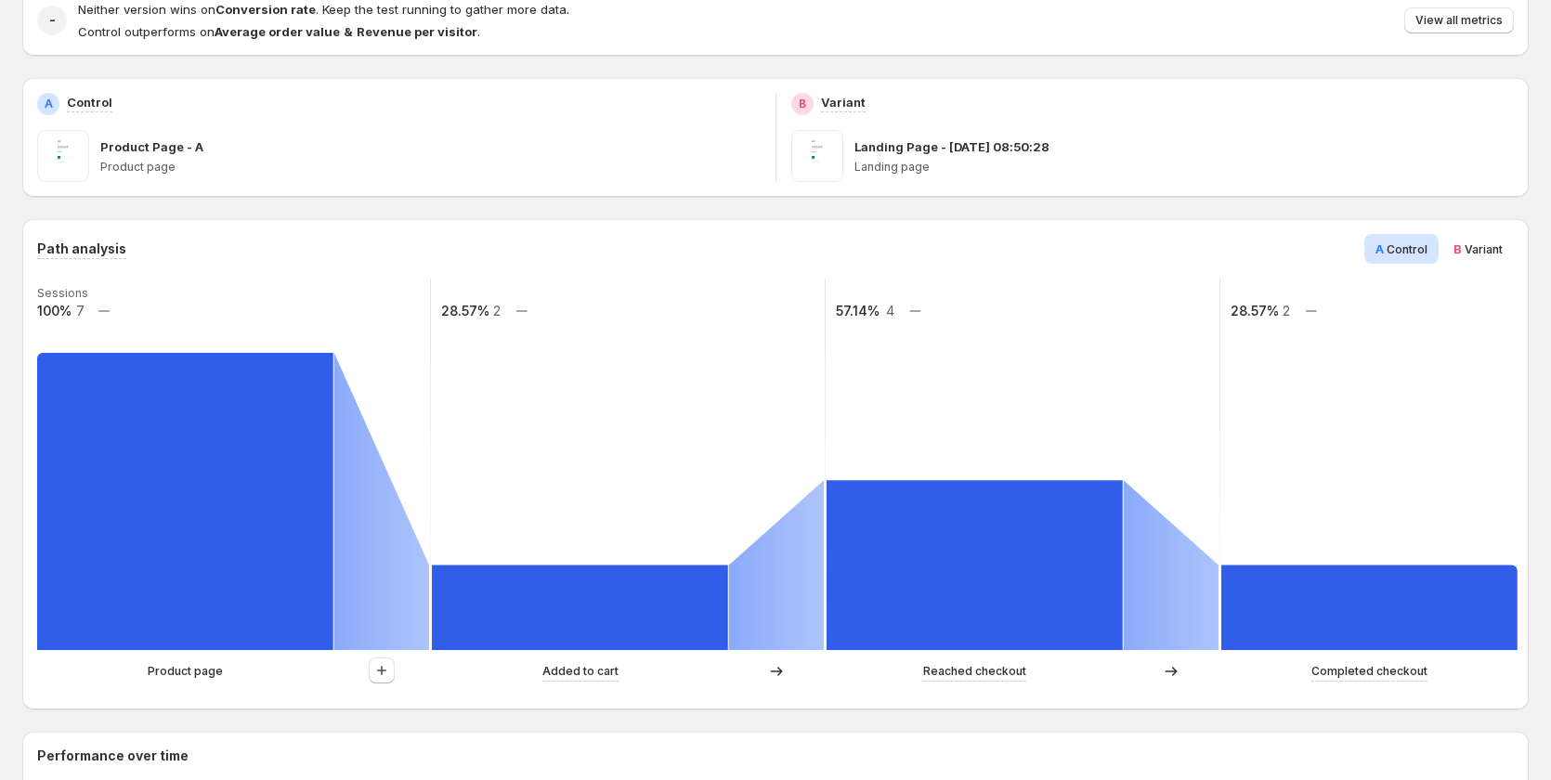
scroll to position [0, 0]
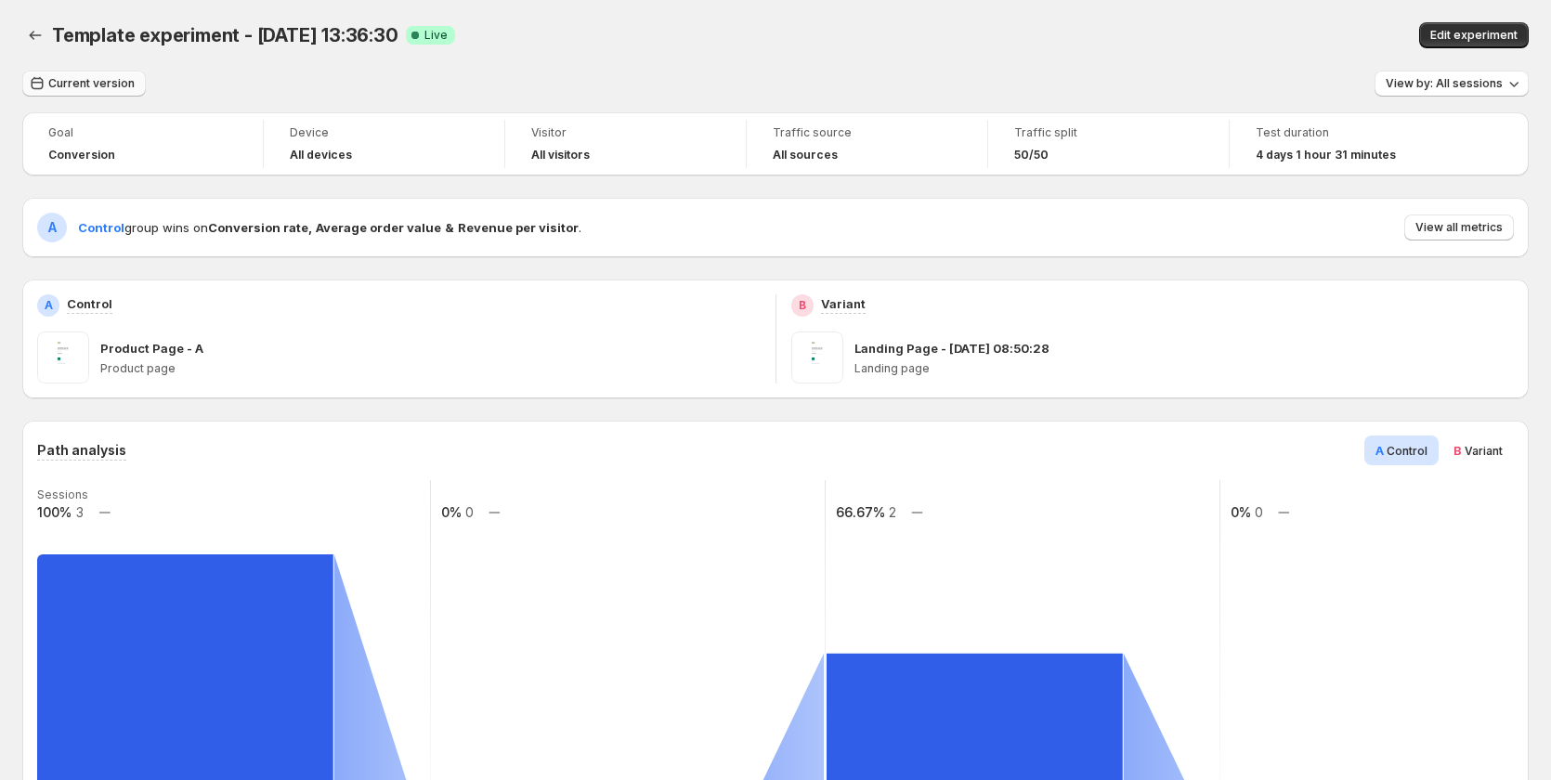
click at [50, 83] on span "Current version" at bounding box center [91, 83] width 86 height 15
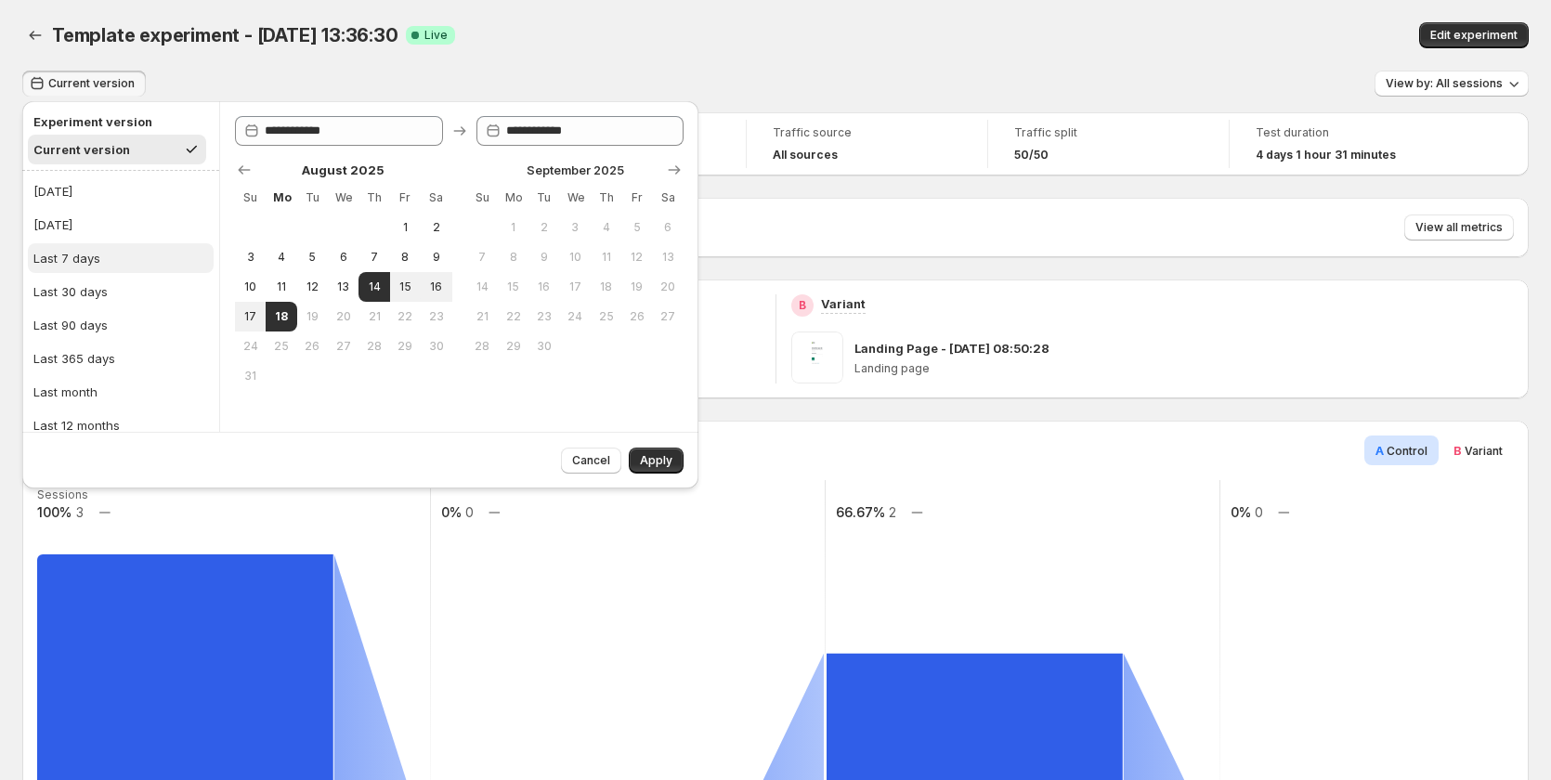
click at [101, 256] on button "Last 7 days" at bounding box center [121, 258] width 186 height 30
type input "**********"
click at [648, 460] on span "Apply" at bounding box center [656, 460] width 33 height 15
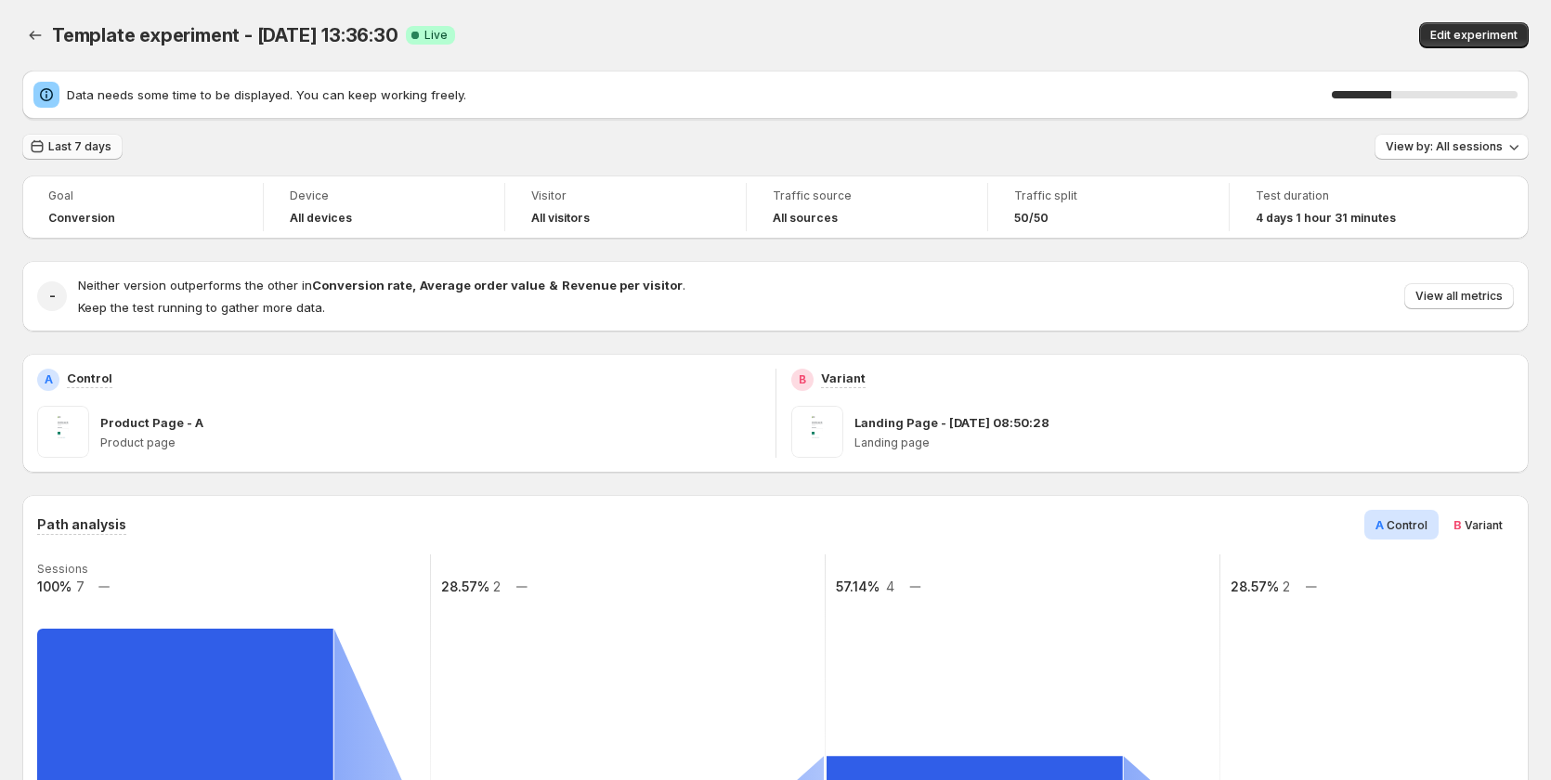
click at [97, 150] on span "Last 7 days" at bounding box center [79, 146] width 63 height 15
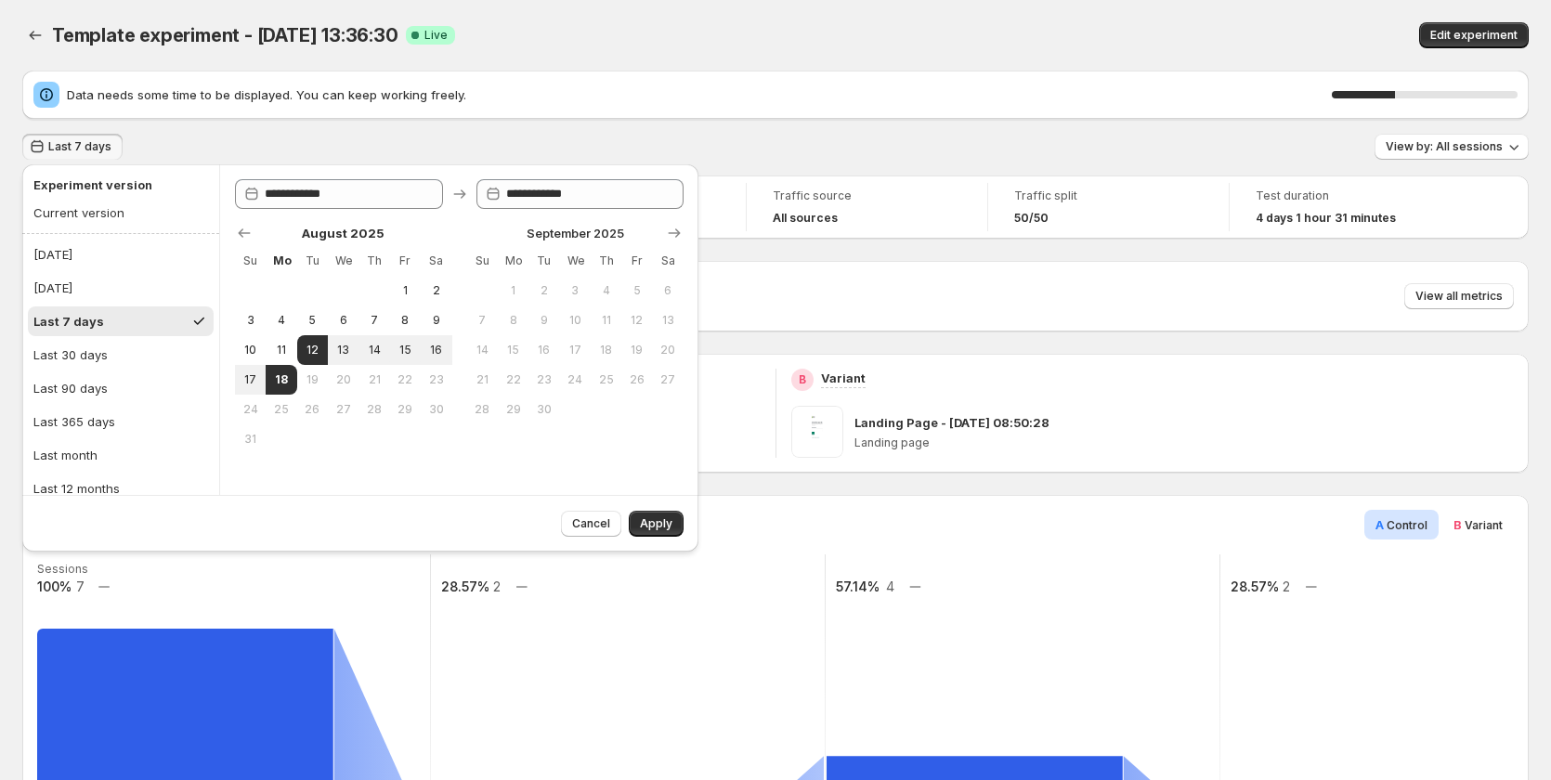
click at [116, 314] on button "Last 7 days" at bounding box center [121, 322] width 186 height 30
click at [641, 64] on div "Template experiment - [DATE] 13:36:30. This page is ready Template experiment -…" at bounding box center [775, 35] width 1507 height 71
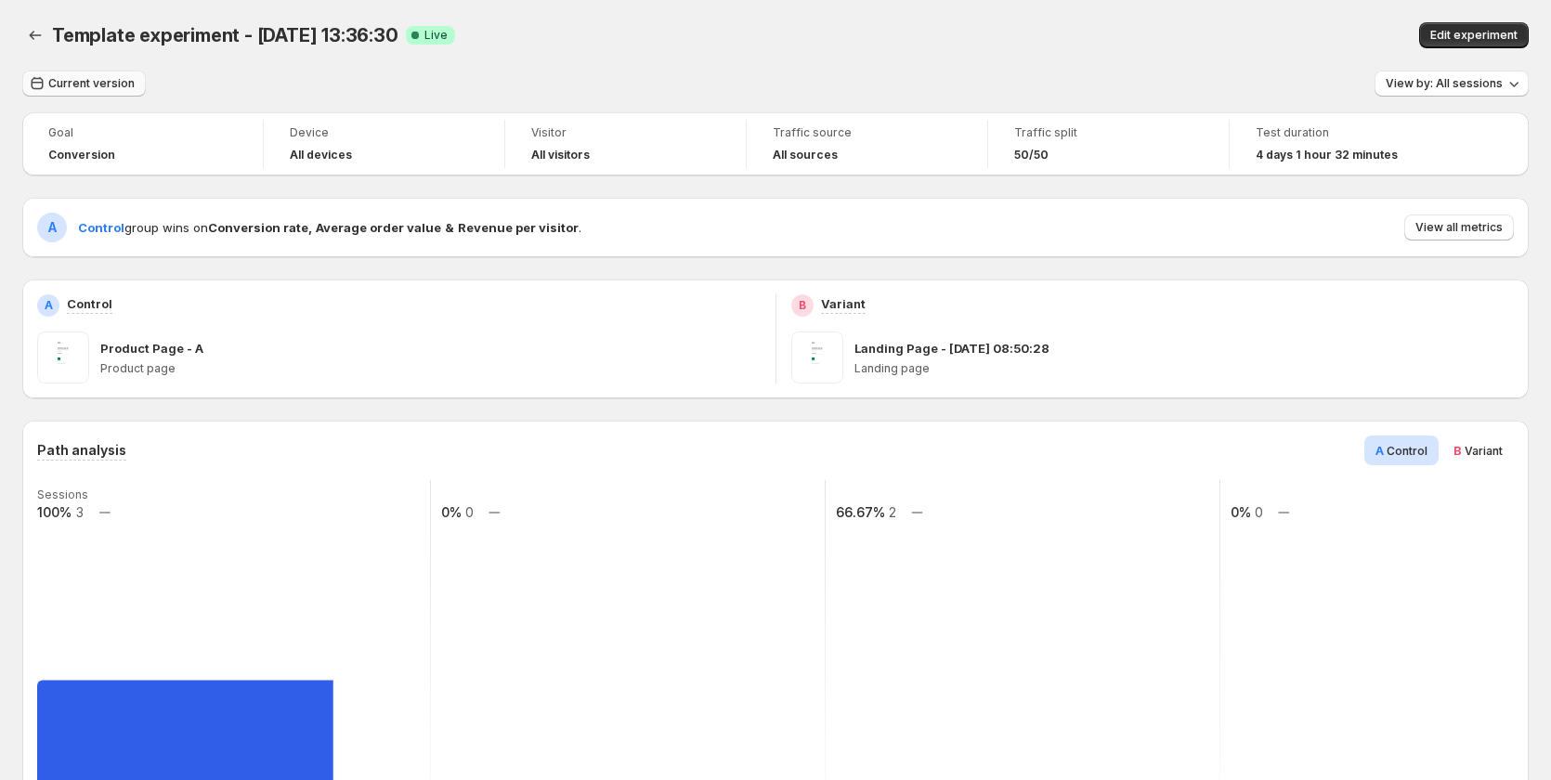
click at [105, 83] on span "Current version" at bounding box center [91, 83] width 86 height 15
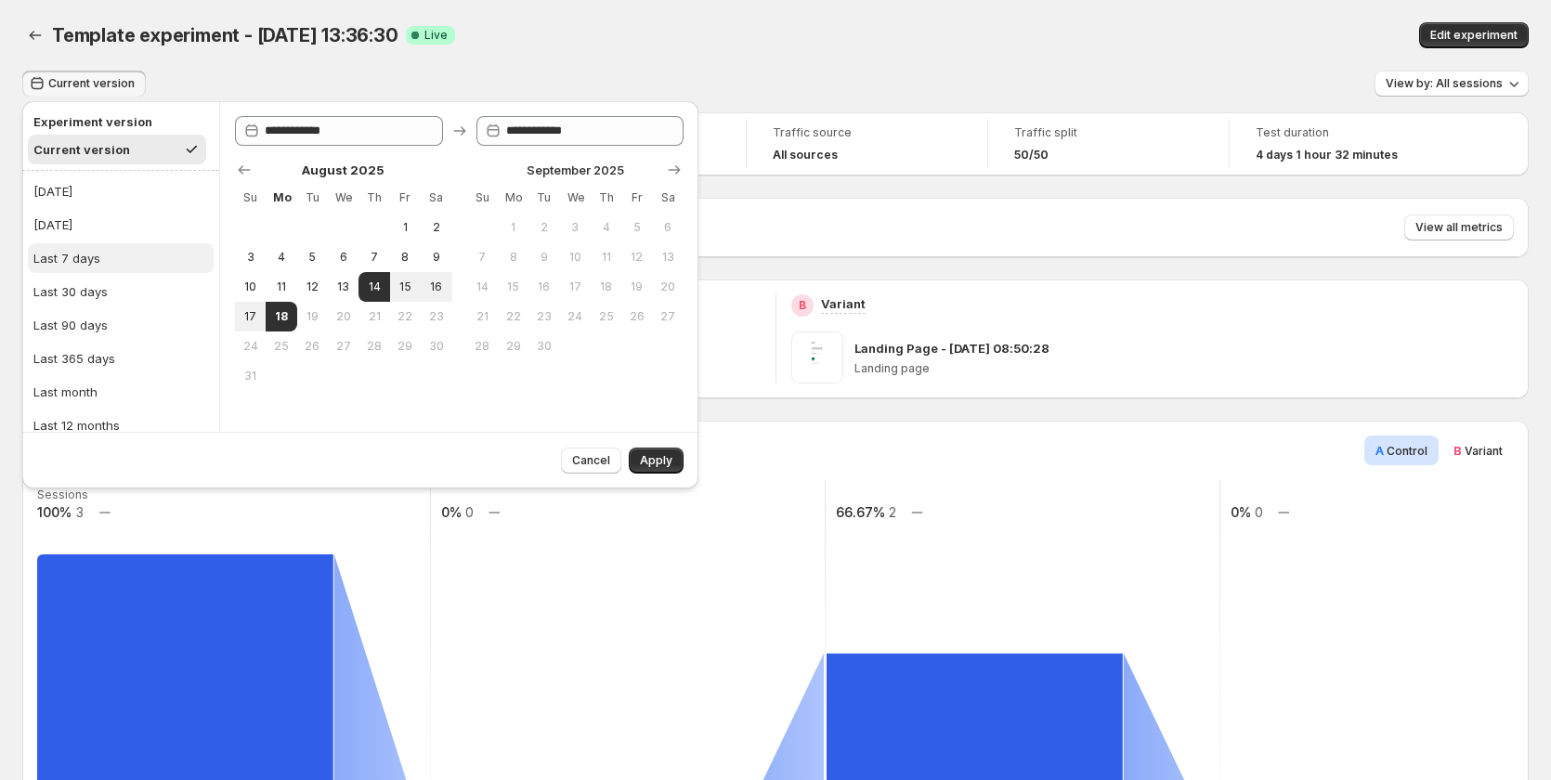
click at [76, 262] on div "Last 7 days" at bounding box center [66, 258] width 67 height 19
type input "**********"
click at [647, 456] on span "Apply" at bounding box center [656, 460] width 33 height 15
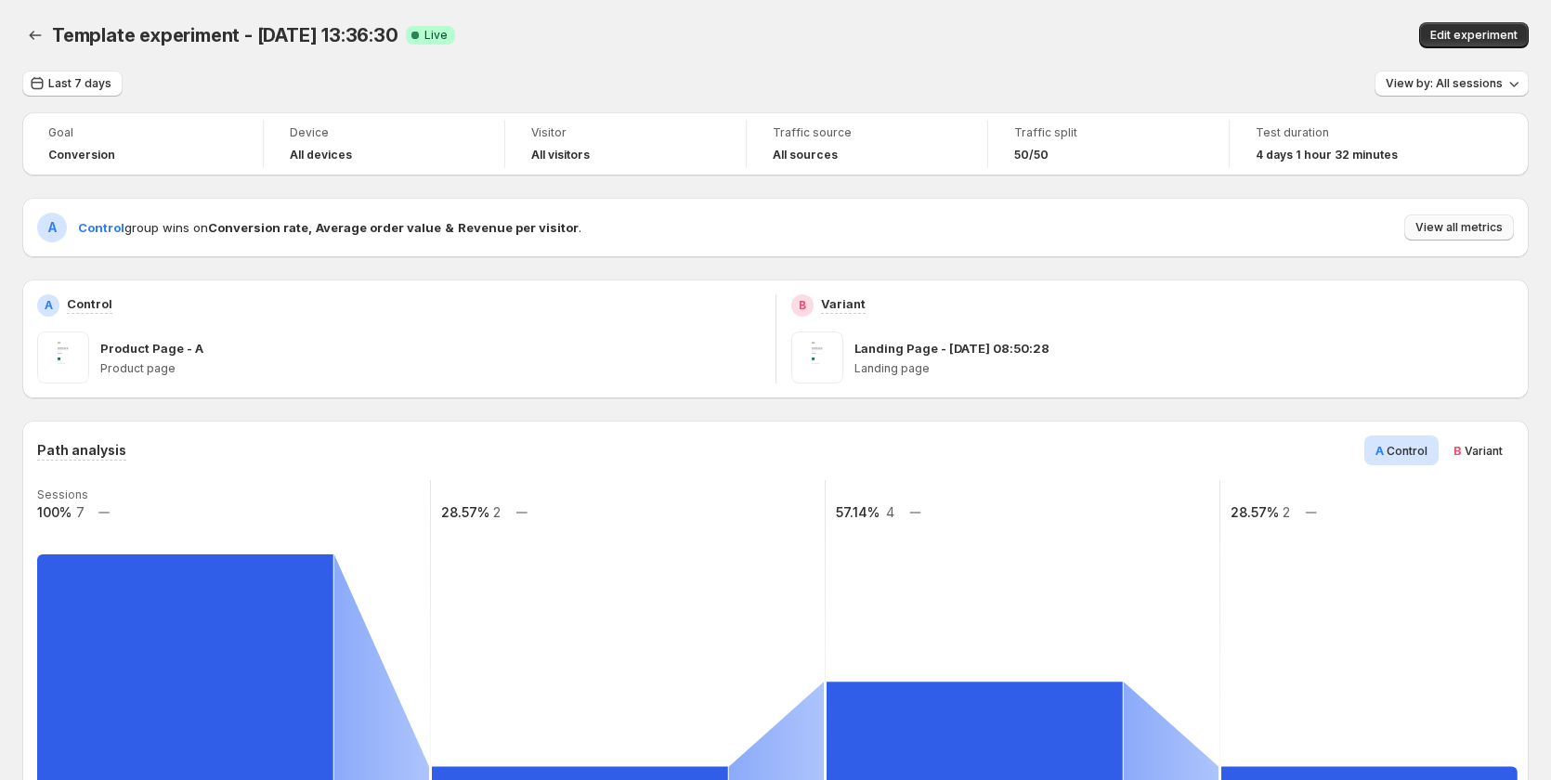
click at [1473, 237] on button "View all metrics" at bounding box center [1460, 228] width 110 height 26
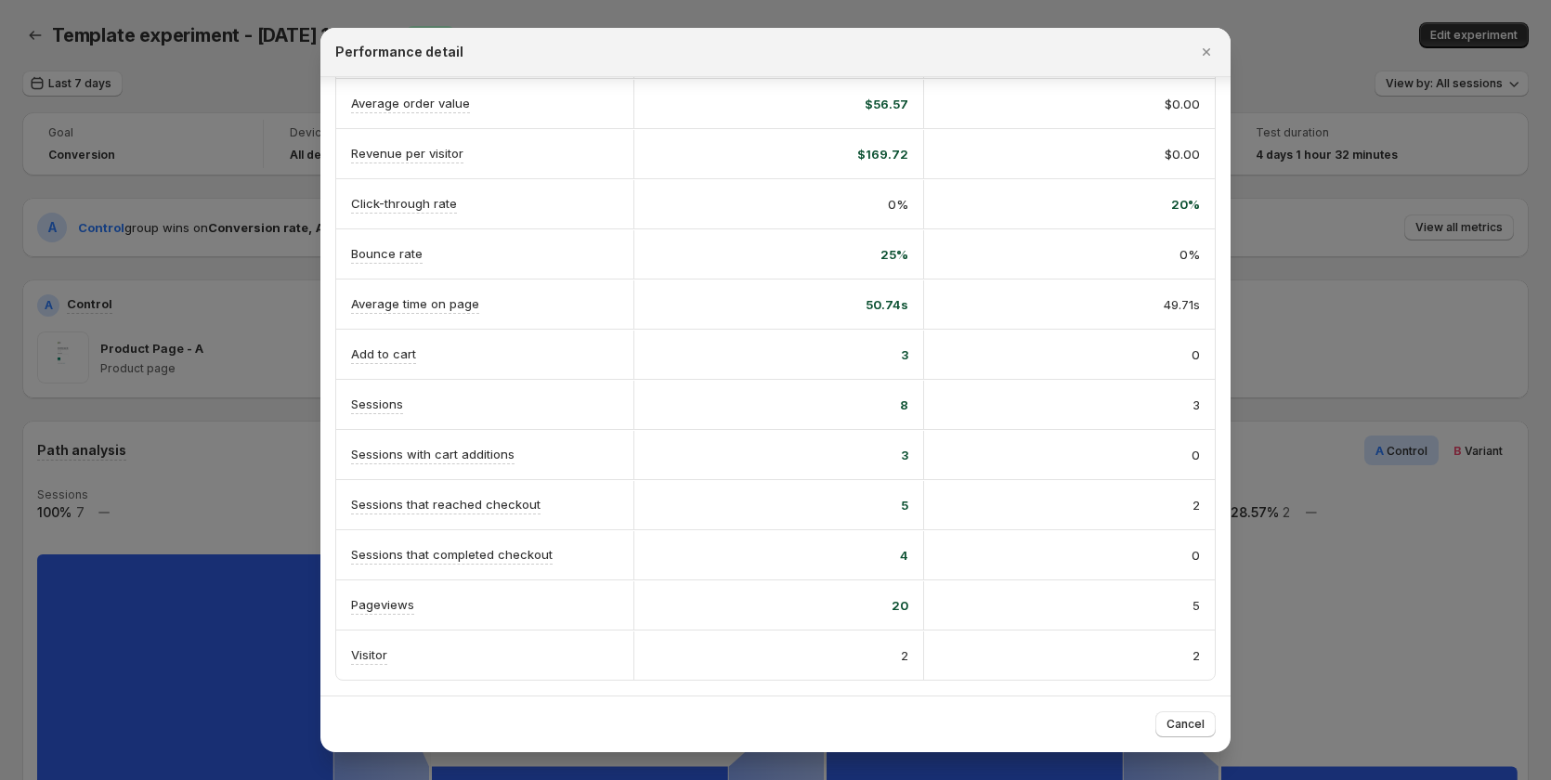
scroll to position [372, 0]
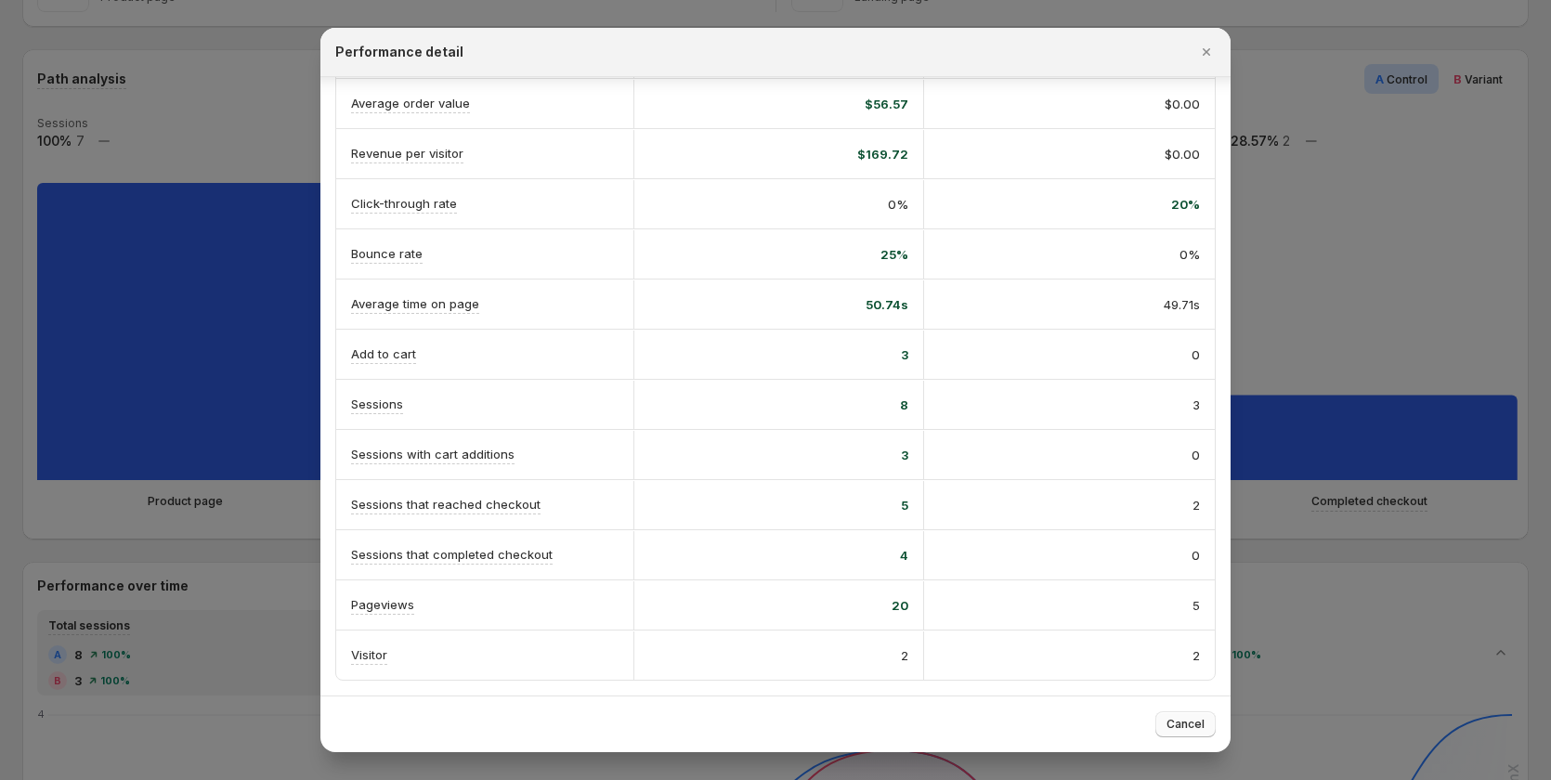
click at [1179, 716] on button "Cancel" at bounding box center [1186, 725] width 60 height 26
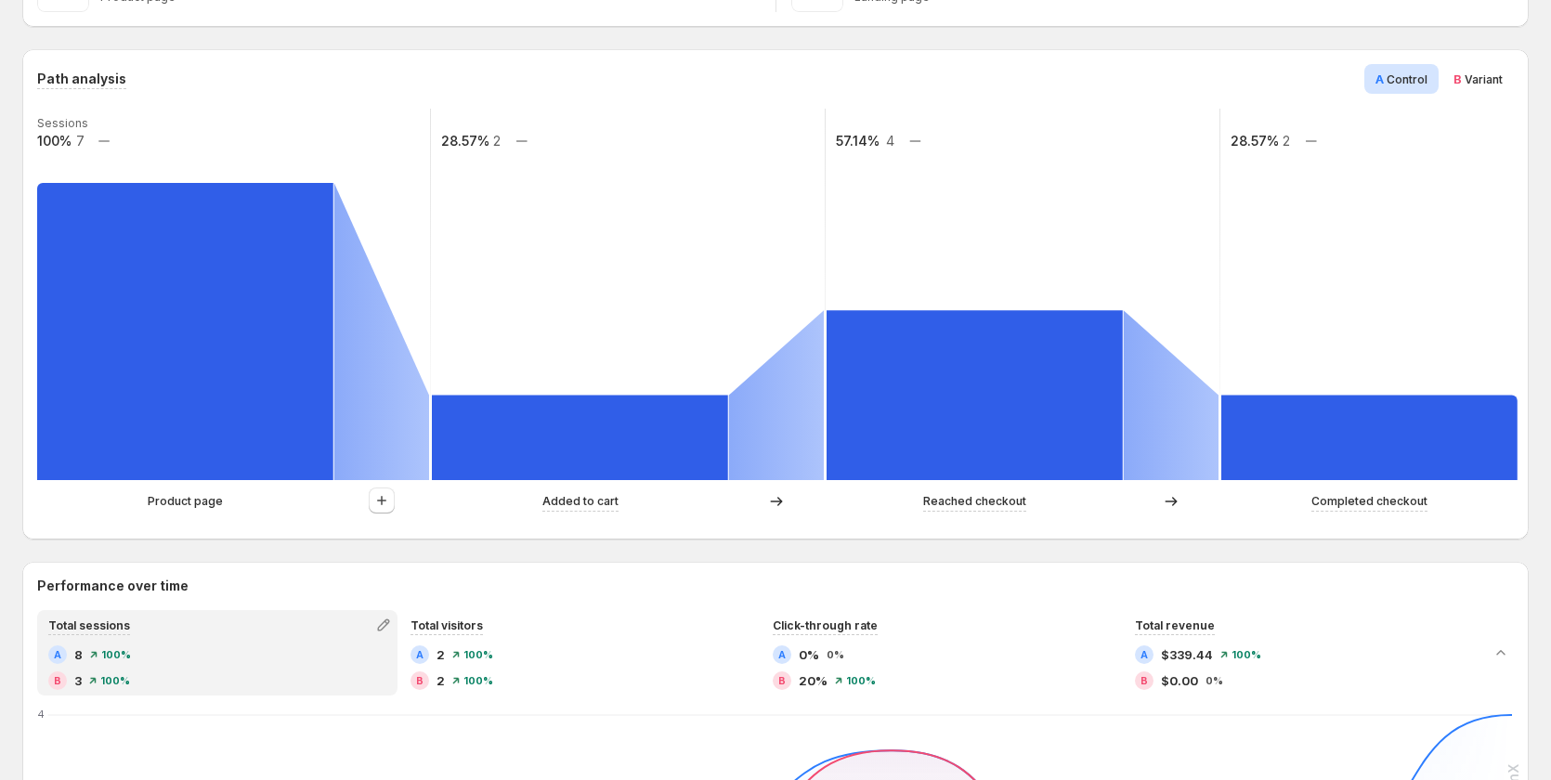
scroll to position [0, 0]
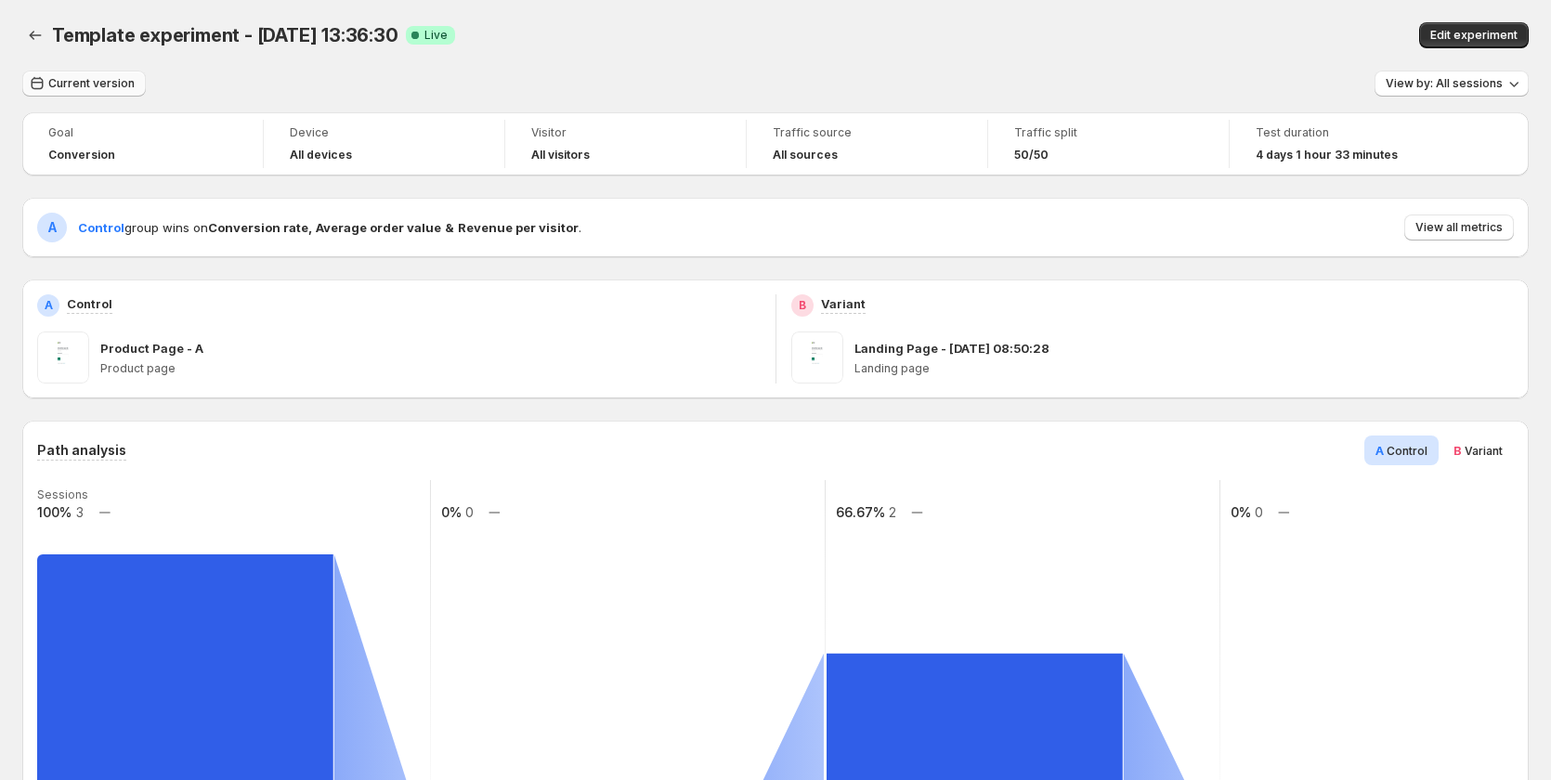
click at [87, 86] on span "Current version" at bounding box center [91, 83] width 86 height 15
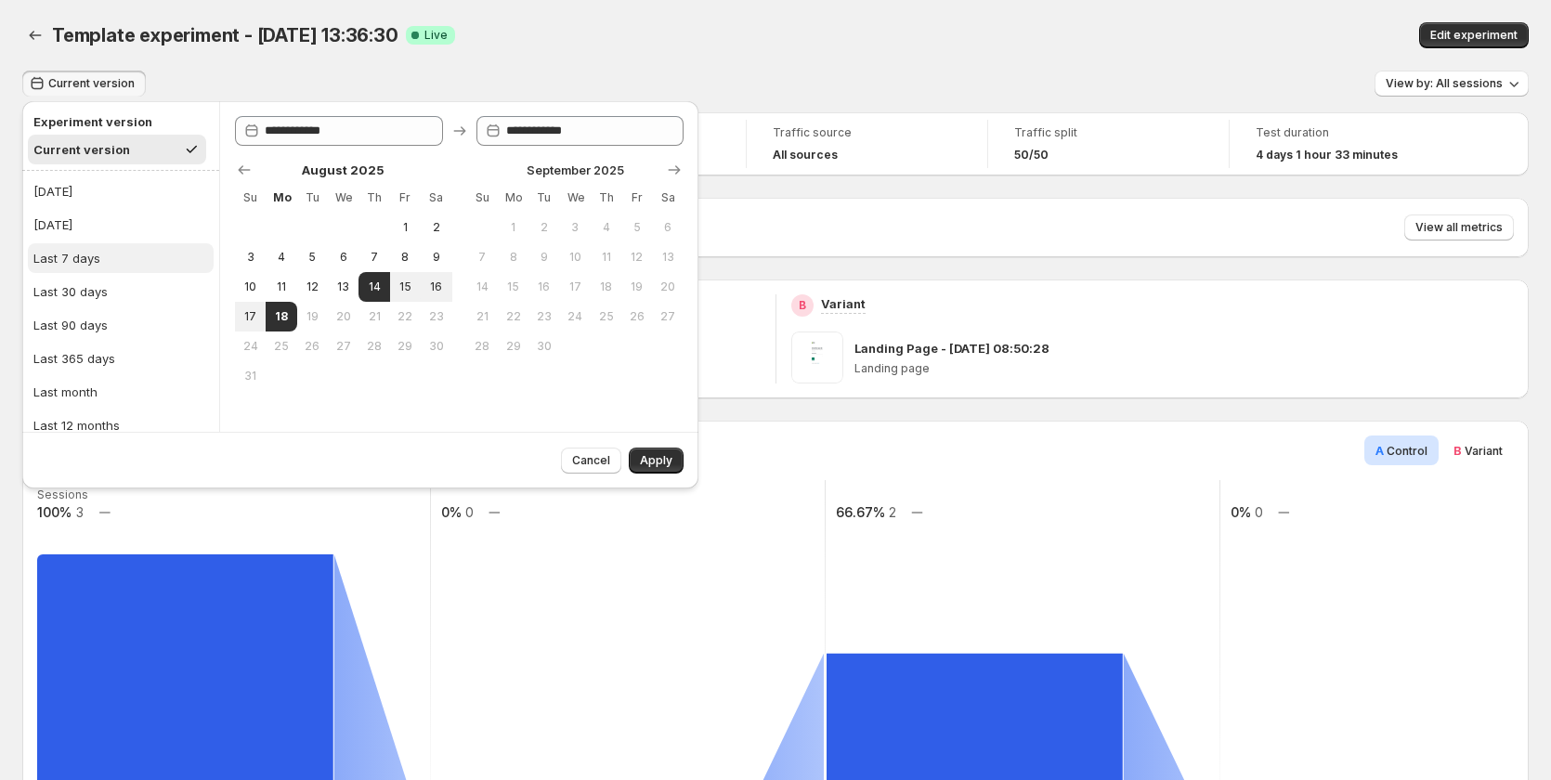
click at [107, 249] on button "Last 7 days" at bounding box center [121, 258] width 186 height 30
type input "**********"
click at [671, 454] on span "Apply" at bounding box center [656, 460] width 33 height 15
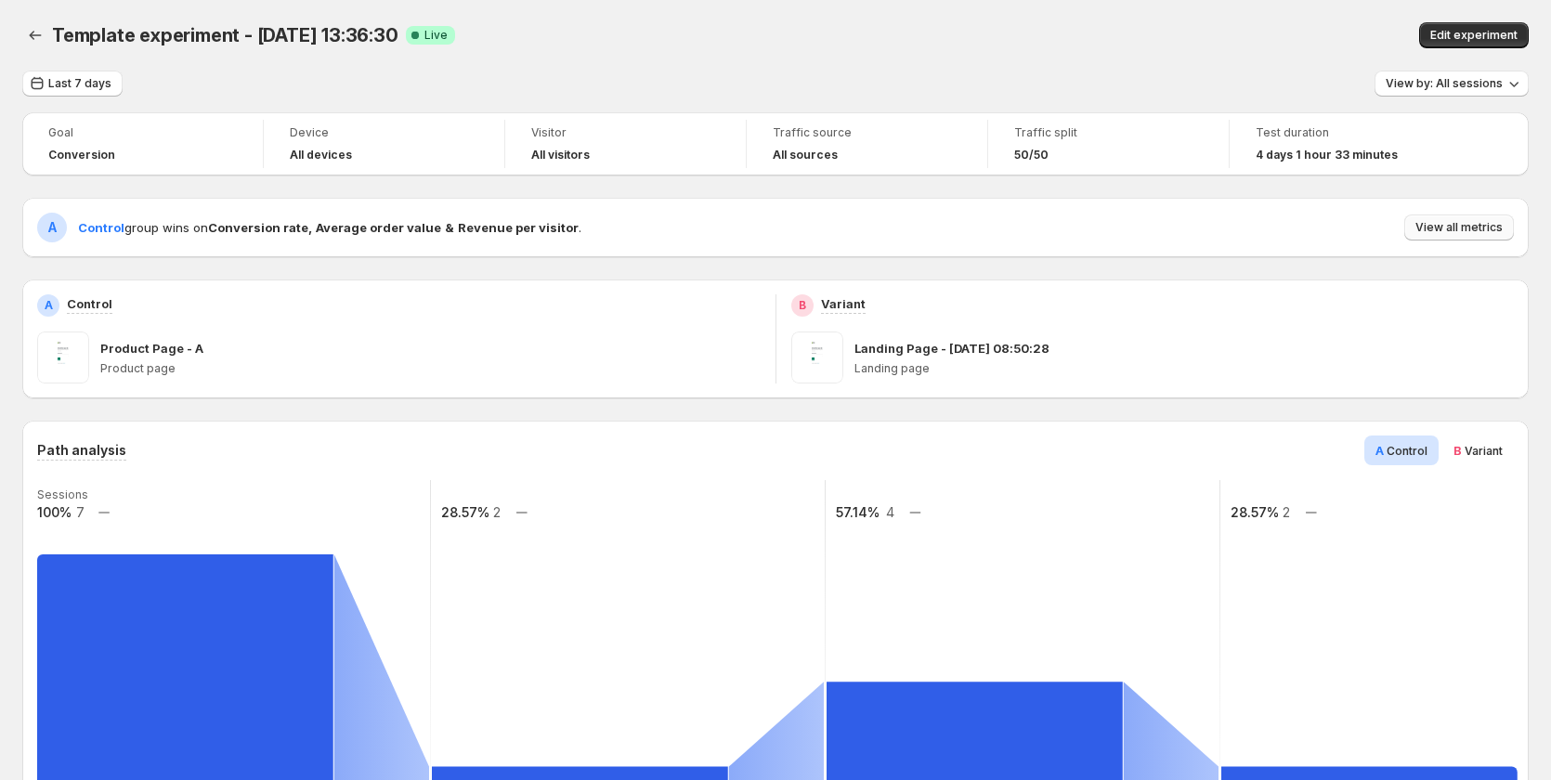
click at [1470, 225] on span "View all metrics" at bounding box center [1459, 227] width 87 height 15
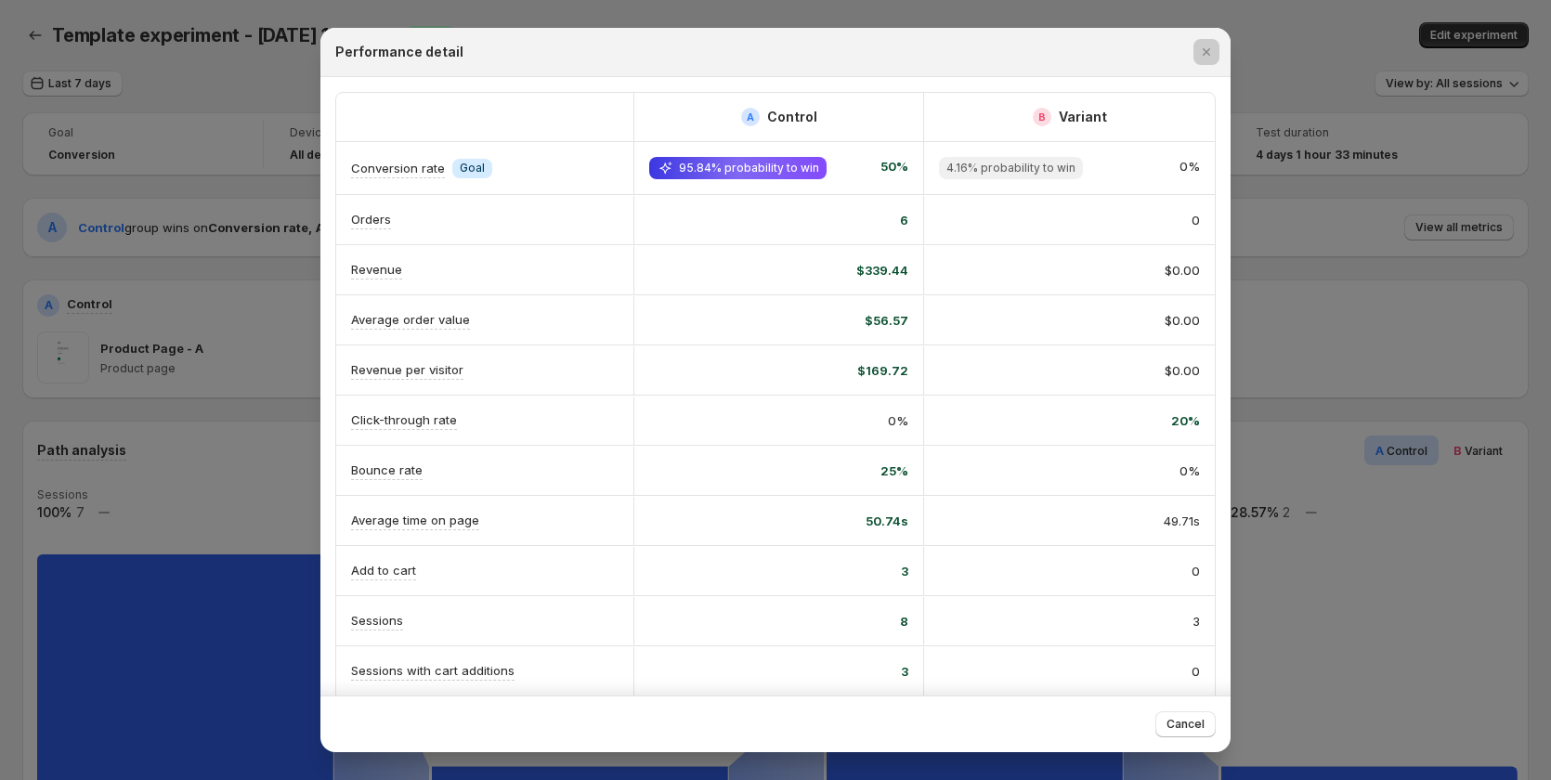
click at [1462, 264] on div at bounding box center [775, 390] width 1551 height 780
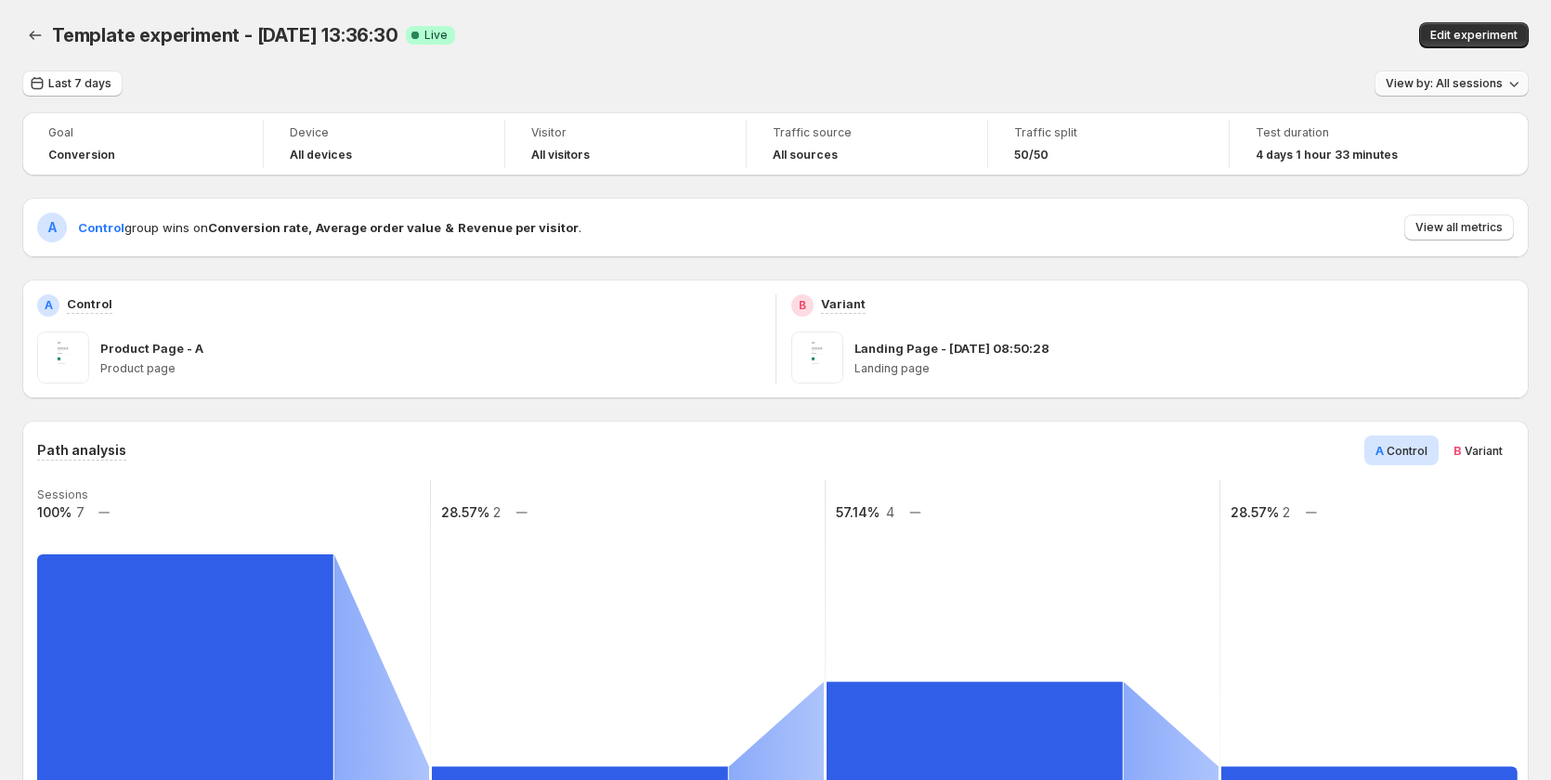
click at [1456, 83] on span "View by: All sessions" at bounding box center [1444, 83] width 117 height 15
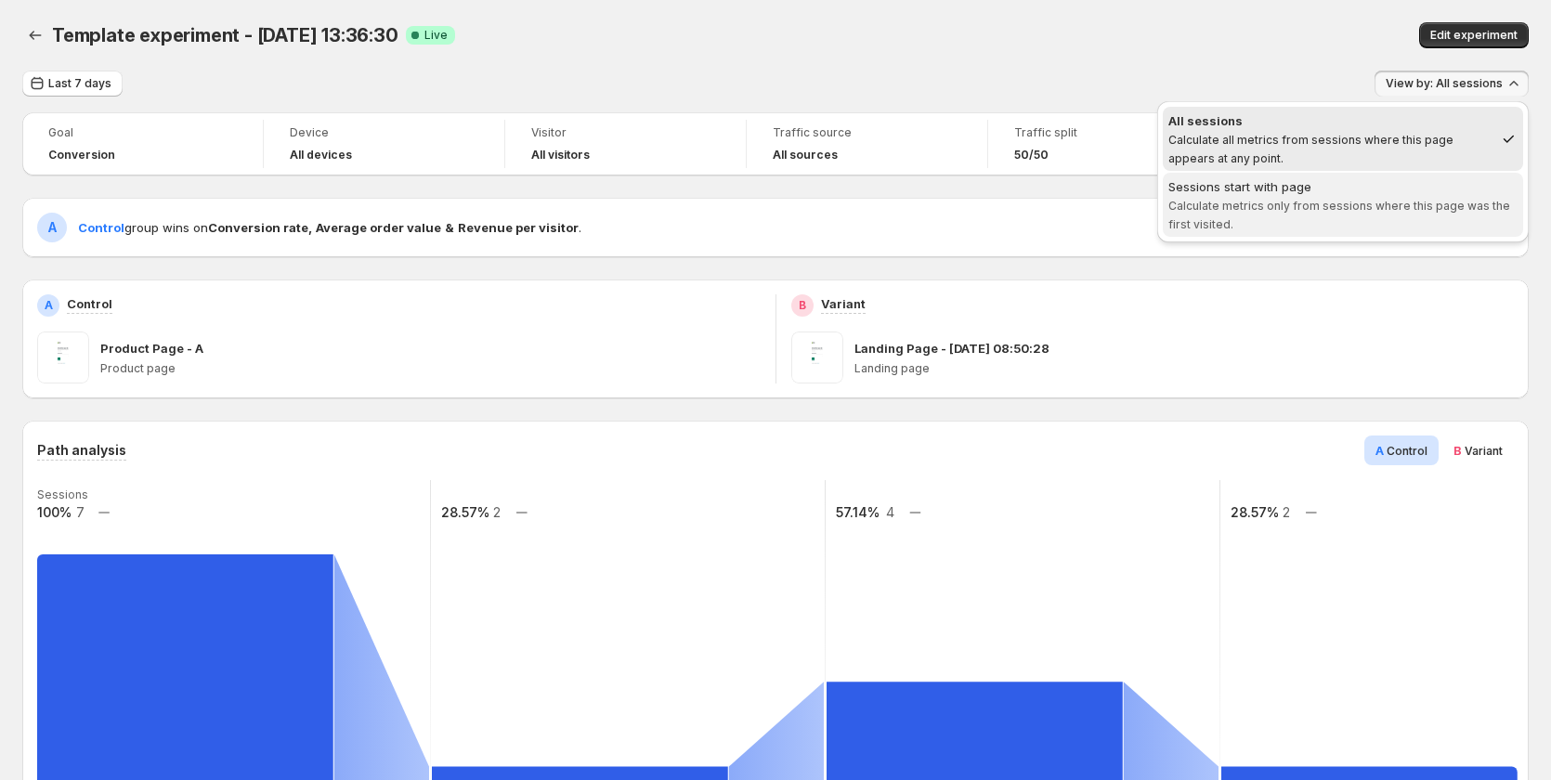
click at [1339, 221] on span "Sessions start with page Calculate metrics only from sessions where this page w…" at bounding box center [1343, 205] width 349 height 56
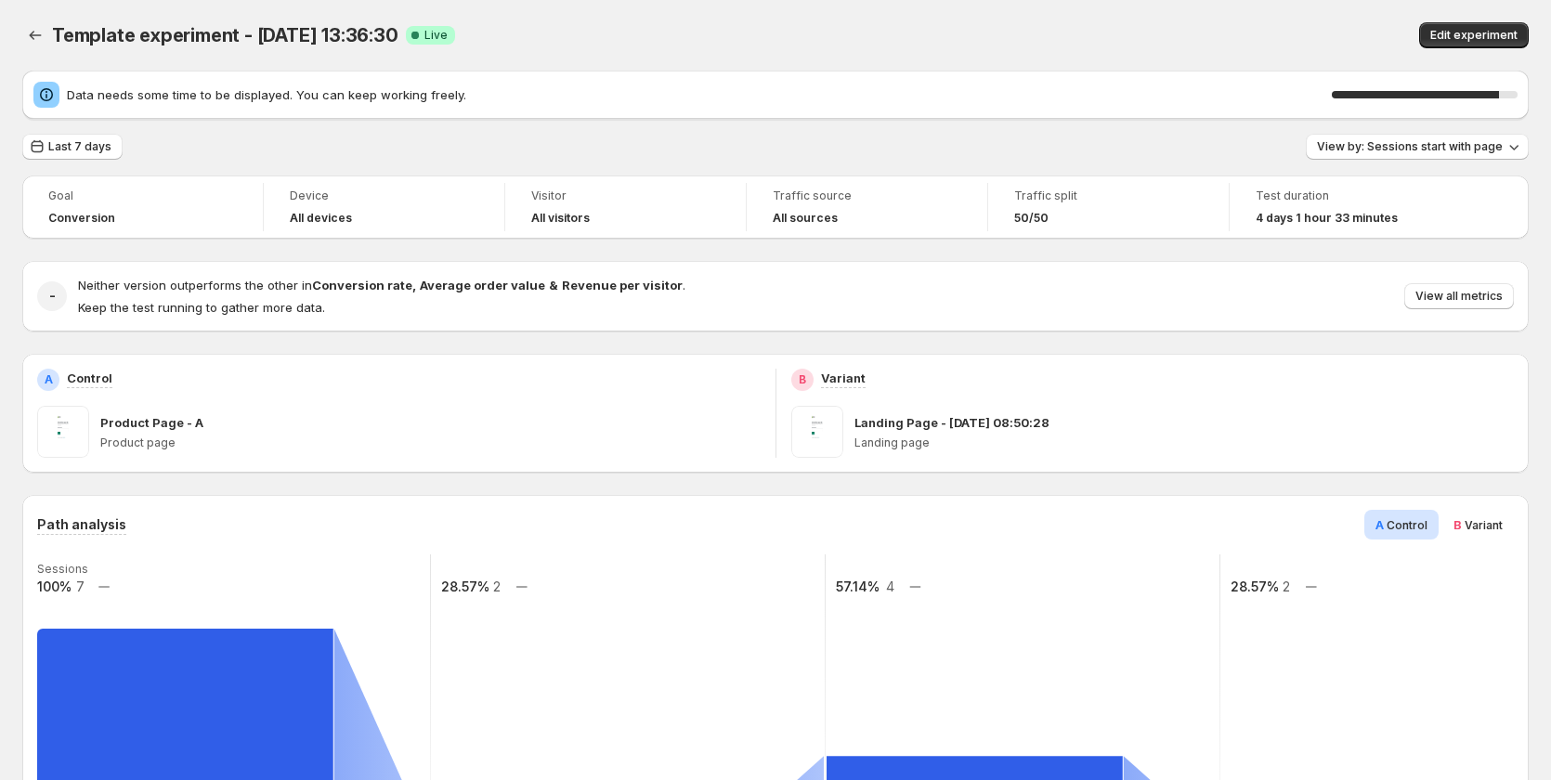
scroll to position [372, 0]
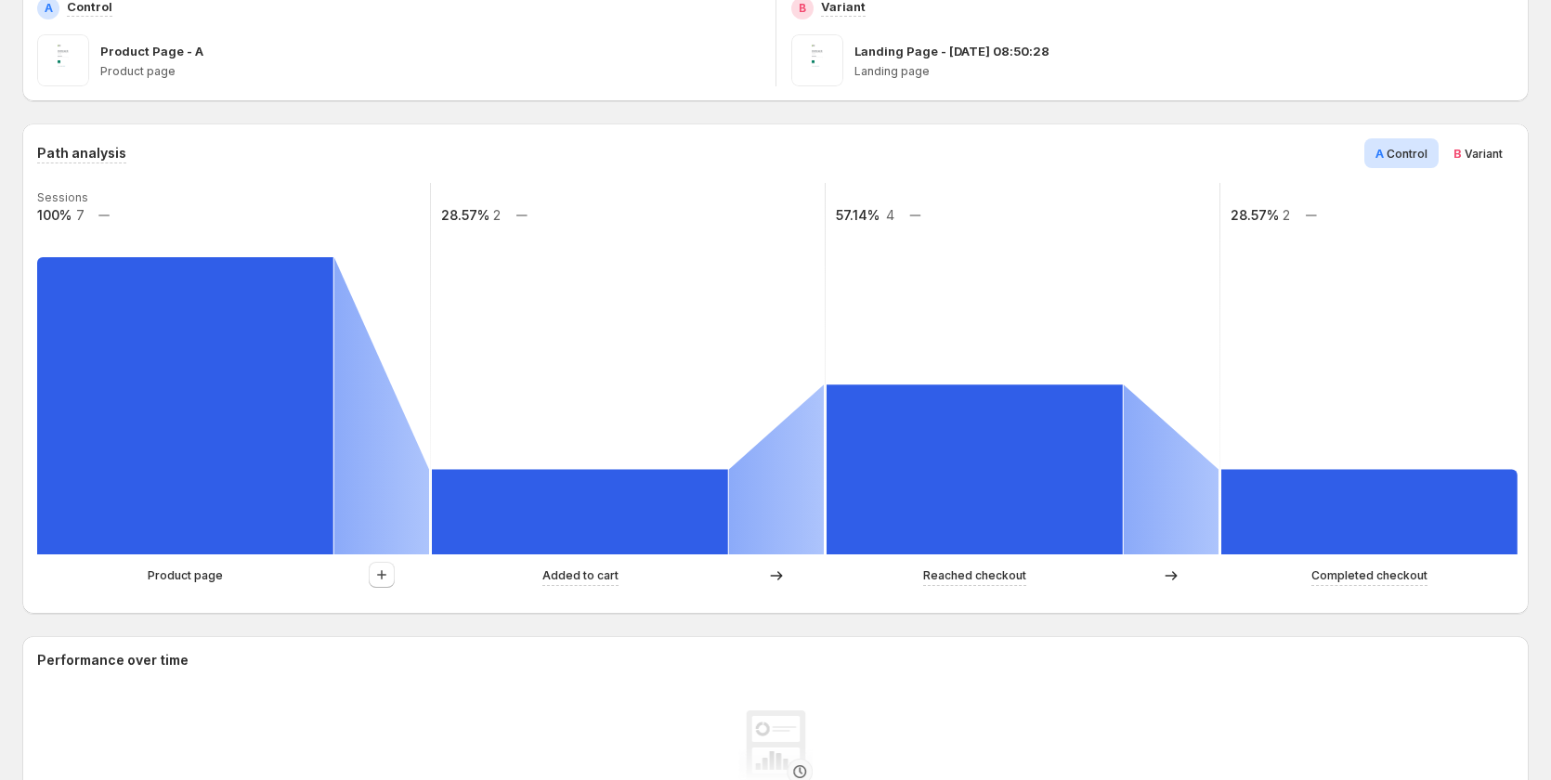
click at [422, 597] on div "Product page Added to cart Reached checkout Completed checkout" at bounding box center [775, 580] width 1477 height 37
click at [381, 573] on icon "button" at bounding box center [382, 575] width 19 height 19
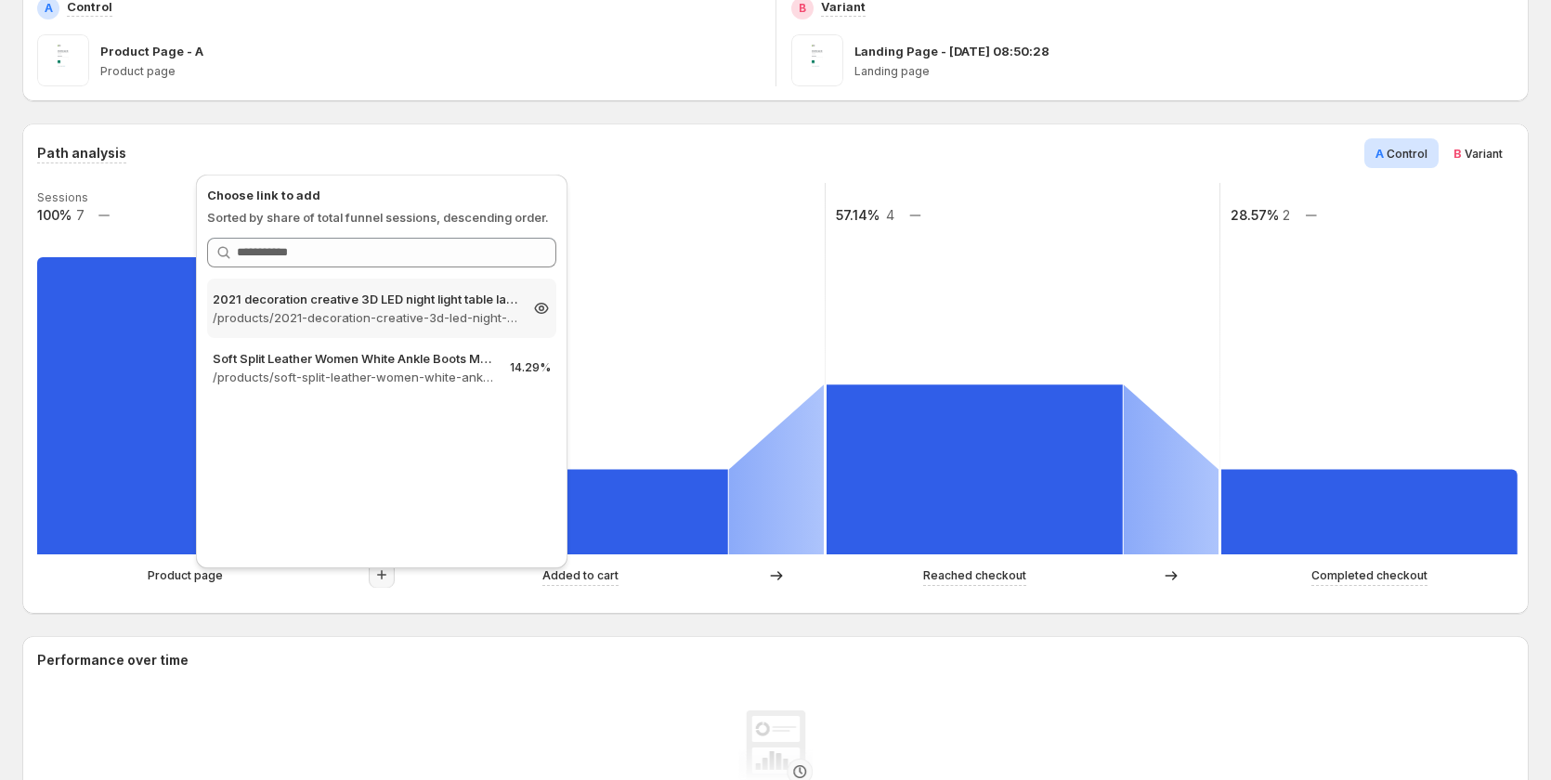
click at [392, 324] on p "/products/2021-decoration-creative-3d-led-night-light-table-lamp-children-bedro…" at bounding box center [365, 317] width 305 height 19
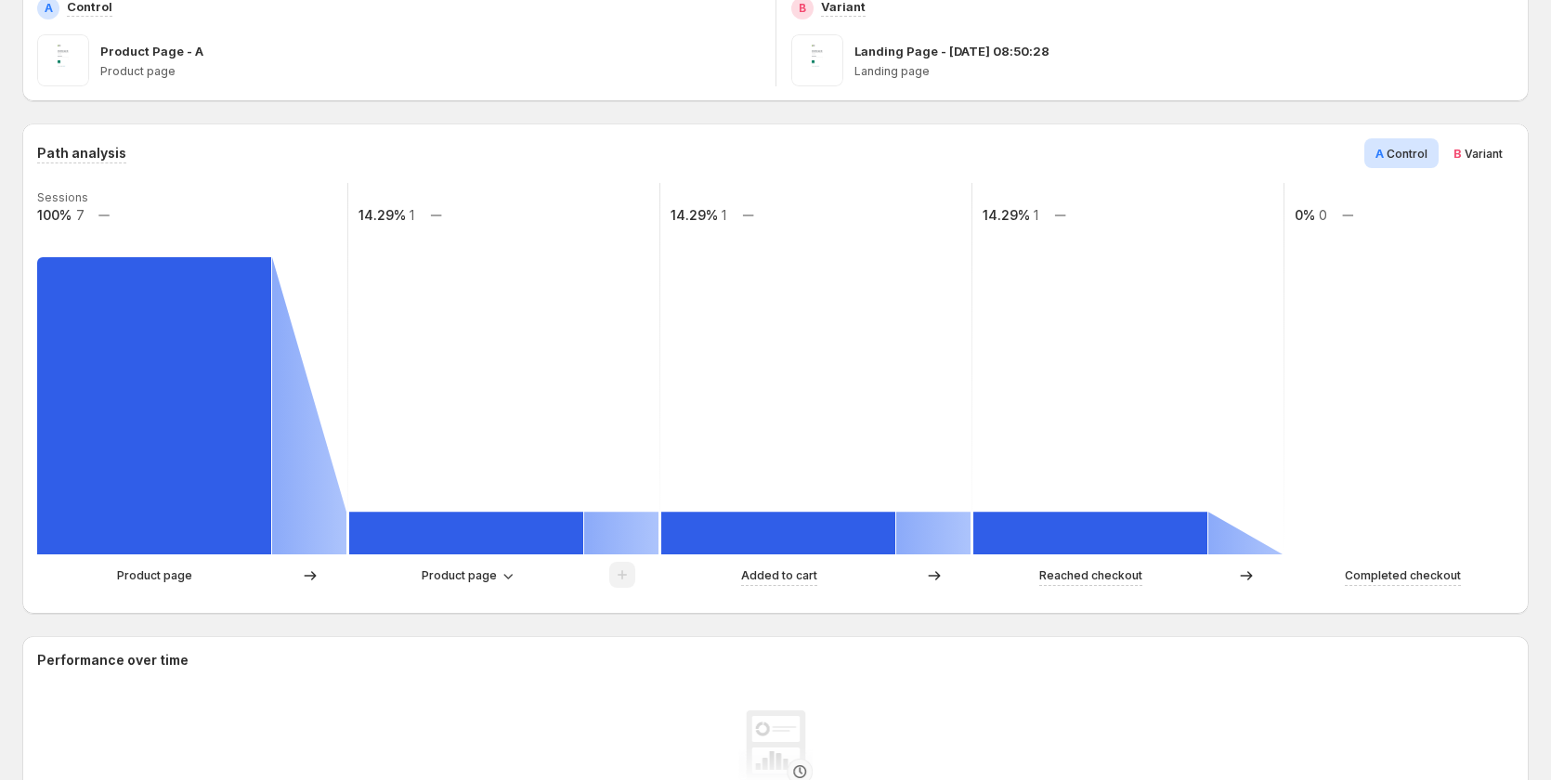
click at [307, 573] on icon at bounding box center [310, 576] width 19 height 19
click at [458, 579] on span "Product page" at bounding box center [459, 576] width 75 height 15
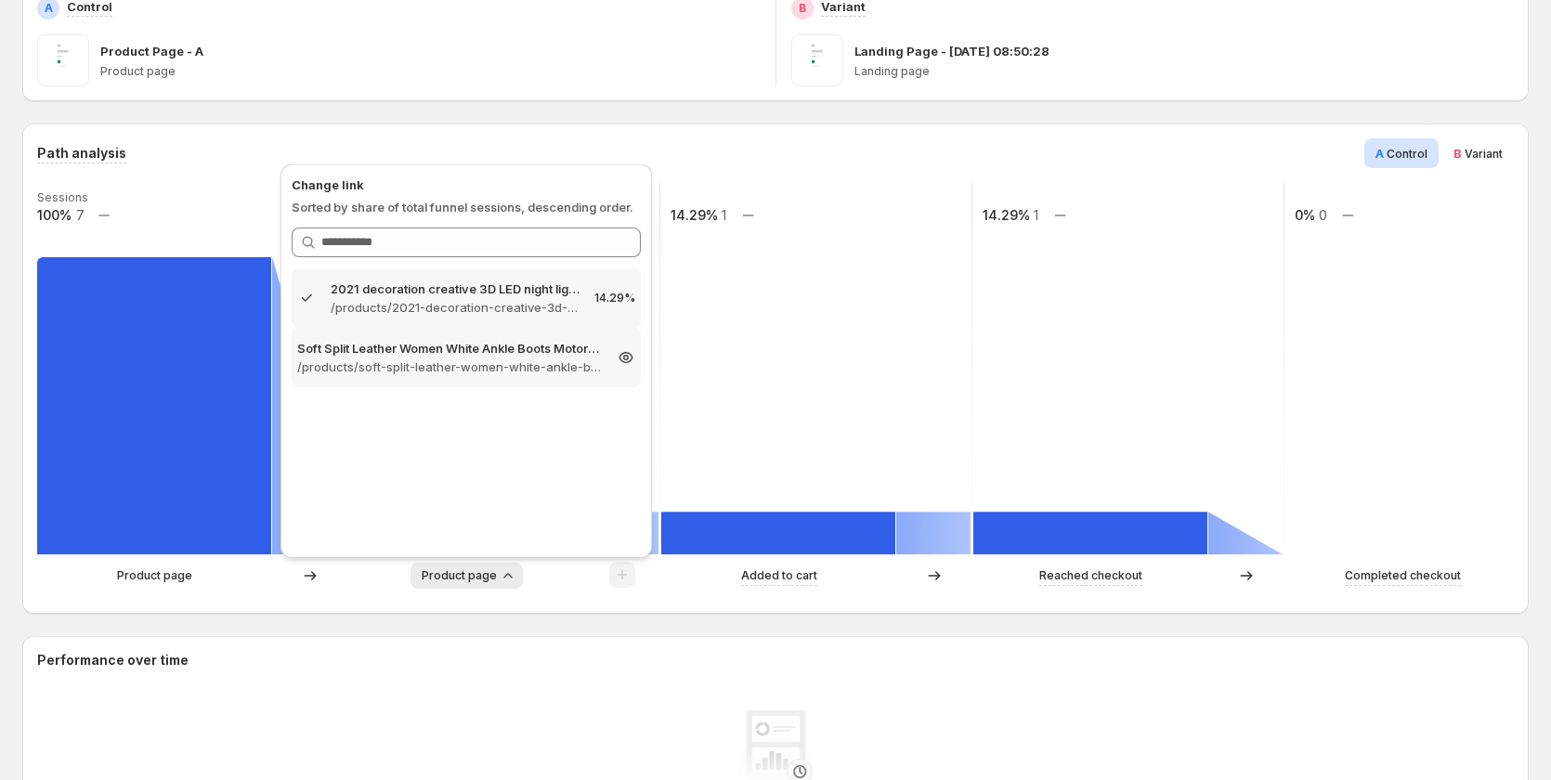
click at [430, 353] on p "Soft Split Leather Women White Ankle Boots Motorcycle Boots Female Aut – Gemcom…" at bounding box center [449, 348] width 305 height 19
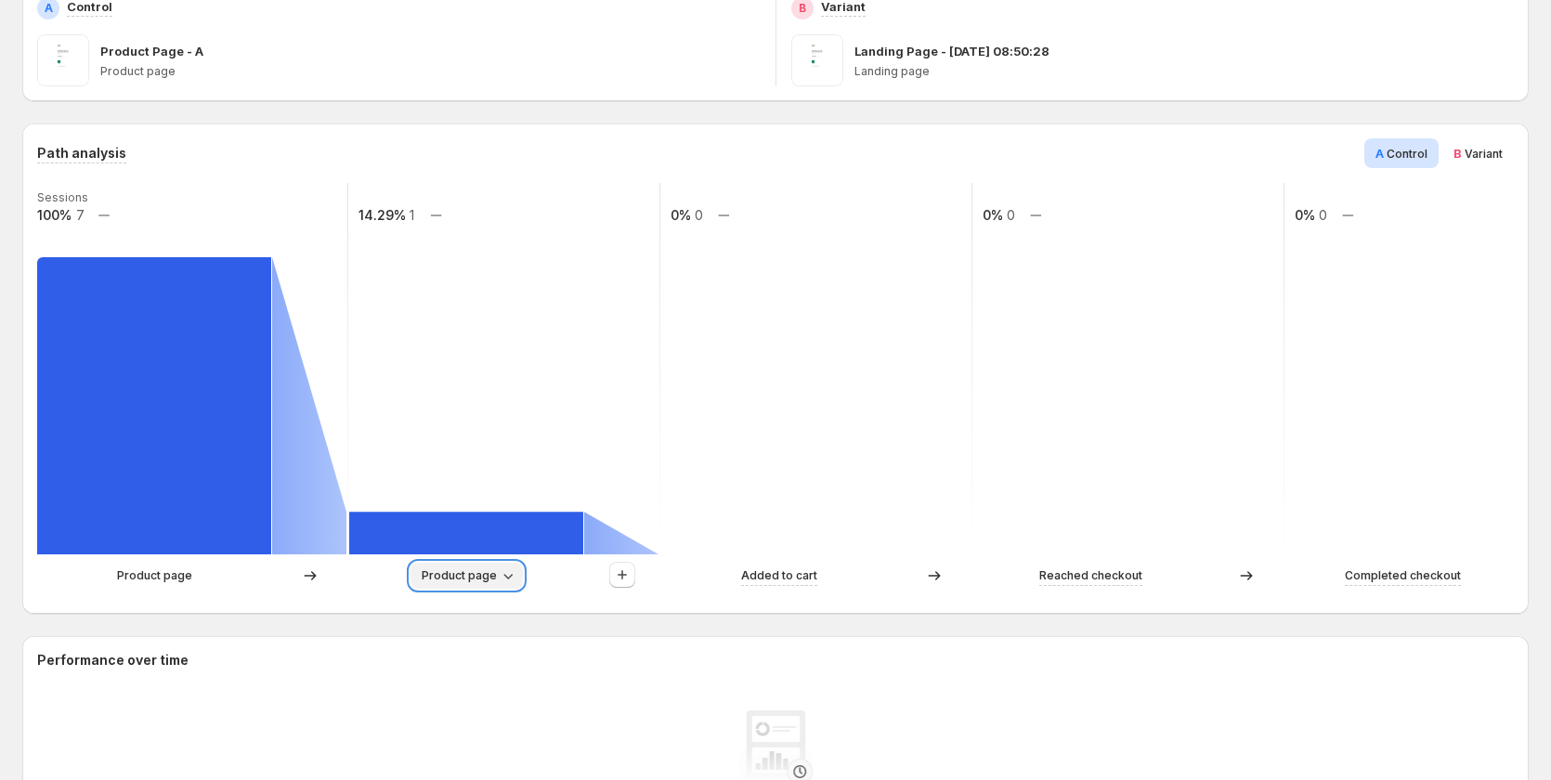
click at [446, 570] on span "Product page" at bounding box center [459, 576] width 75 height 15
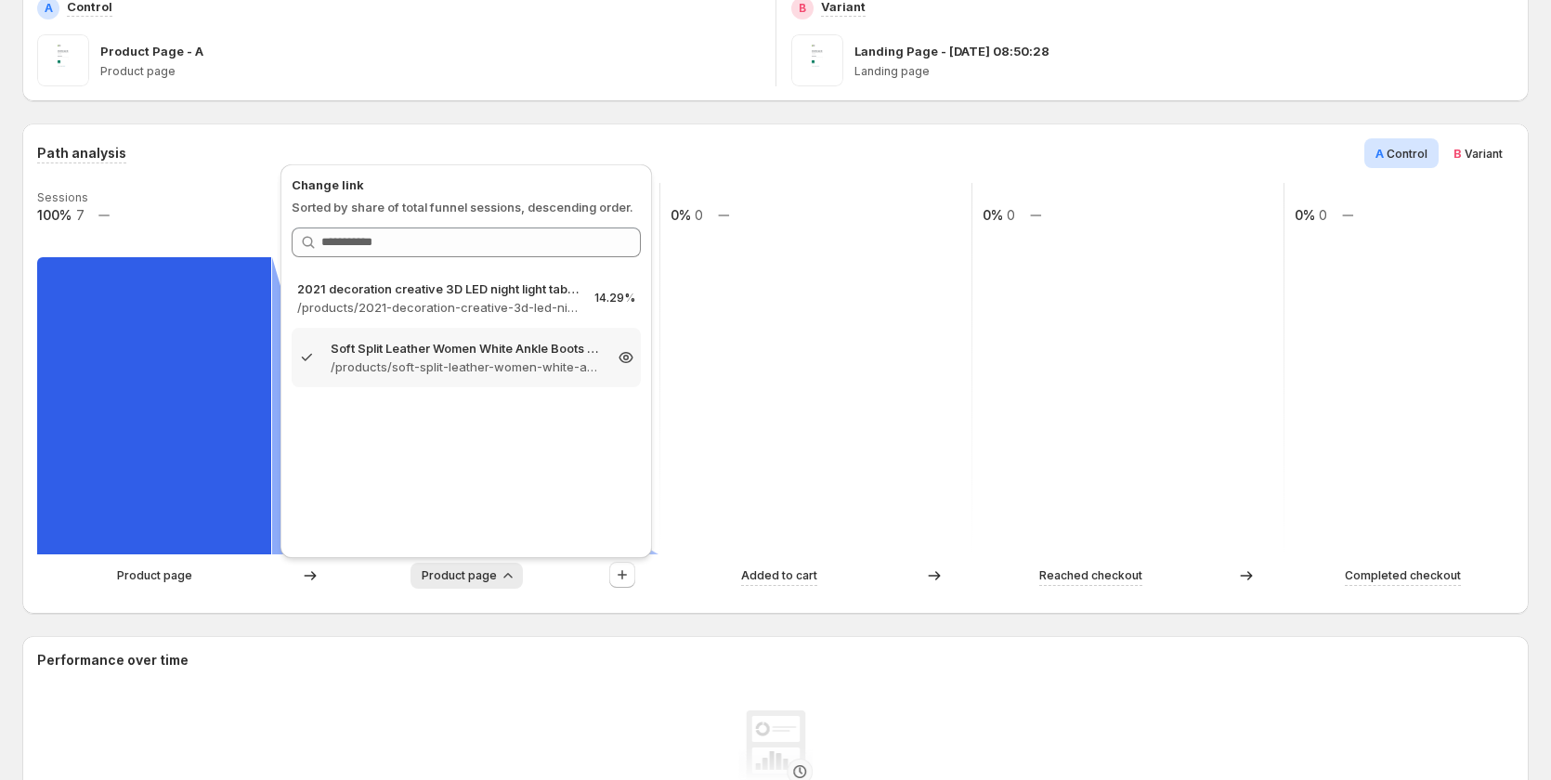
click at [395, 352] on p "Soft Split Leather Women White Ankle Boots Motorcycle Boots Female Aut – Gemcom…" at bounding box center [466, 348] width 271 height 19
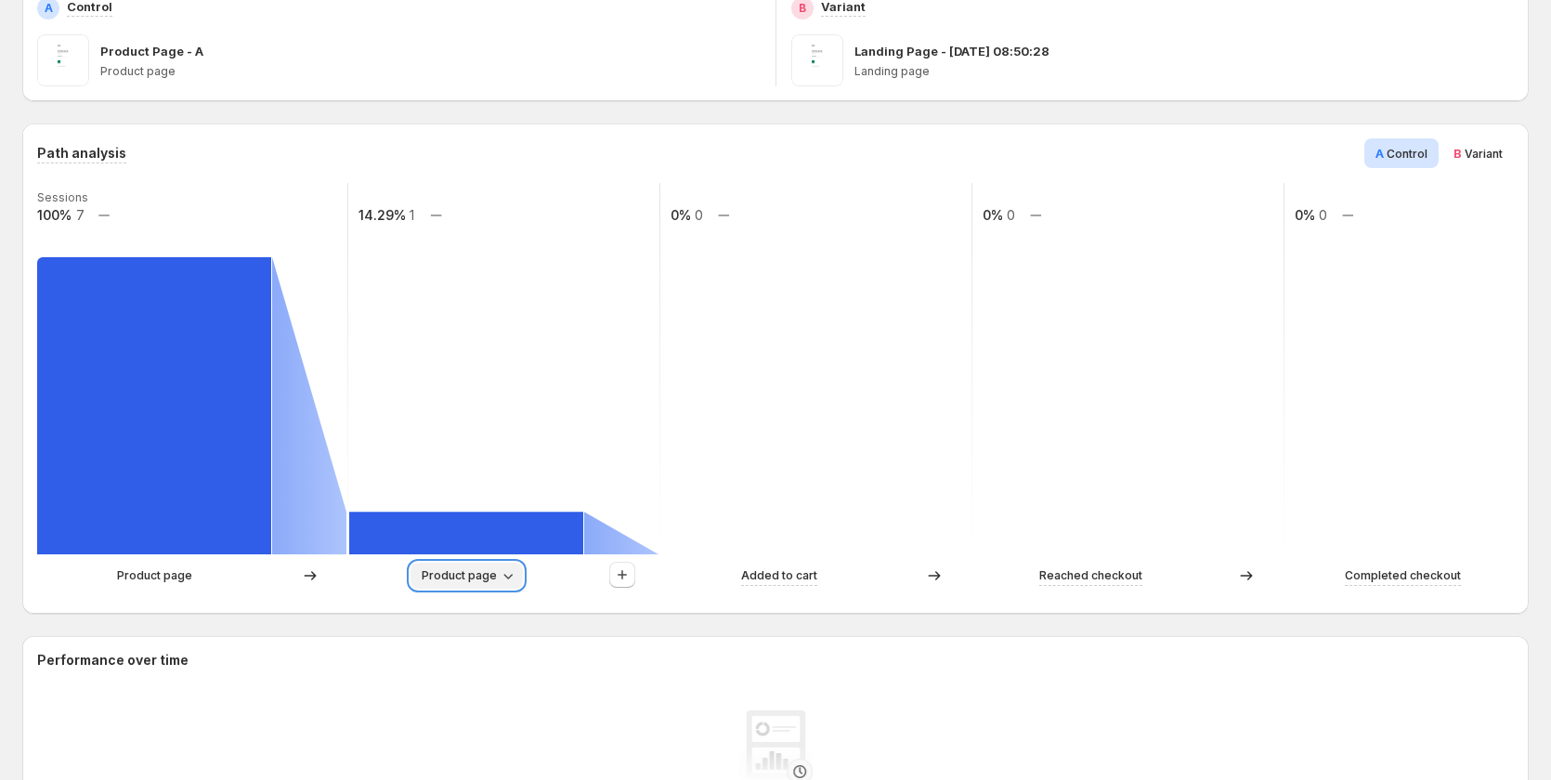
click at [468, 569] on span "Product page" at bounding box center [459, 576] width 75 height 15
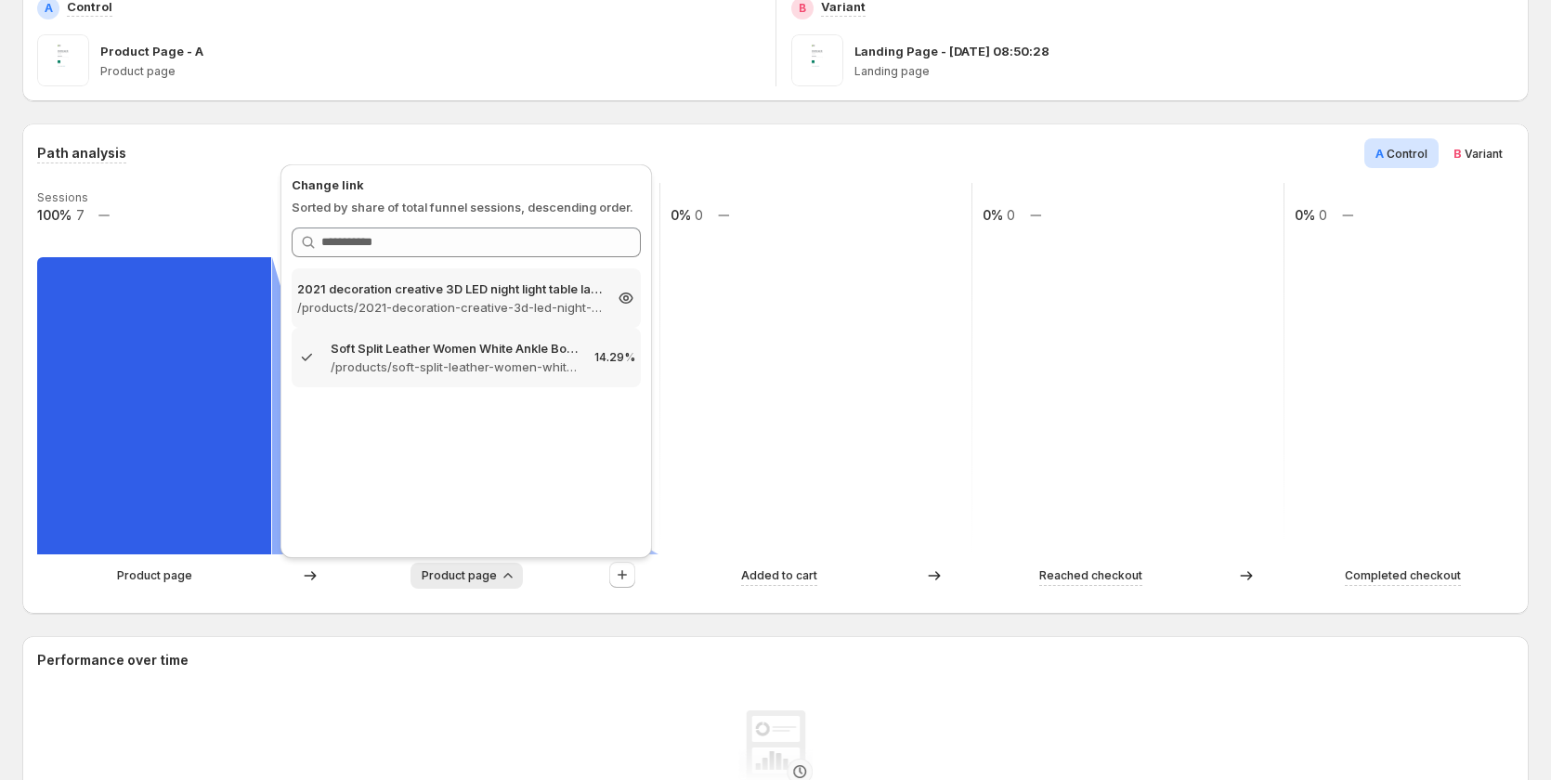
click at [367, 306] on p "/products/2021-decoration-creative-3d-led-night-light-table-lamp-children-bedro…" at bounding box center [449, 307] width 305 height 19
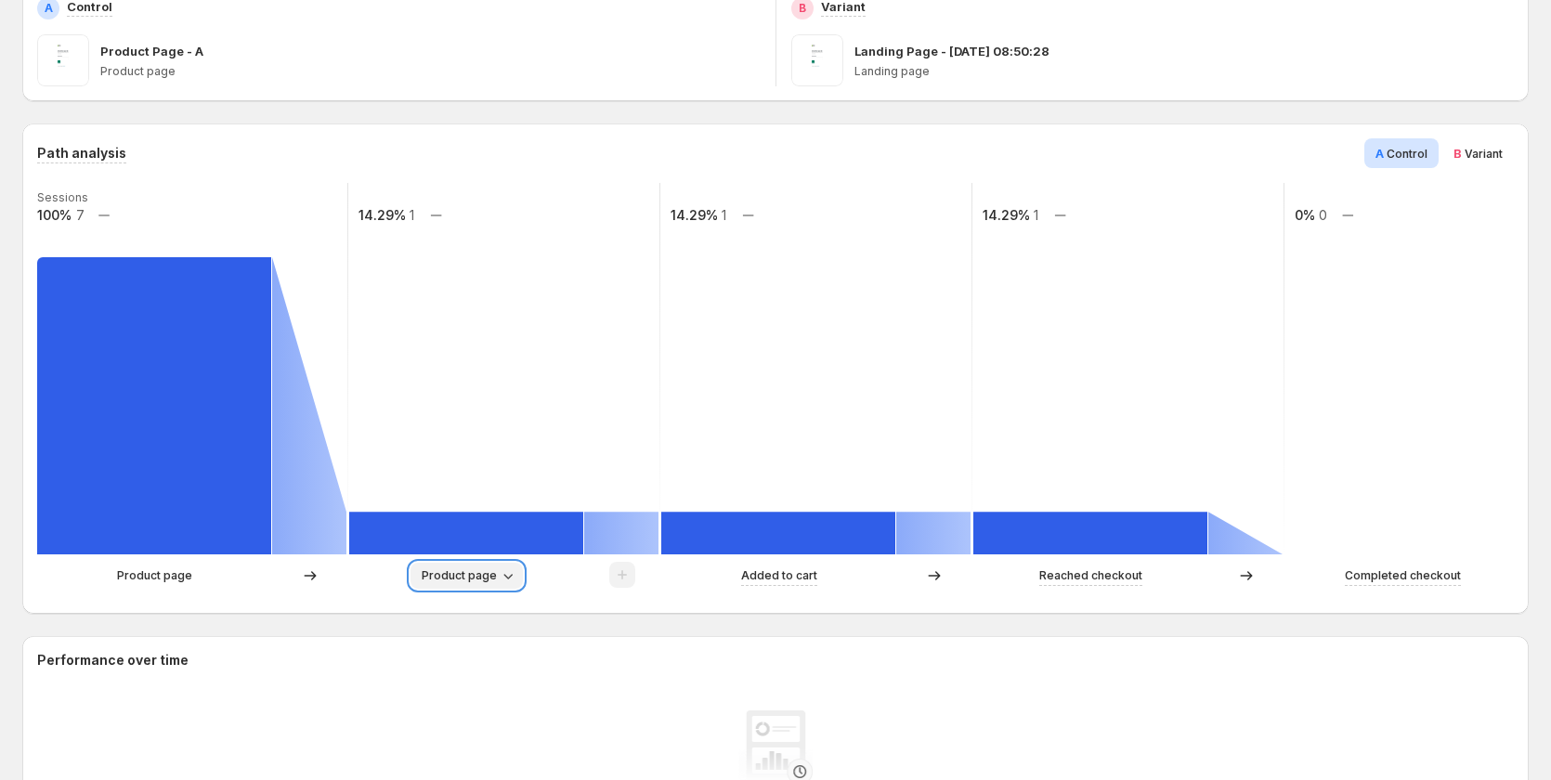
click at [450, 566] on button "Product page" at bounding box center [467, 576] width 112 height 26
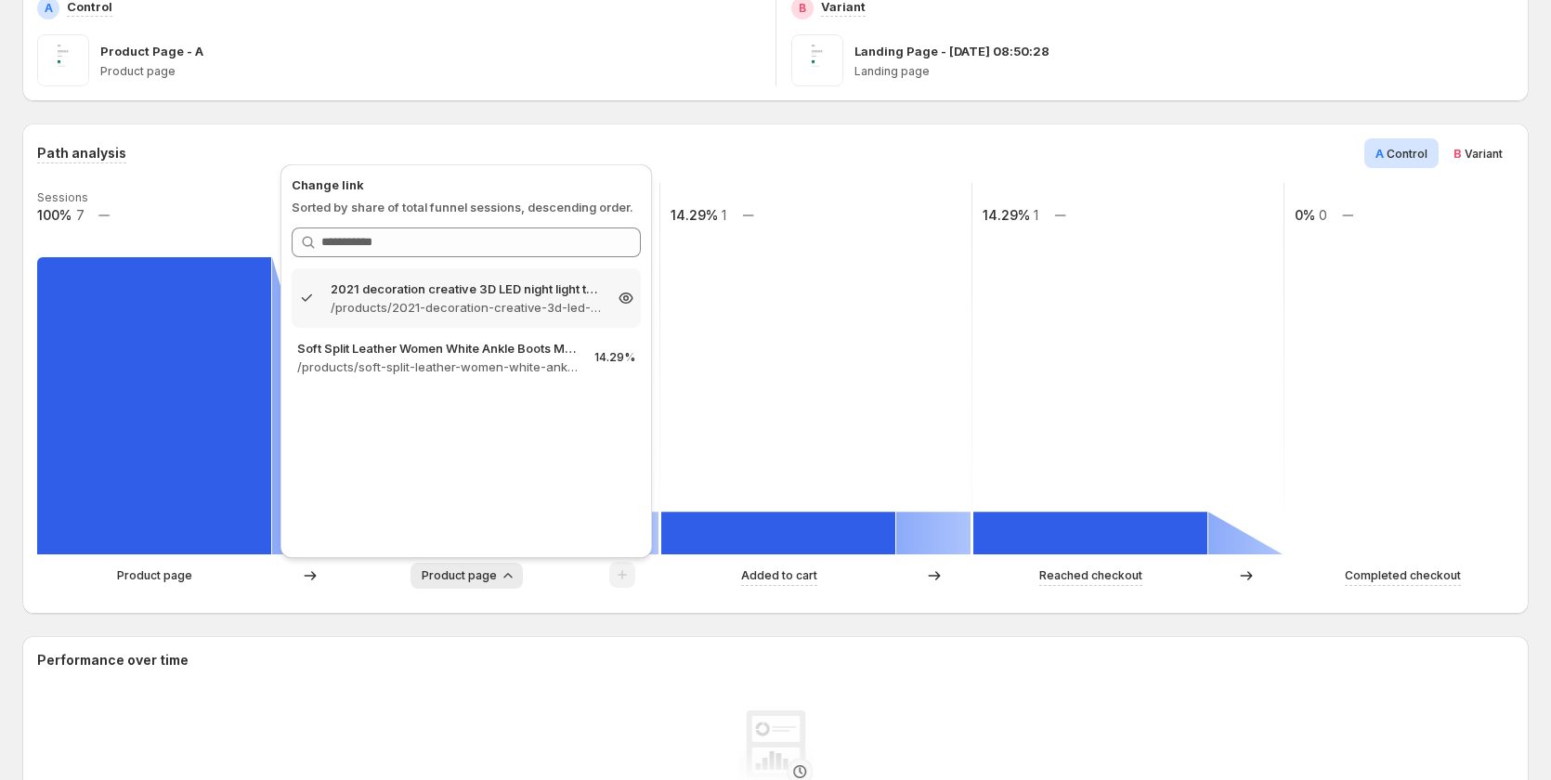
click at [294, 291] on div "2021 decoration creative 3D LED night light table lamp children bedroo – Gemcom…" at bounding box center [466, 297] width 349 height 59
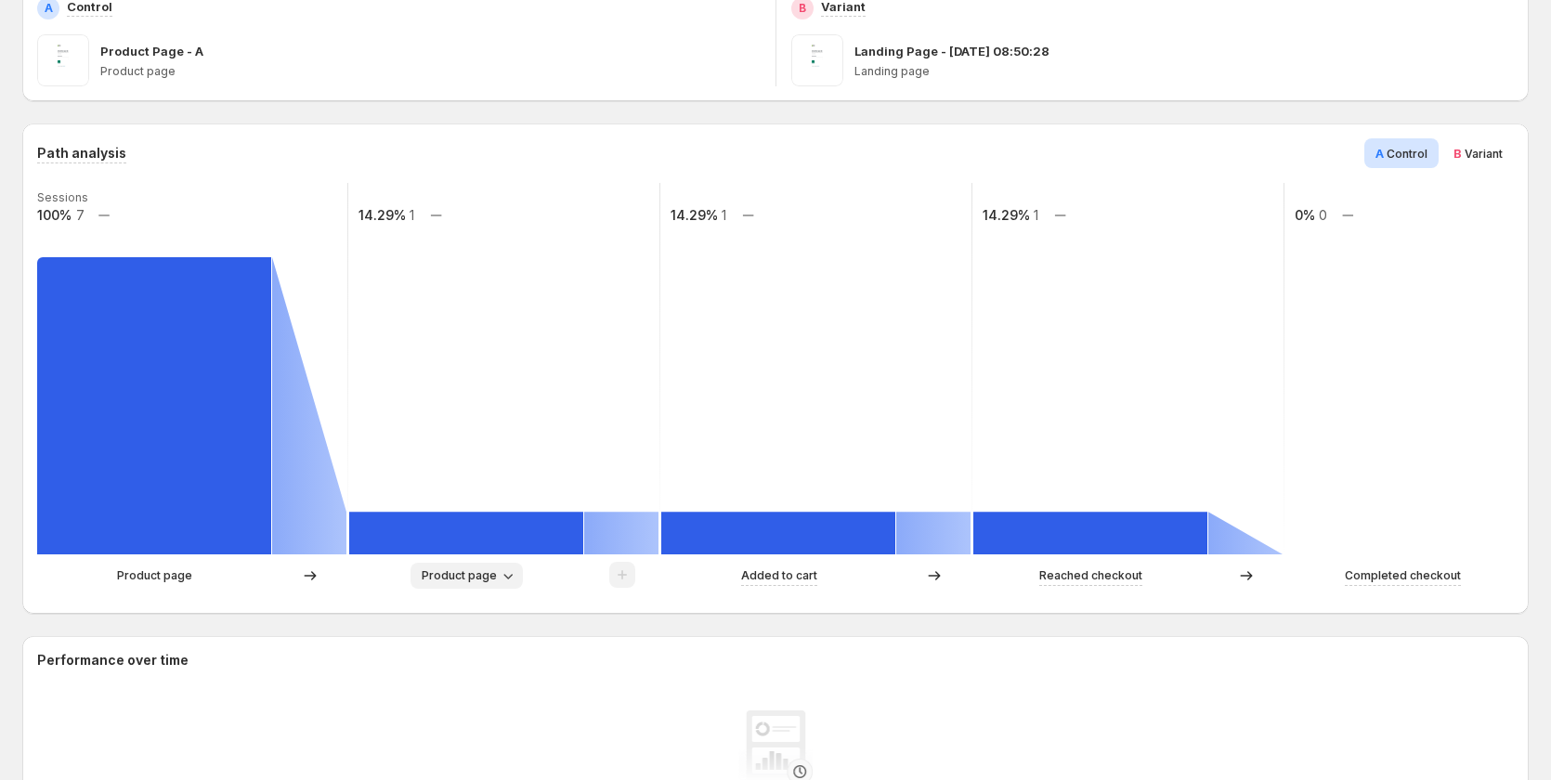
click at [505, 569] on icon "button" at bounding box center [508, 576] width 19 height 19
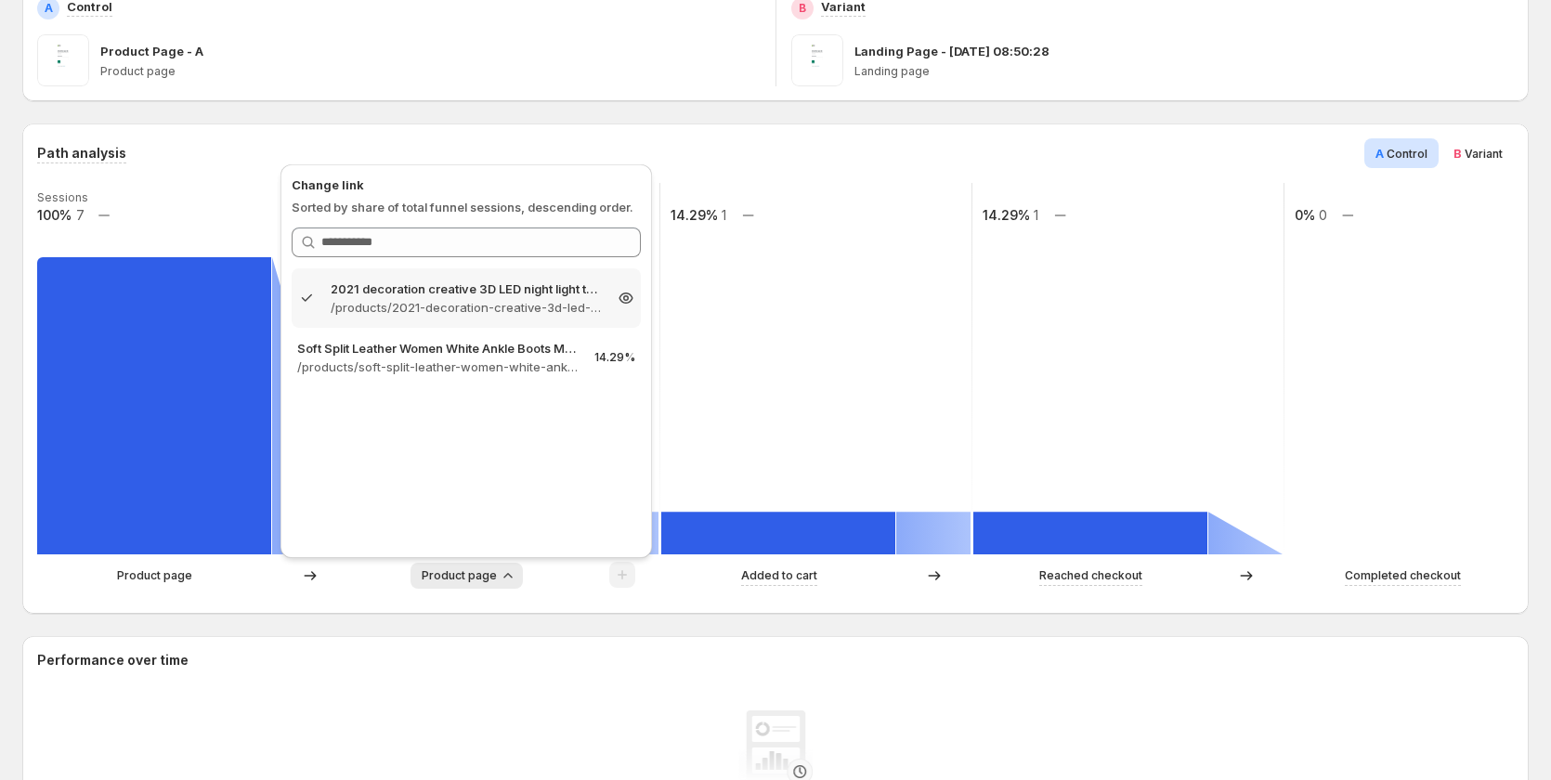
click at [366, 307] on p "/products/2021-decoration-creative-3d-led-night-light-table-lamp-children-bedro…" at bounding box center [466, 307] width 271 height 19
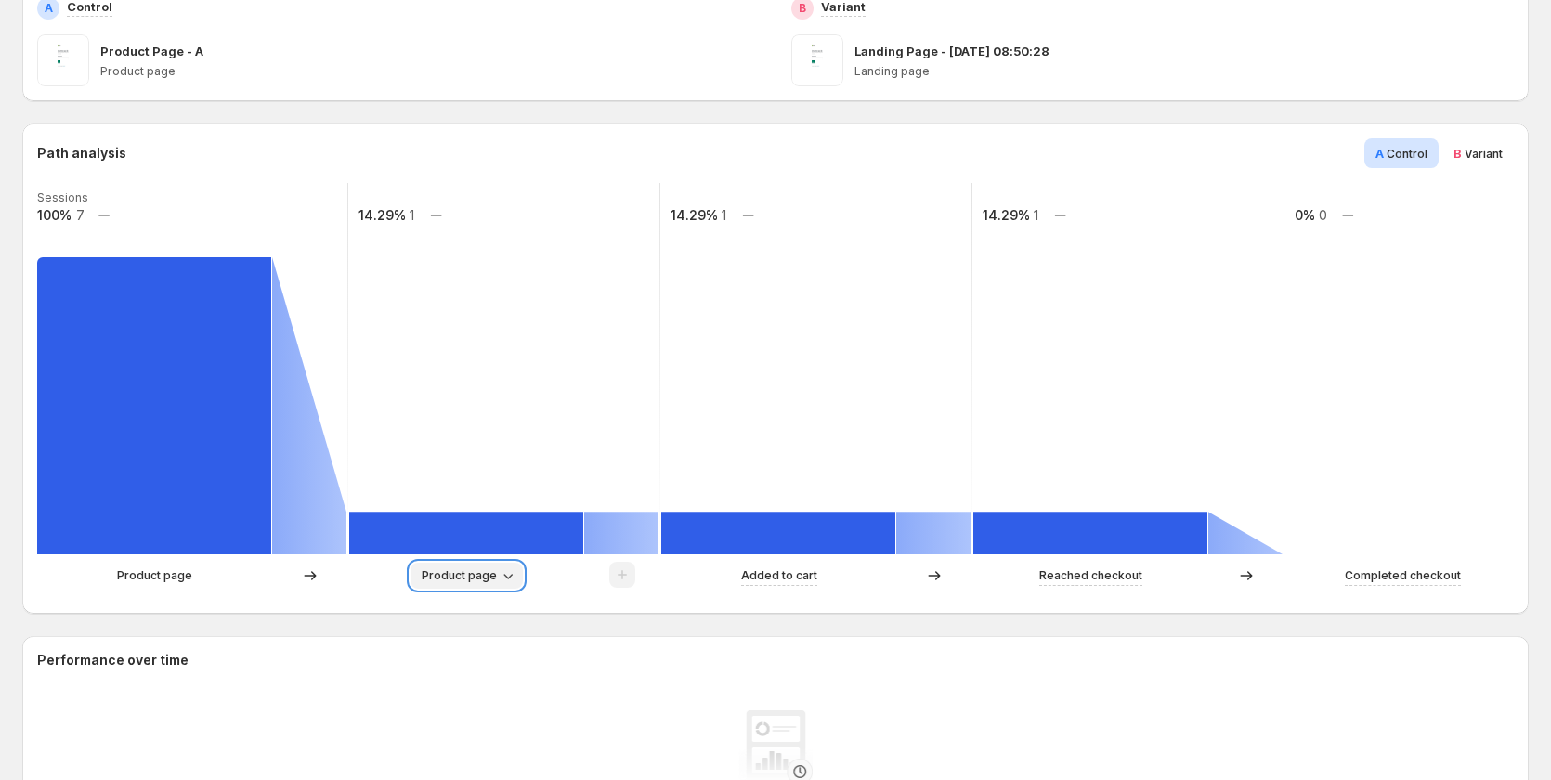
click at [484, 570] on span "Product page" at bounding box center [459, 576] width 75 height 15
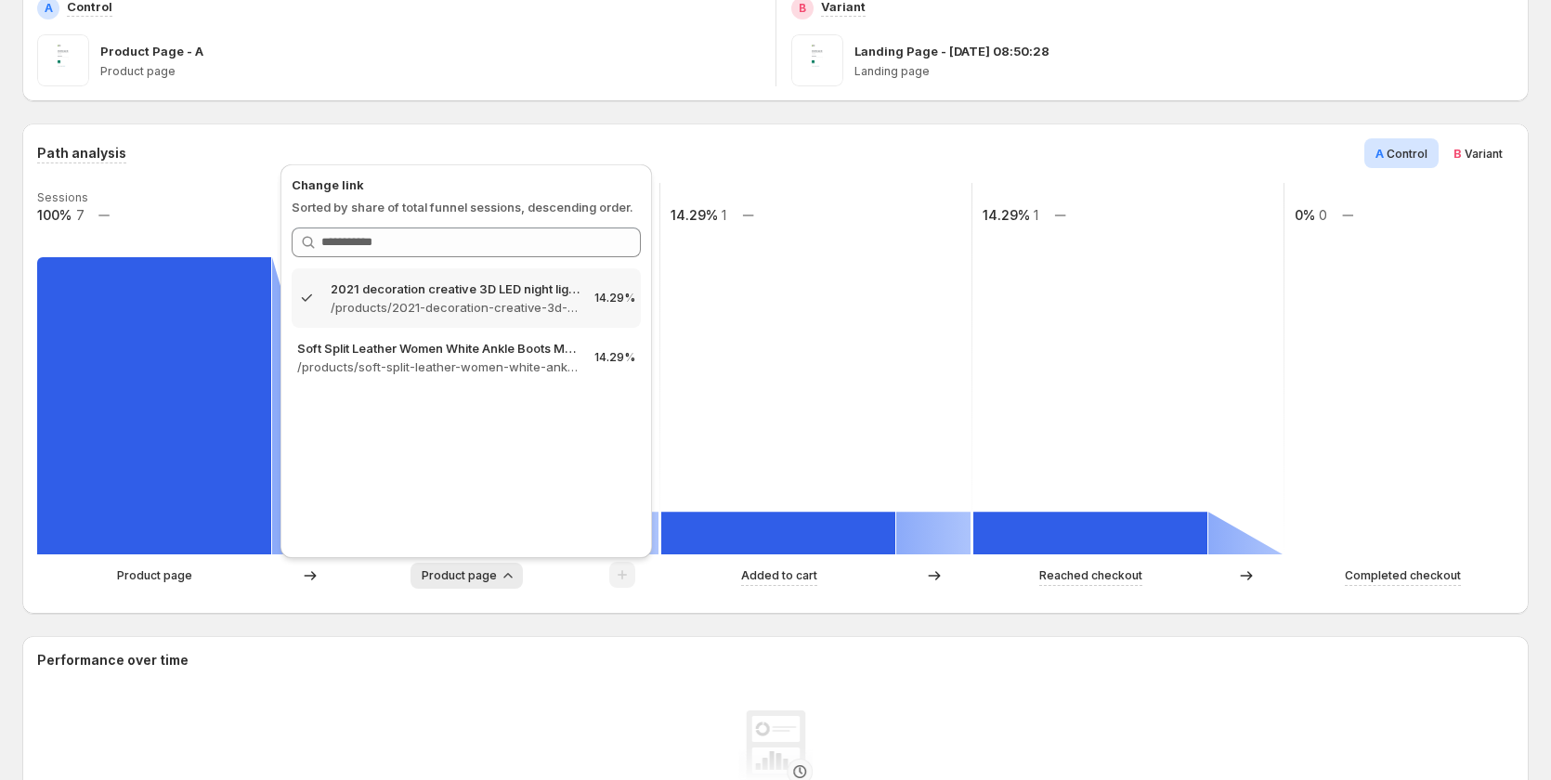
click at [835, 426] on rect at bounding box center [817, 369] width 314 height 372
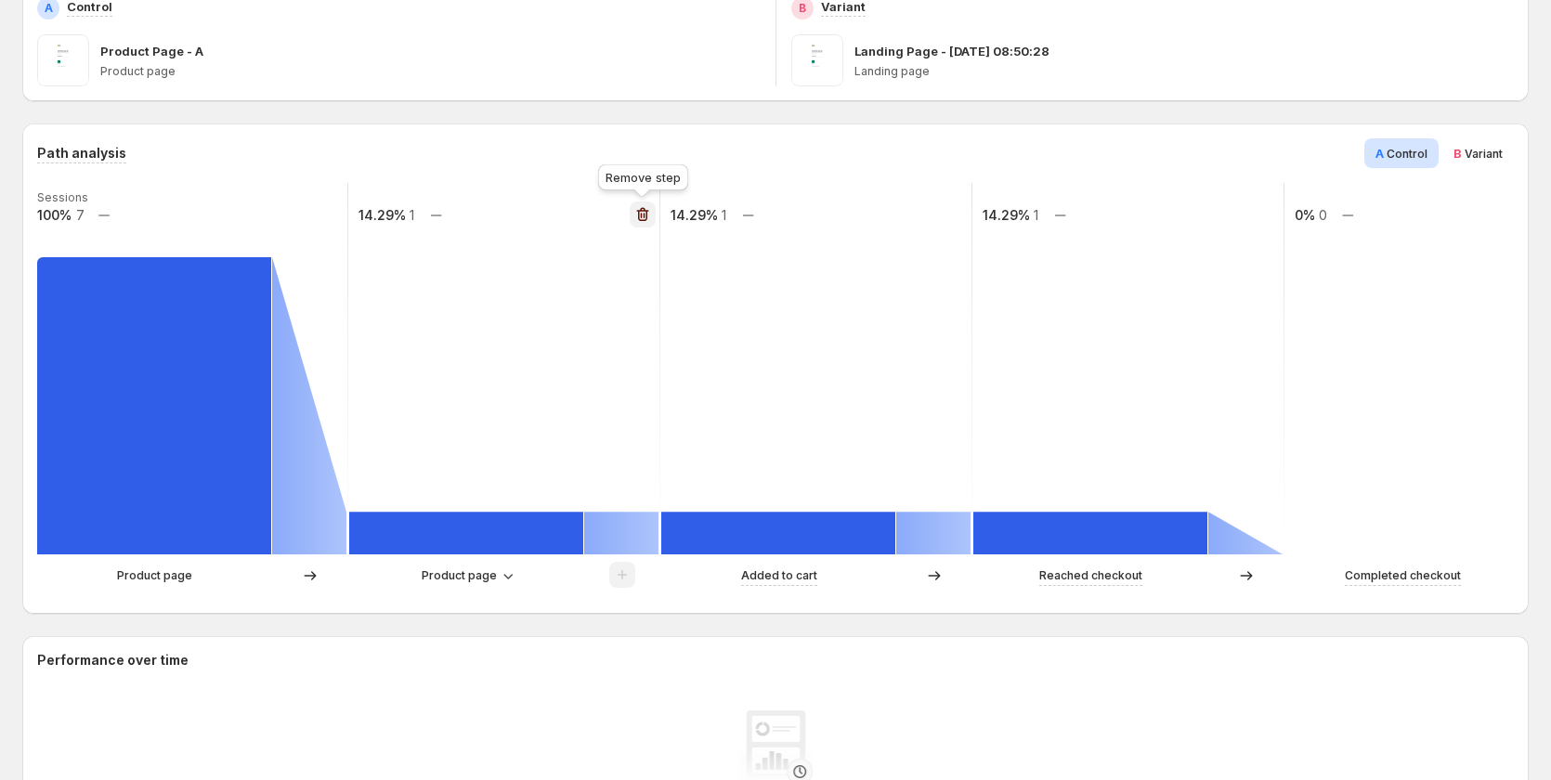
click at [641, 219] on icon "button" at bounding box center [643, 214] width 19 height 19
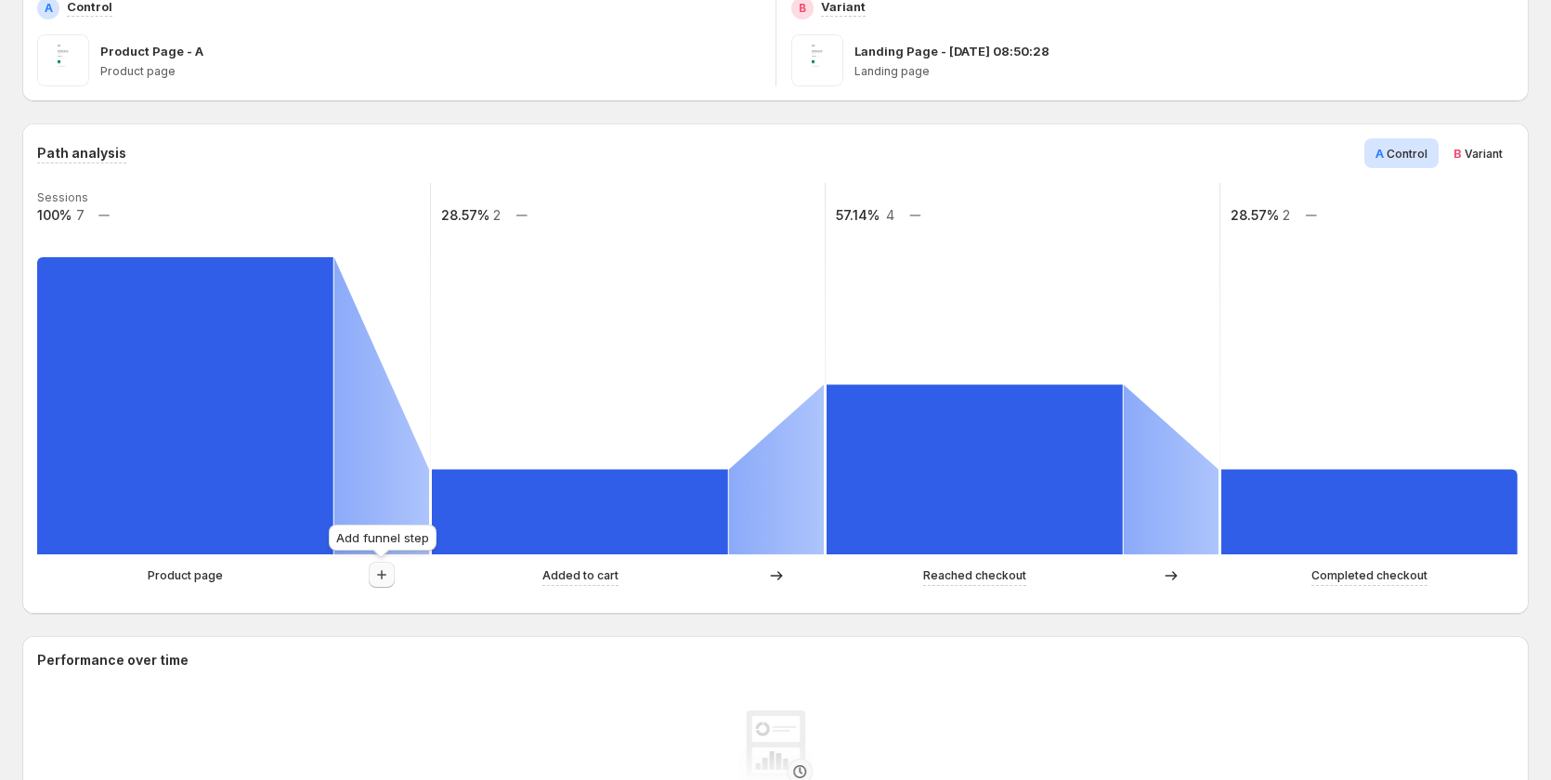
click at [388, 575] on icon "button" at bounding box center [382, 575] width 19 height 19
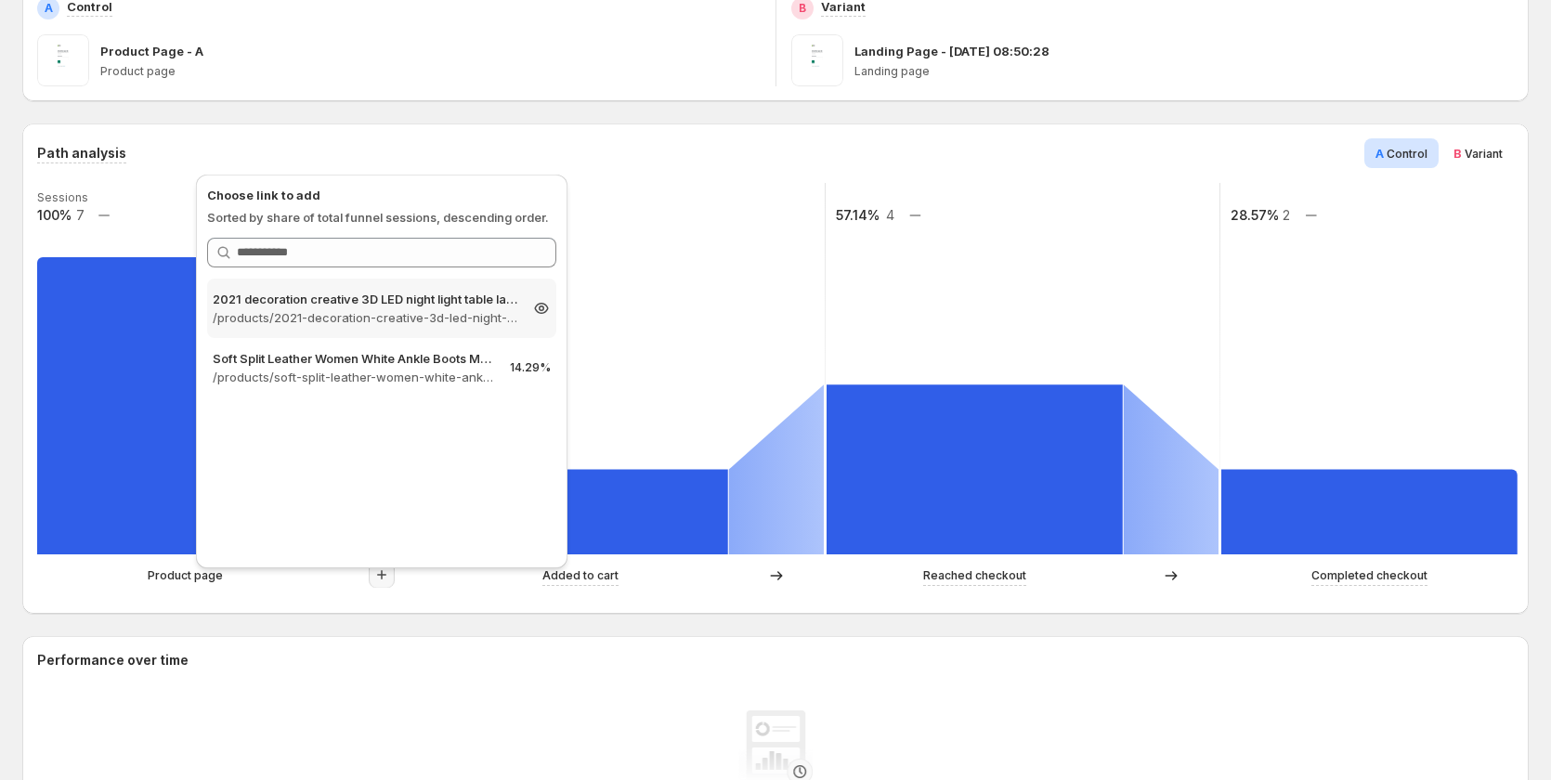
click at [361, 302] on p "2021 decoration creative 3D LED night light table lamp children bedroo – Gemcom…" at bounding box center [365, 299] width 305 height 19
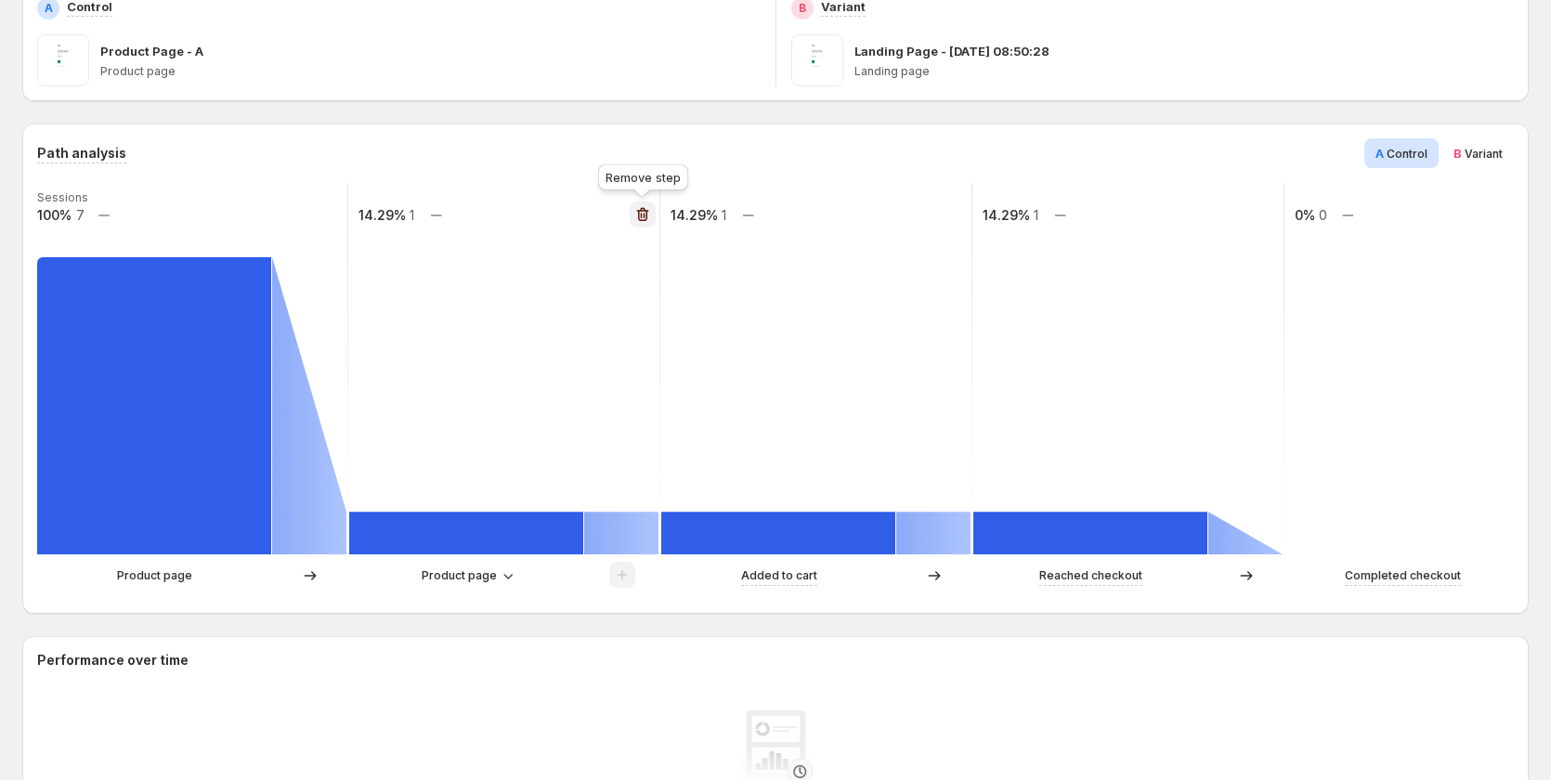
click at [631, 213] on button "button" at bounding box center [643, 215] width 26 height 26
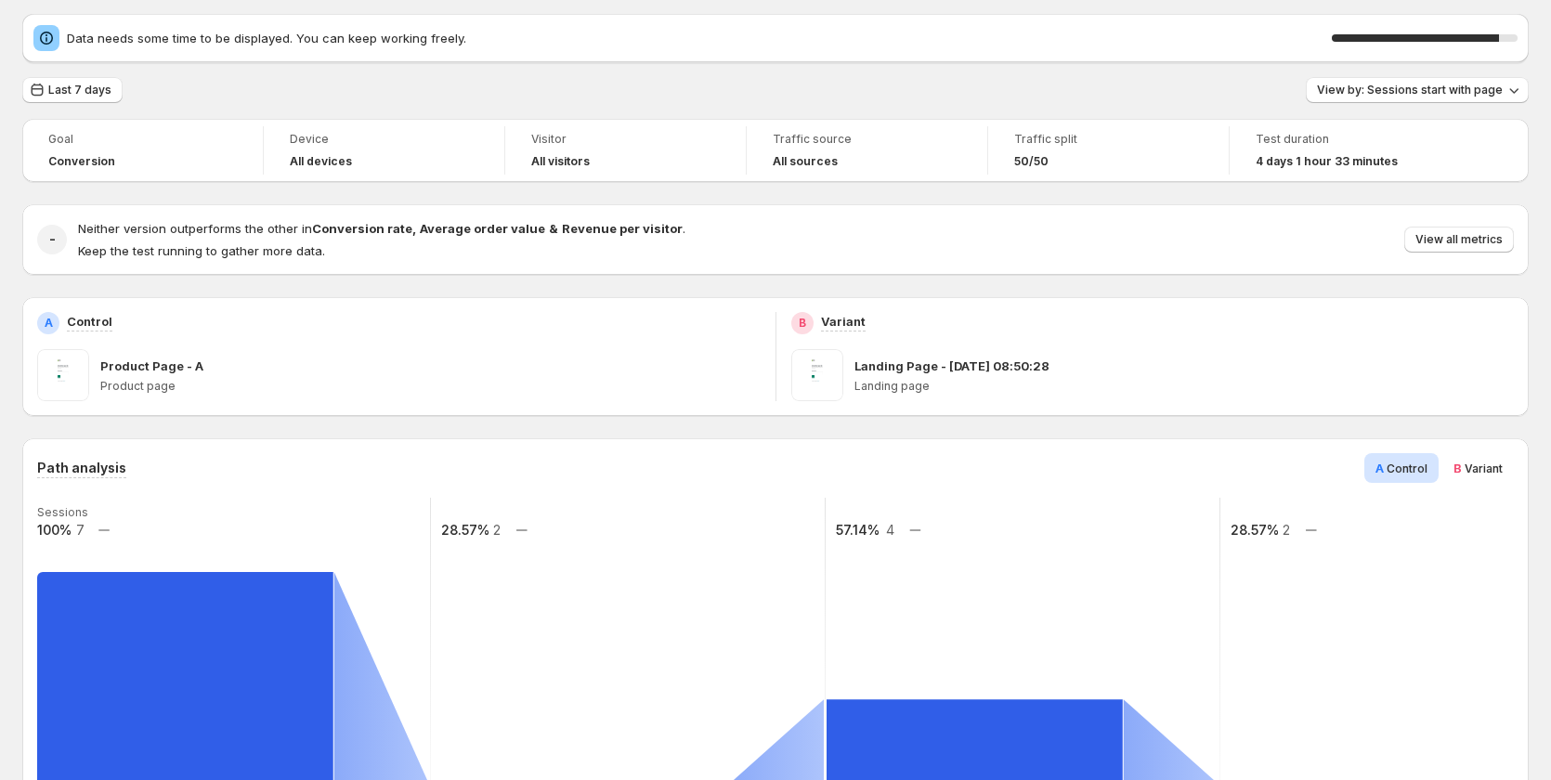
scroll to position [0, 0]
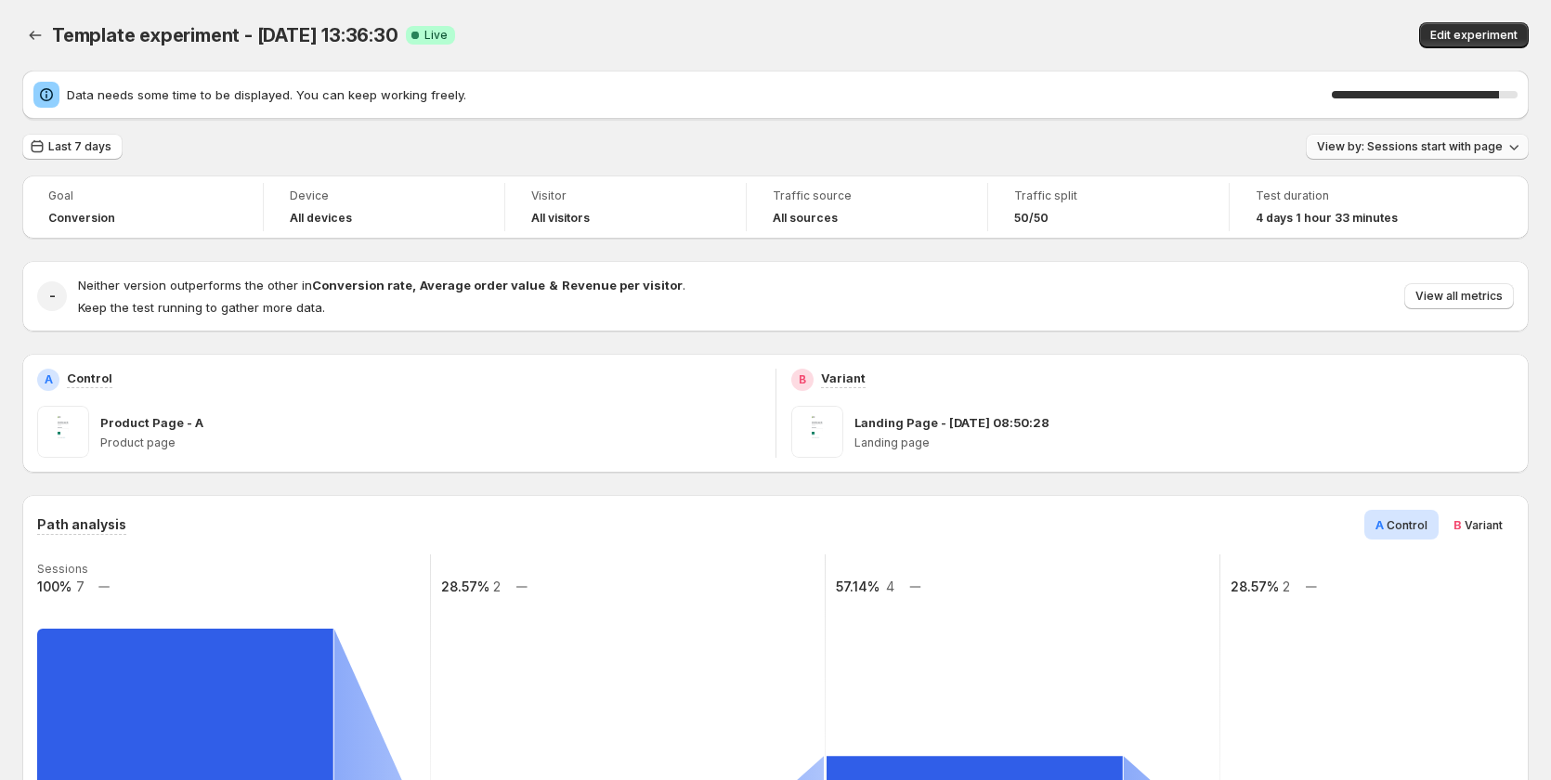
click at [1401, 144] on span "View by: Sessions start with page" at bounding box center [1410, 146] width 186 height 15
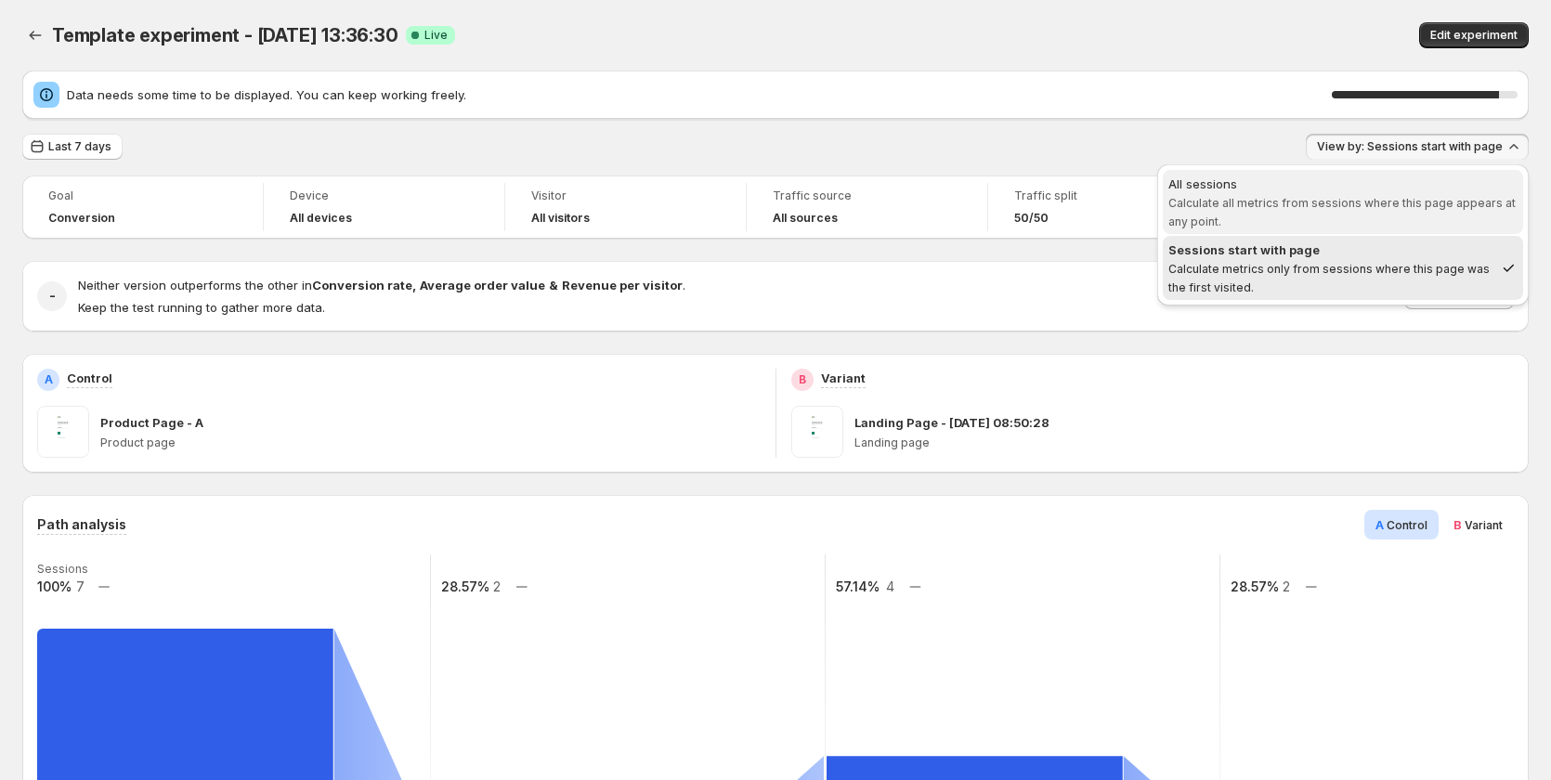
click at [1330, 201] on span "Calculate all metrics from sessions where this page appears at any point." at bounding box center [1342, 212] width 347 height 33
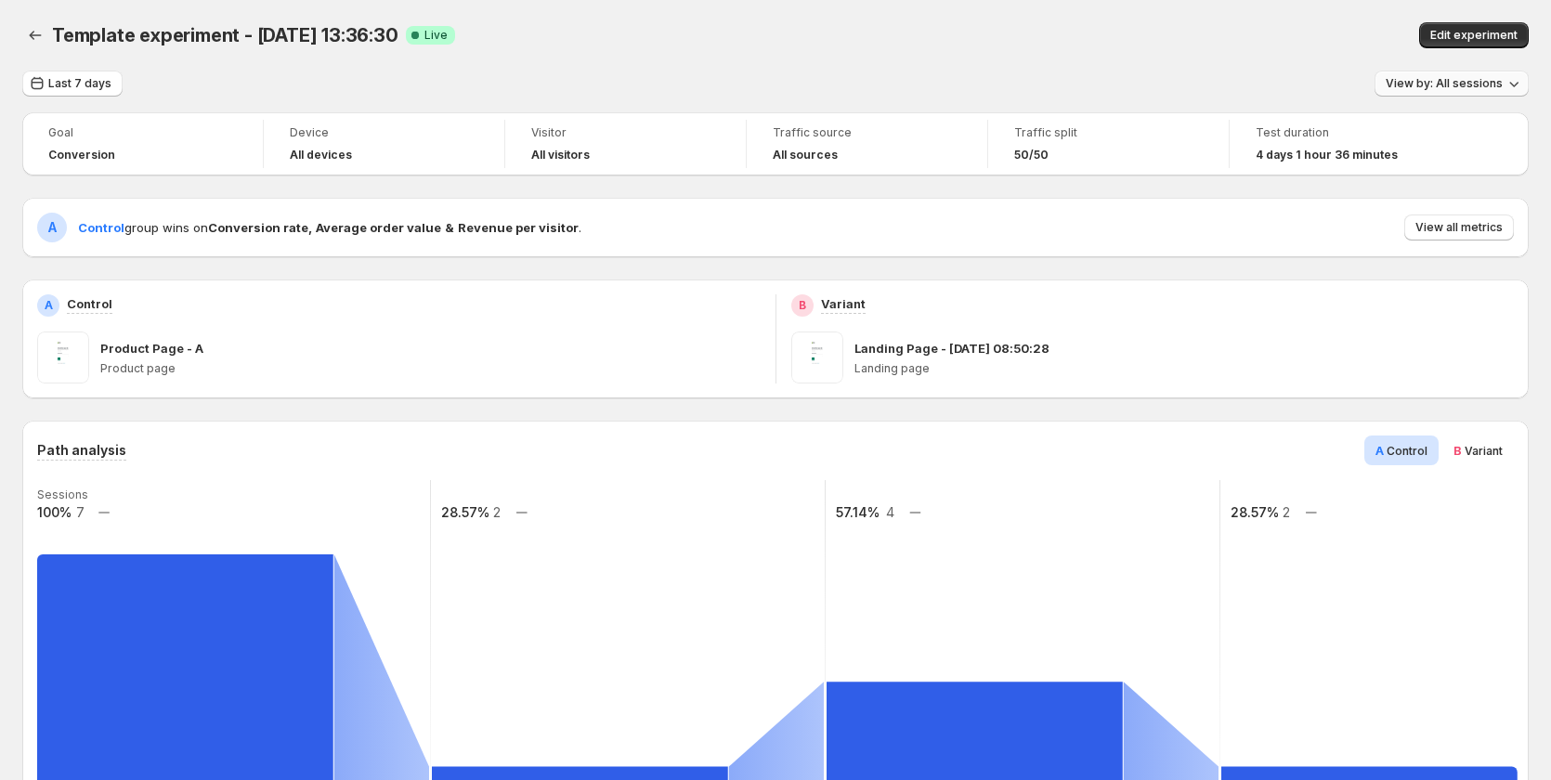
click at [1446, 78] on span "View by: All sessions" at bounding box center [1444, 83] width 117 height 15
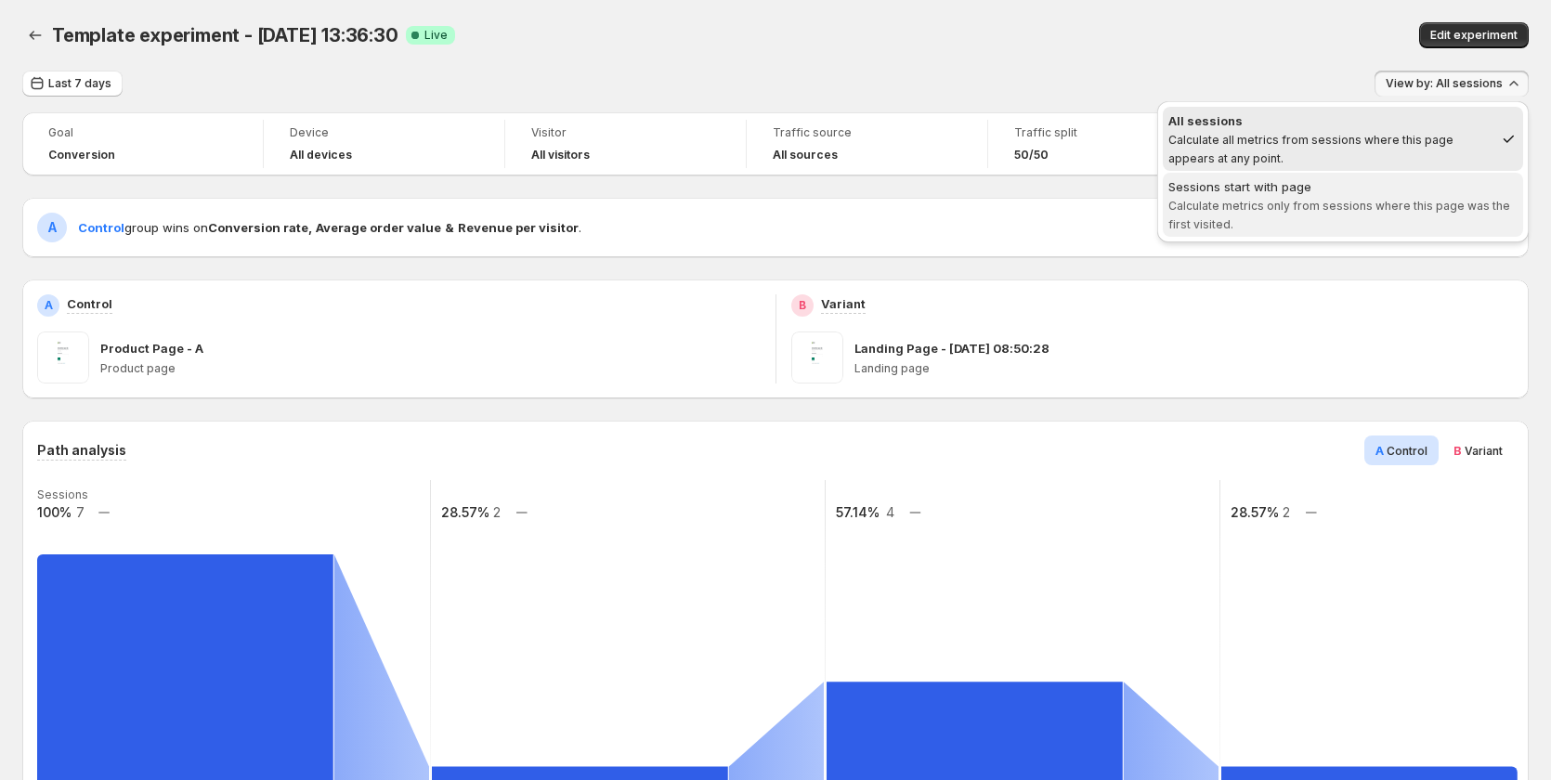
click at [1401, 190] on div "Sessions start with page" at bounding box center [1343, 186] width 349 height 19
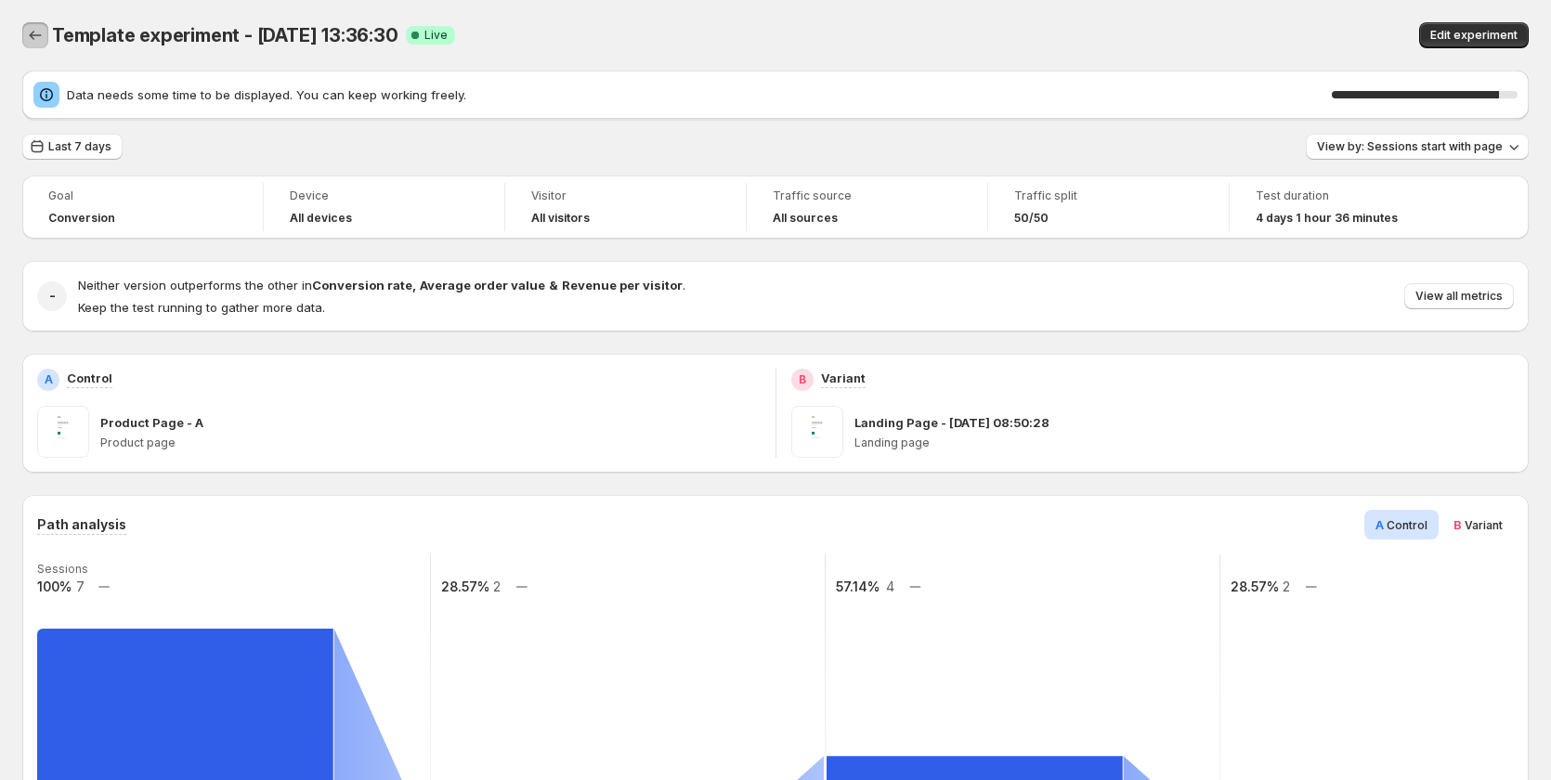
click at [37, 40] on icon "Back" at bounding box center [35, 35] width 19 height 19
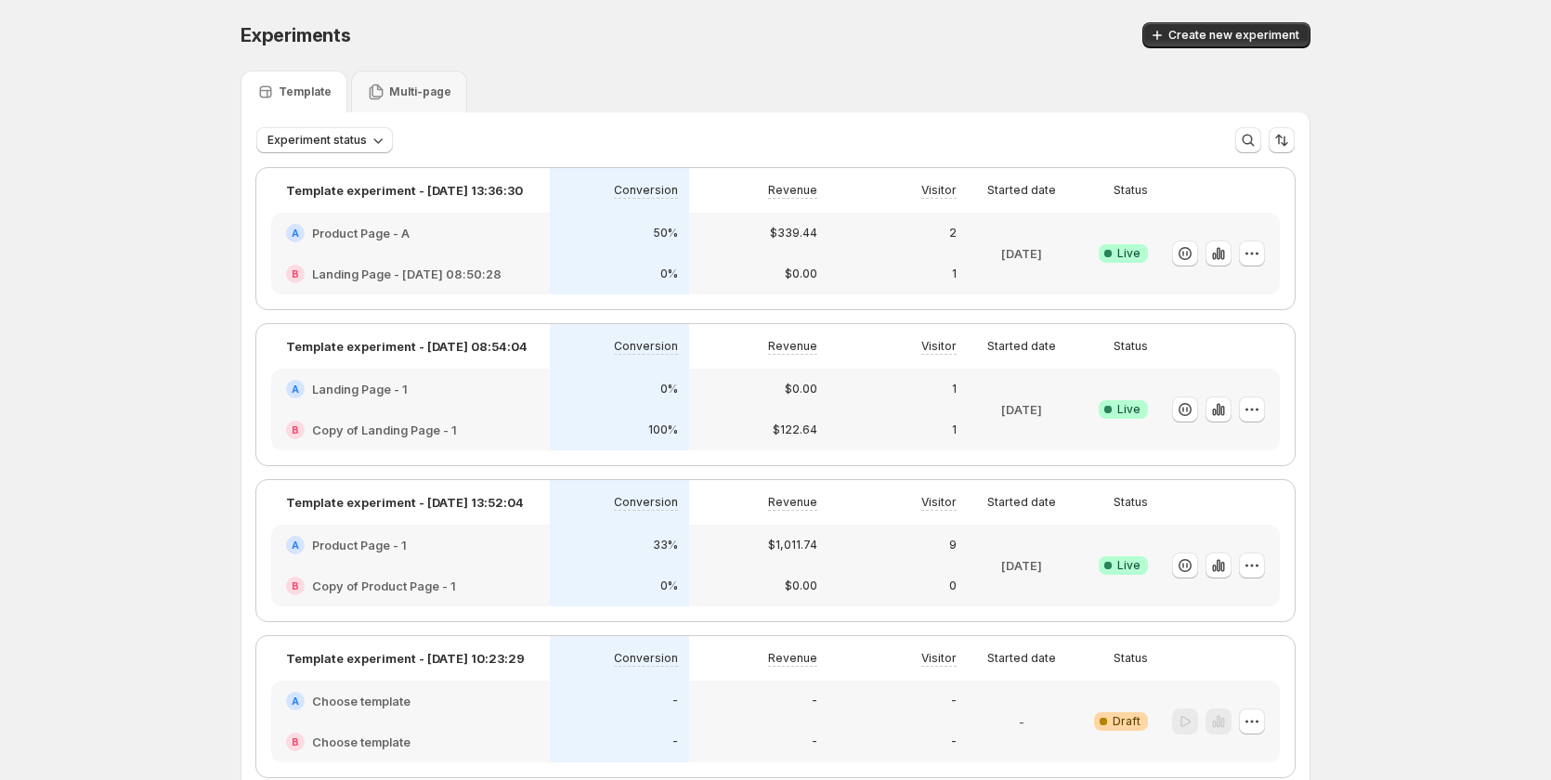
click at [451, 237] on div "A Product Page - A" at bounding box center [410, 233] width 249 height 19
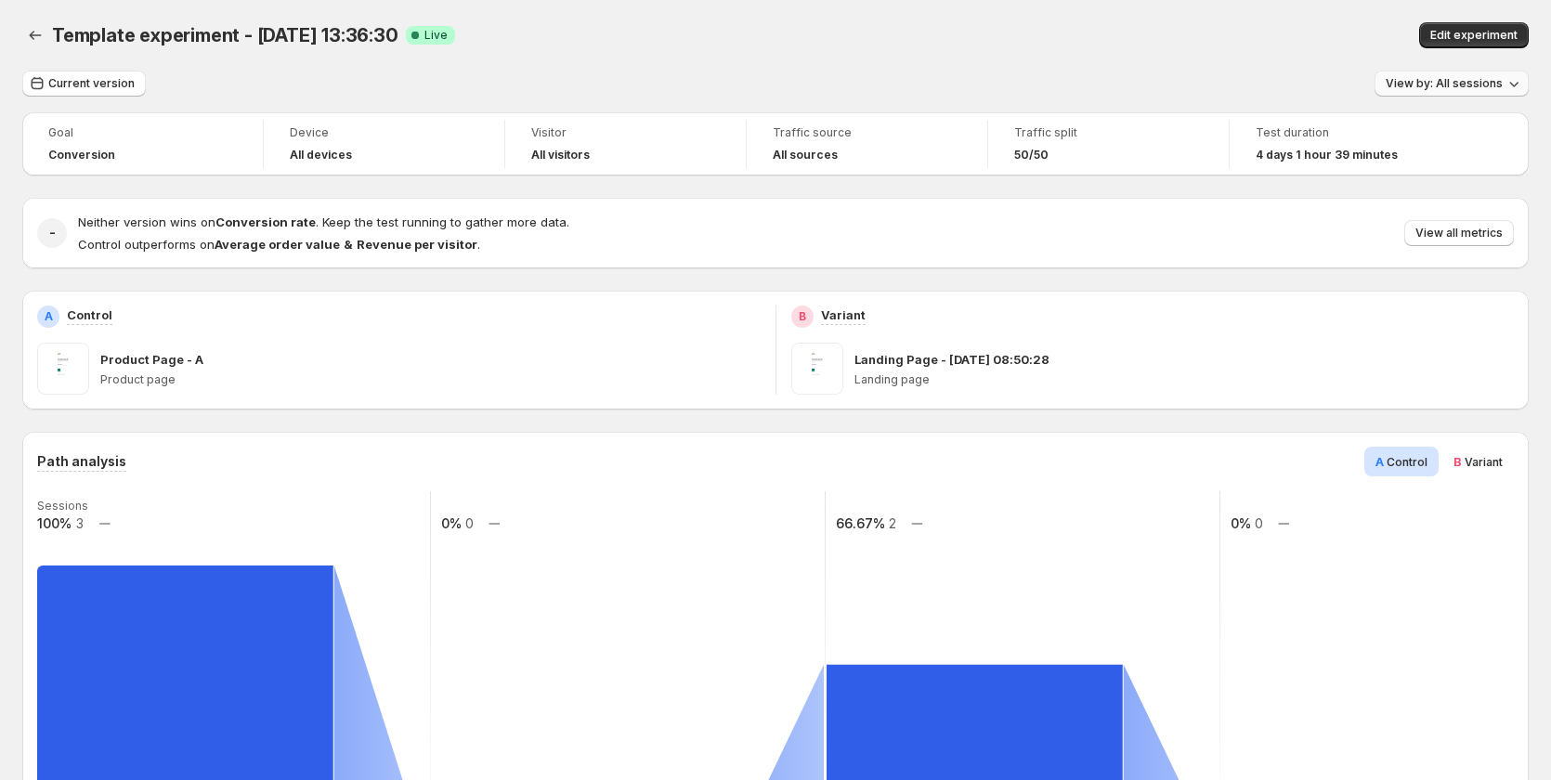
click at [1463, 73] on button "View by: All sessions" at bounding box center [1452, 84] width 154 height 26
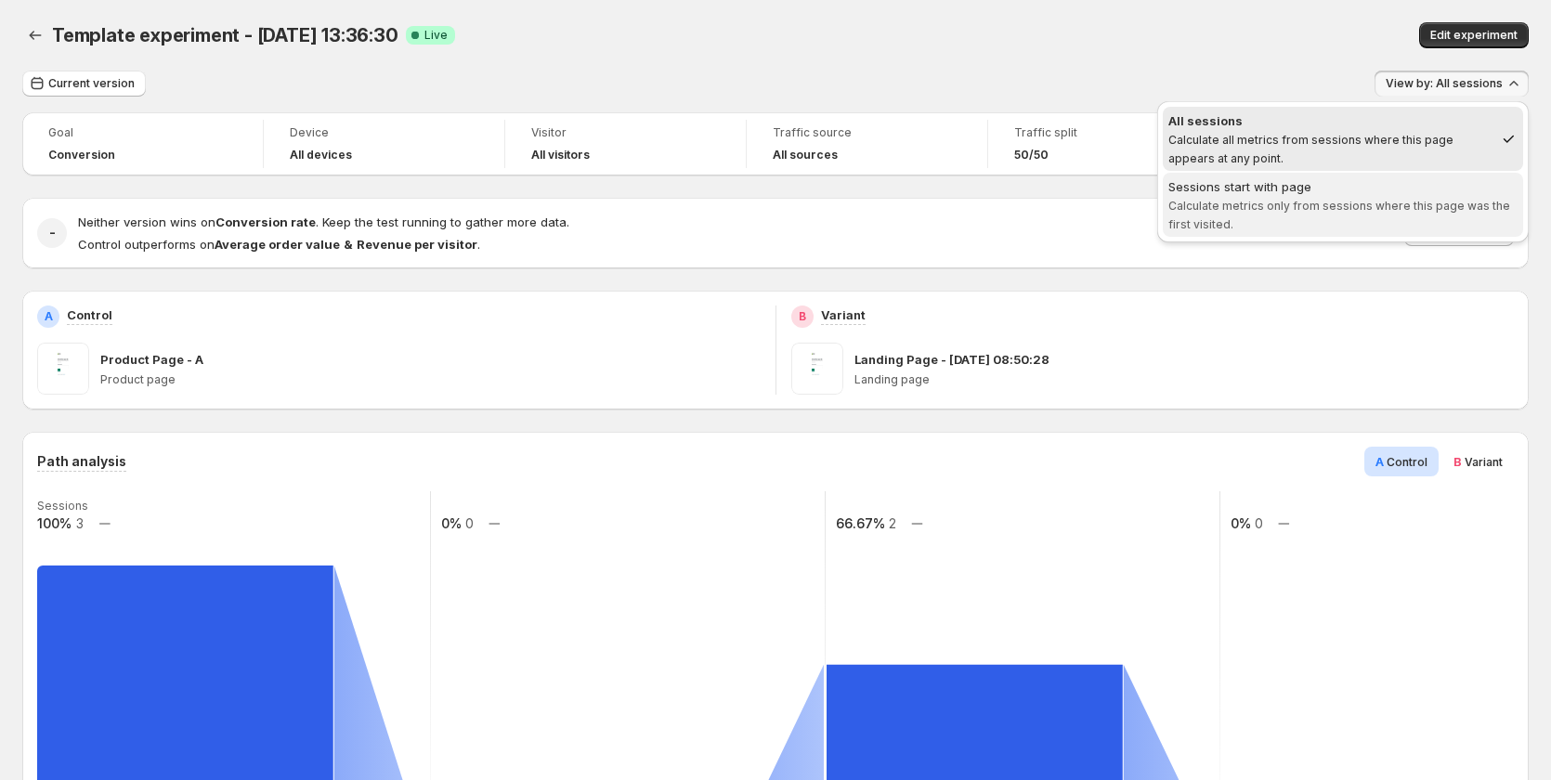
click at [1403, 216] on span "Sessions start with page Calculate metrics only from sessions where this page w…" at bounding box center [1343, 205] width 349 height 56
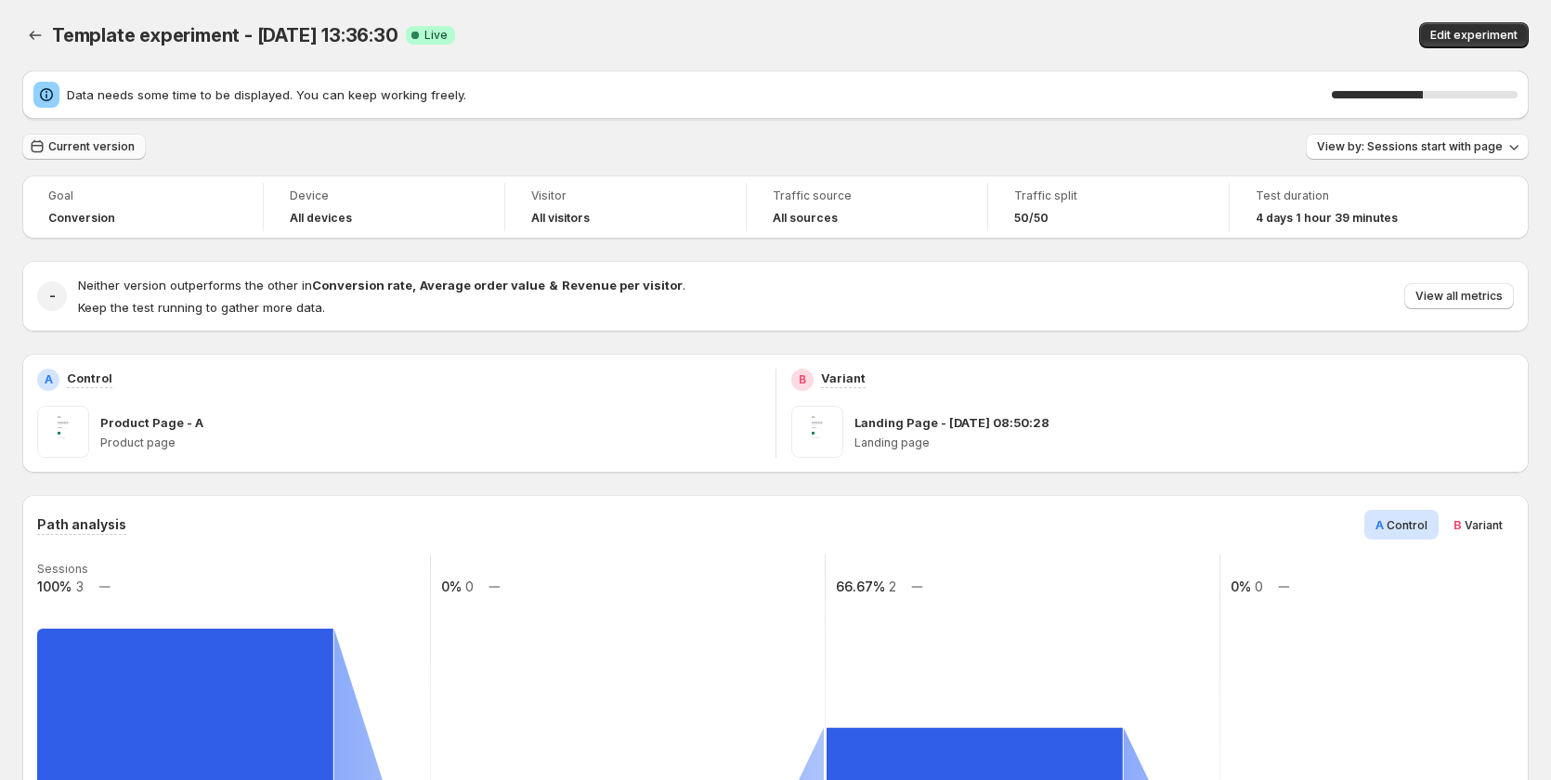
click at [90, 150] on span "Current version" at bounding box center [91, 146] width 86 height 15
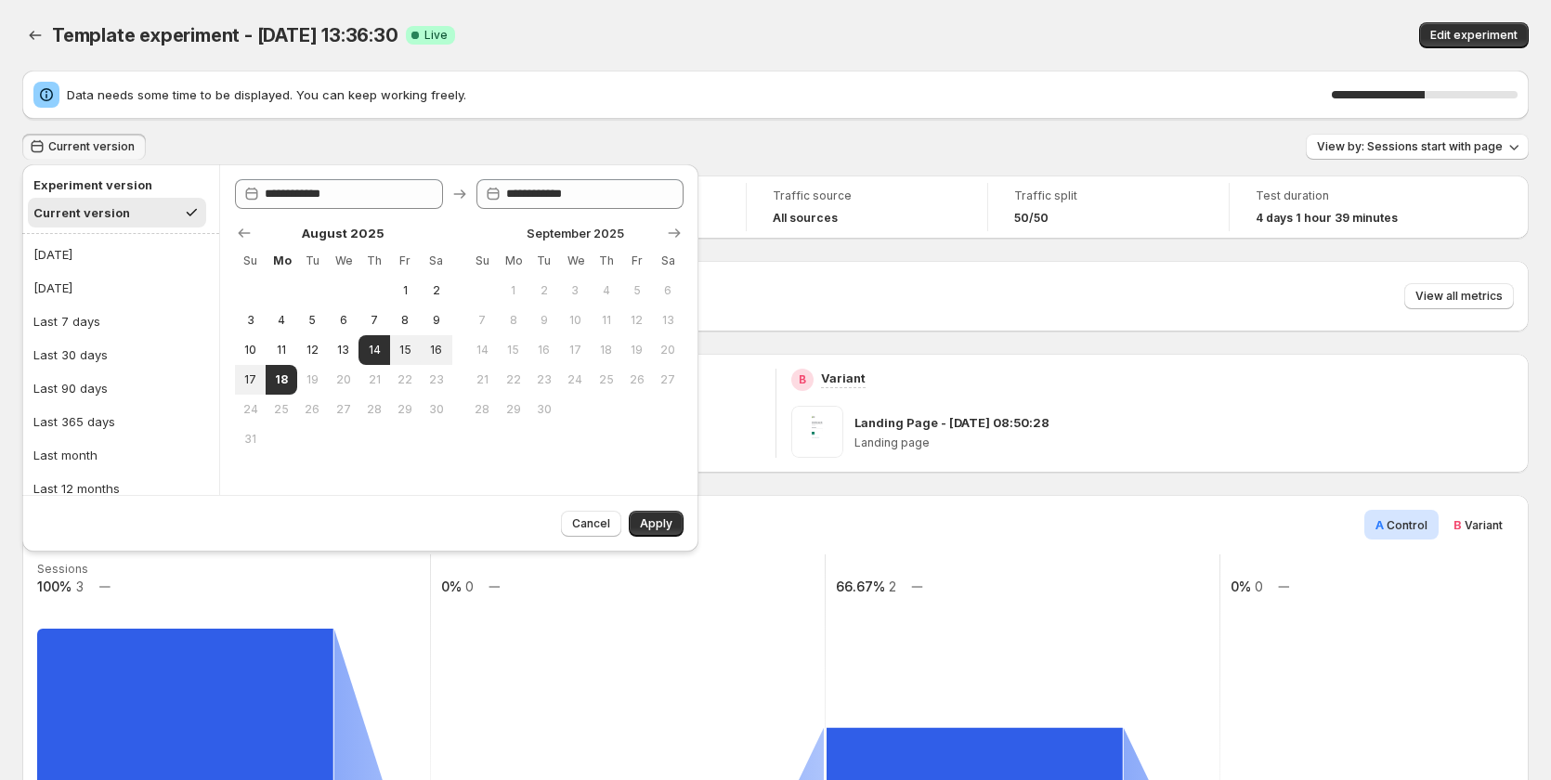
click at [214, 137] on div "Current version View by: Sessions start with page" at bounding box center [775, 147] width 1507 height 27
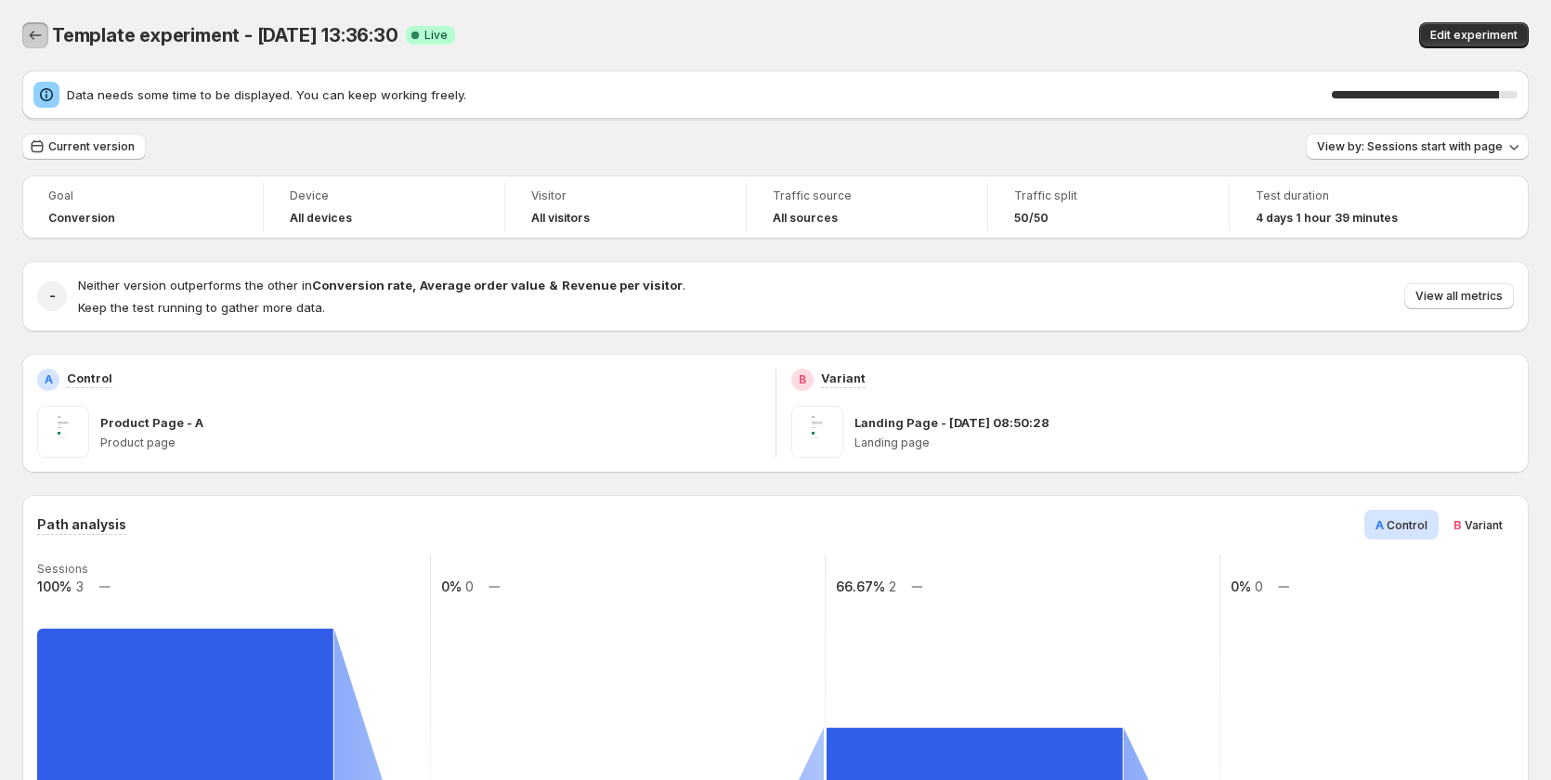
click at [30, 48] on div "Template experiment - Aug 14, 13:36:30. This page is ready Template experiment …" at bounding box center [775, 35] width 1507 height 71
click at [32, 29] on icon "Back" at bounding box center [35, 35] width 19 height 19
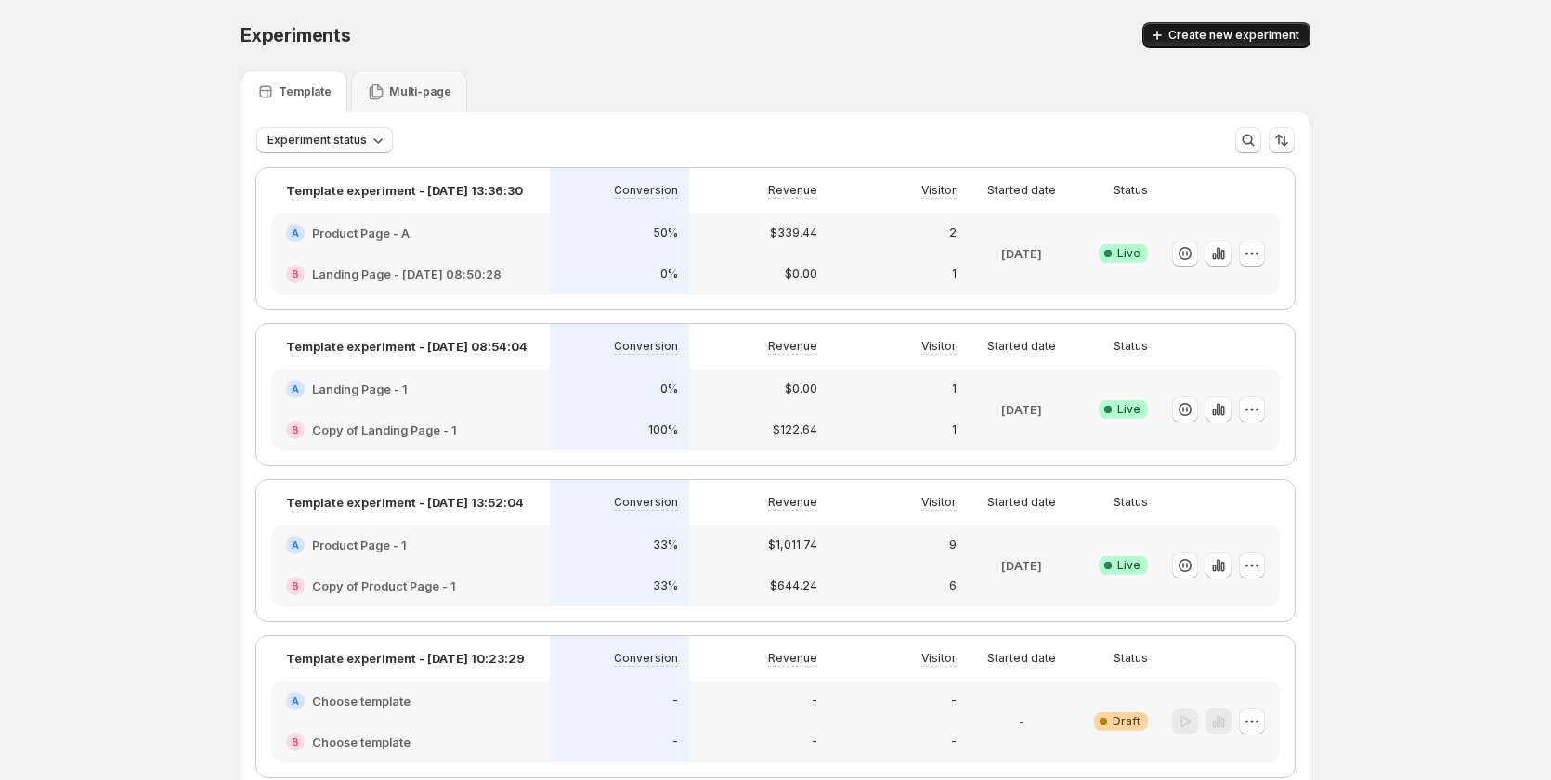
click at [1223, 38] on span "Create new experiment" at bounding box center [1234, 35] width 131 height 15
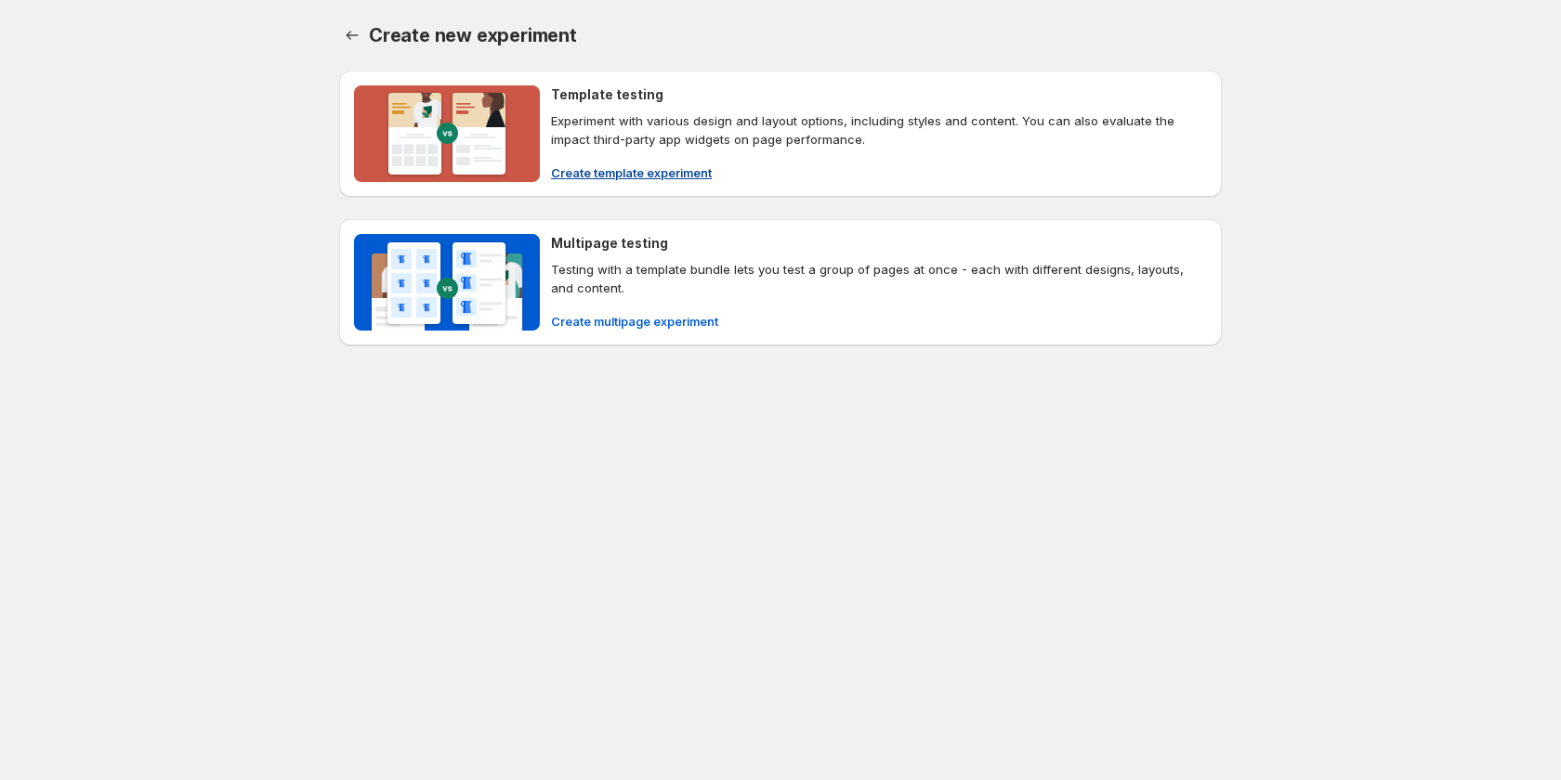
click at [598, 166] on span "Create template experiment" at bounding box center [631, 172] width 161 height 19
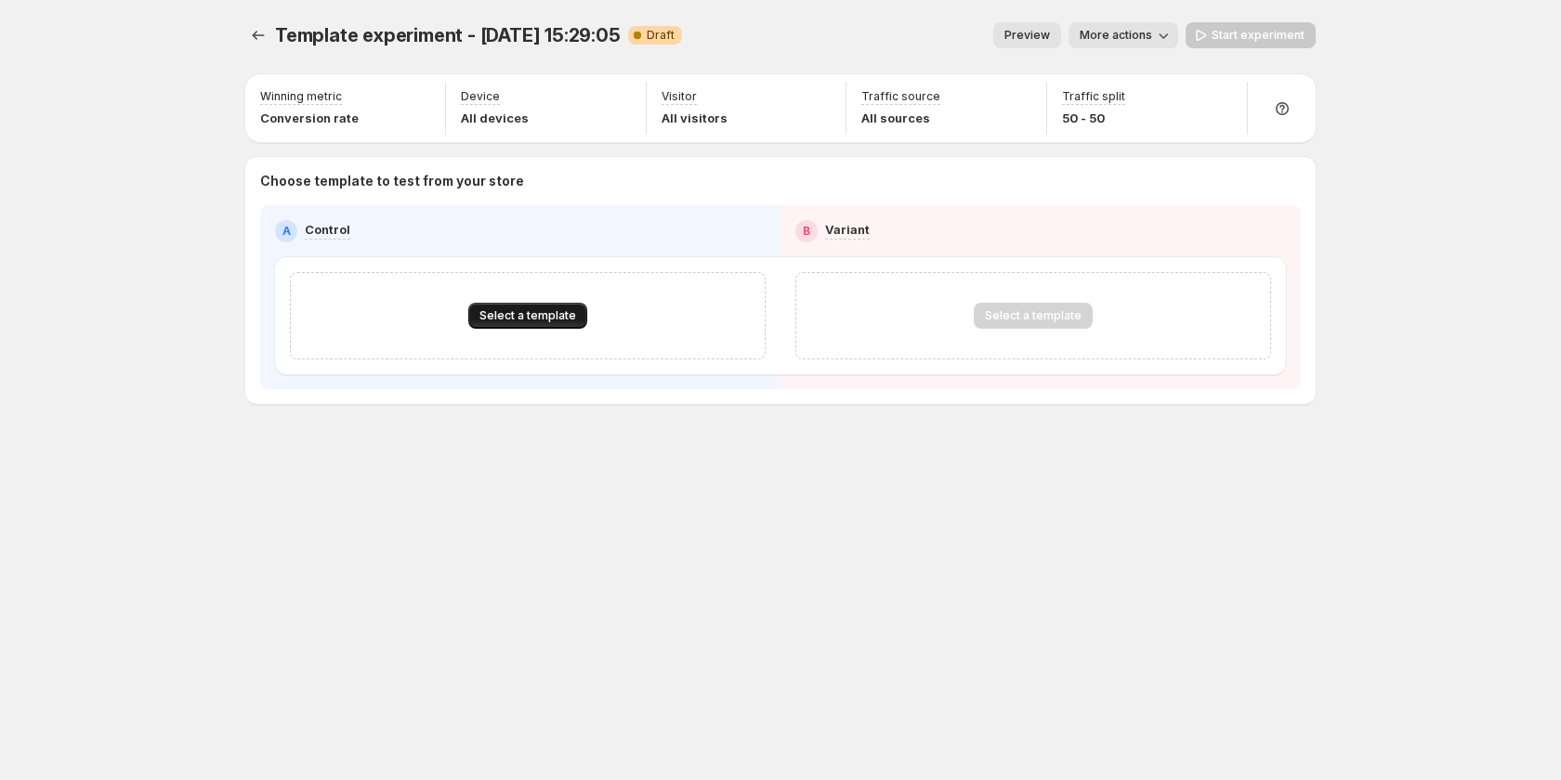
click at [561, 314] on span "Select a template" at bounding box center [527, 315] width 97 height 15
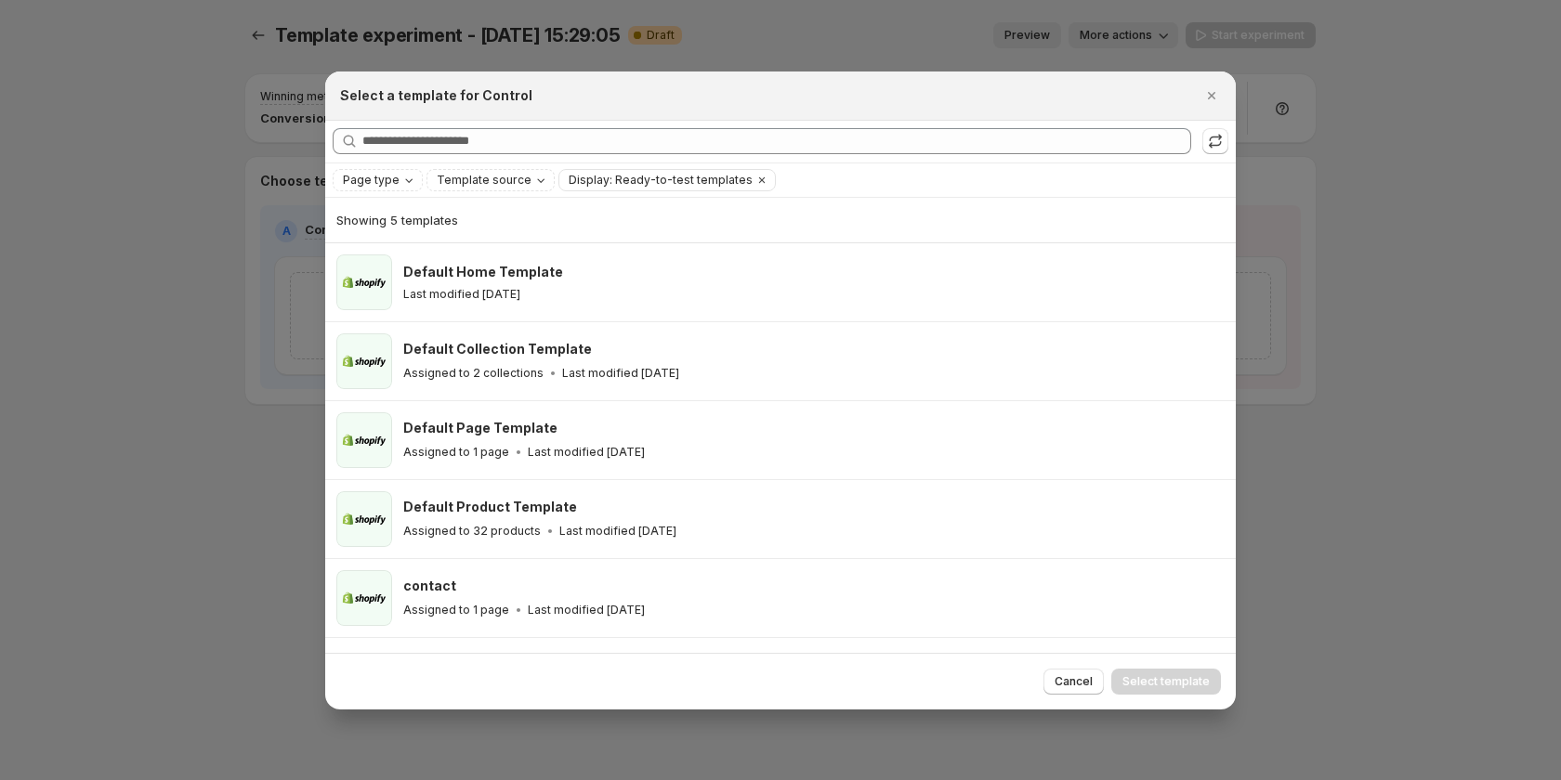
click at [189, 464] on div at bounding box center [780, 390] width 1561 height 780
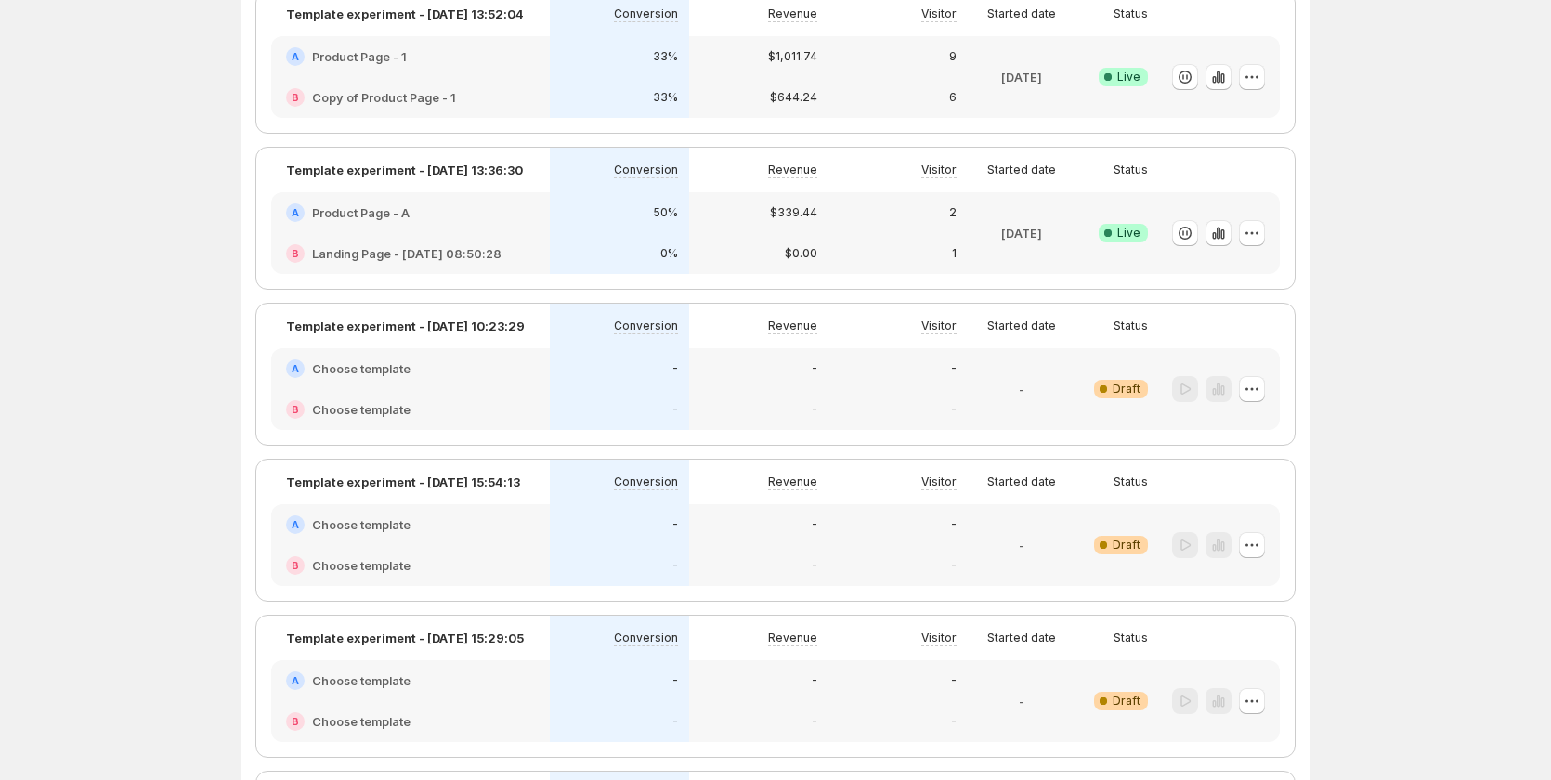
scroll to position [273, 0]
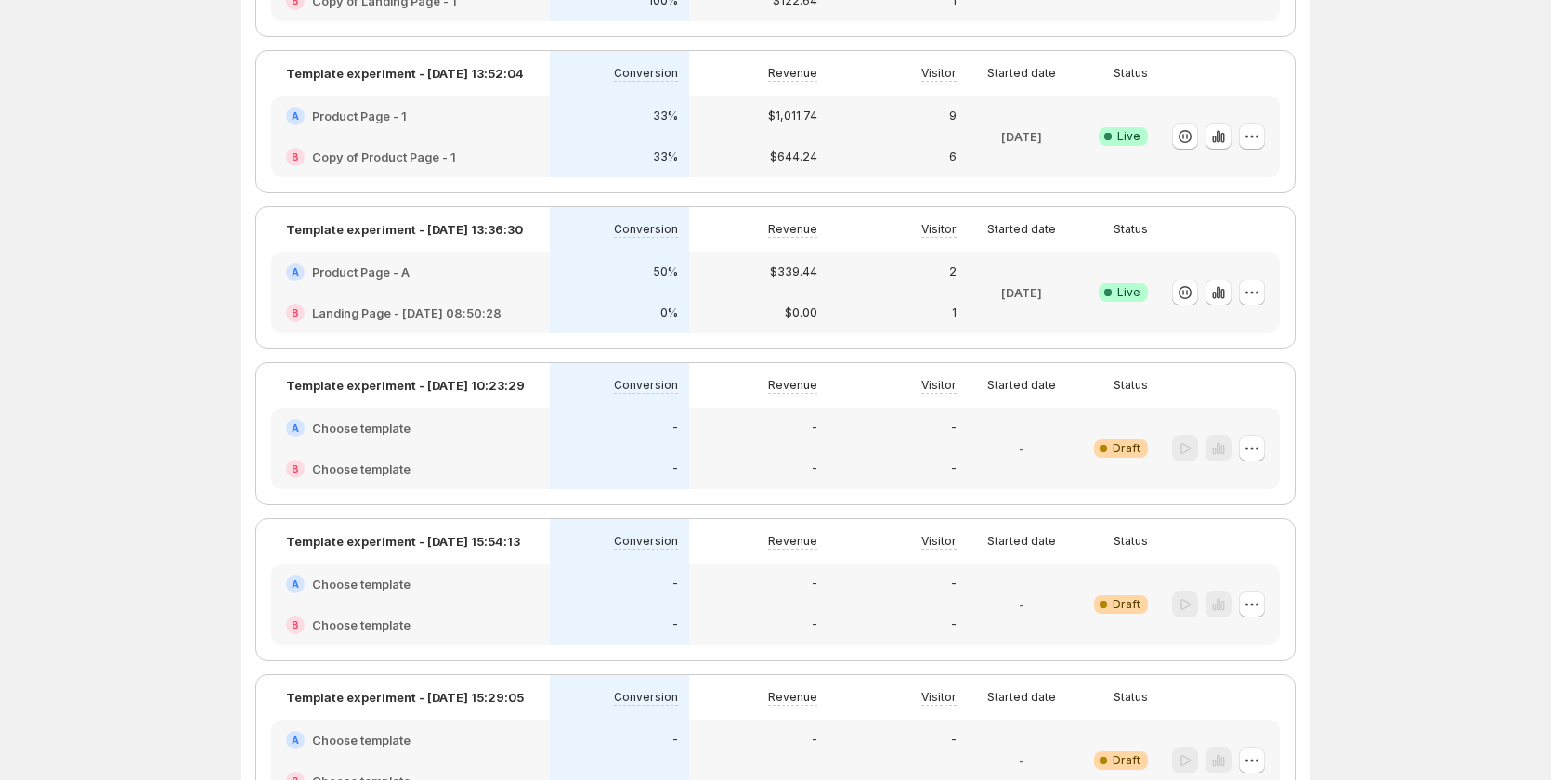
click at [523, 413] on div "A Choose template" at bounding box center [410, 428] width 279 height 41
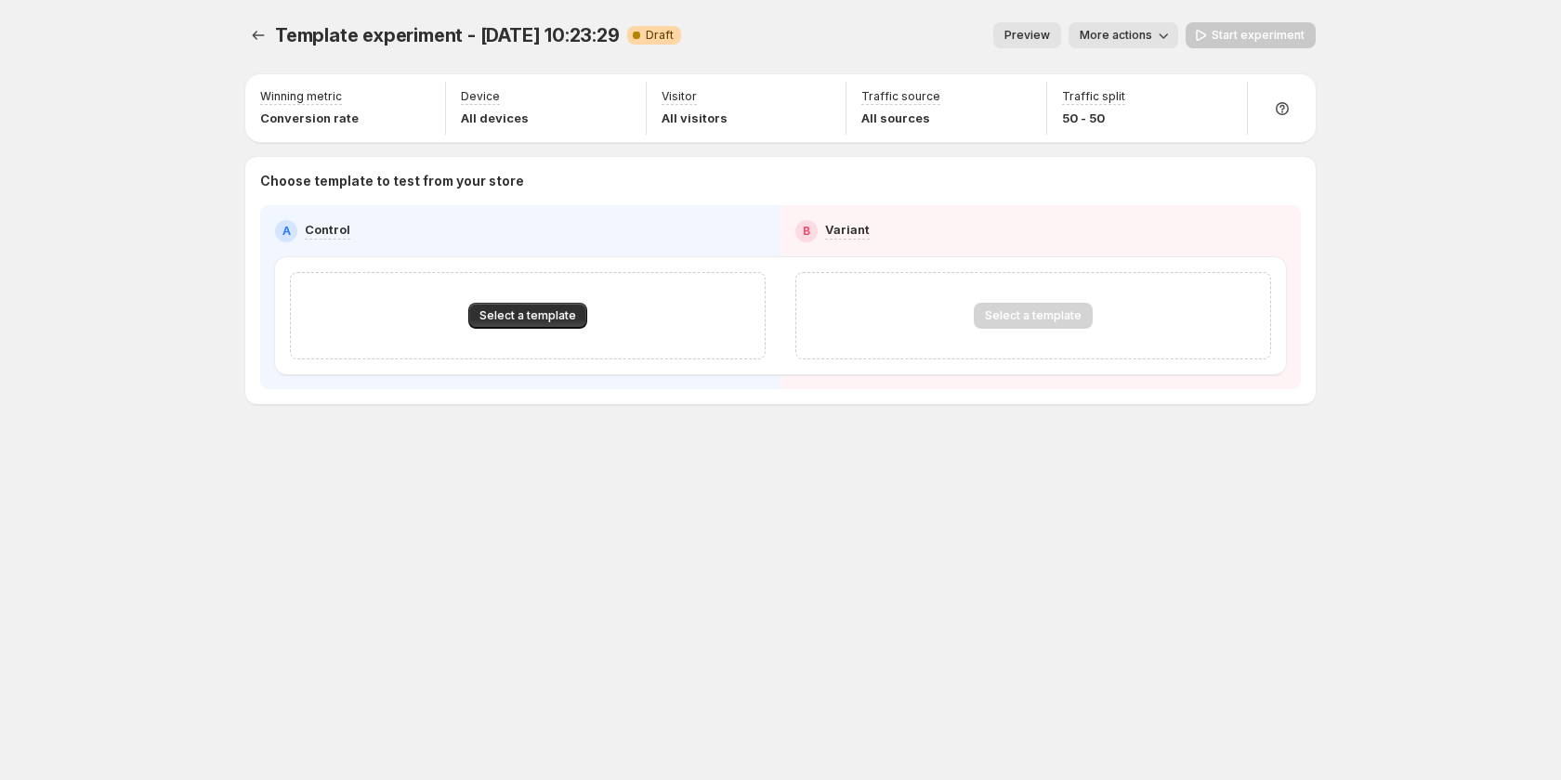
drag, startPoint x: 521, startPoint y: 314, endPoint x: 253, endPoint y: 244, distance: 277.4
click at [267, 277] on div "A Control B Variant Select a template Select a template" at bounding box center [780, 297] width 1040 height 184
click at [269, 40] on button "Experiments" at bounding box center [258, 35] width 26 height 26
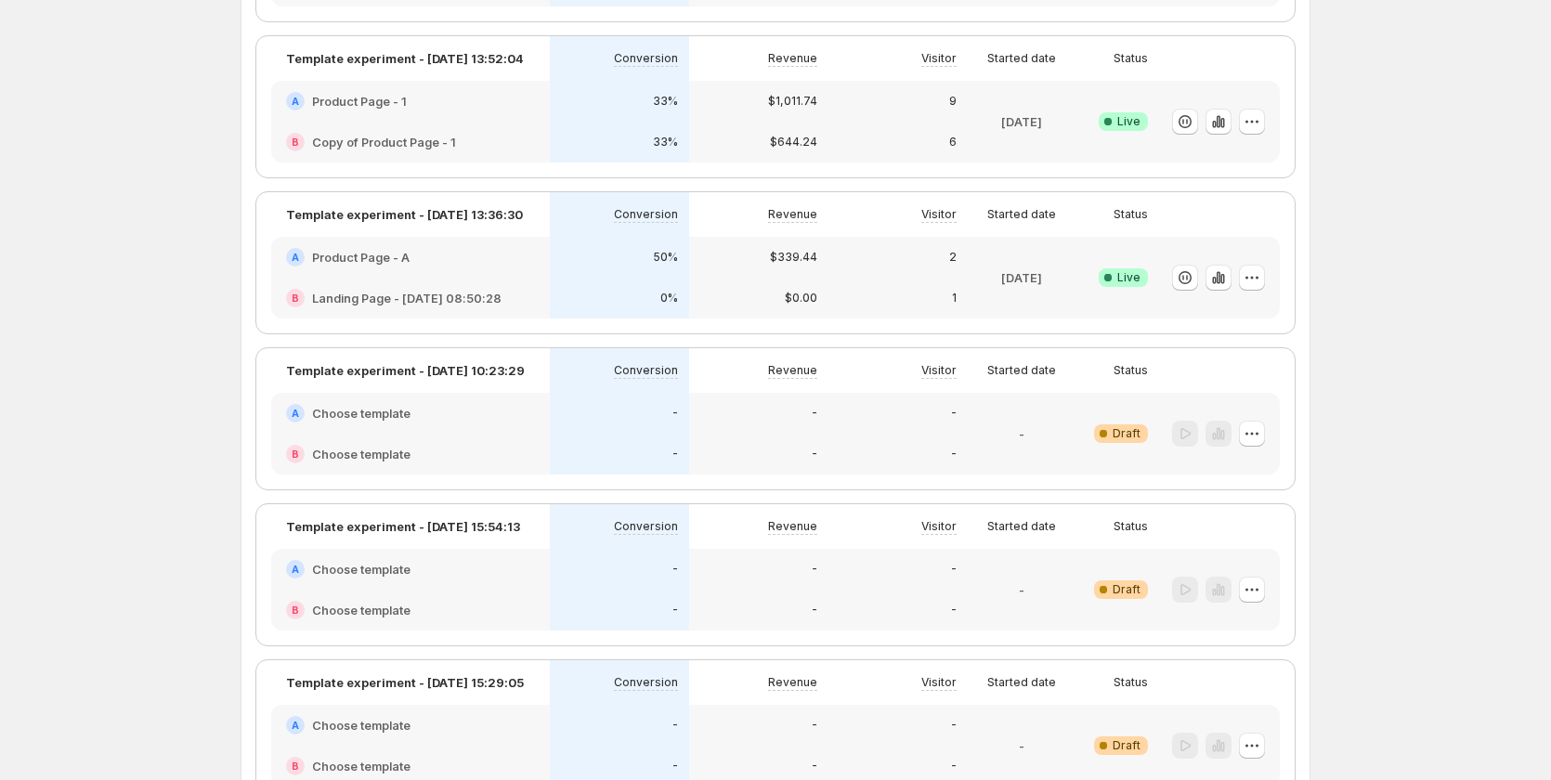
scroll to position [372, 0]
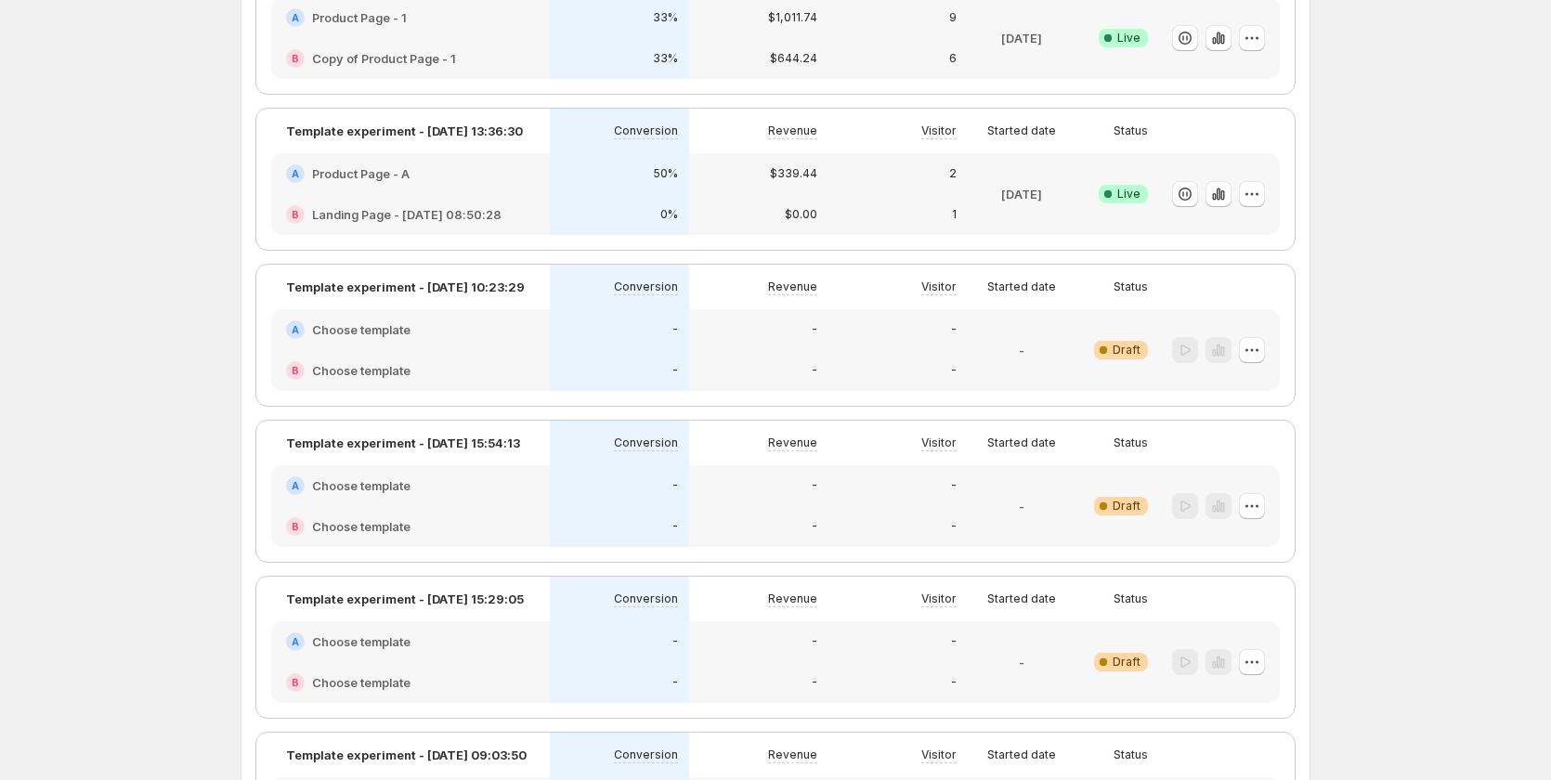
click at [491, 640] on div "A Choose template" at bounding box center [410, 642] width 249 height 19
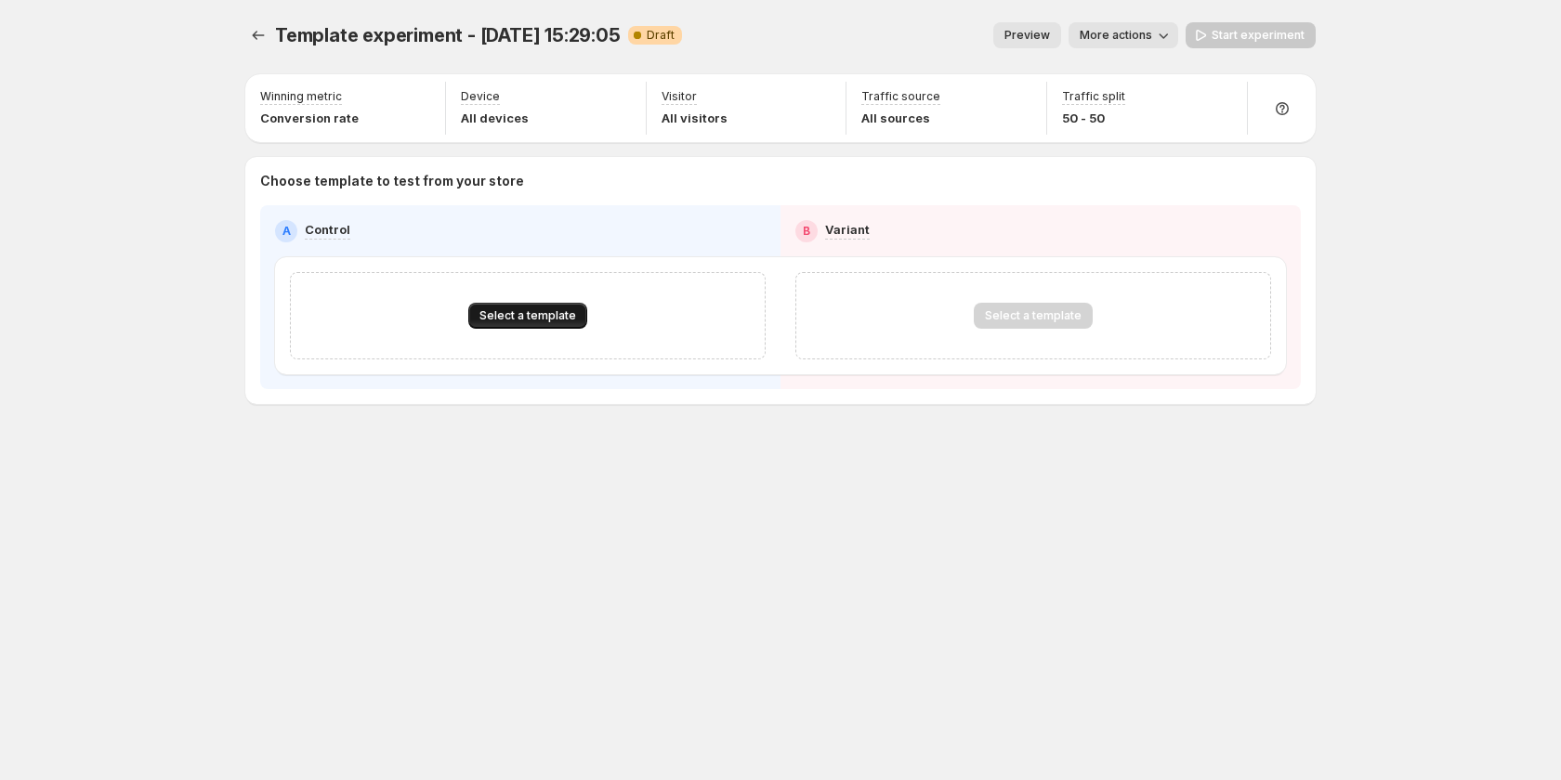
click at [547, 319] on span "Select a template" at bounding box center [527, 315] width 97 height 15
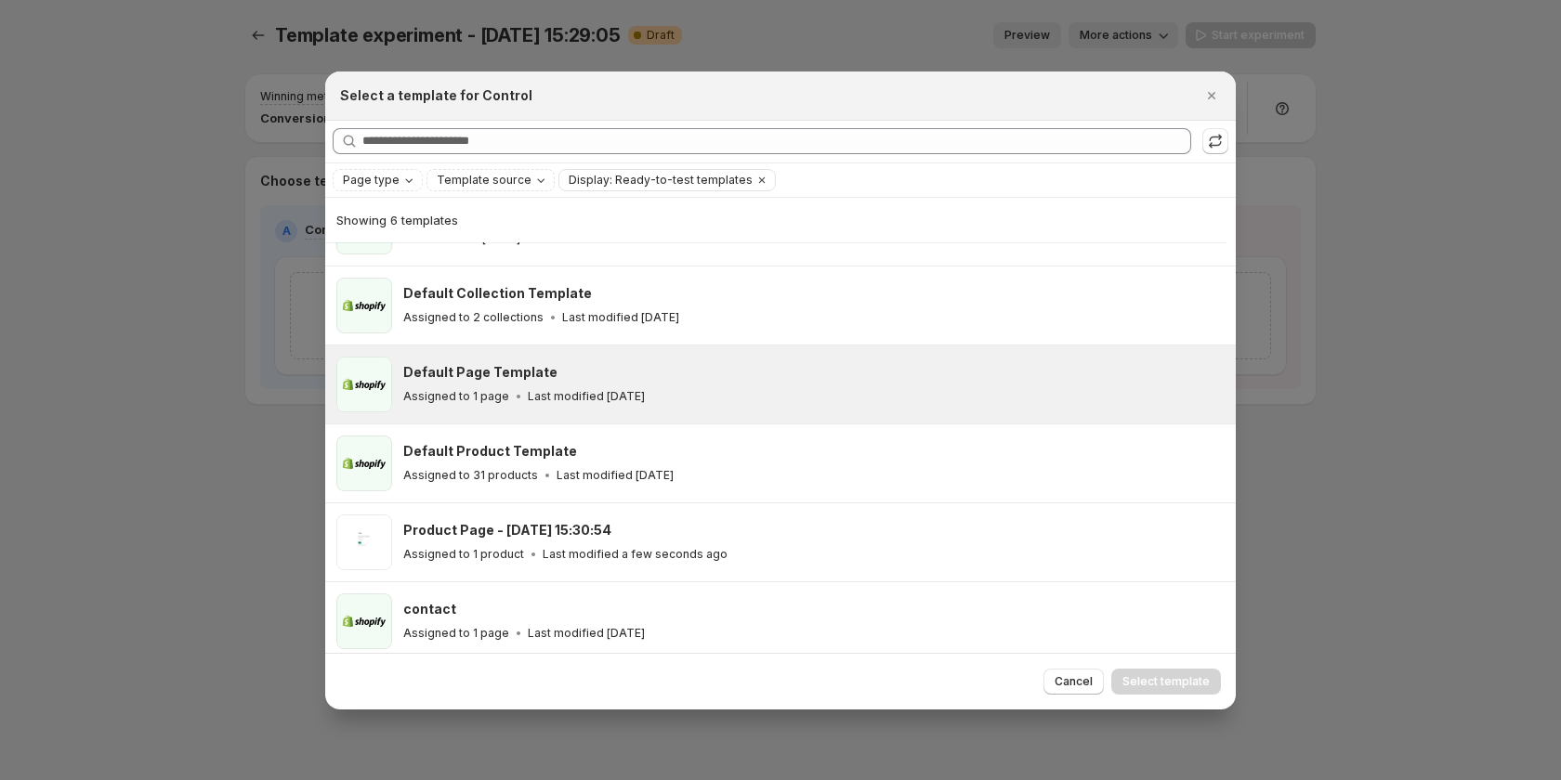
scroll to position [64, 0]
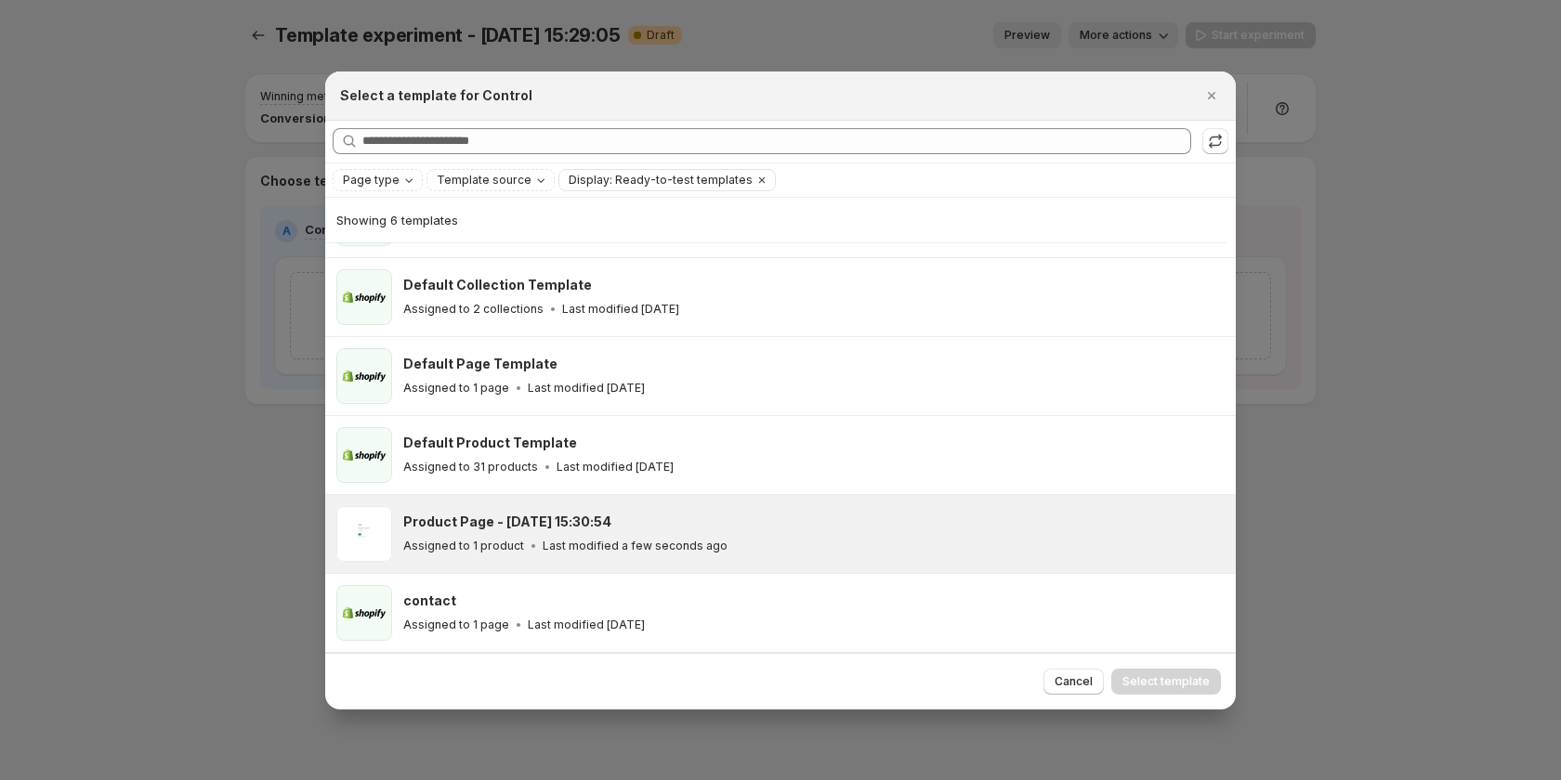
click at [859, 545] on div "Assigned to 1 product Last modified a few seconds ago" at bounding box center [811, 546] width 816 height 19
click at [1138, 682] on span "Select template" at bounding box center [1165, 681] width 87 height 15
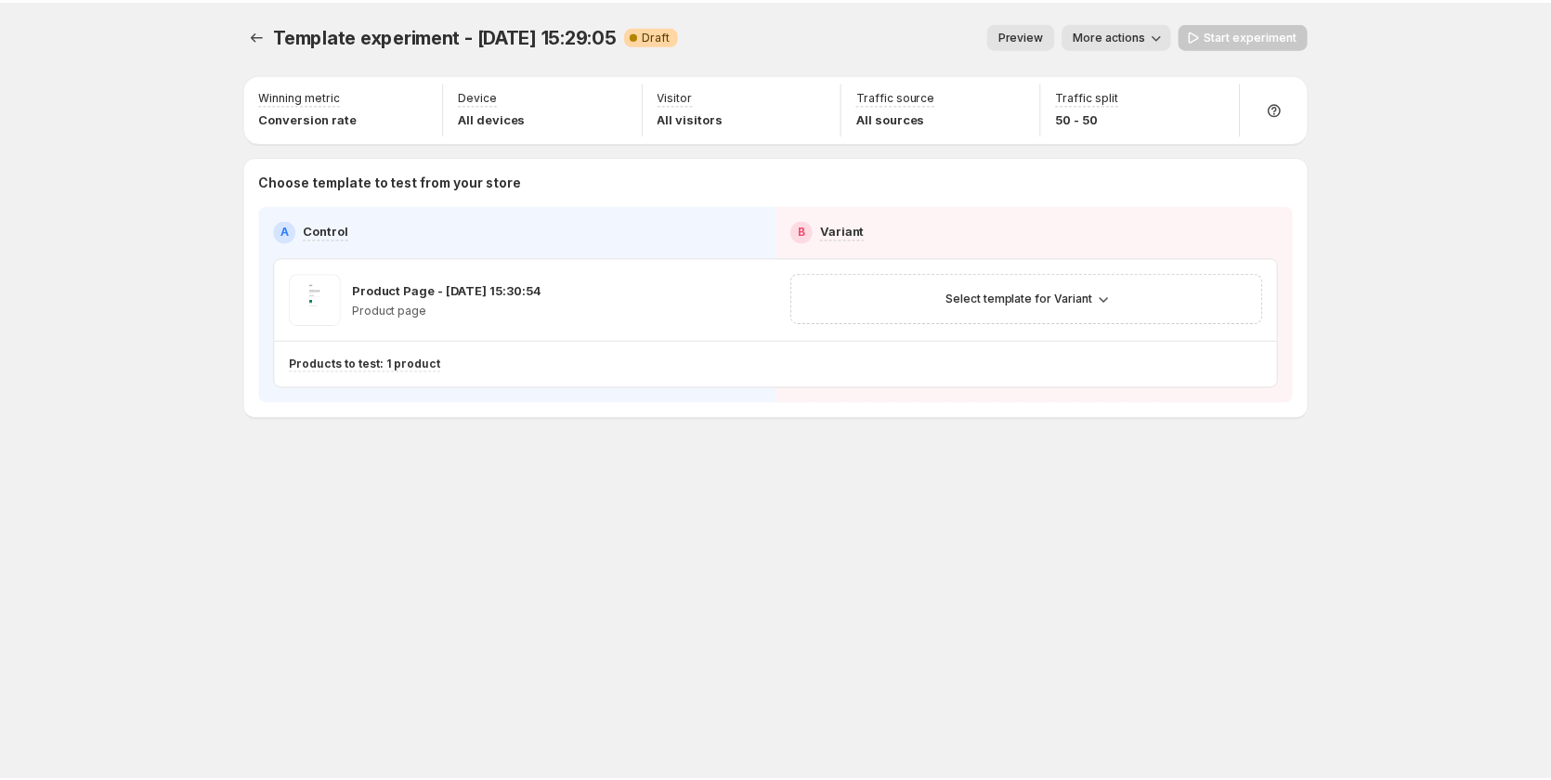
scroll to position [0, 0]
click at [1055, 296] on span "Select template for Variant" at bounding box center [1025, 298] width 148 height 15
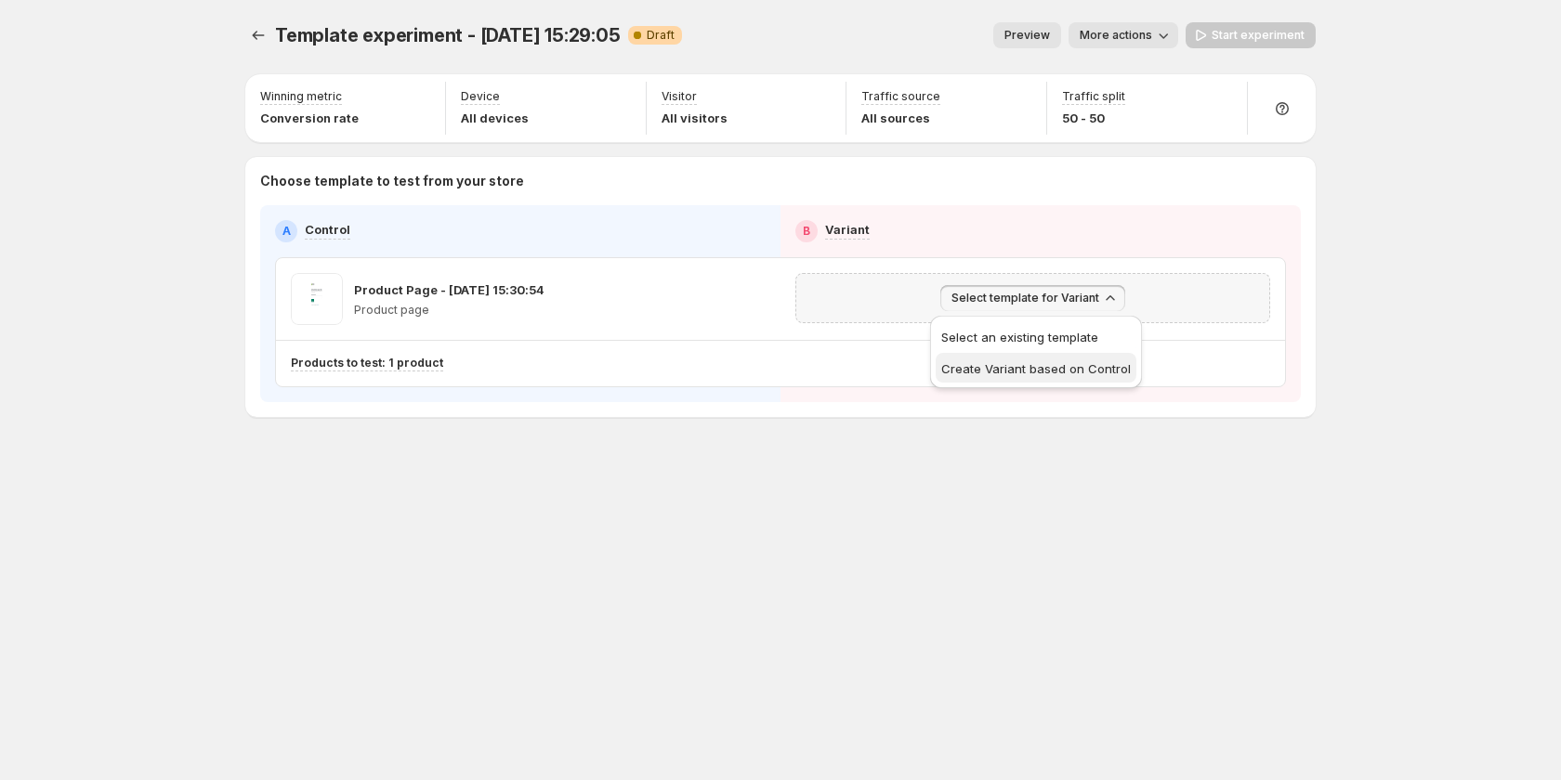
click at [1055, 367] on span "Create Variant based on Control" at bounding box center [1036, 368] width 190 height 15
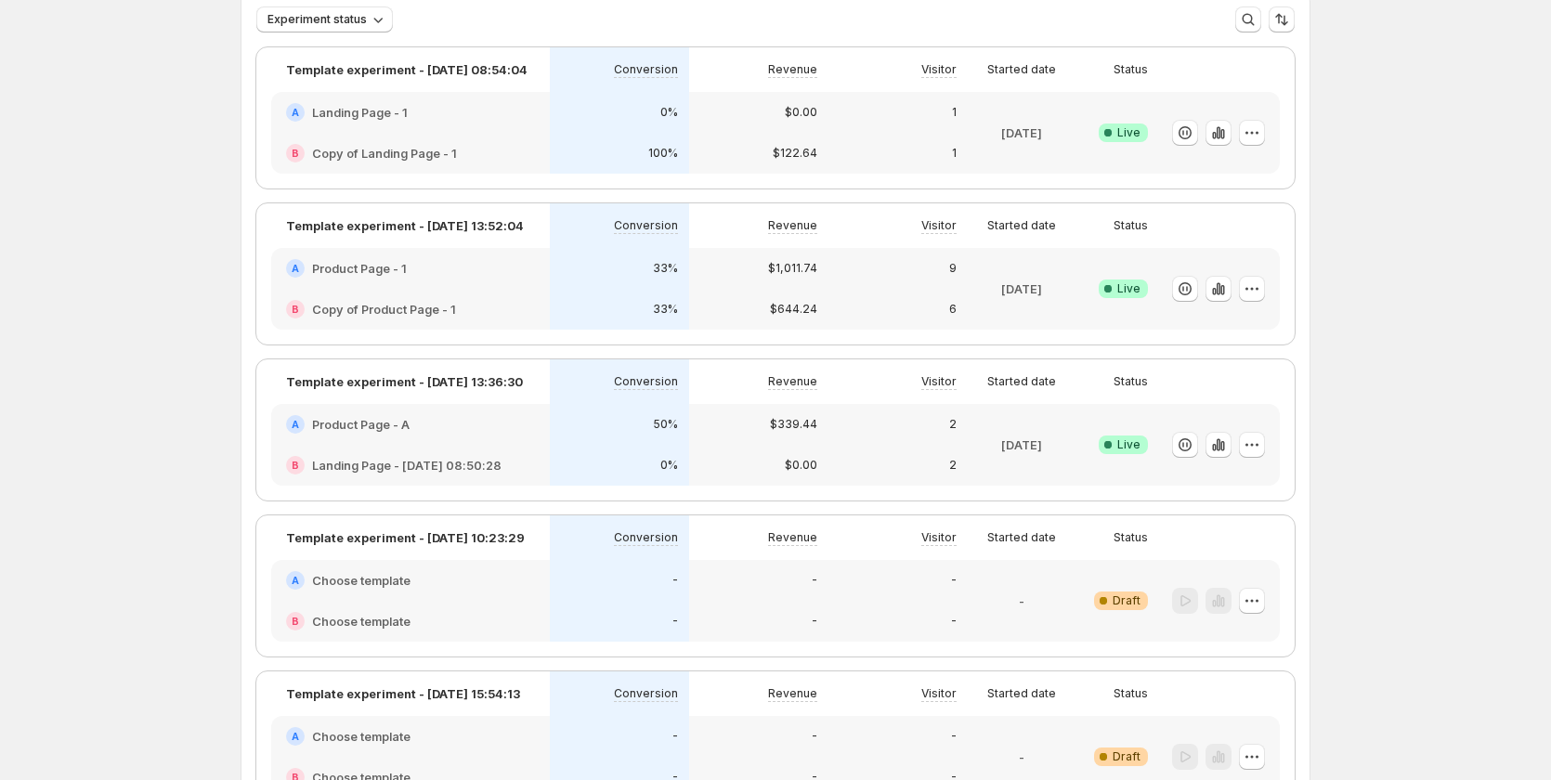
scroll to position [279, 0]
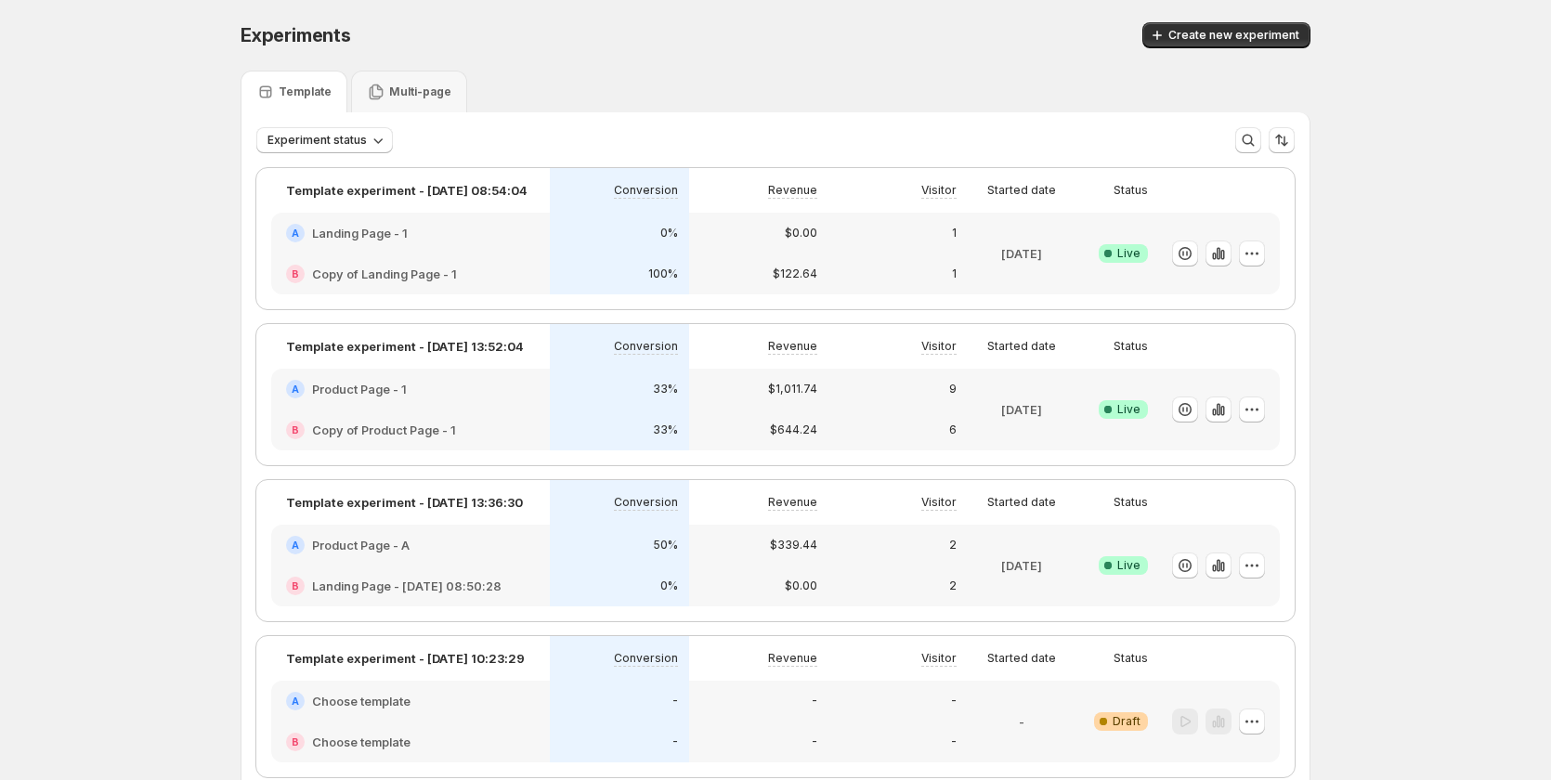
scroll to position [464, 0]
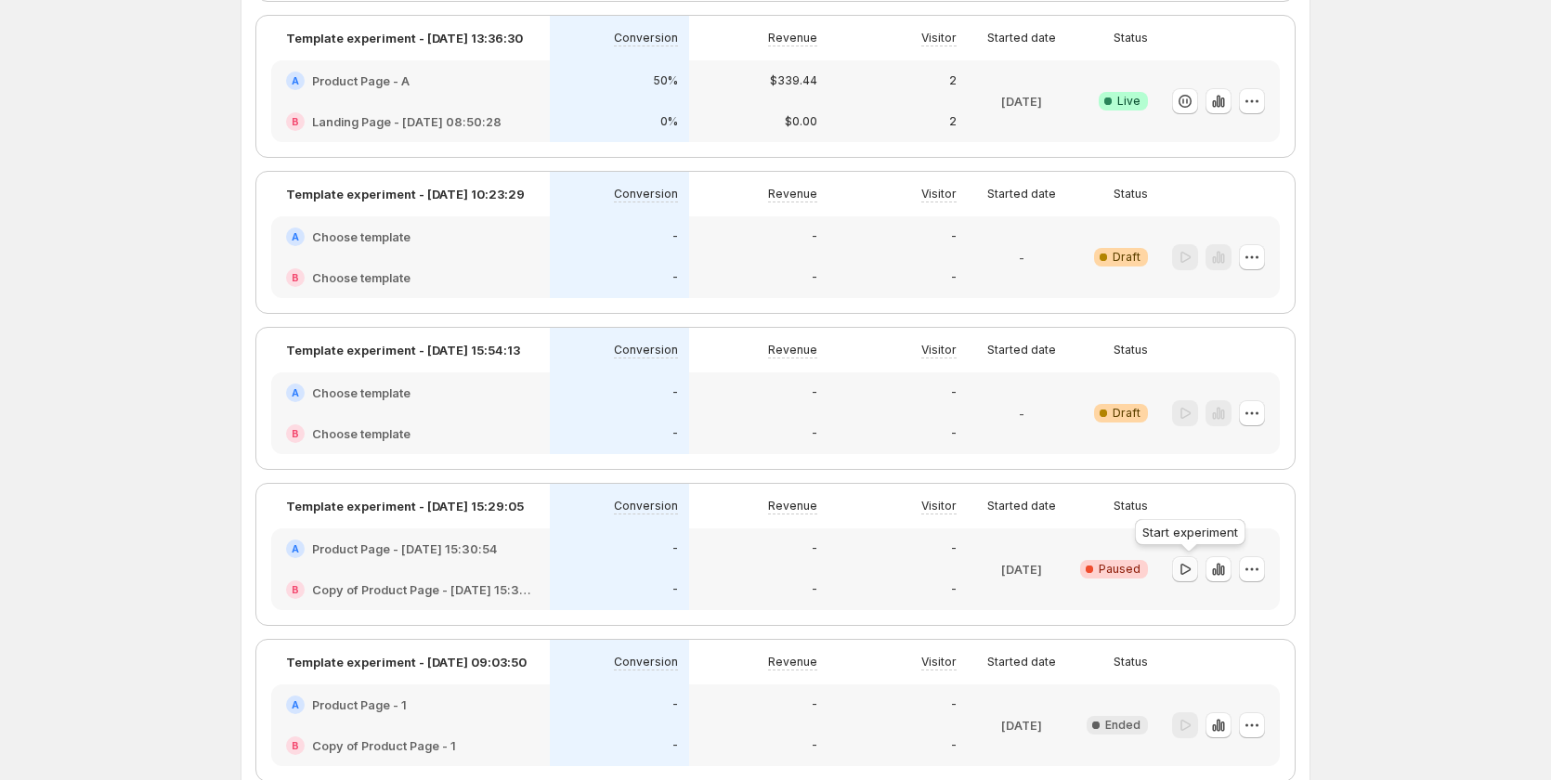
click at [1195, 569] on icon "button" at bounding box center [1185, 569] width 19 height 19
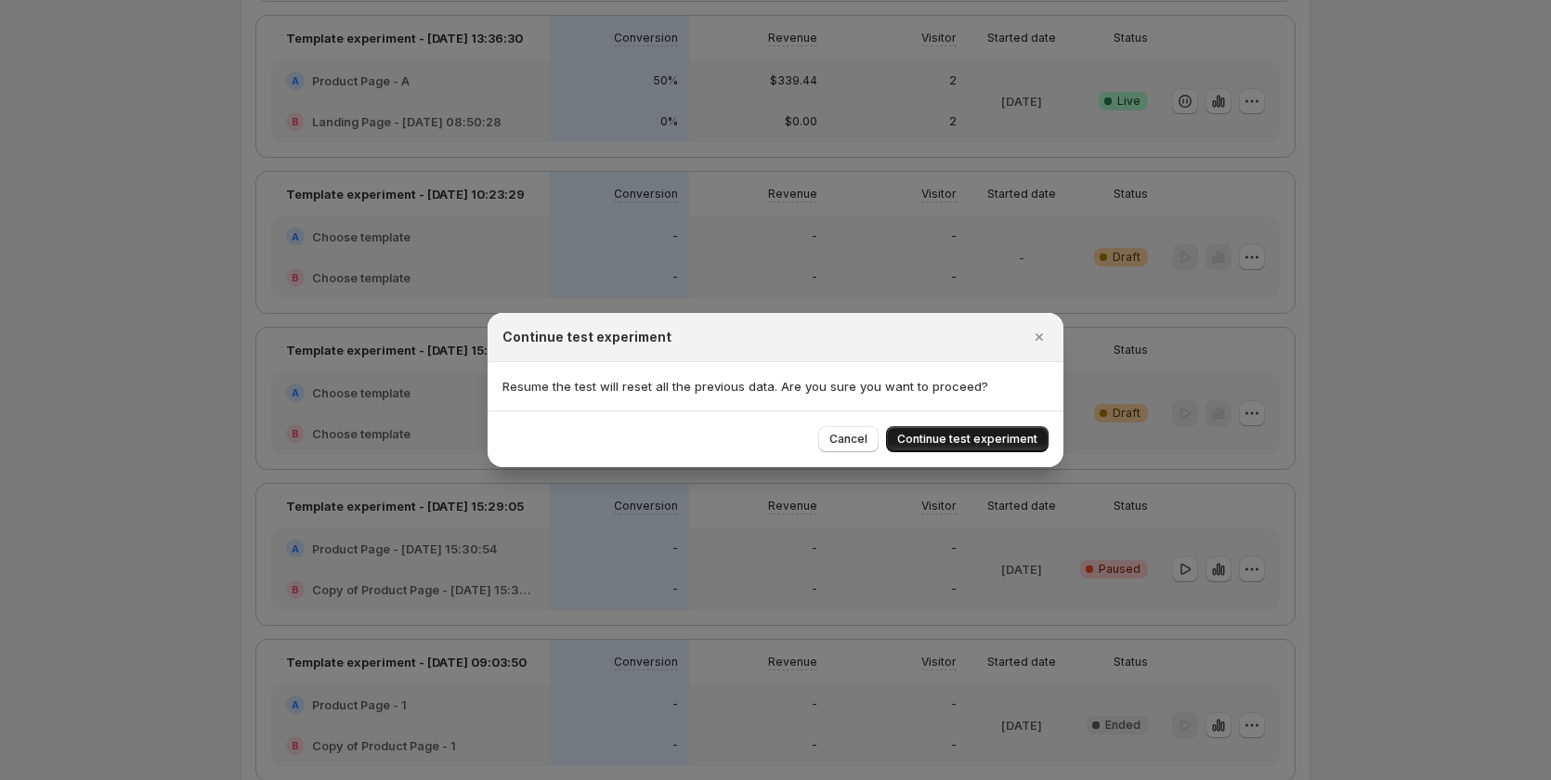
click at [985, 430] on button "Continue test experiment" at bounding box center [967, 439] width 163 height 26
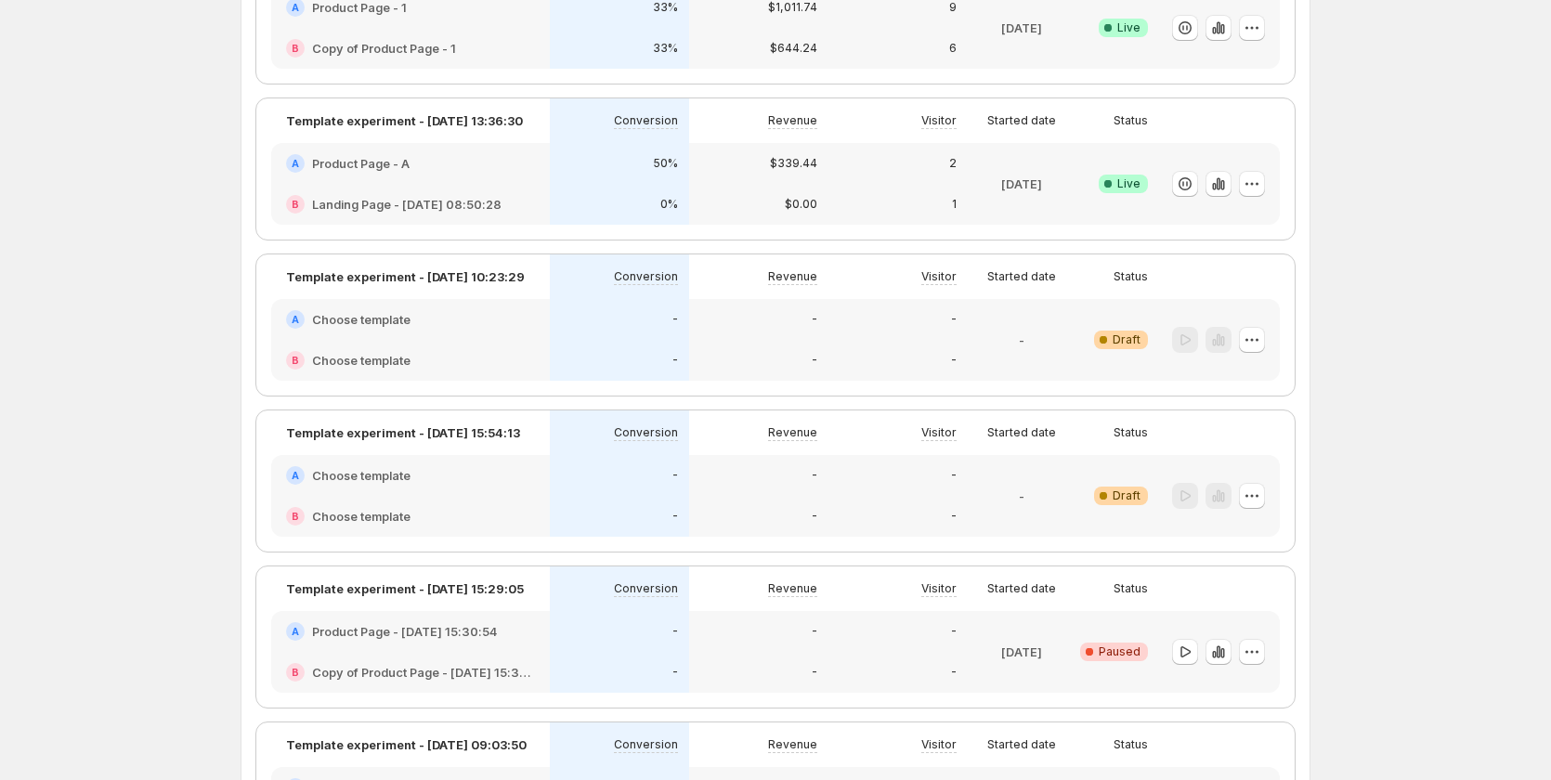
scroll to position [464, 0]
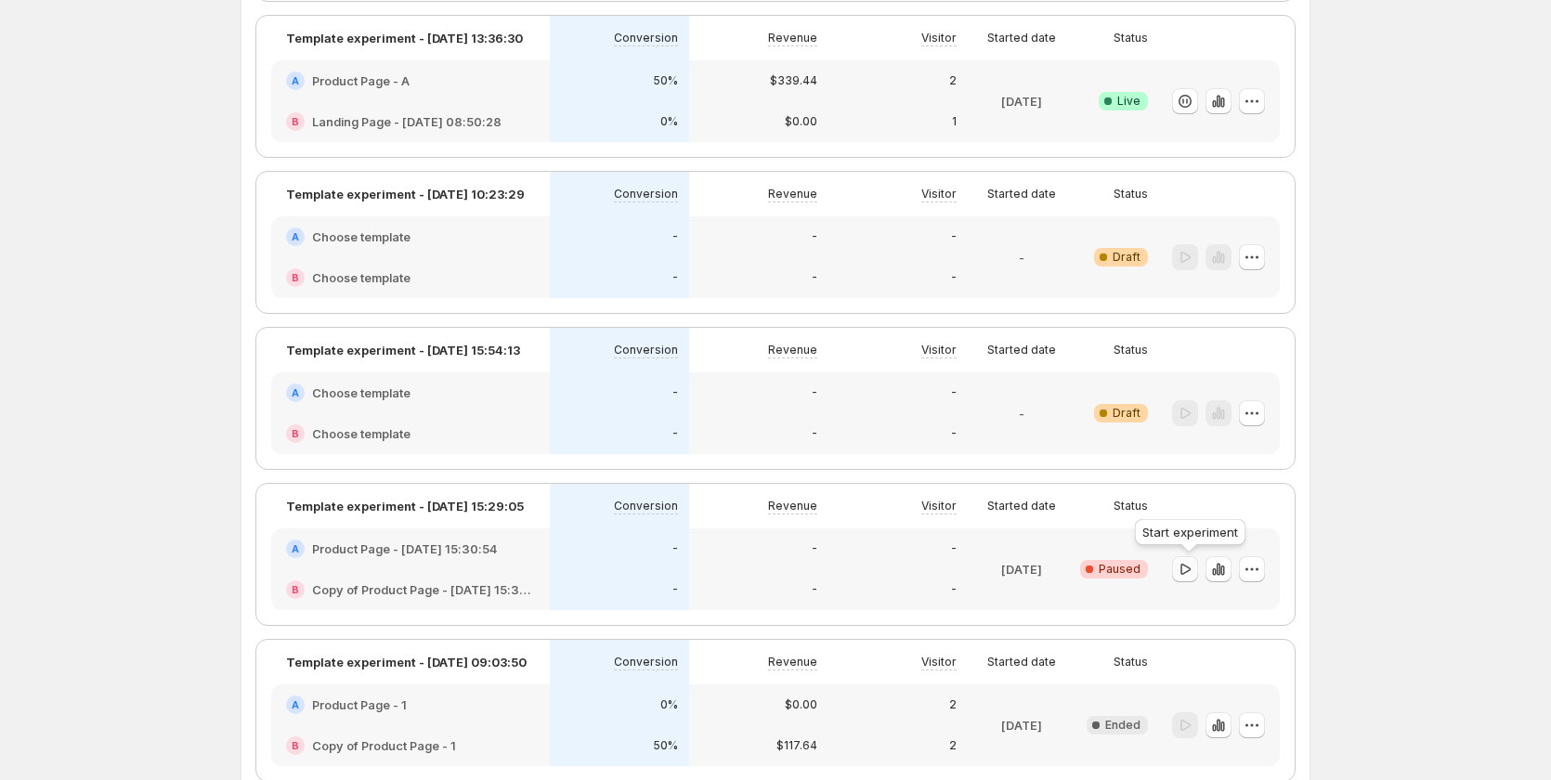
click at [1185, 569] on icon "button" at bounding box center [1185, 569] width 19 height 19
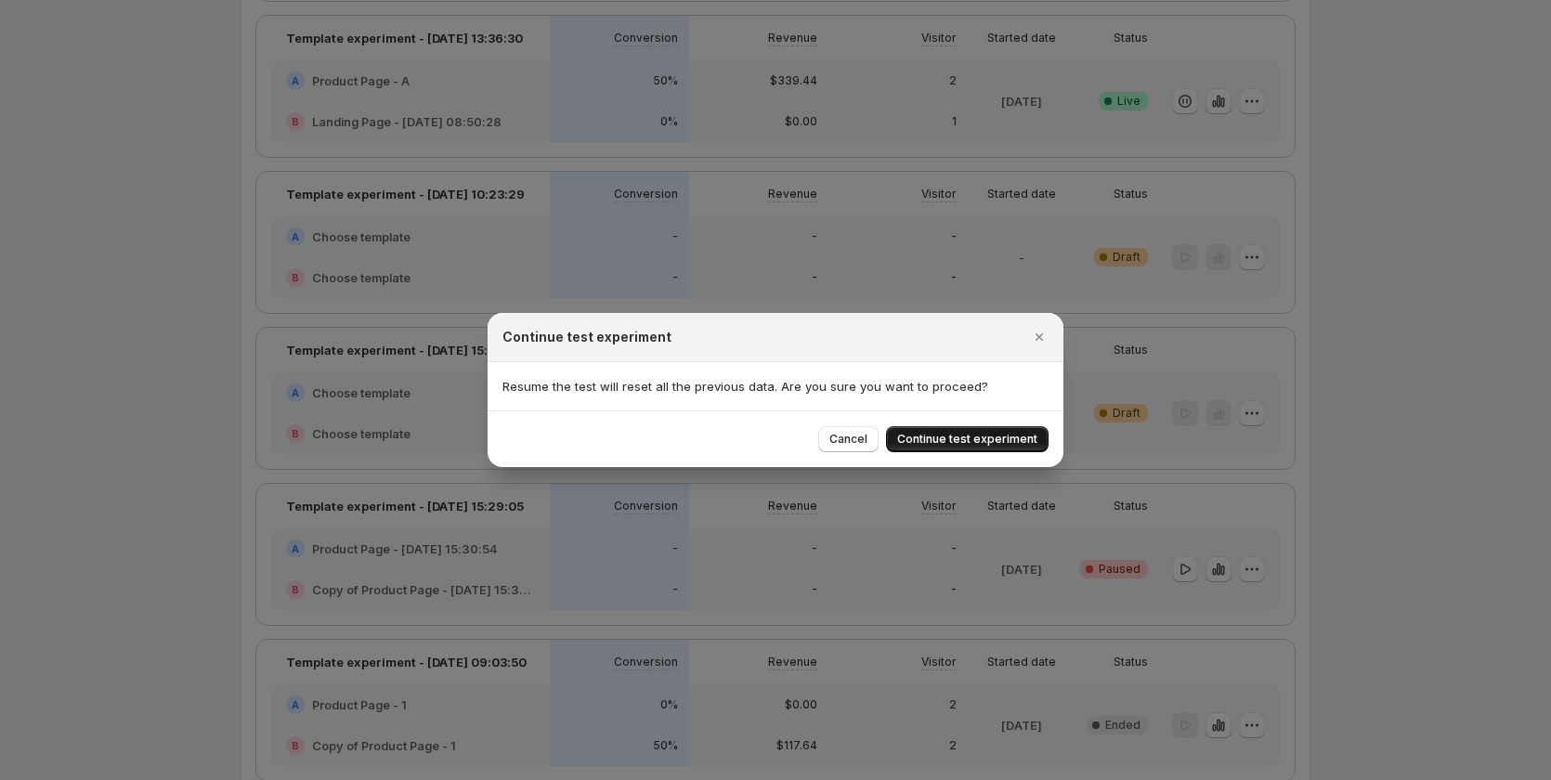
click at [1001, 439] on span "Continue test experiment" at bounding box center [967, 439] width 140 height 15
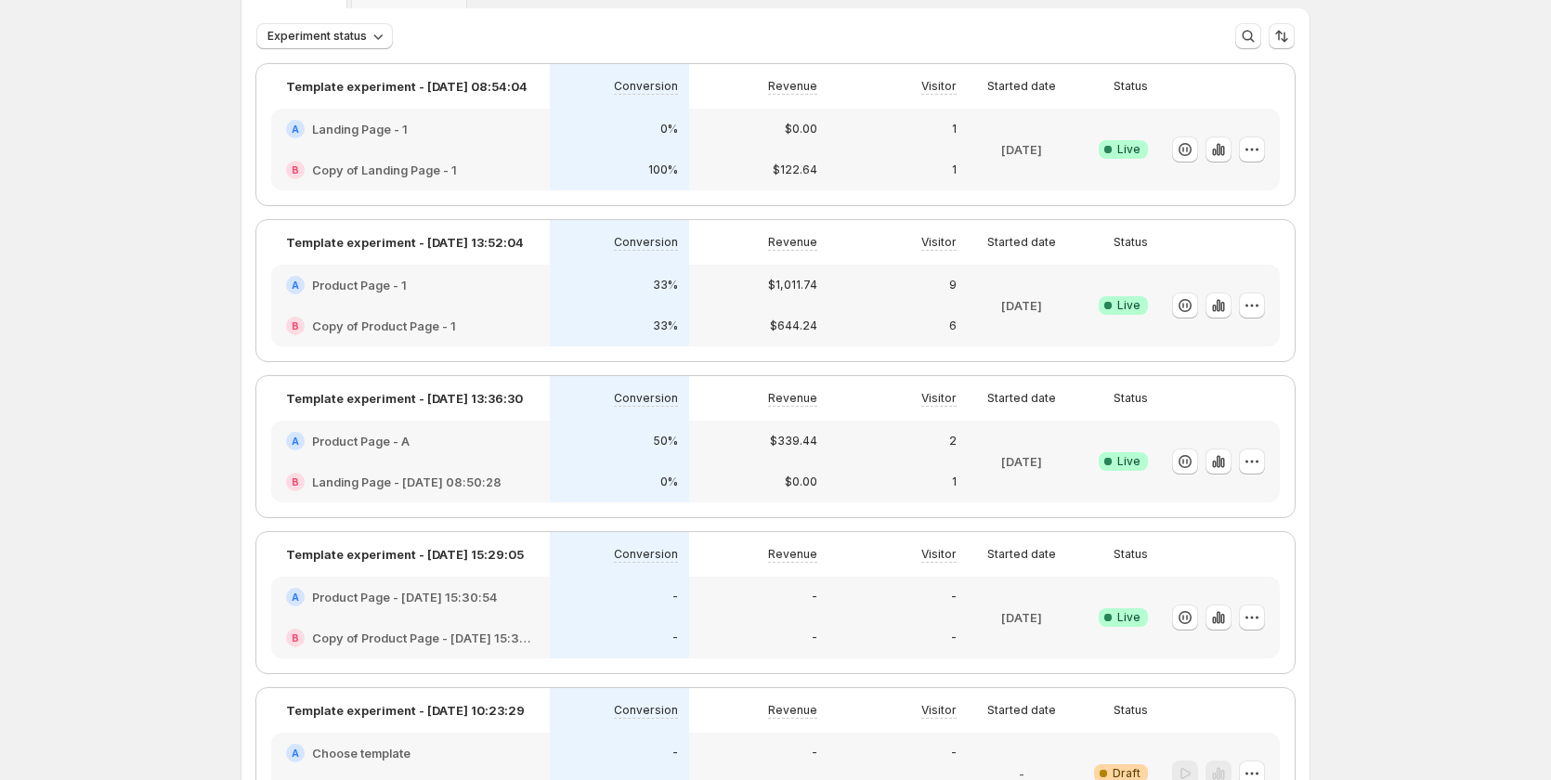
scroll to position [186, 0]
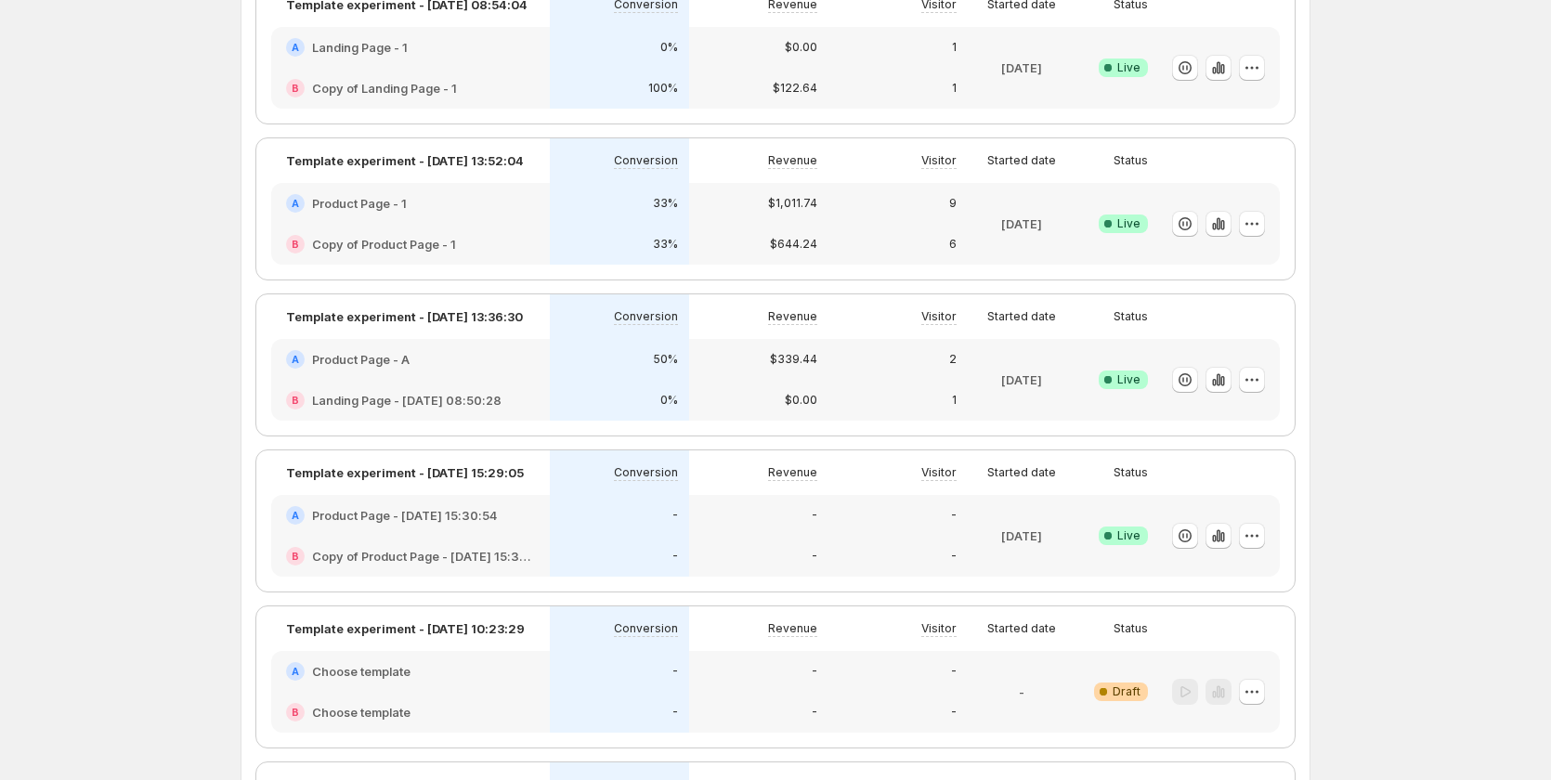
click at [683, 535] on div "-" at bounding box center [619, 515] width 139 height 41
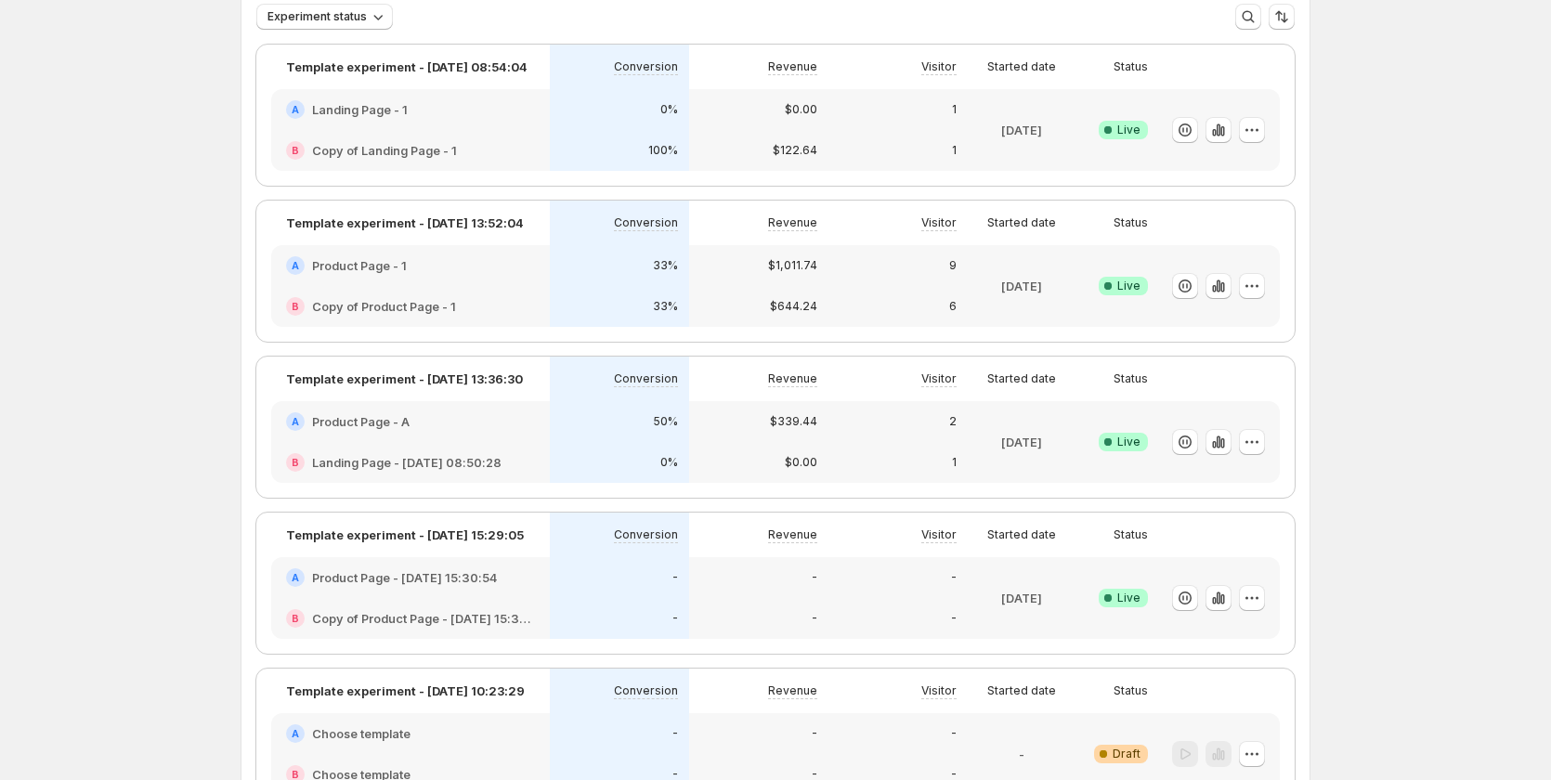
scroll to position [279, 0]
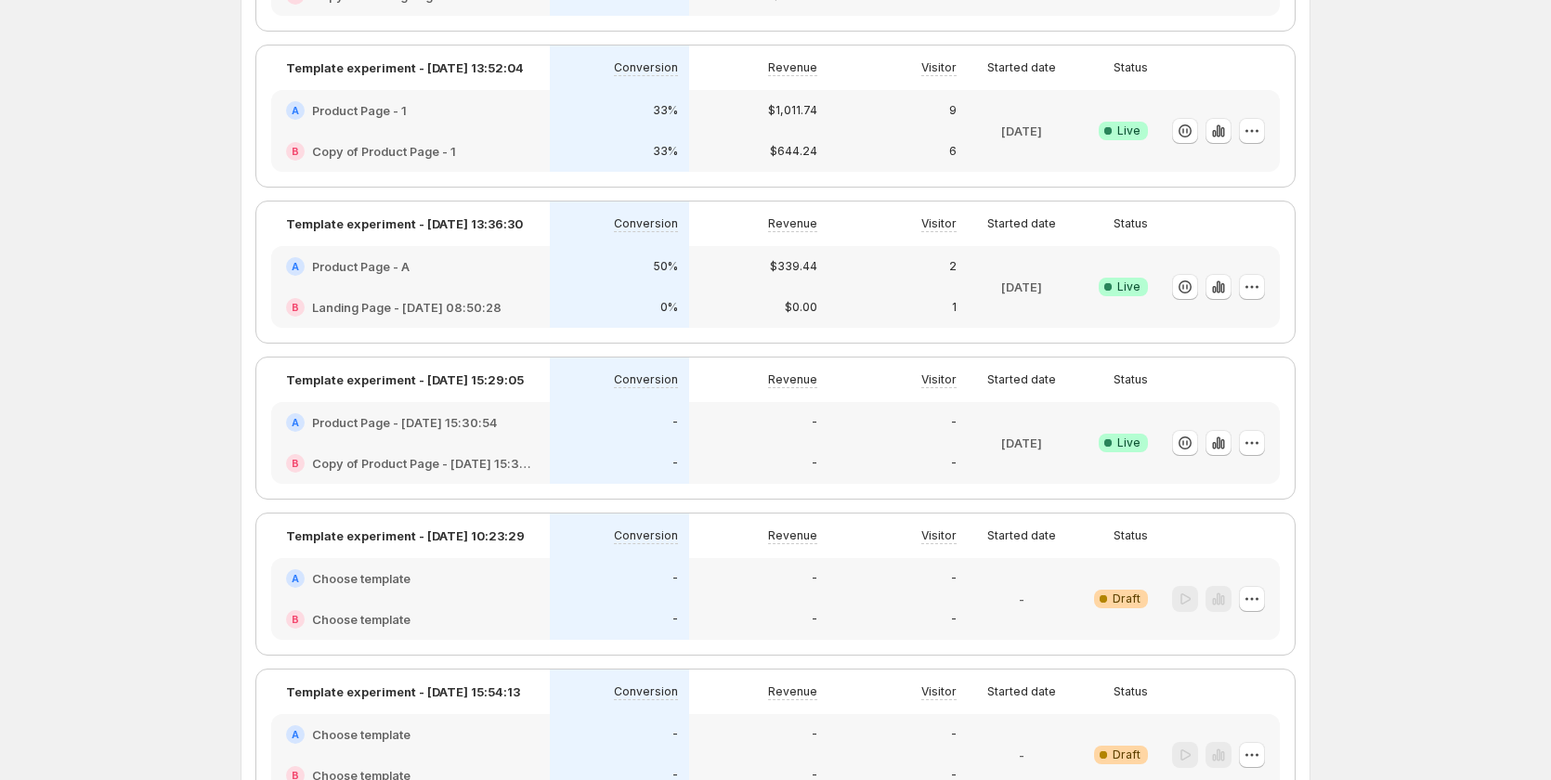
click at [756, 424] on div "-" at bounding box center [758, 422] width 117 height 19
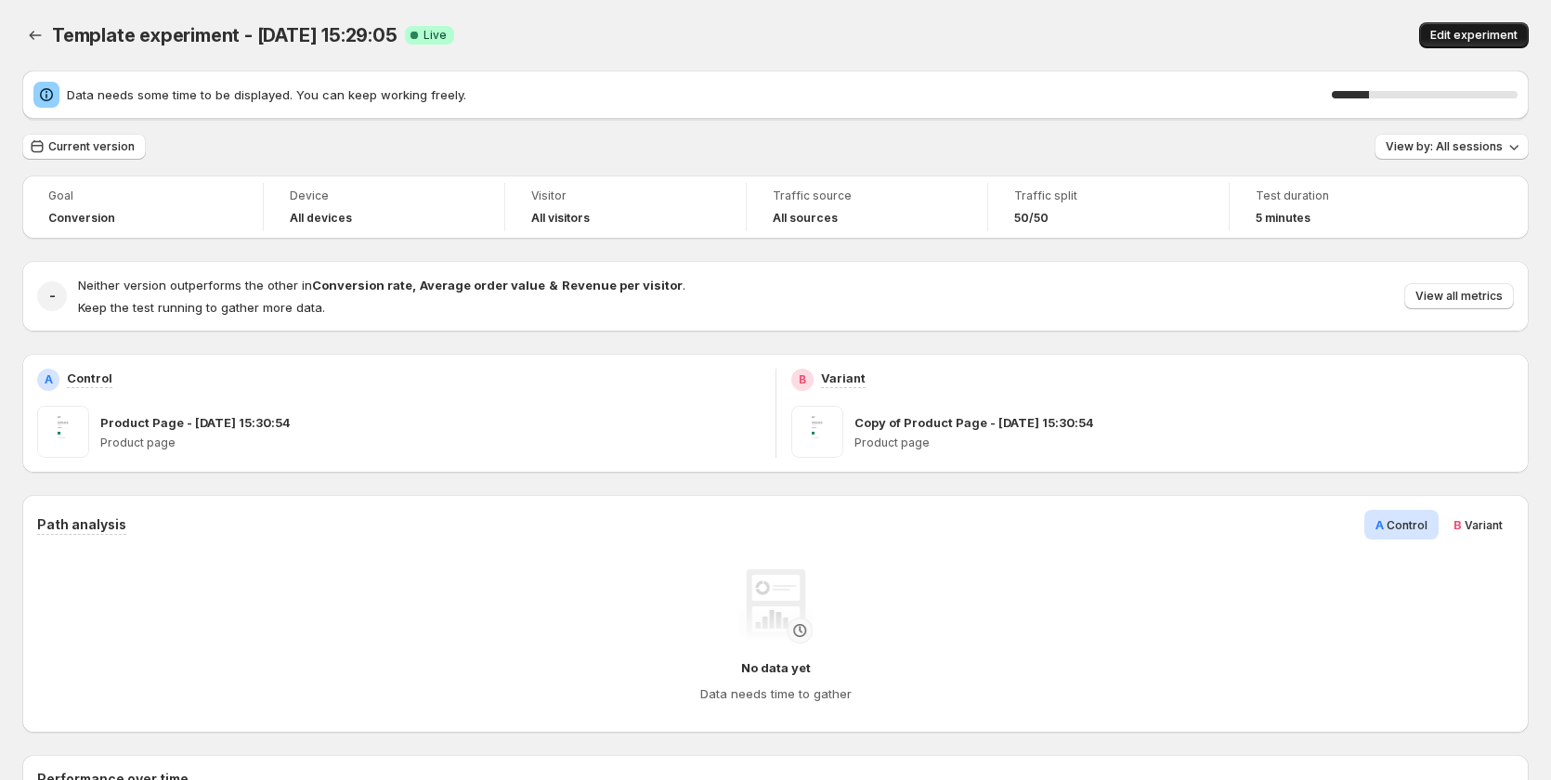
click at [1461, 39] on span "Edit experiment" at bounding box center [1474, 35] width 87 height 15
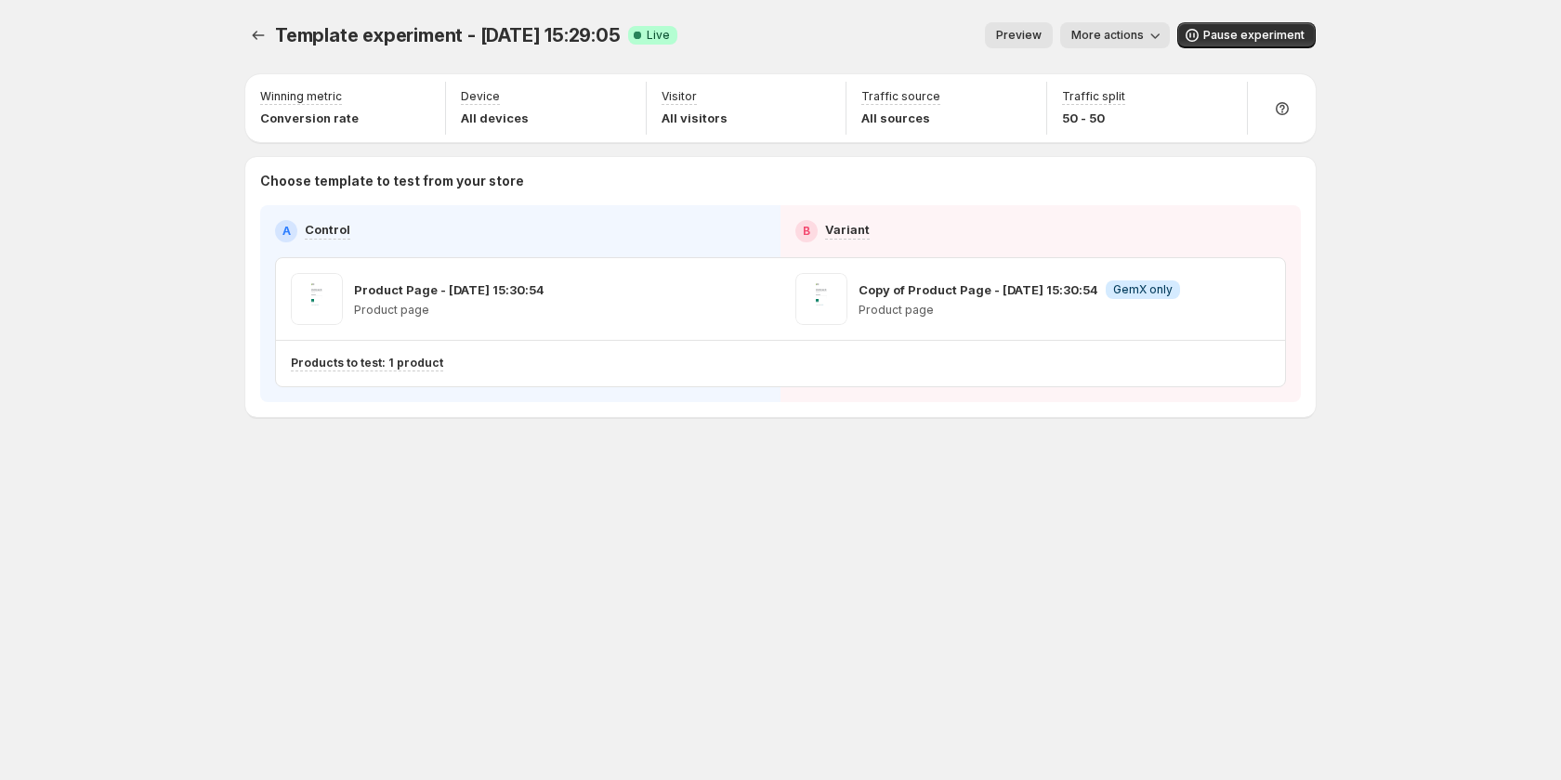
click at [154, 415] on div "Template experiment - [DATE] 15:29:05. This page is ready Template experiment -…" at bounding box center [780, 390] width 1561 height 780
click at [105, 479] on div "Template experiment - [DATE] 15:29:05. This page is ready Template experiment -…" at bounding box center [780, 390] width 1561 height 780
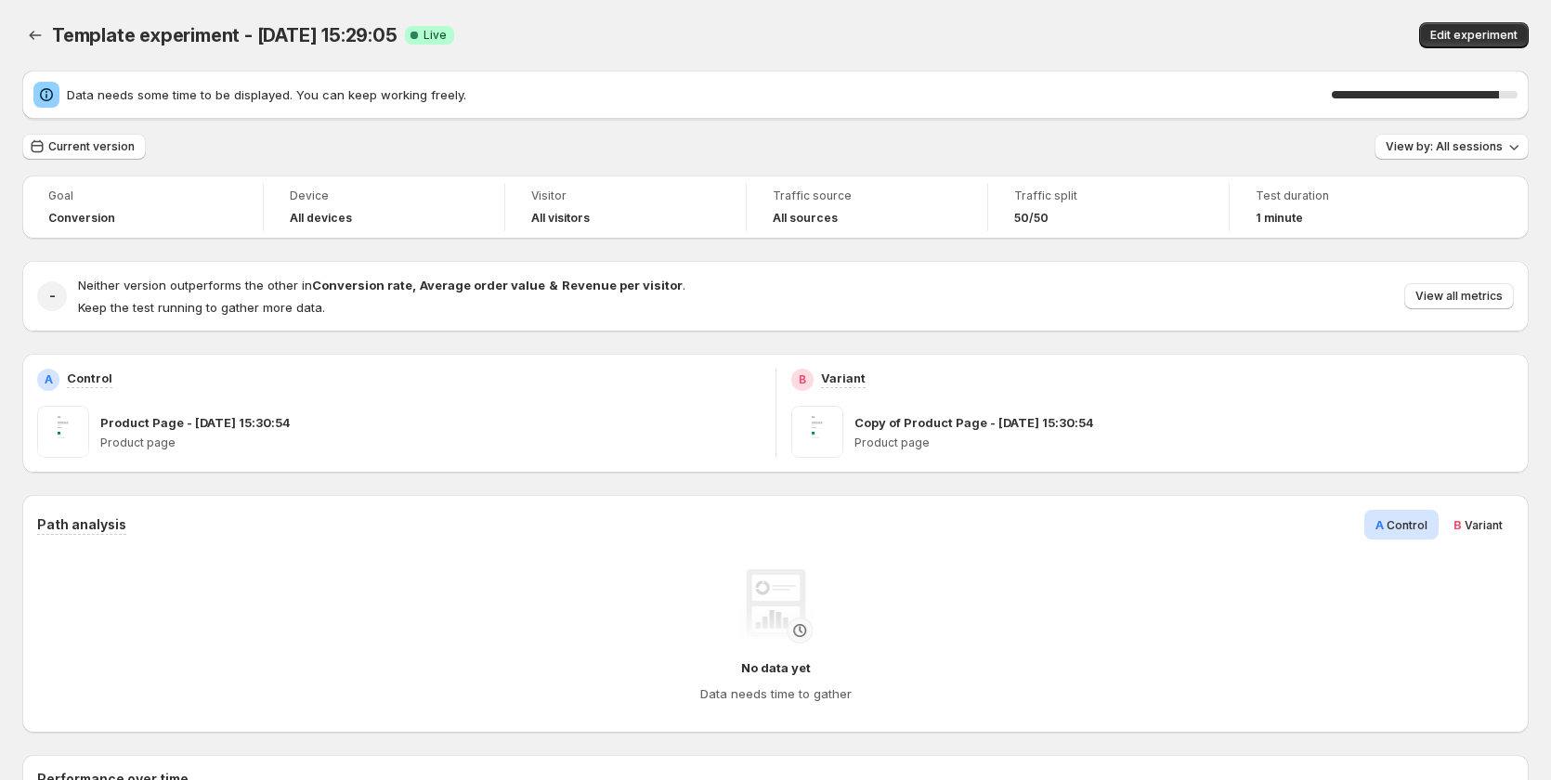
click at [1489, 518] on span "Variant" at bounding box center [1484, 525] width 38 height 14
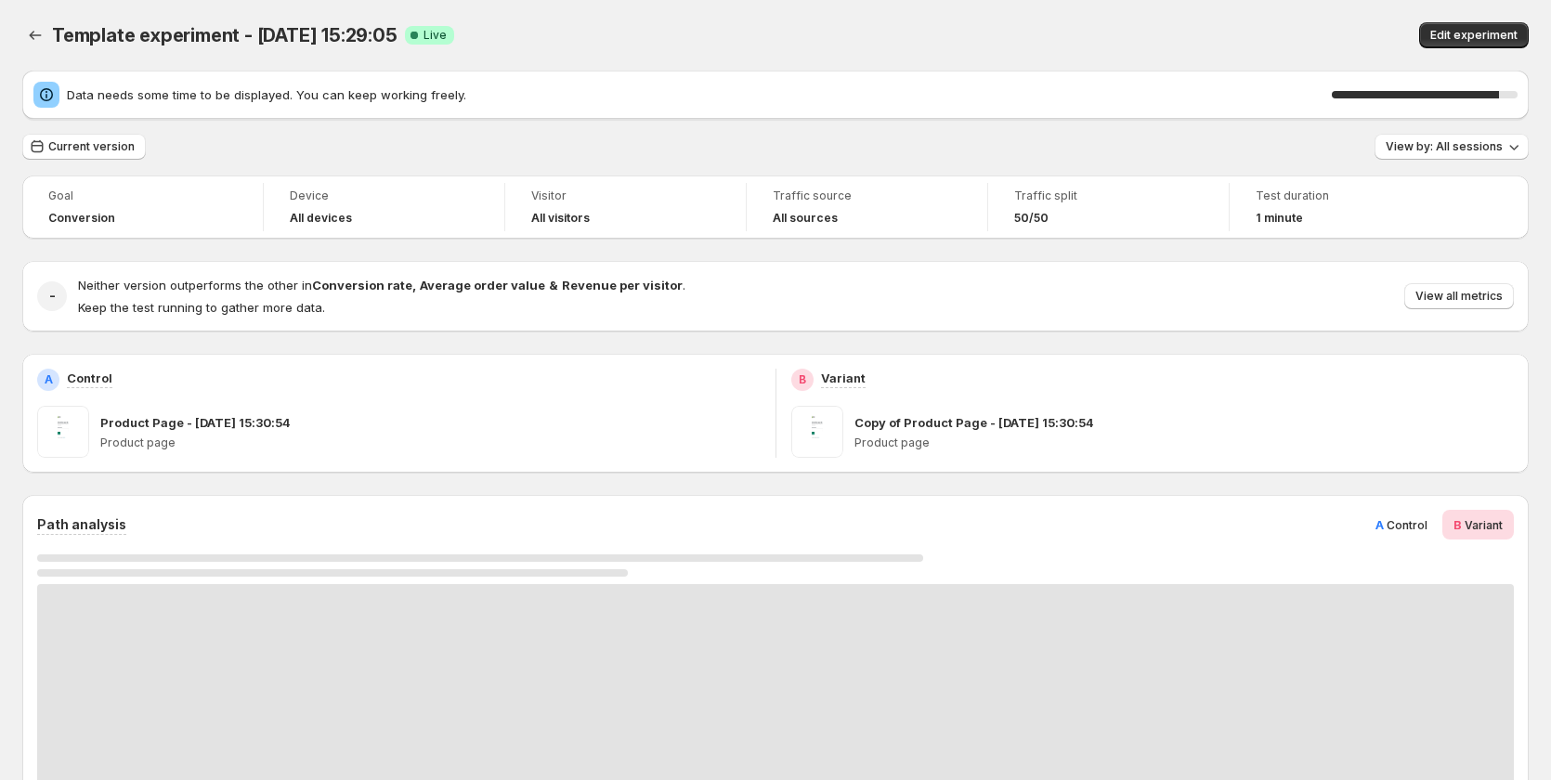
click at [1405, 519] on span "Control" at bounding box center [1407, 525] width 41 height 14
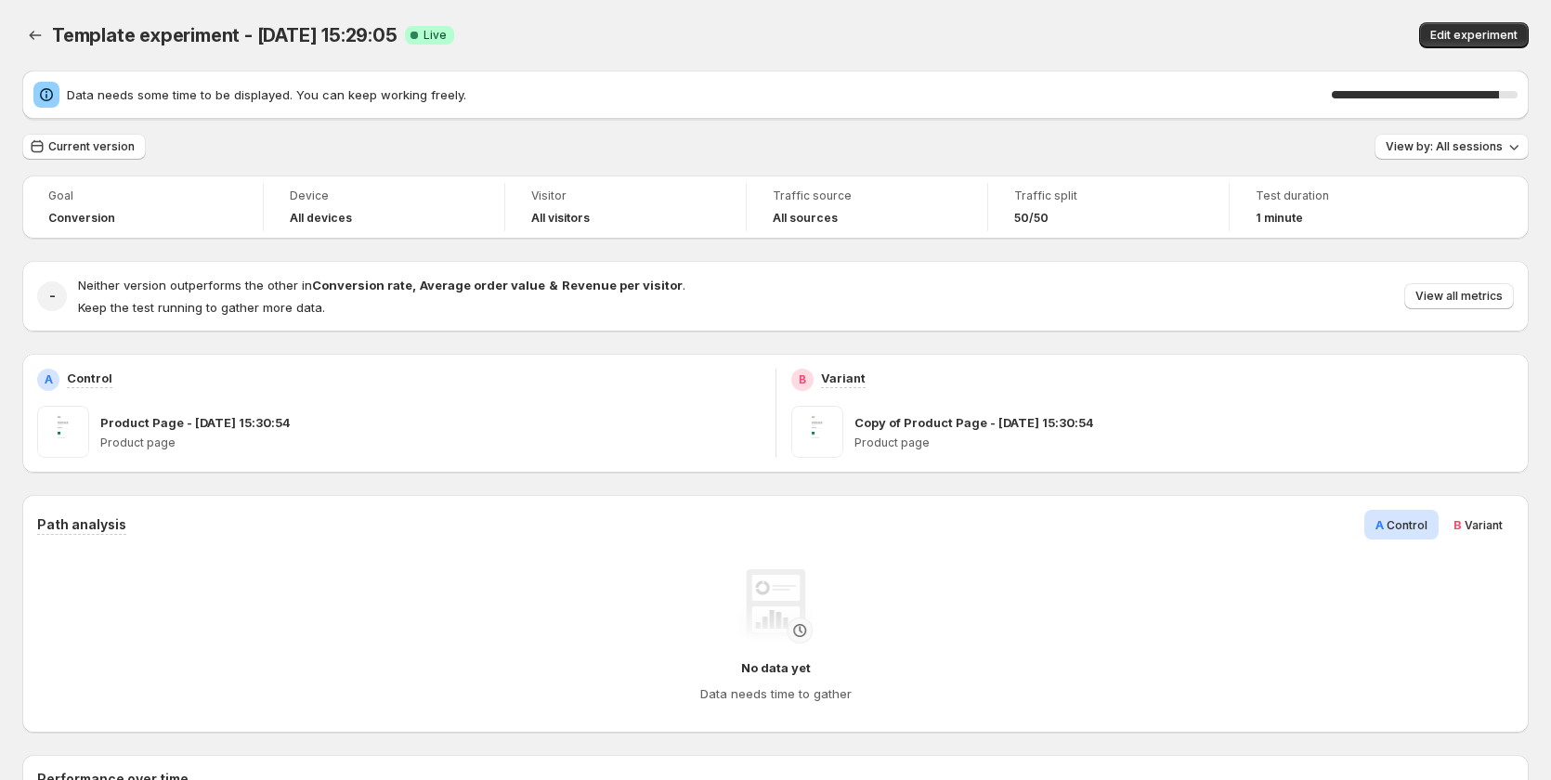
click at [1476, 523] on span "Variant" at bounding box center [1484, 525] width 38 height 14
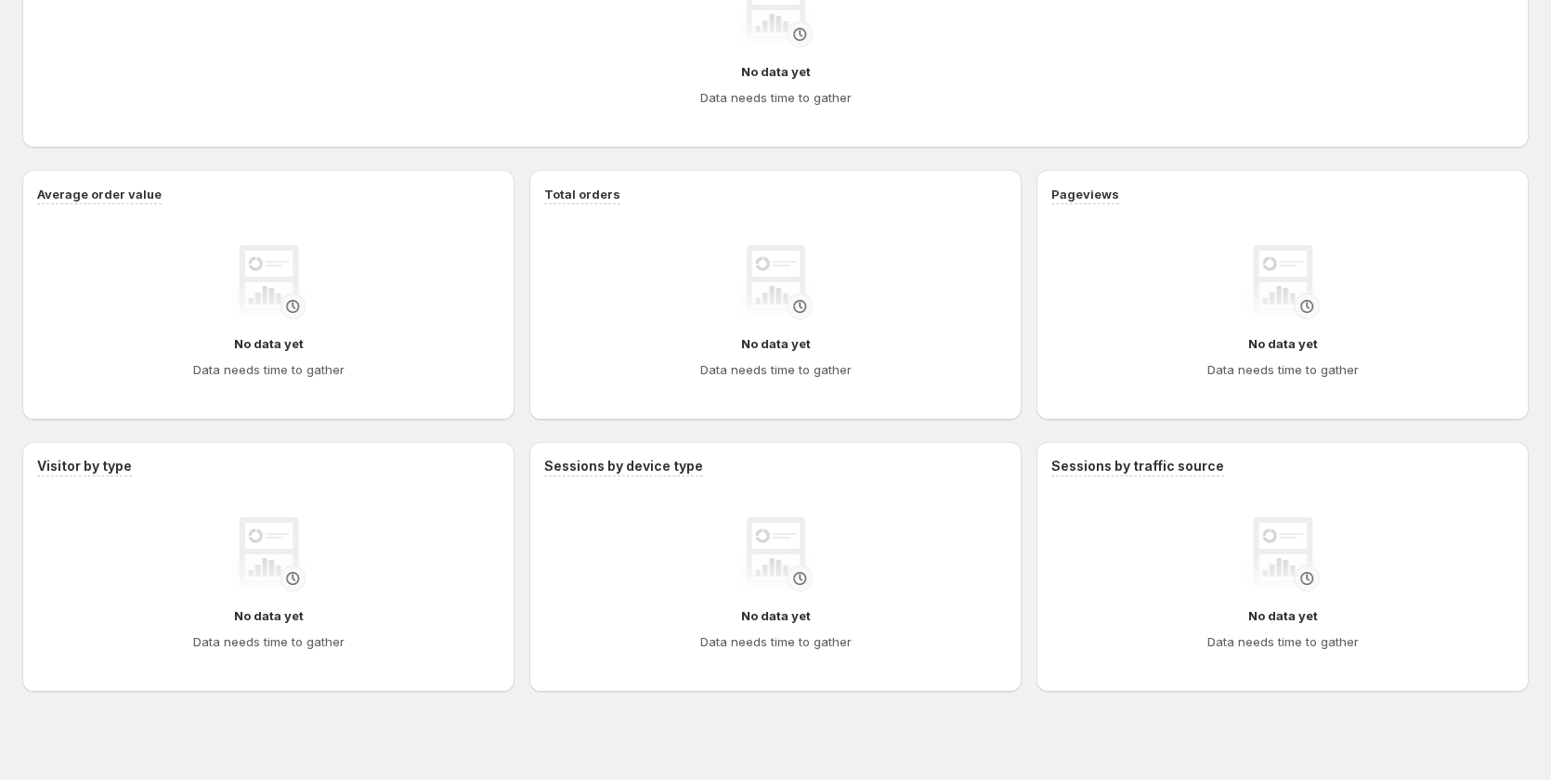
scroll to position [869, 0]
